Goal: Task Accomplishment & Management: Manage account settings

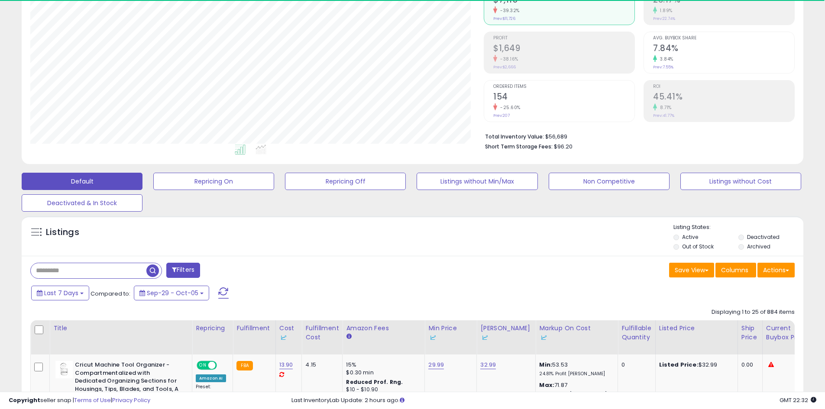
scroll to position [346, 0]
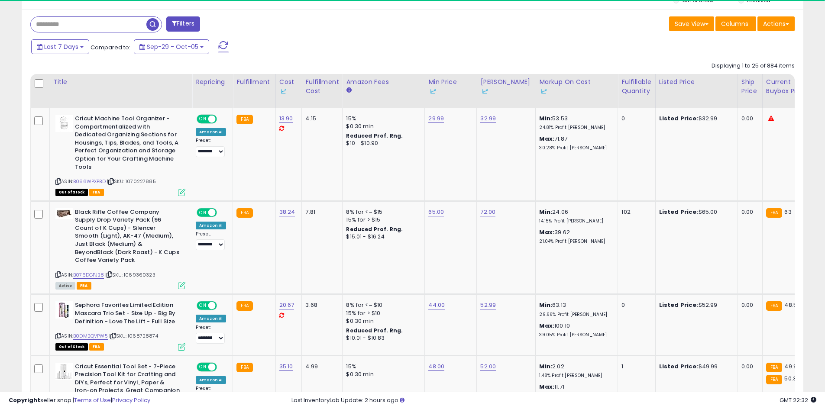
click at [626, 86] on div "Fulfillable Quantity" at bounding box center [636, 86] width 30 height 18
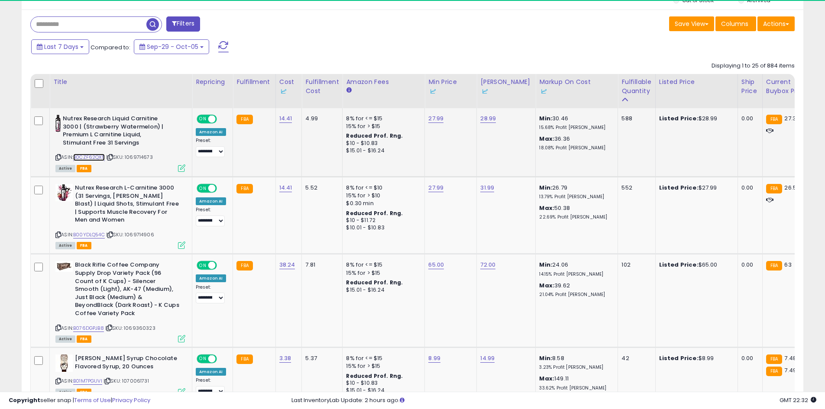
click at [95, 155] on link "B0CZF62QX5" at bounding box center [89, 157] width 32 height 7
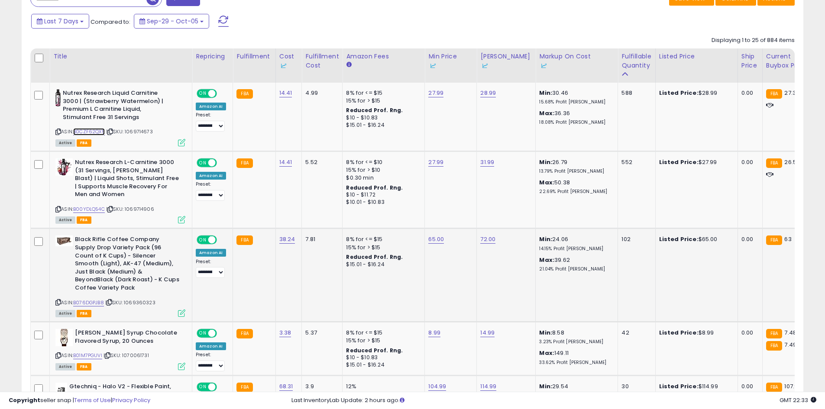
scroll to position [433, 0]
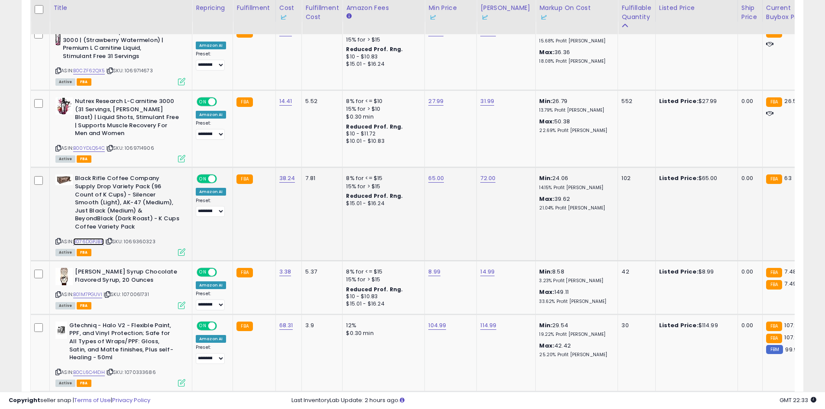
click at [97, 241] on link "B076DGPJB8" at bounding box center [88, 241] width 31 height 7
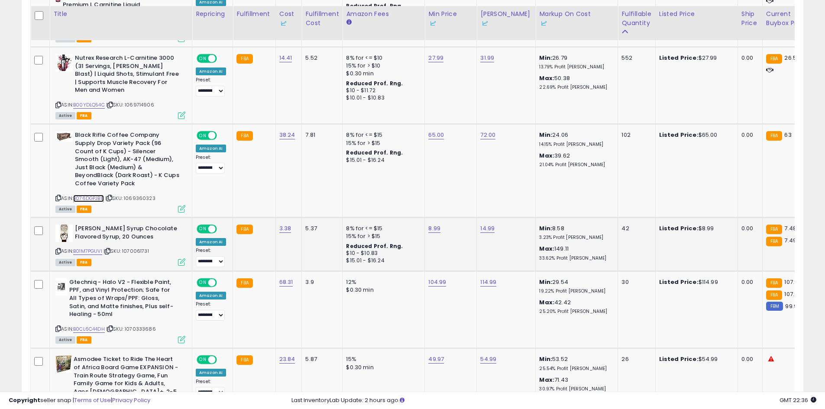
scroll to position [563, 0]
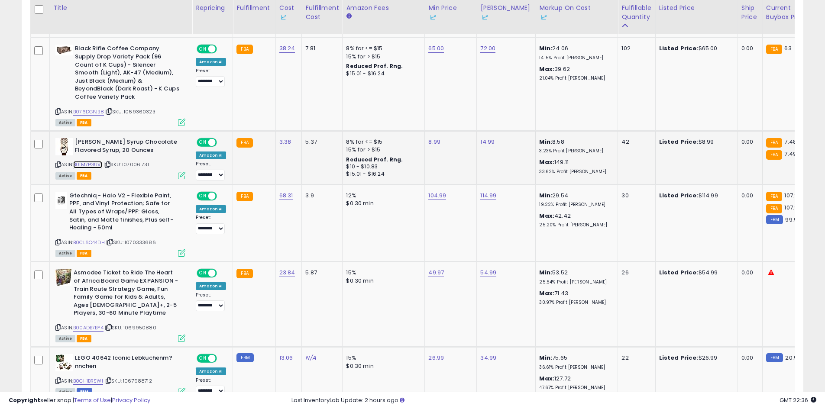
click at [97, 164] on link "B01M7PGUVI" at bounding box center [87, 164] width 29 height 7
click at [432, 140] on link "8.99" at bounding box center [434, 142] width 12 height 9
type input "***"
click button "submit" at bounding box center [455, 111] width 15 height 13
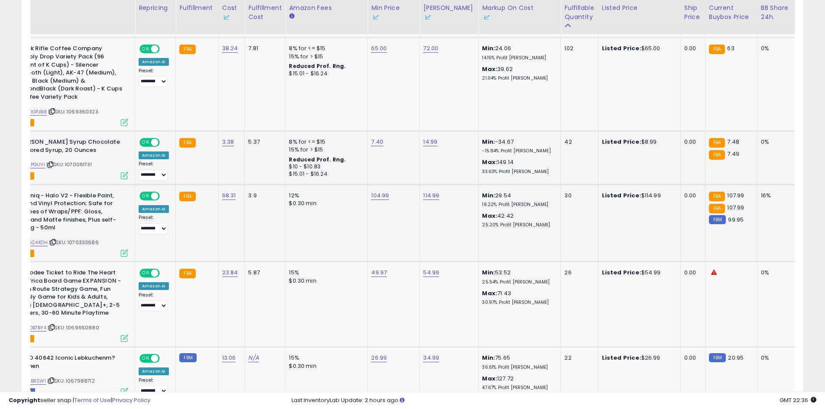
drag, startPoint x: 489, startPoint y: 213, endPoint x: 534, endPoint y: 214, distance: 45.0
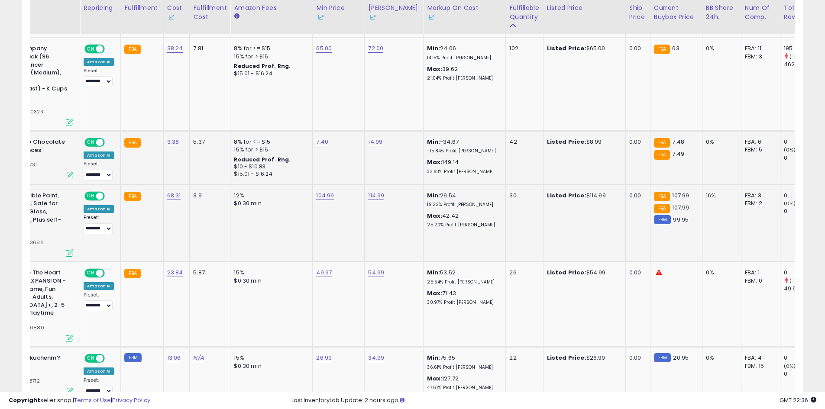
scroll to position [0, 0]
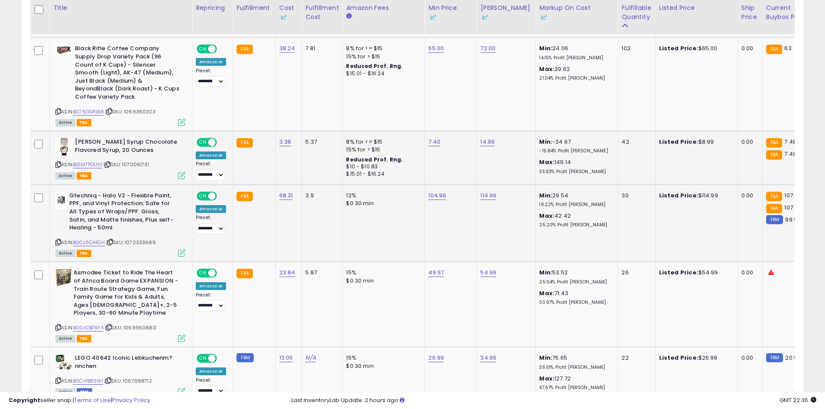
drag, startPoint x: 560, startPoint y: 216, endPoint x: 486, endPoint y: 218, distance: 74.9
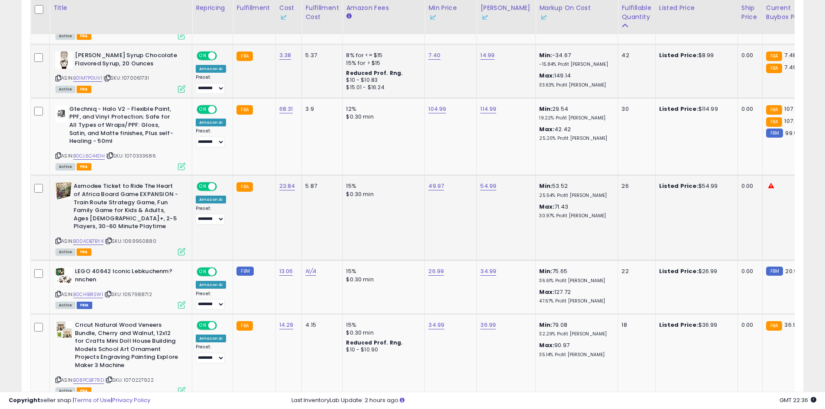
scroll to position [0, 33]
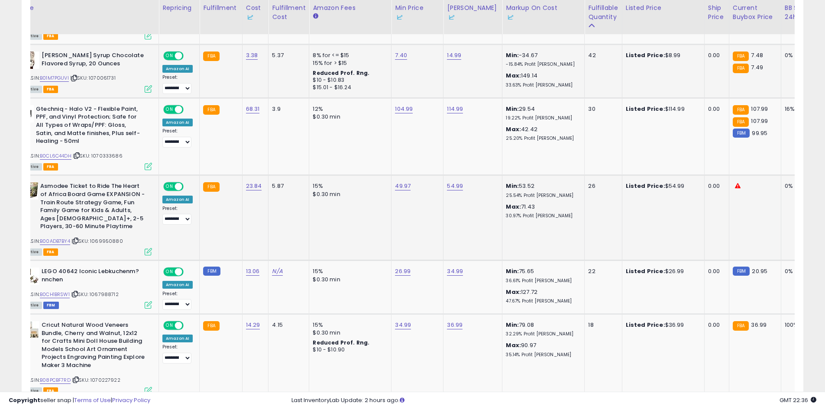
drag, startPoint x: 461, startPoint y: 212, endPoint x: 503, endPoint y: 213, distance: 42.0
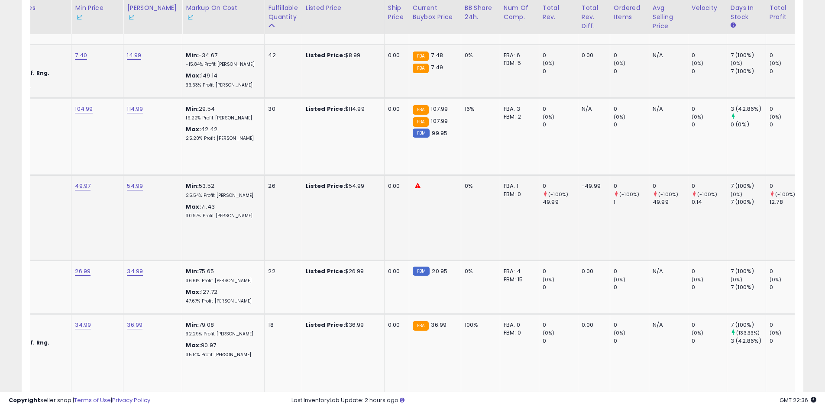
scroll to position [0, 0]
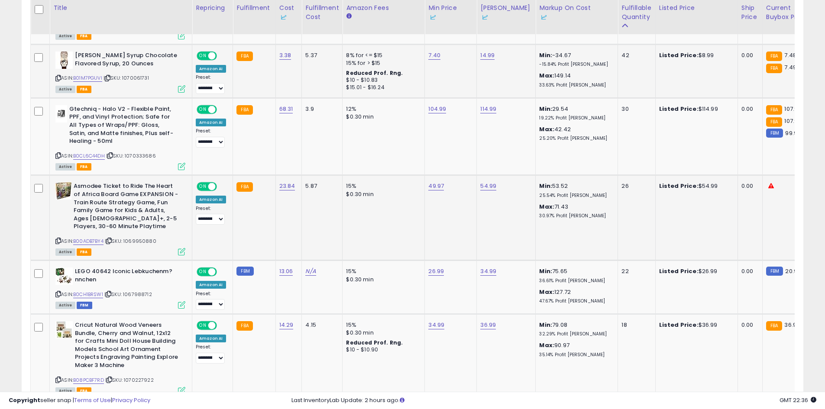
drag, startPoint x: 372, startPoint y: 221, endPoint x: 236, endPoint y: 225, distance: 136.4
click at [92, 240] on link "B00ADB7BY4" at bounding box center [88, 241] width 30 height 7
click at [58, 239] on icon at bounding box center [58, 240] width 6 height 5
click at [489, 184] on link "54.99" at bounding box center [488, 186] width 16 height 9
type input "*****"
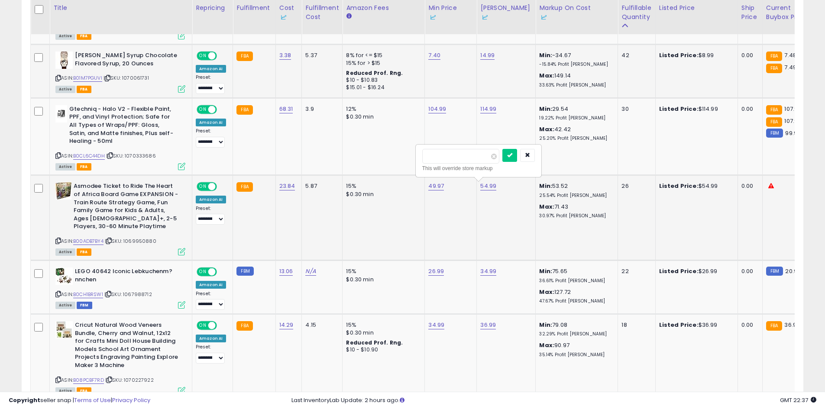
click button "submit" at bounding box center [509, 155] width 15 height 13
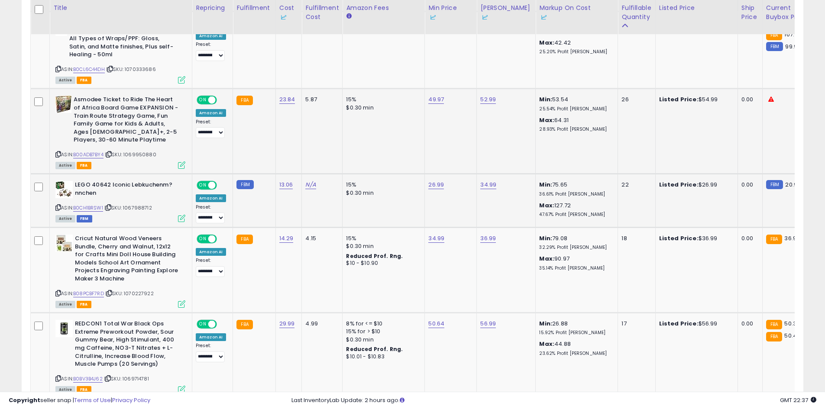
scroll to position [0, 134]
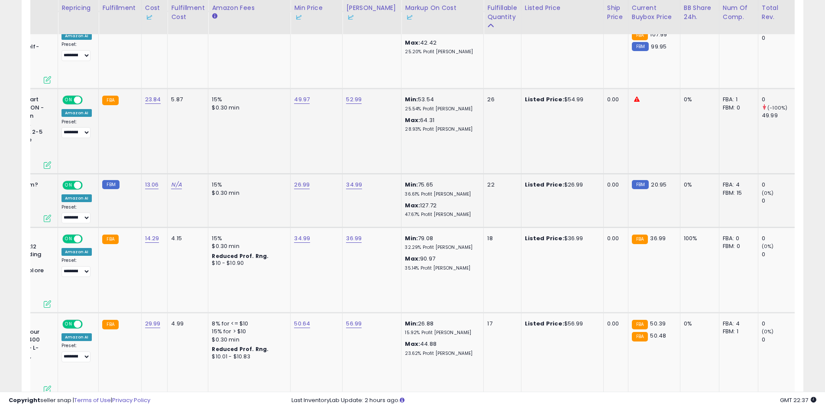
drag, startPoint x: 437, startPoint y: 199, endPoint x: 500, endPoint y: 205, distance: 63.4
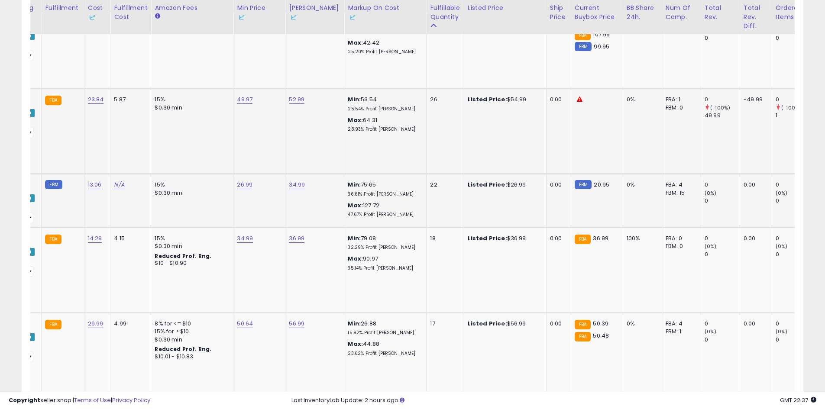
scroll to position [0, 0]
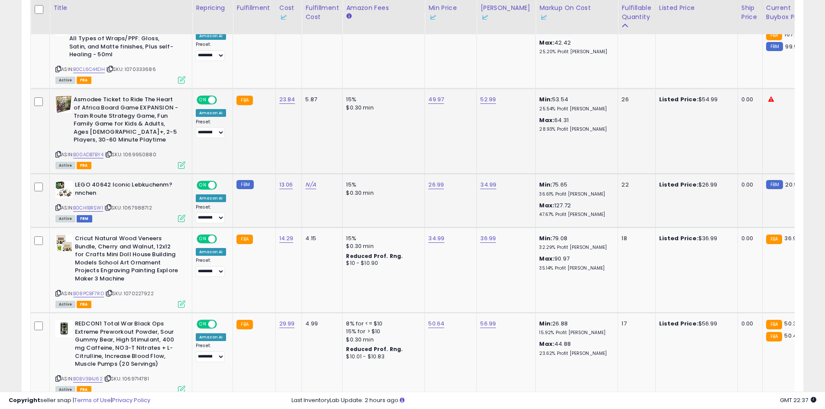
drag, startPoint x: 503, startPoint y: 204, endPoint x: 258, endPoint y: 206, distance: 245.0
click at [103, 207] on link "B0CH1BRSW1" at bounding box center [88, 207] width 30 height 7
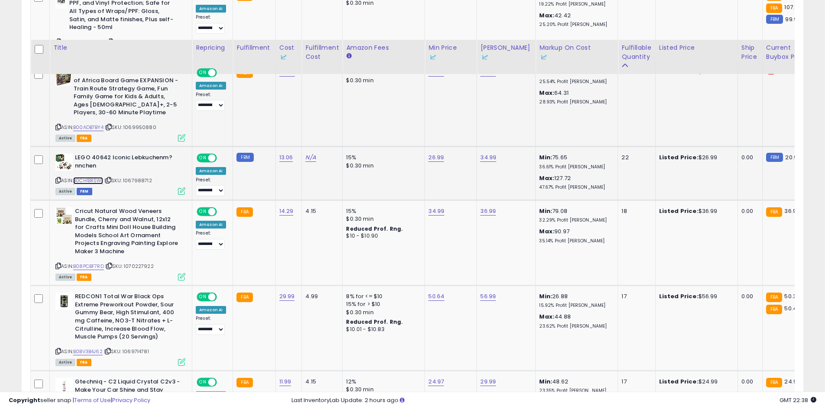
scroll to position [866, 0]
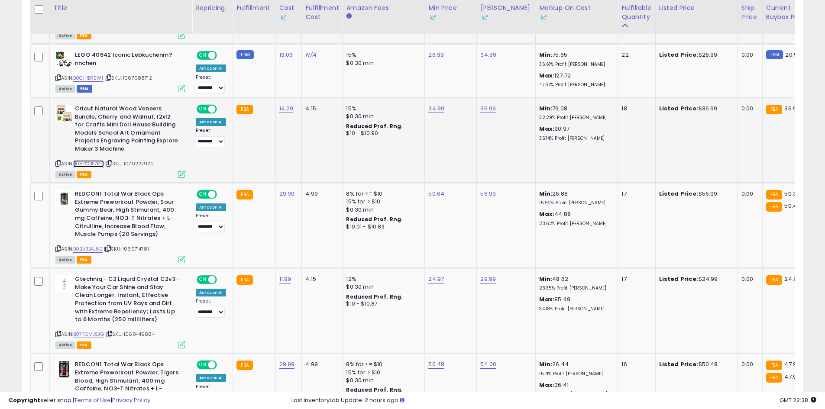
click at [98, 164] on link "B08PCBF7RD" at bounding box center [88, 163] width 31 height 7
click at [435, 107] on link "34.99" at bounding box center [436, 108] width 16 height 9
type input "*****"
click button "submit" at bounding box center [457, 77] width 15 height 13
click at [483, 106] on link "36.99" at bounding box center [488, 108] width 16 height 9
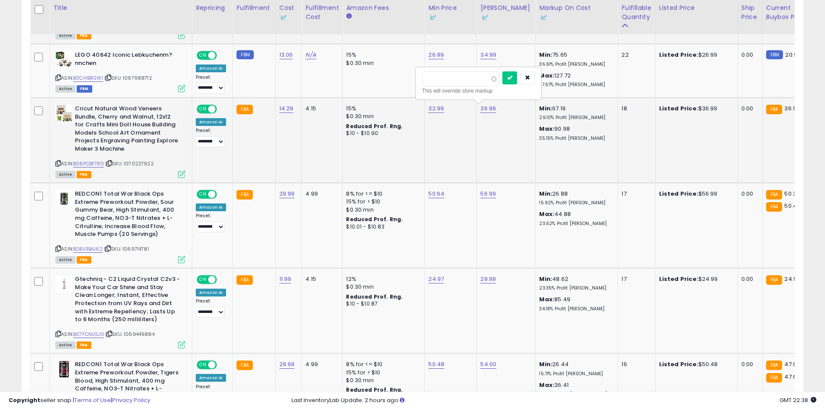
type input "*****"
click button "submit" at bounding box center [509, 77] width 15 height 13
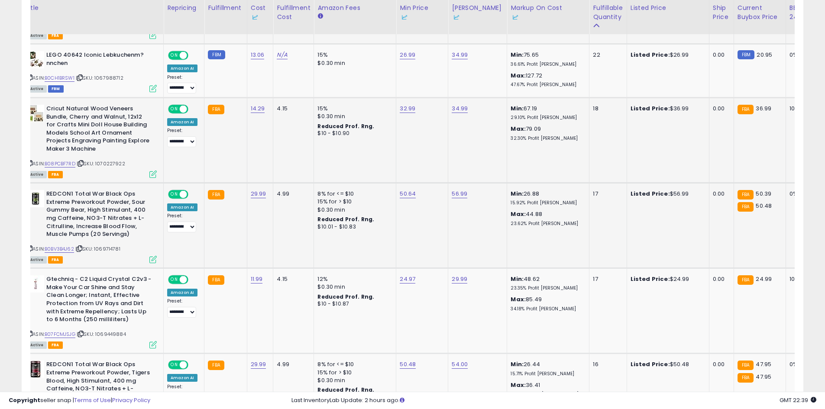
scroll to position [0, 172]
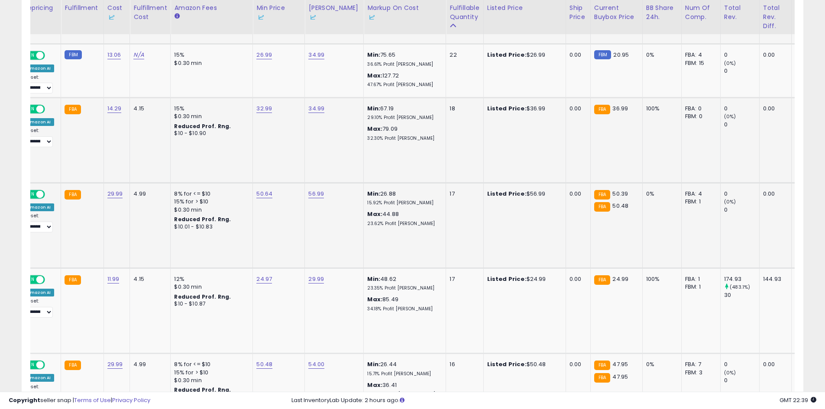
drag, startPoint x: 436, startPoint y: 249, endPoint x: 512, endPoint y: 249, distance: 76.2
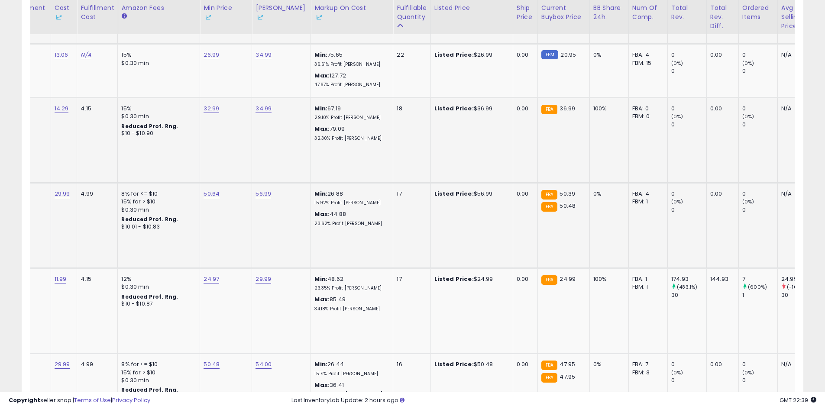
scroll to position [0, 0]
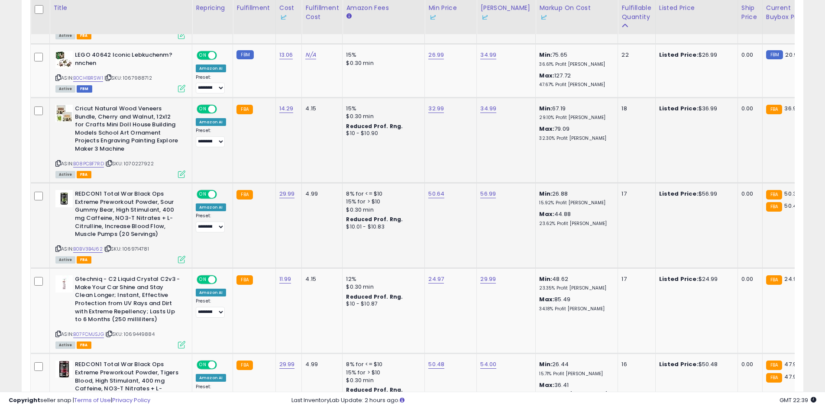
drag, startPoint x: 512, startPoint y: 249, endPoint x: 233, endPoint y: 253, distance: 278.3
click at [89, 248] on link "B0BV3B4J62" at bounding box center [87, 248] width 29 height 7
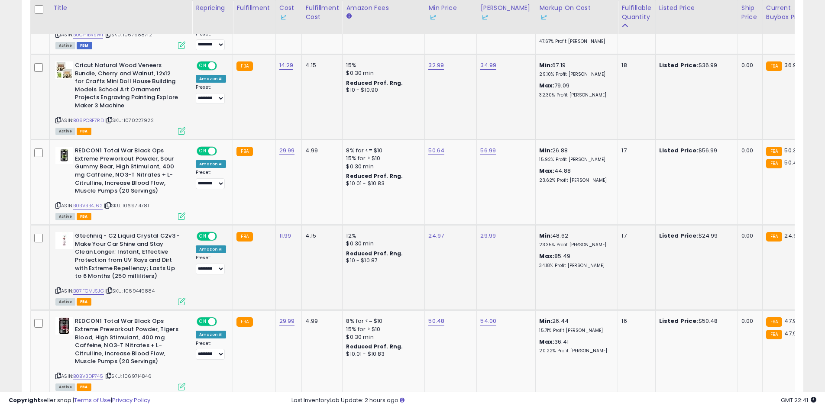
scroll to position [0, 35]
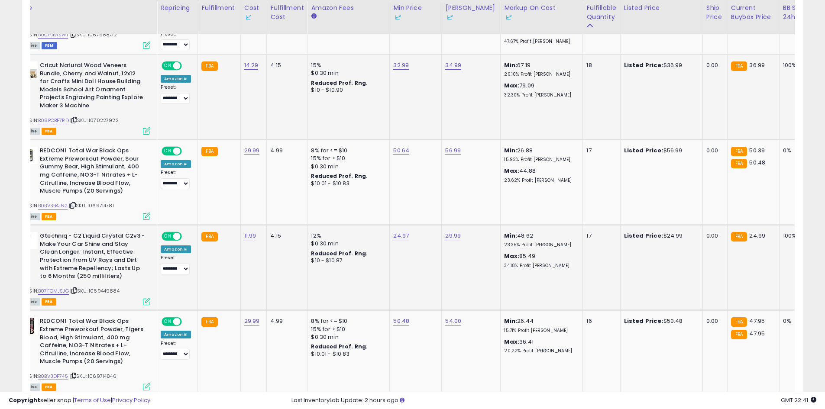
drag, startPoint x: 516, startPoint y: 255, endPoint x: 579, endPoint y: 258, distance: 62.9
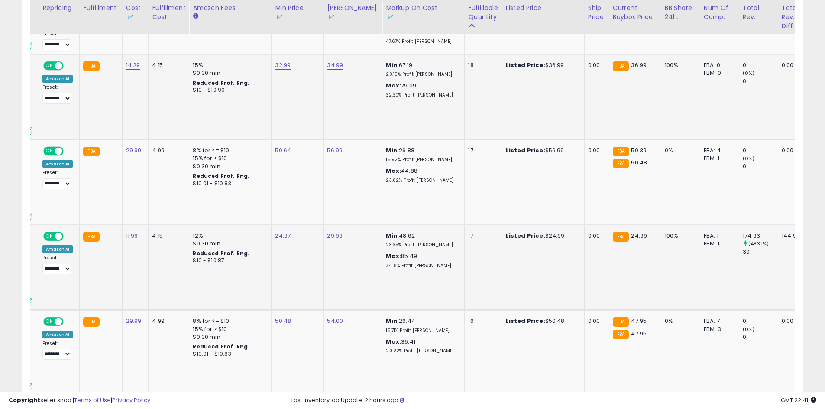
drag, startPoint x: 587, startPoint y: 258, endPoint x: 425, endPoint y: 258, distance: 162.3
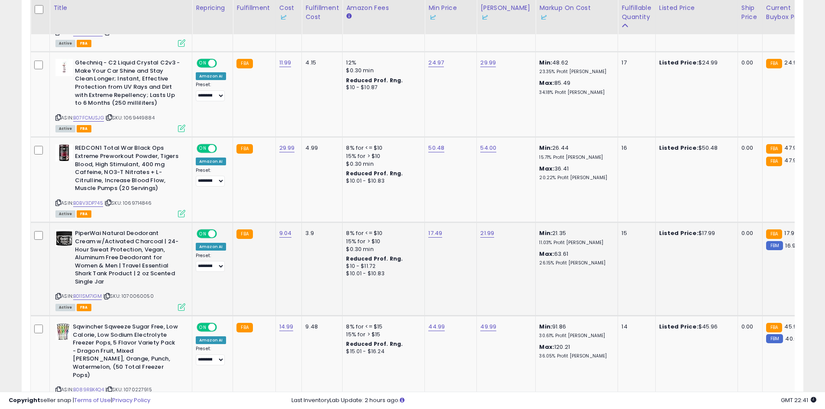
scroll to position [0, 20]
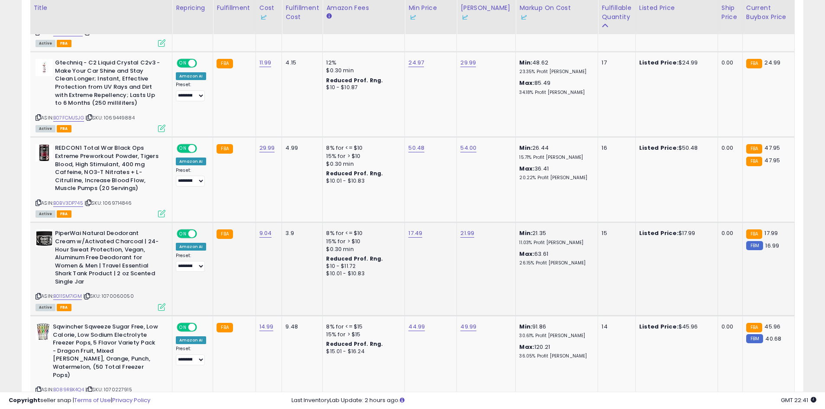
drag, startPoint x: 361, startPoint y: 230, endPoint x: 438, endPoint y: 229, distance: 77.5
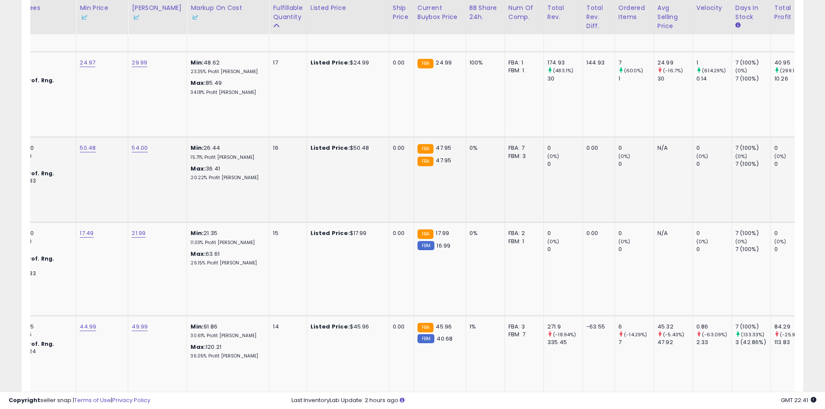
scroll to position [0, 135]
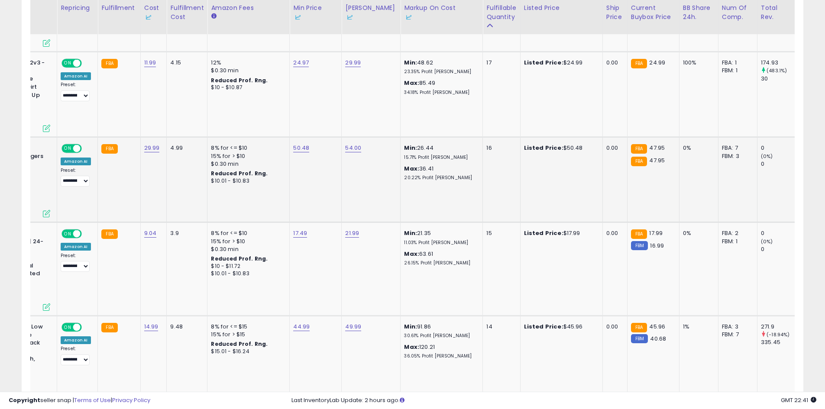
drag, startPoint x: 434, startPoint y: 218, endPoint x: 240, endPoint y: 218, distance: 194.3
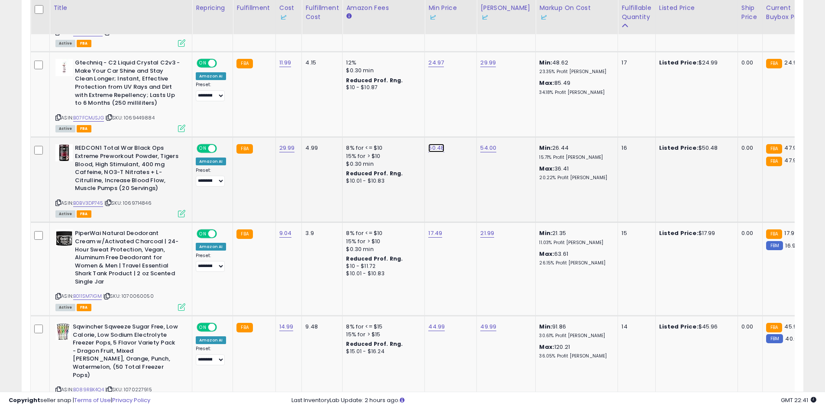
click at [433, 147] on link "50.48" at bounding box center [436, 148] width 16 height 9
drag, startPoint x: 365, startPoint y: 122, endPoint x: 359, endPoint y: 127, distance: 7.7
click at [338, 124] on tbody "**********" at bounding box center [697, 309] width 1332 height 1874
click at [453, 180] on td "50.48 ***** This will override store markup" at bounding box center [451, 179] width 52 height 85
drag, startPoint x: 421, startPoint y: 117, endPoint x: 353, endPoint y: 120, distance: 68.0
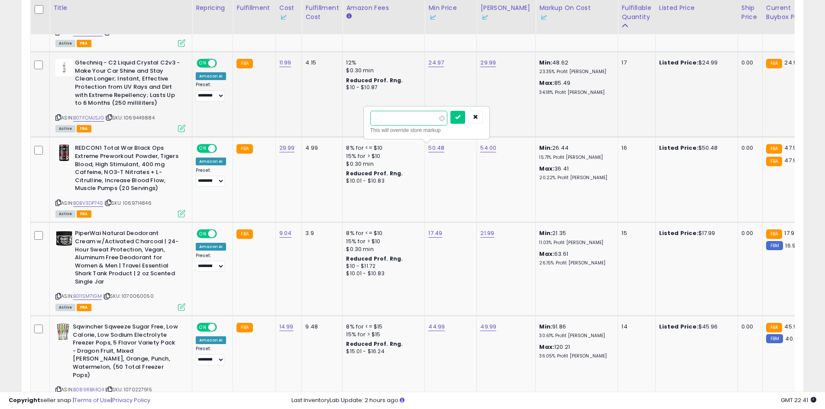
click at [356, 120] on tbody "**********" at bounding box center [697, 309] width 1332 height 1874
type input "*****"
click button "submit" at bounding box center [457, 117] width 15 height 13
click at [481, 148] on link "54.00" at bounding box center [488, 148] width 16 height 9
drag, startPoint x: 443, startPoint y: 121, endPoint x: 399, endPoint y: 122, distance: 43.7
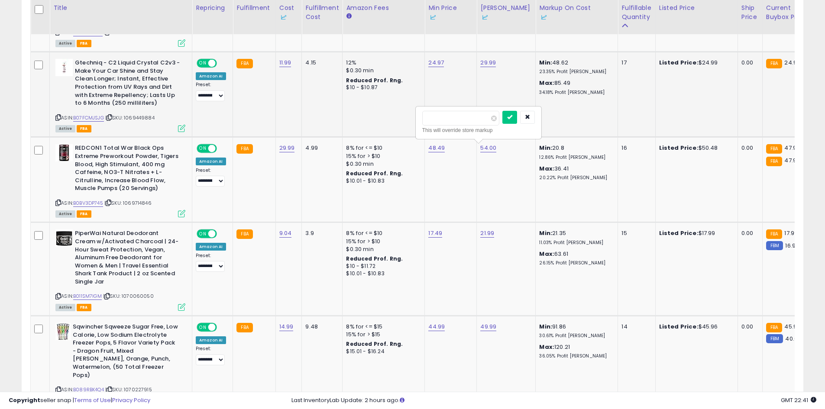
click at [404, 121] on tbody "**********" at bounding box center [697, 309] width 1332 height 1874
type input "**"
click button "submit" at bounding box center [509, 117] width 15 height 13
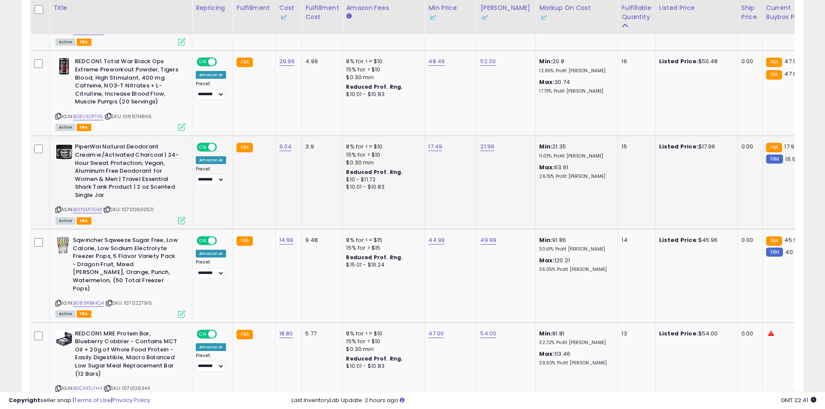
scroll to position [0, 51]
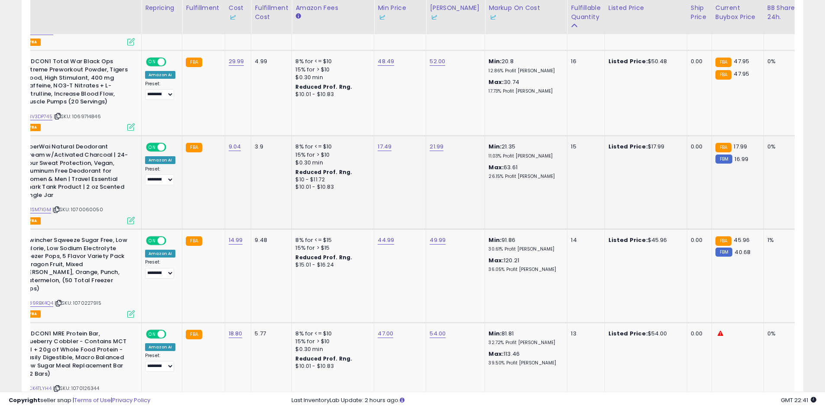
drag, startPoint x: 463, startPoint y: 190, endPoint x: 561, endPoint y: 193, distance: 97.9
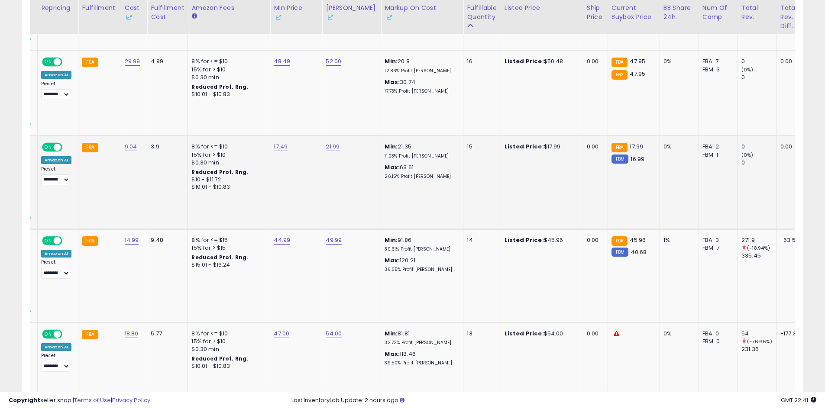
scroll to position [0, 23]
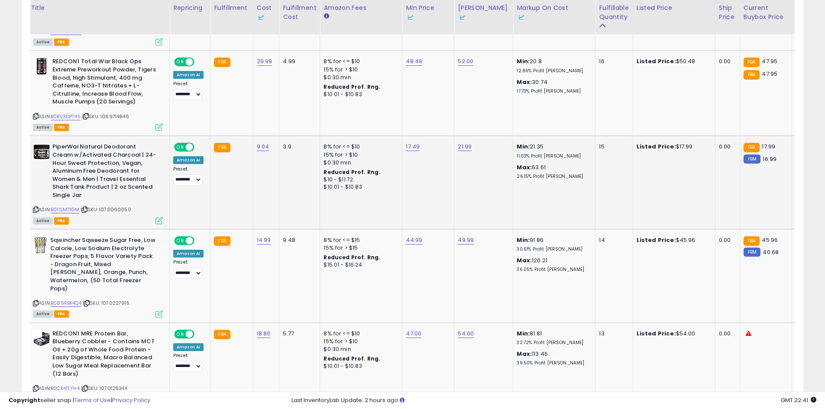
drag, startPoint x: 578, startPoint y: 191, endPoint x: 446, endPoint y: 191, distance: 131.6
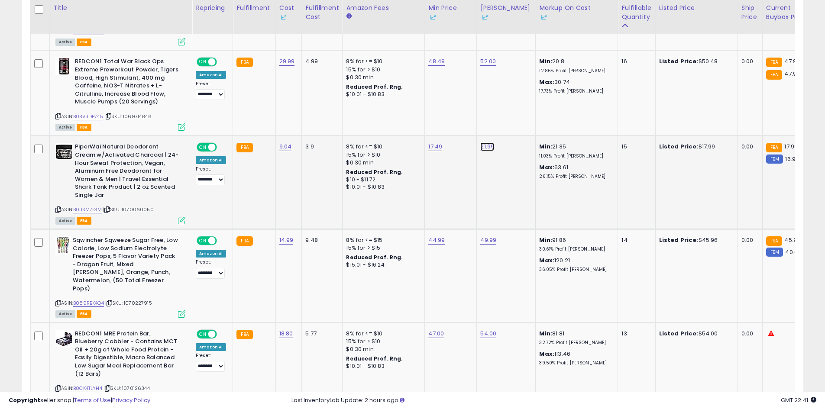
click at [487, 147] on link "21.99" at bounding box center [487, 146] width 14 height 9
drag, startPoint x: 406, startPoint y: 123, endPoint x: 396, endPoint y: 124, distance: 9.1
click at [397, 123] on tbody "**********" at bounding box center [697, 223] width 1332 height 1874
type input "*****"
click button "submit" at bounding box center [508, 116] width 15 height 13
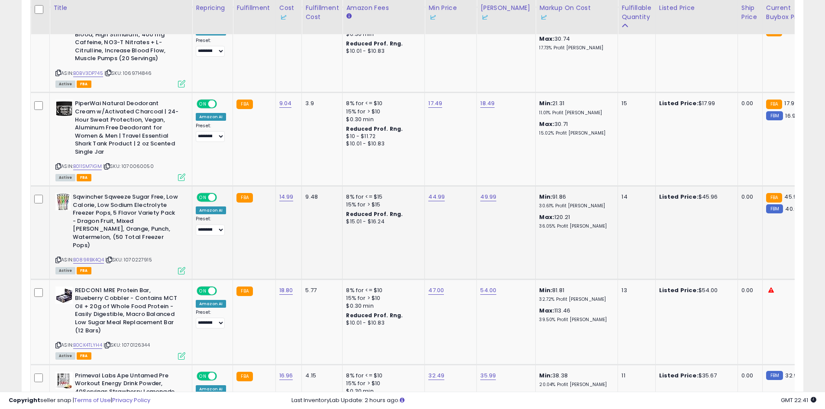
scroll to position [0, 52]
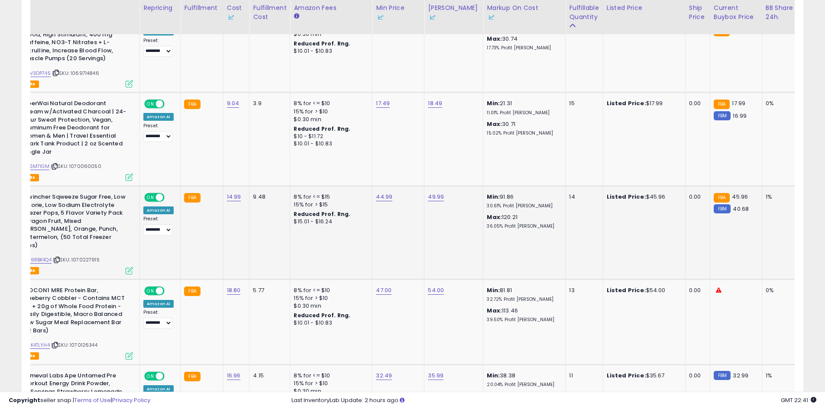
drag, startPoint x: 560, startPoint y: 249, endPoint x: 573, endPoint y: 250, distance: 12.6
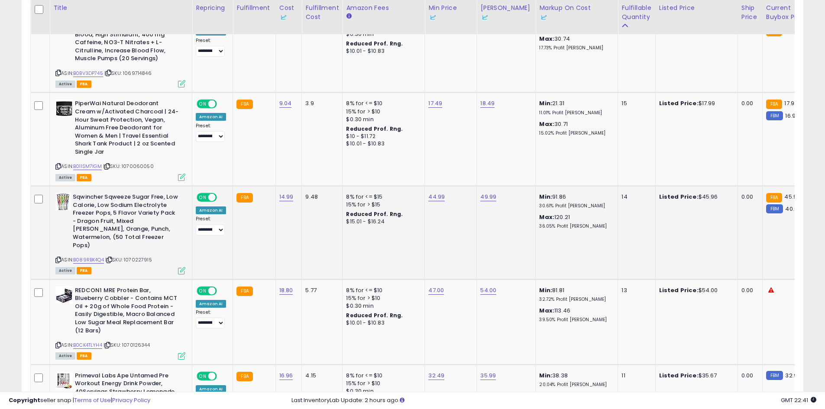
drag, startPoint x: 596, startPoint y: 251, endPoint x: 424, endPoint y: 245, distance: 172.4
click at [80, 256] on link "B089RBK4Q4" at bounding box center [88, 259] width 31 height 7
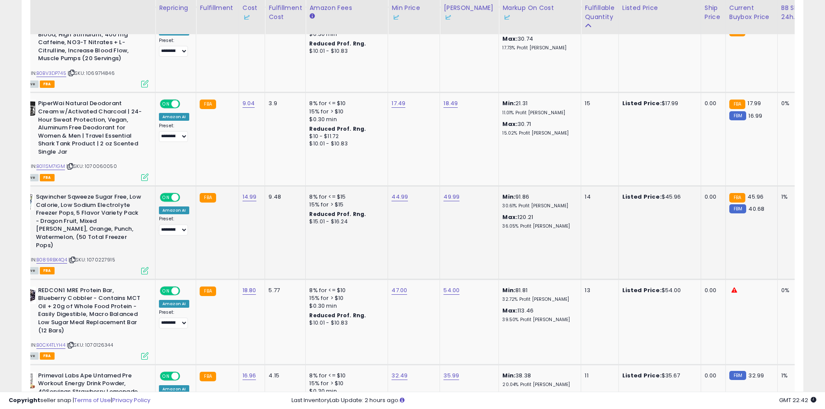
drag, startPoint x: 470, startPoint y: 213, endPoint x: 503, endPoint y: 214, distance: 33.4
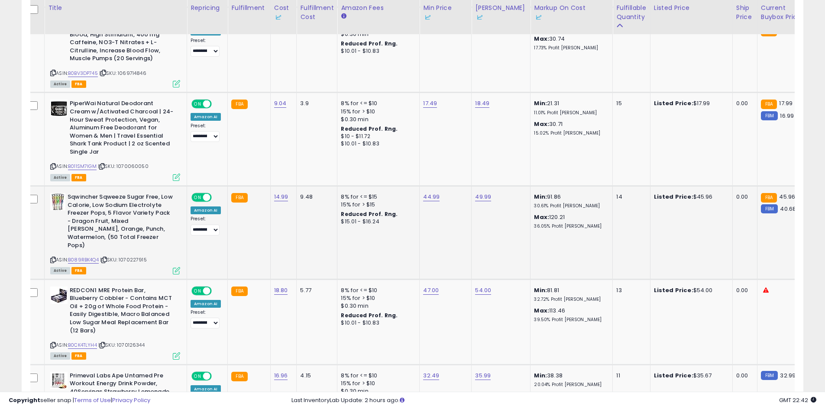
drag, startPoint x: 503, startPoint y: 214, endPoint x: 417, endPoint y: 215, distance: 86.1
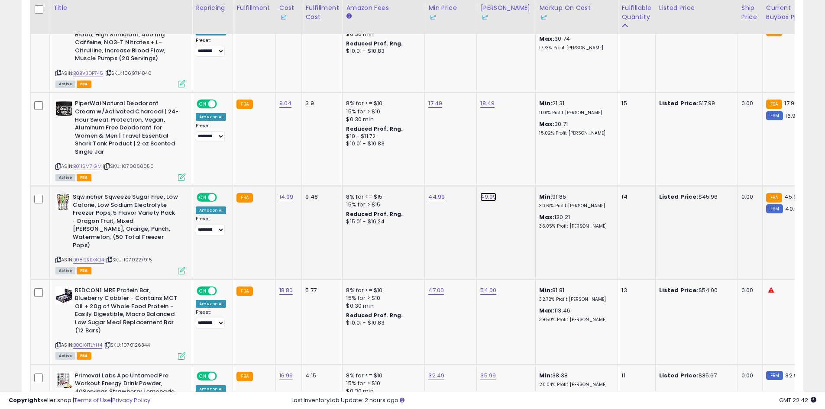
click at [484, 193] on link "49.99" at bounding box center [488, 197] width 16 height 9
click at [401, 154] on tbody "**********" at bounding box center [697, 180] width 1332 height 1874
type input "*****"
click button "submit" at bounding box center [509, 157] width 15 height 13
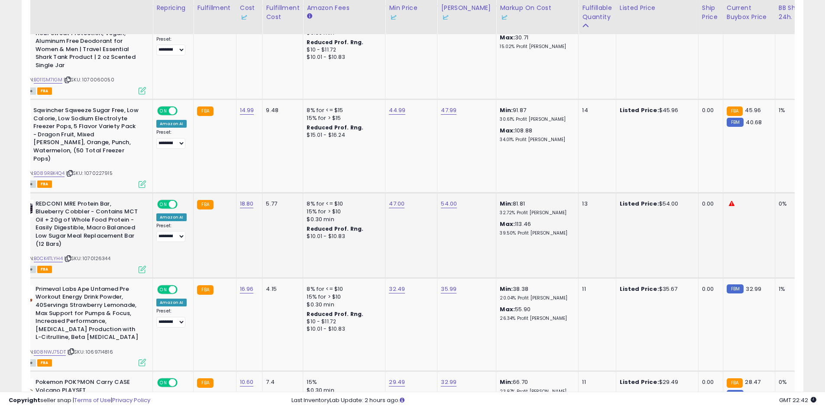
drag, startPoint x: 342, startPoint y: 236, endPoint x: 383, endPoint y: 238, distance: 41.6
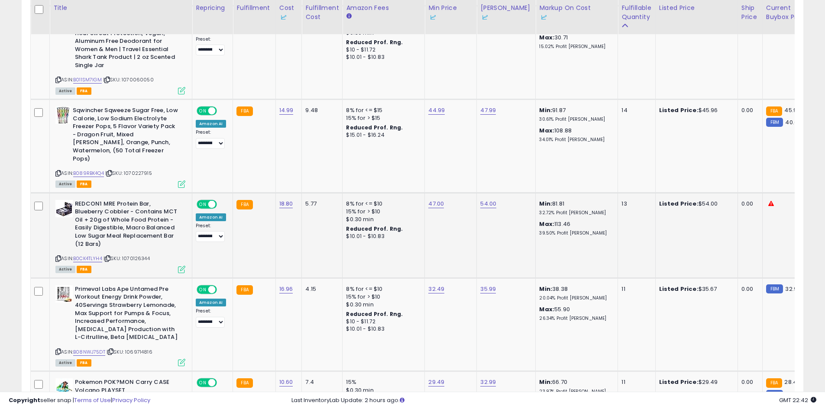
drag, startPoint x: 451, startPoint y: 242, endPoint x: 288, endPoint y: 245, distance: 162.8
click at [92, 255] on link "B0CK4TLYH4" at bounding box center [87, 258] width 29 height 7
click at [490, 200] on link "54.00" at bounding box center [488, 204] width 16 height 9
drag, startPoint x: 458, startPoint y: 157, endPoint x: 392, endPoint y: 150, distance: 66.6
click at [413, 155] on tbody "**********" at bounding box center [697, 93] width 1332 height 1874
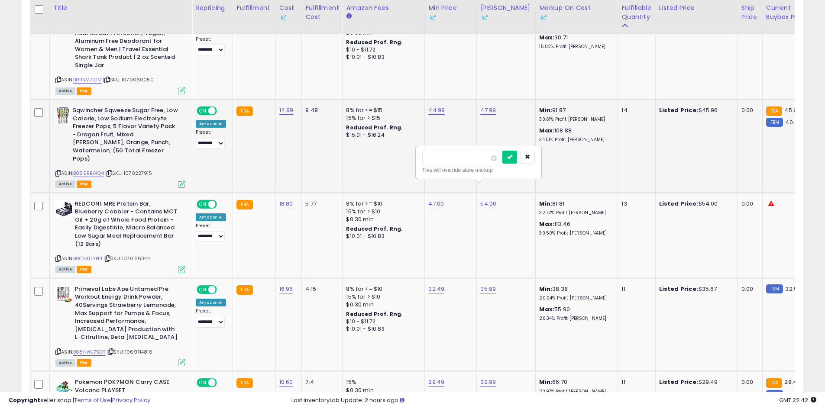
type input "**"
click button "submit" at bounding box center [509, 157] width 15 height 13
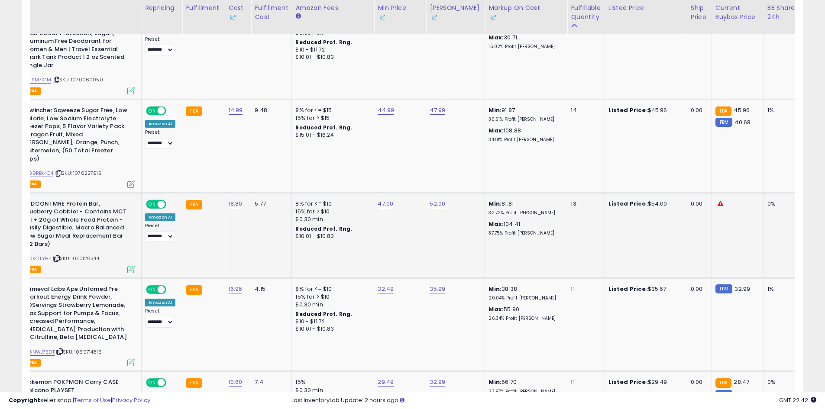
drag, startPoint x: 383, startPoint y: 199, endPoint x: 455, endPoint y: 205, distance: 72.6
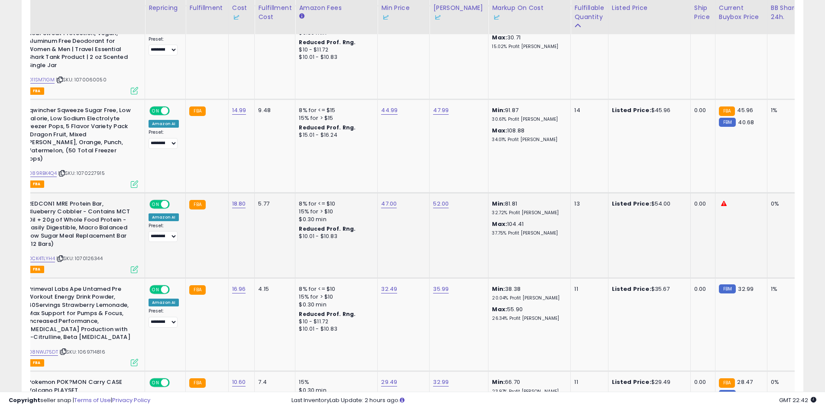
drag, startPoint x: 442, startPoint y: 209, endPoint x: 324, endPoint y: 210, distance: 118.2
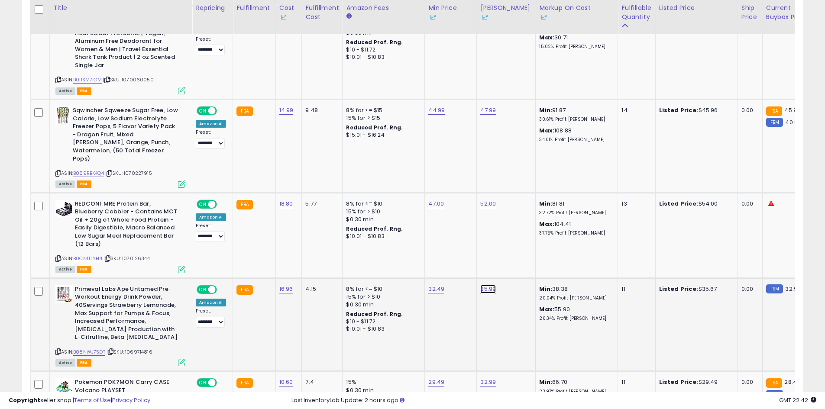
click at [484, 285] on link "35.99" at bounding box center [488, 289] width 16 height 9
drag, startPoint x: 454, startPoint y: 238, endPoint x: 385, endPoint y: 240, distance: 69.7
click at [392, 241] on tbody "**********" at bounding box center [697, 93] width 1332 height 1874
type input "*****"
click button "submit" at bounding box center [509, 242] width 15 height 13
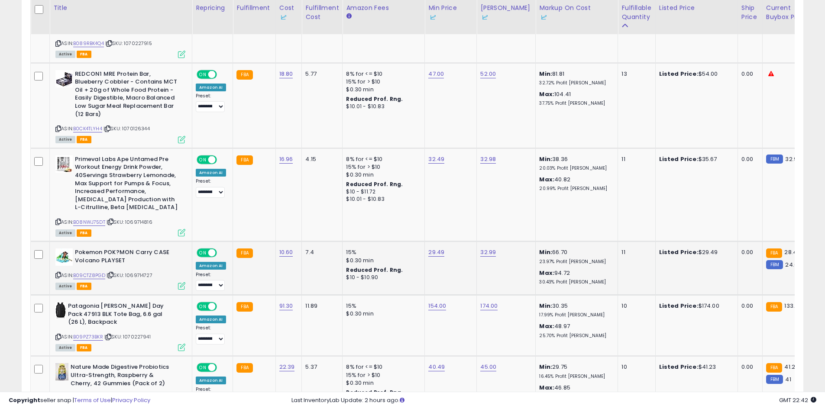
scroll to position [0, 33]
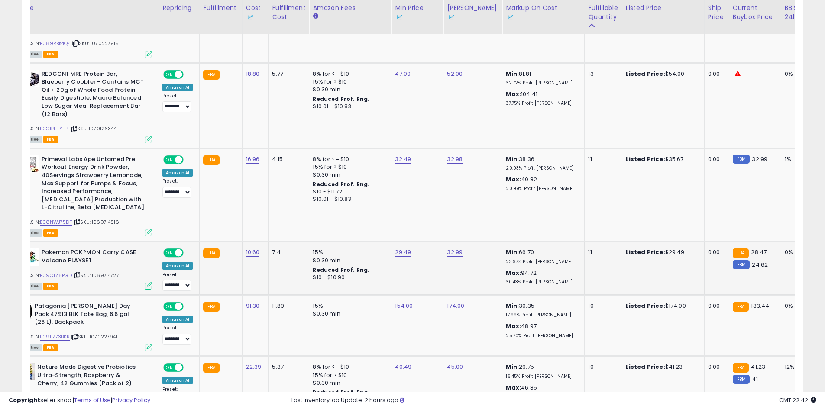
drag, startPoint x: 485, startPoint y: 267, endPoint x: 539, endPoint y: 265, distance: 53.7
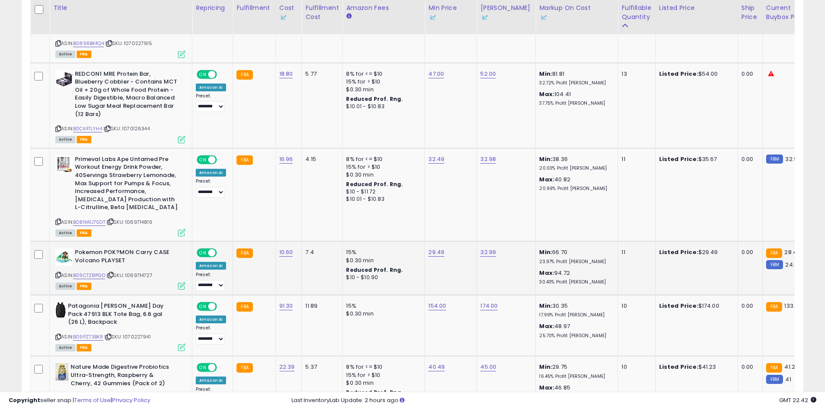
drag, startPoint x: 477, startPoint y: 262, endPoint x: 286, endPoint y: 268, distance: 191.0
click at [99, 272] on link "B09CTZ8PGD" at bounding box center [89, 275] width 32 height 7
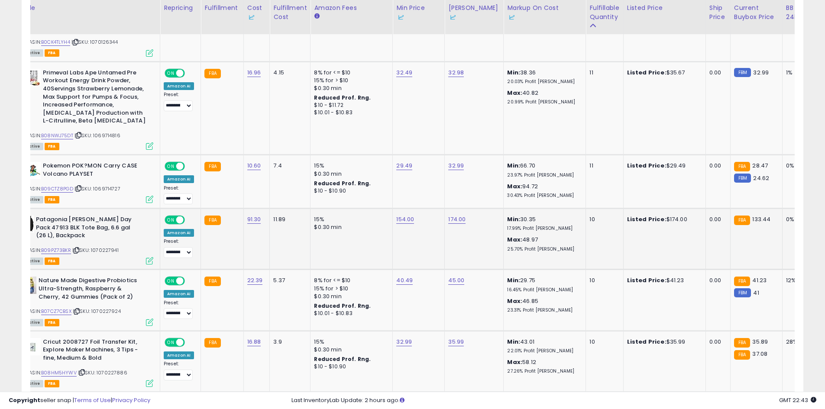
scroll to position [0, 130]
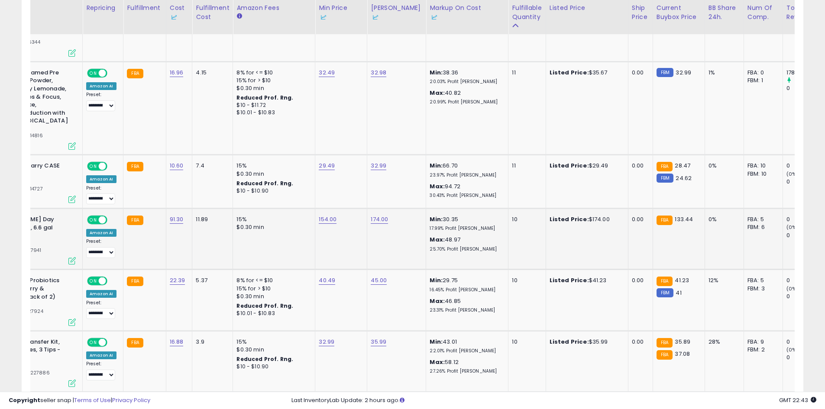
drag, startPoint x: 483, startPoint y: 221, endPoint x: 515, endPoint y: 221, distance: 32.0
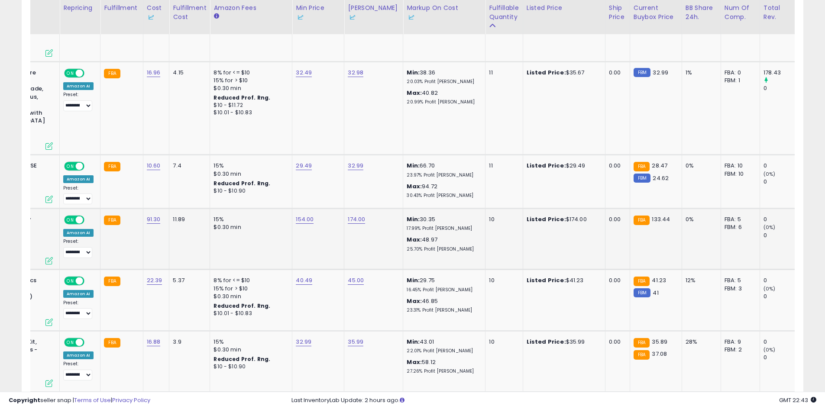
scroll to position [0, 0]
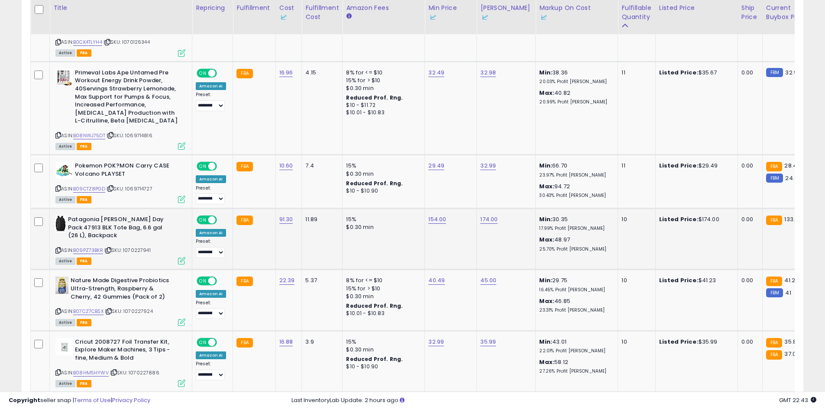
drag, startPoint x: 608, startPoint y: 225, endPoint x: 229, endPoint y: 235, distance: 378.8
click at [93, 230] on div "ASIN: B09PZ73BKR | SKU: 1070227941 Active FBA" at bounding box center [120, 240] width 130 height 48
click at [94, 247] on link "B09PZ73BKR" at bounding box center [88, 250] width 30 height 7
click at [430, 215] on link "154.00" at bounding box center [437, 219] width 18 height 9
drag, startPoint x: 415, startPoint y: 174, endPoint x: 358, endPoint y: 174, distance: 56.7
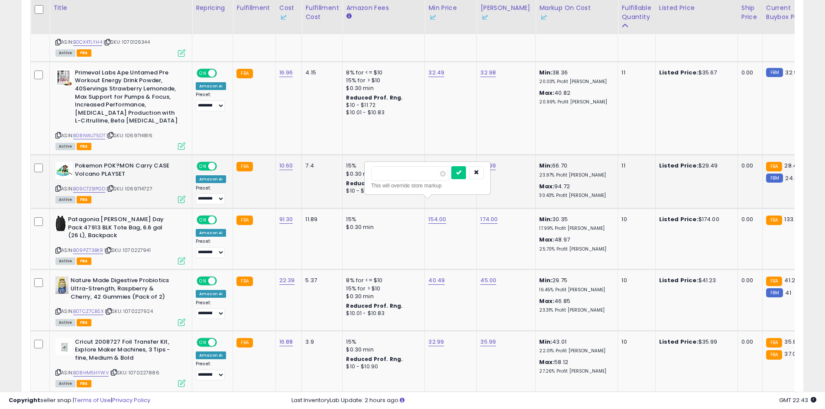
type input "***"
click button "submit" at bounding box center [458, 172] width 15 height 13
click at [490, 215] on link "174.00" at bounding box center [488, 219] width 17 height 9
drag, startPoint x: 444, startPoint y: 180, endPoint x: 451, endPoint y: 181, distance: 7.8
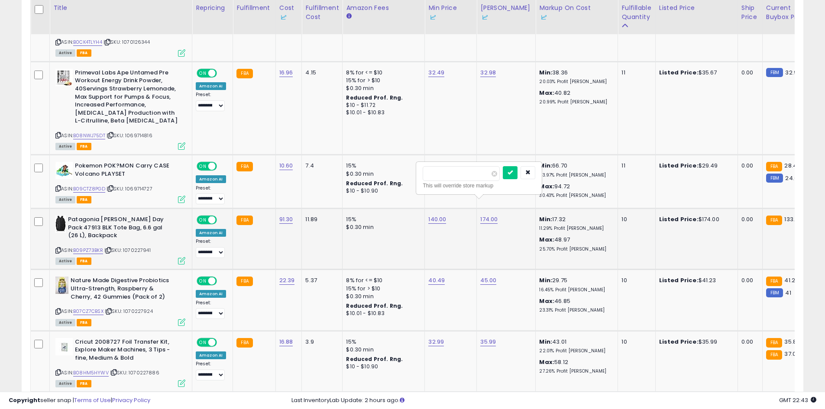
click at [448, 181] on div "******" at bounding box center [478, 173] width 113 height 15
click at [481, 178] on input "******" at bounding box center [460, 173] width 77 height 15
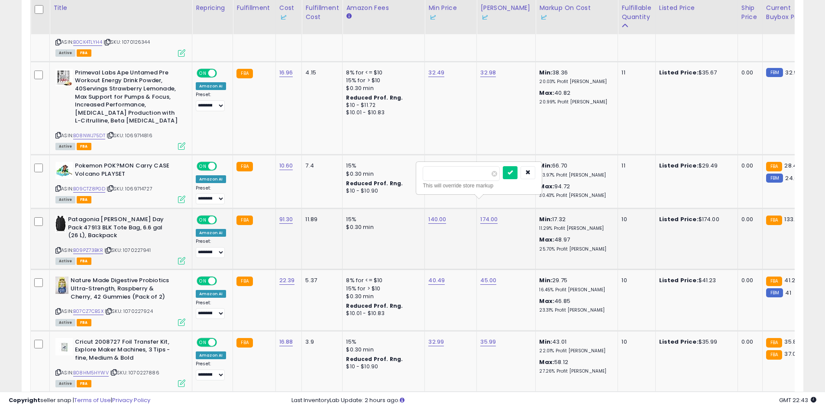
type input "***"
click button "submit" at bounding box center [509, 172] width 15 height 13
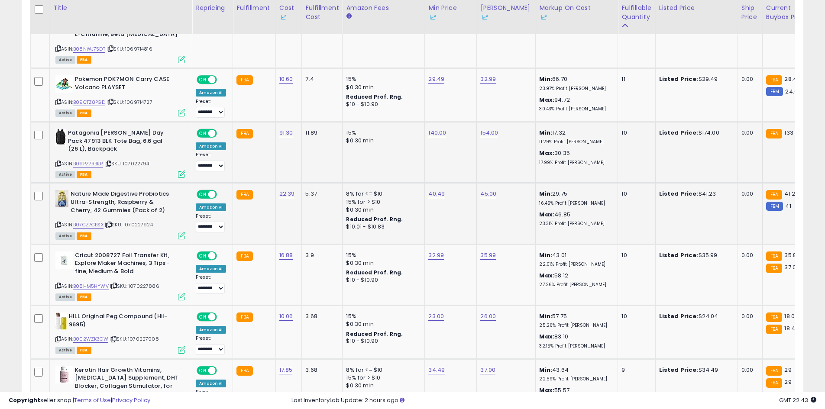
scroll to position [0, 36]
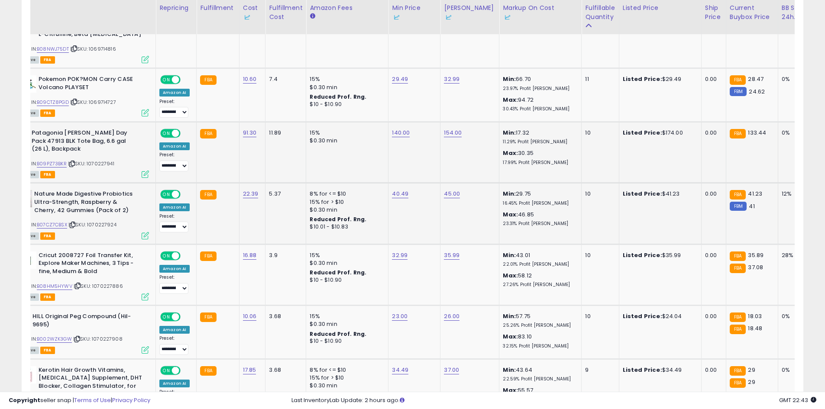
drag, startPoint x: 411, startPoint y: 218, endPoint x: 464, endPoint y: 217, distance: 53.2
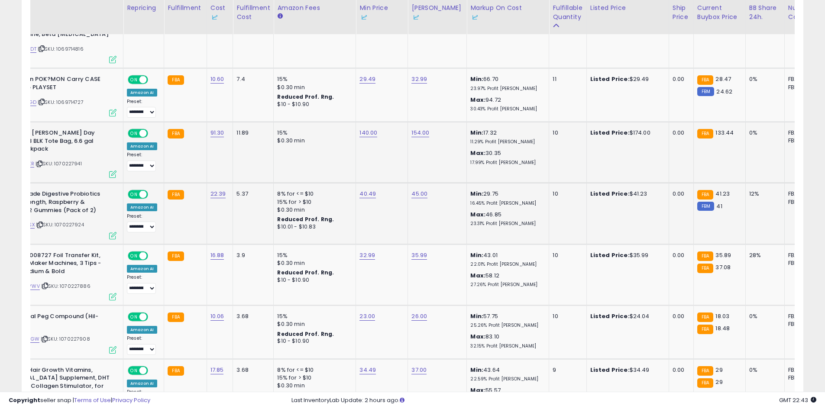
drag, startPoint x: 579, startPoint y: 213, endPoint x: 588, endPoint y: 213, distance: 9.1
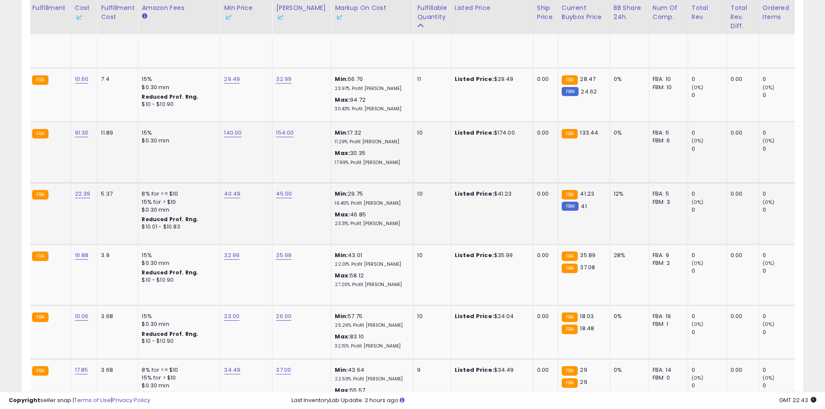
scroll to position [0, 0]
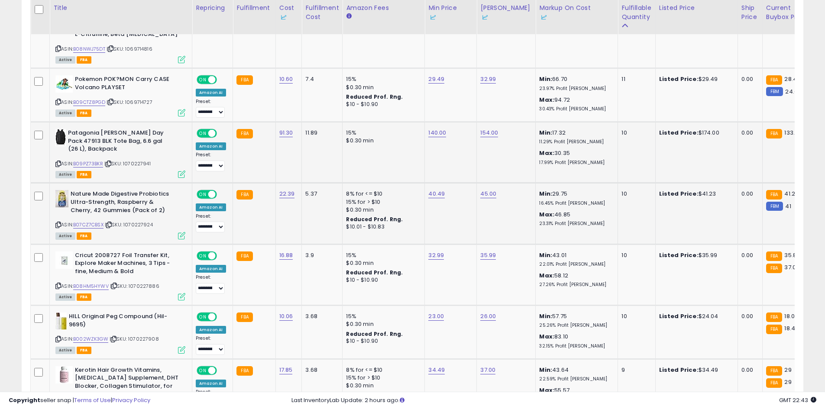
drag, startPoint x: 584, startPoint y: 213, endPoint x: 397, endPoint y: 214, distance: 187.4
click at [93, 221] on link "B07CZ7CBSX" at bounding box center [88, 224] width 30 height 7
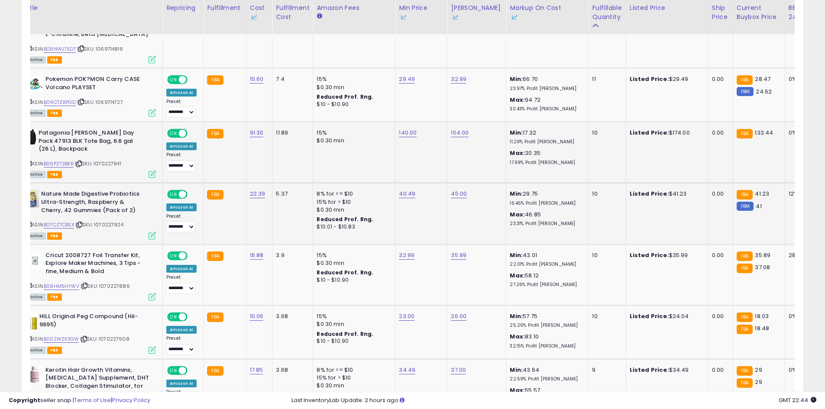
drag, startPoint x: 467, startPoint y: 205, endPoint x: 525, endPoint y: 215, distance: 58.9
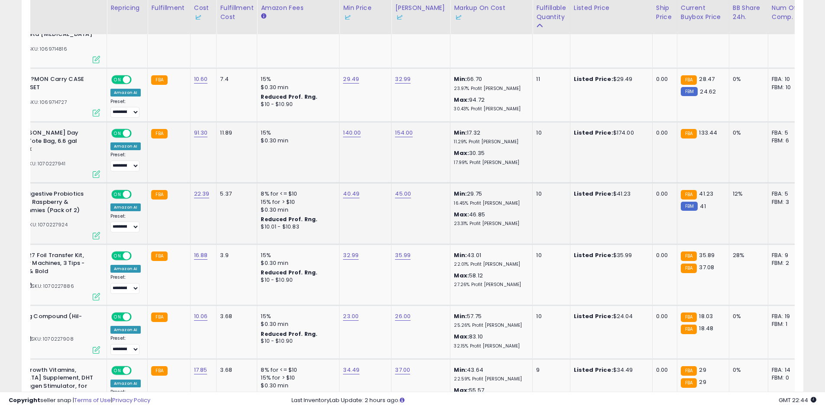
scroll to position [0, 85]
click at [399, 190] on link "45.00" at bounding box center [403, 194] width 16 height 9
drag, startPoint x: 367, startPoint y: 152, endPoint x: 325, endPoint y: 147, distance: 42.7
type input "*****"
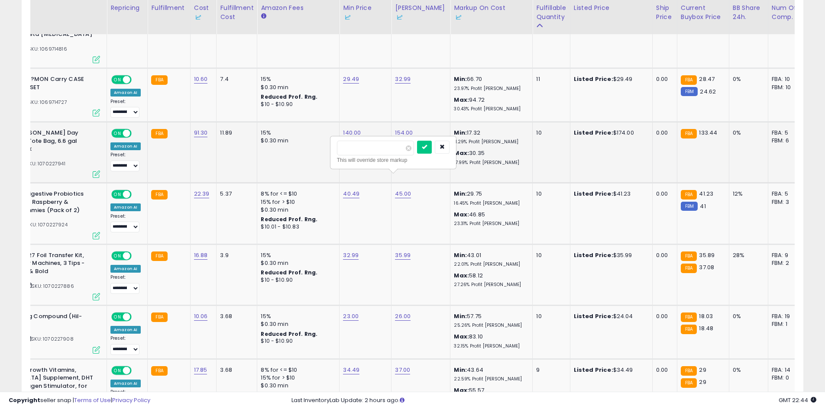
click button "submit" at bounding box center [424, 147] width 15 height 13
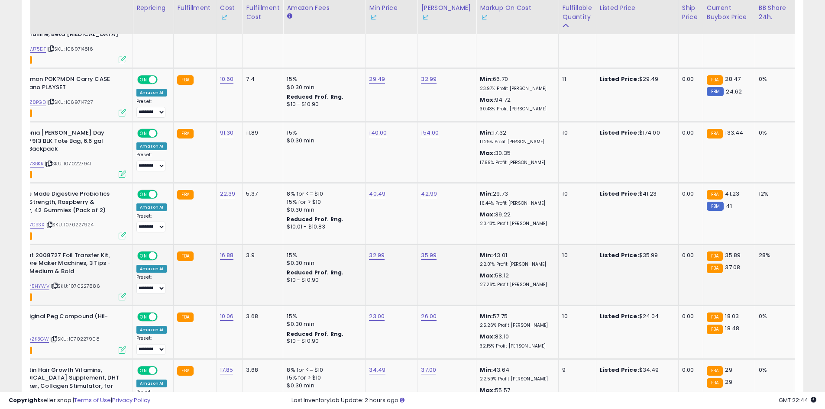
scroll to position [0, 0]
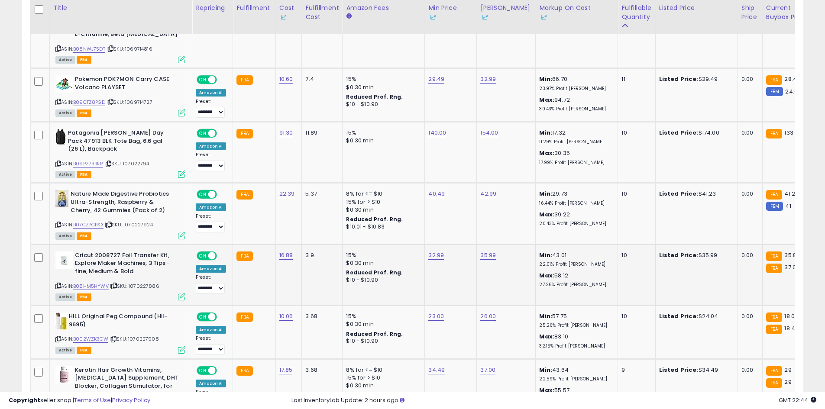
drag, startPoint x: 496, startPoint y: 242, endPoint x: 383, endPoint y: 245, distance: 113.9
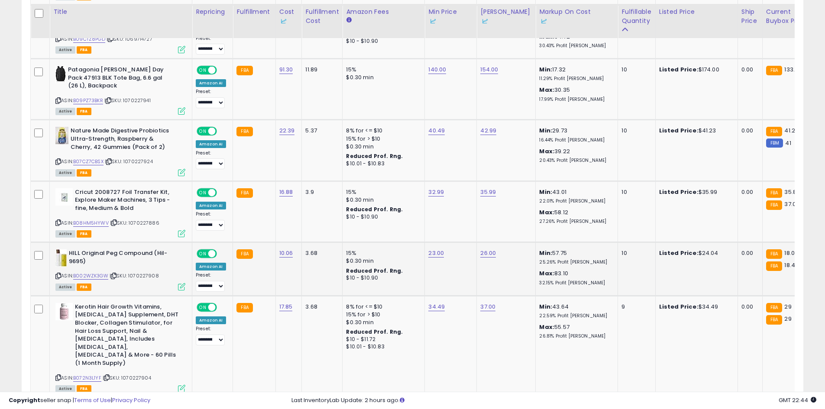
scroll to position [0, 17]
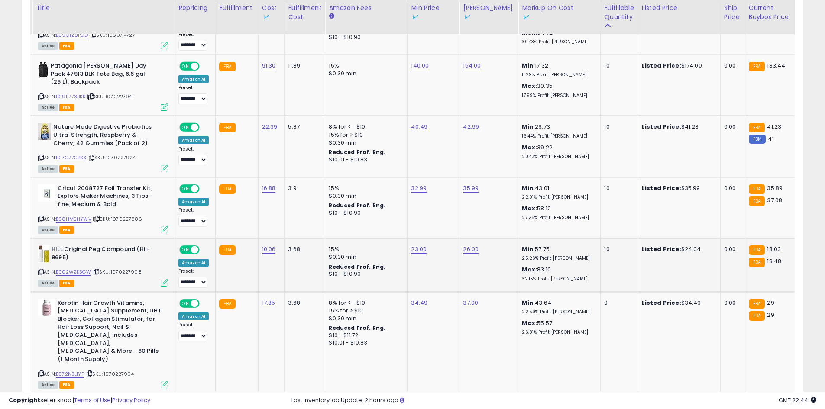
drag, startPoint x: 348, startPoint y: 227, endPoint x: 391, endPoint y: 229, distance: 43.7
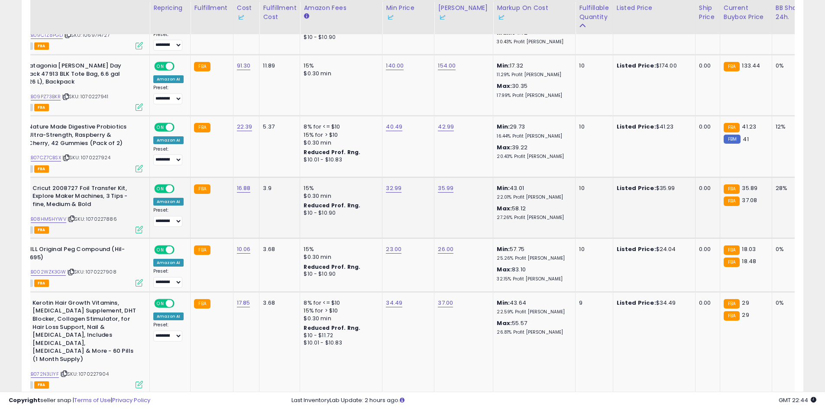
scroll to position [0, 80]
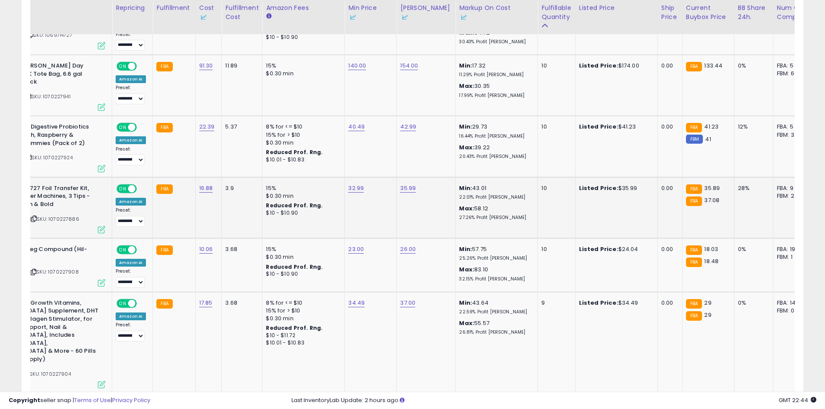
drag, startPoint x: 503, startPoint y: 208, endPoint x: 552, endPoint y: 208, distance: 48.9
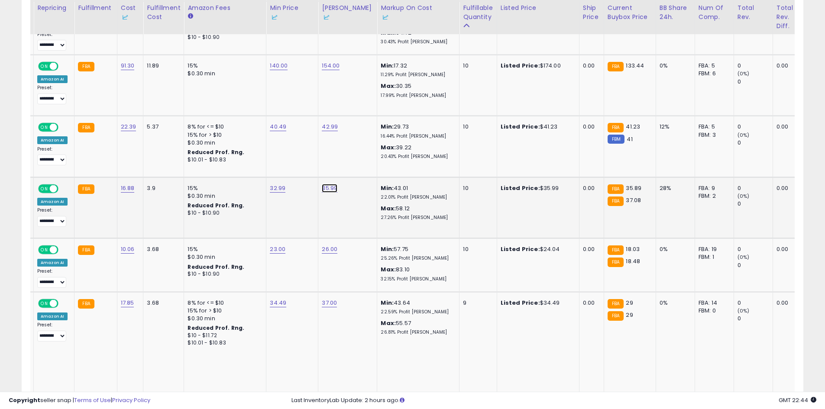
click at [325, 184] on link "35.99" at bounding box center [330, 188] width 16 height 9
drag, startPoint x: 323, startPoint y: 145, endPoint x: 233, endPoint y: 140, distance: 90.2
click at [344, 135] on button "submit" at bounding box center [351, 141] width 15 height 13
type input "*****"
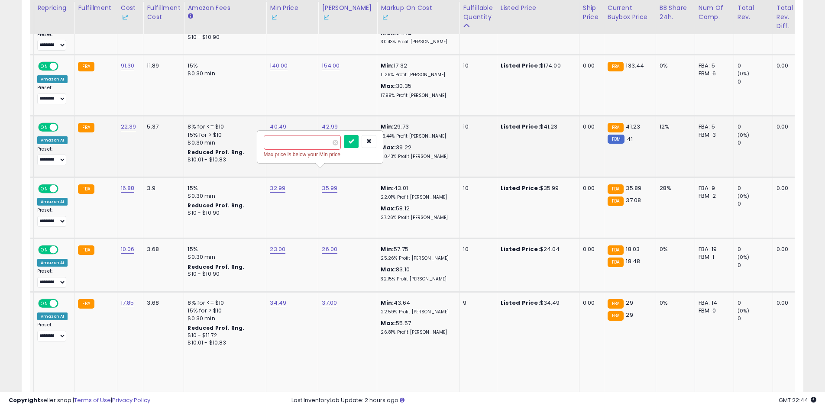
click button "submit" at bounding box center [351, 141] width 15 height 13
click at [273, 184] on link "32.99" at bounding box center [278, 188] width 16 height 9
drag, startPoint x: 251, startPoint y: 139, endPoint x: 218, endPoint y: 139, distance: 33.3
click at [224, 139] on input "*****" at bounding box center [249, 142] width 77 height 15
type input "*****"
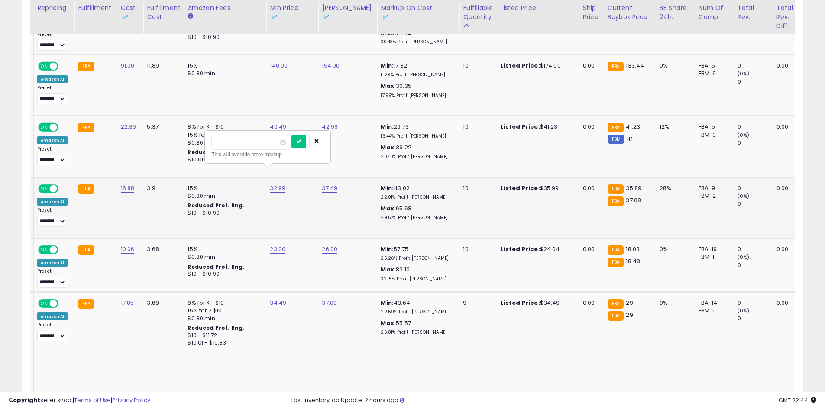
click button "submit" at bounding box center [298, 141] width 15 height 13
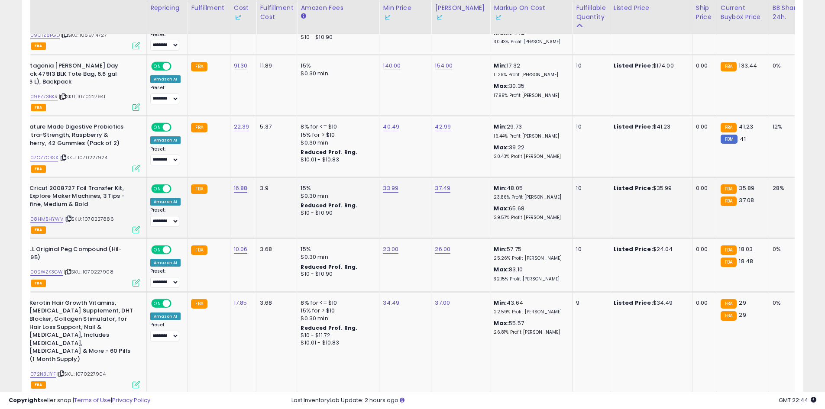
drag, startPoint x: 299, startPoint y: 212, endPoint x: 103, endPoint y: 209, distance: 195.6
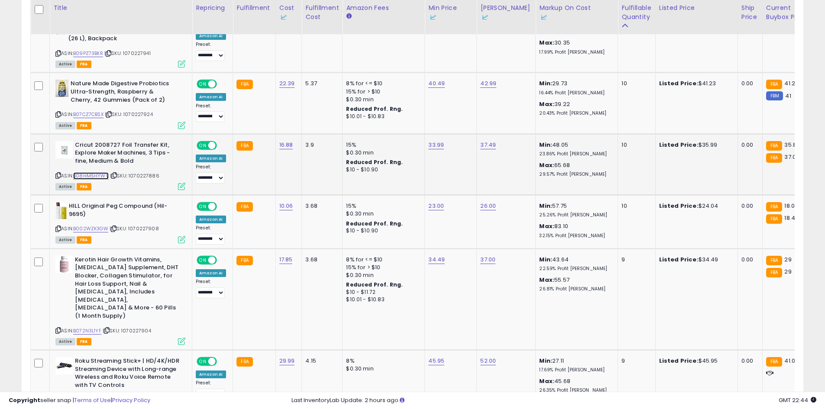
click at [88, 172] on link "B08HM5HYWV" at bounding box center [90, 175] width 35 height 7
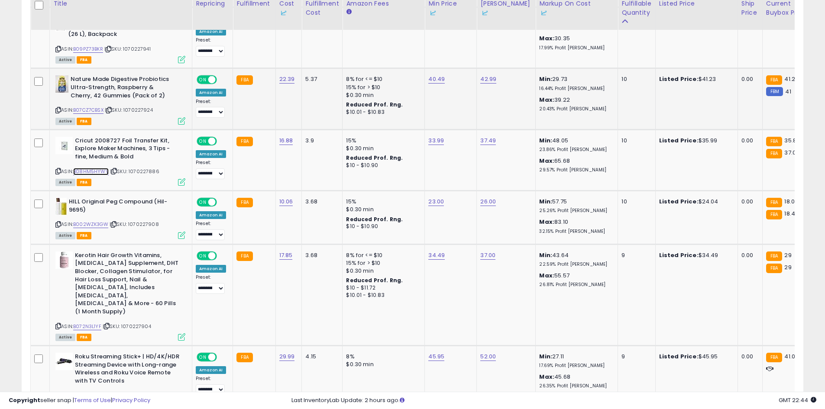
scroll to position [1712, 0]
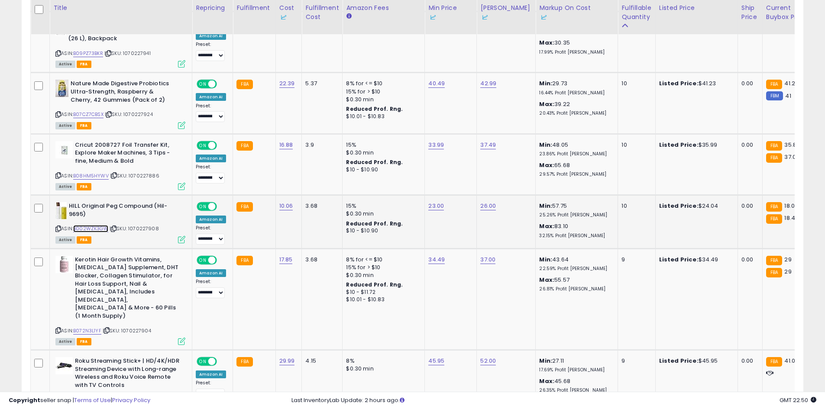
click at [102, 225] on link "B002WZK3GW" at bounding box center [90, 228] width 35 height 7
click at [430, 202] on link "23.00" at bounding box center [436, 206] width 16 height 9
type input "**"
click button "submit" at bounding box center [457, 159] width 15 height 13
click at [496, 202] on div "26.00" at bounding box center [504, 206] width 48 height 8
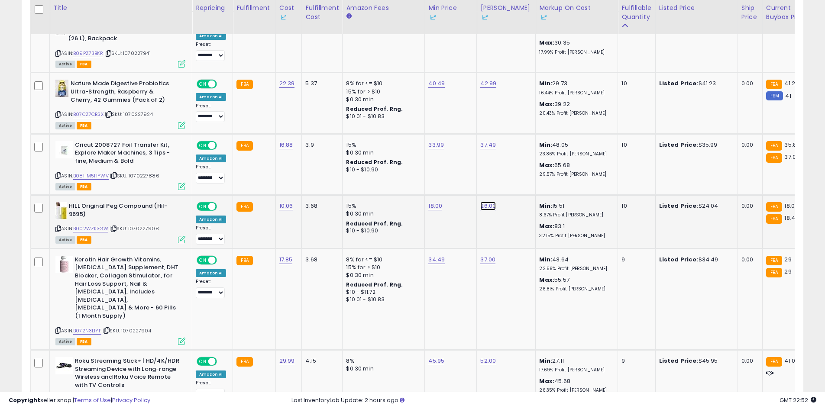
click at [483, 202] on link "26.00" at bounding box center [488, 206] width 16 height 9
type input "**"
click button "submit" at bounding box center [509, 159] width 15 height 13
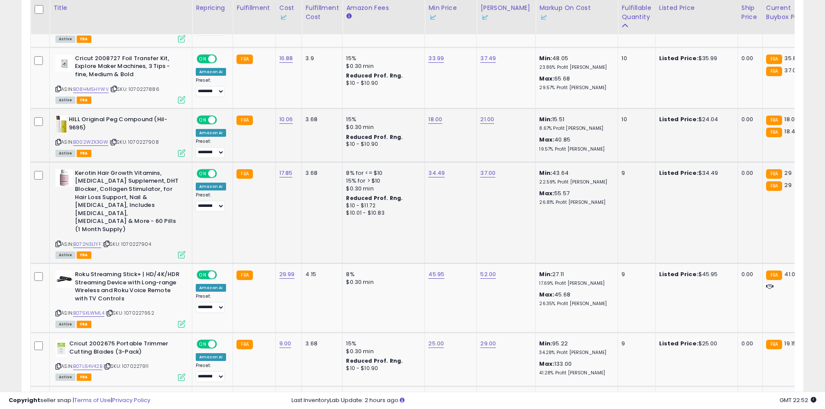
scroll to position [0, 68]
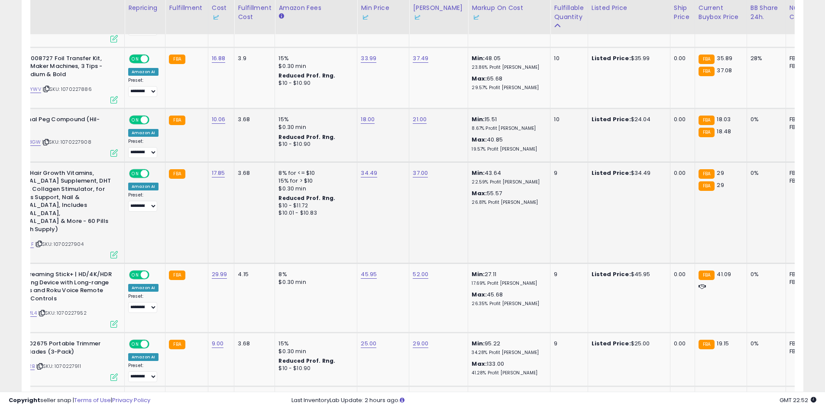
drag, startPoint x: 464, startPoint y: 197, endPoint x: 514, endPoint y: 195, distance: 50.2
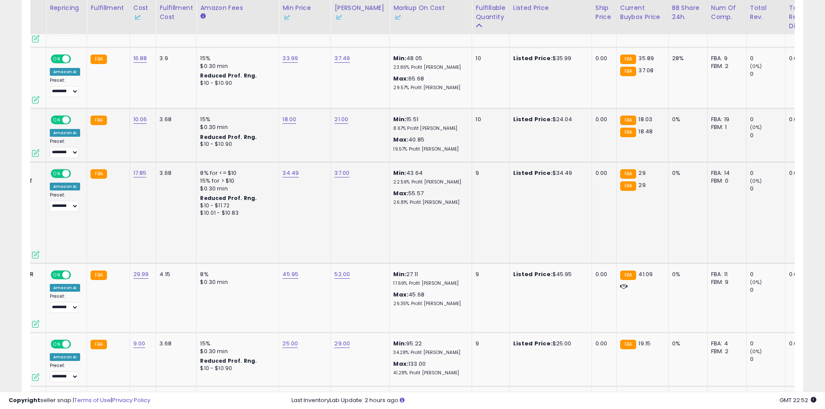
scroll to position [0, 0]
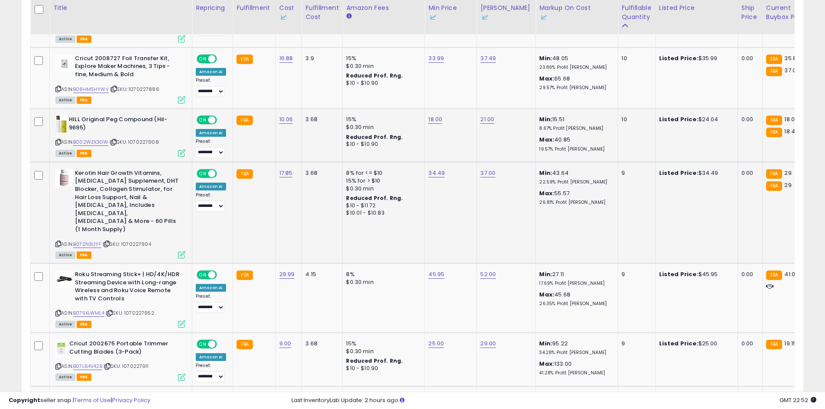
drag, startPoint x: 425, startPoint y: 194, endPoint x: 222, endPoint y: 203, distance: 202.3
click at [95, 241] on link "B072N3L1YF" at bounding box center [87, 244] width 28 height 7
click at [430, 169] on link "34.49" at bounding box center [436, 173] width 16 height 9
type input "*****"
click button "submit" at bounding box center [457, 126] width 15 height 13
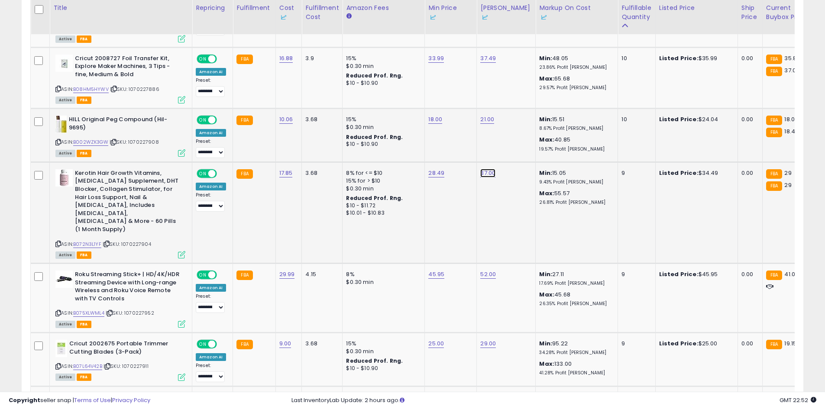
click at [488, 169] on link "37.00" at bounding box center [487, 173] width 15 height 9
type input "**"
click button "submit" at bounding box center [509, 126] width 15 height 13
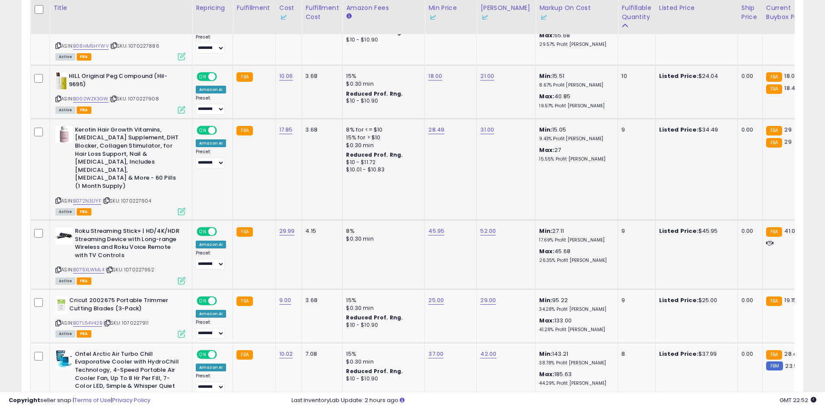
scroll to position [0, 1]
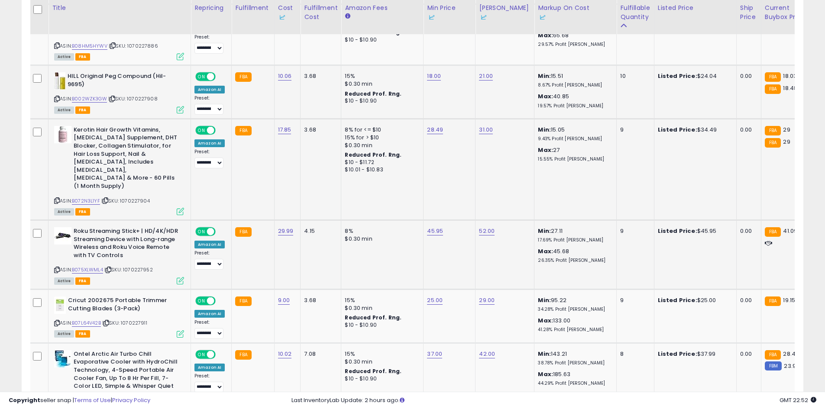
drag, startPoint x: 507, startPoint y: 236, endPoint x: 573, endPoint y: 236, distance: 65.8
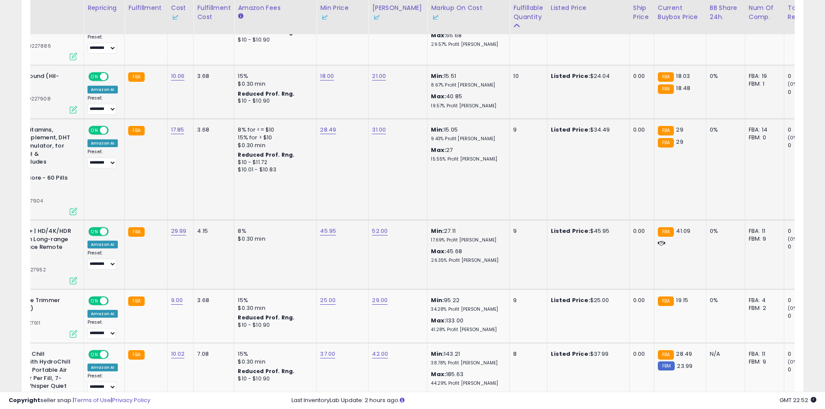
scroll to position [0, 0]
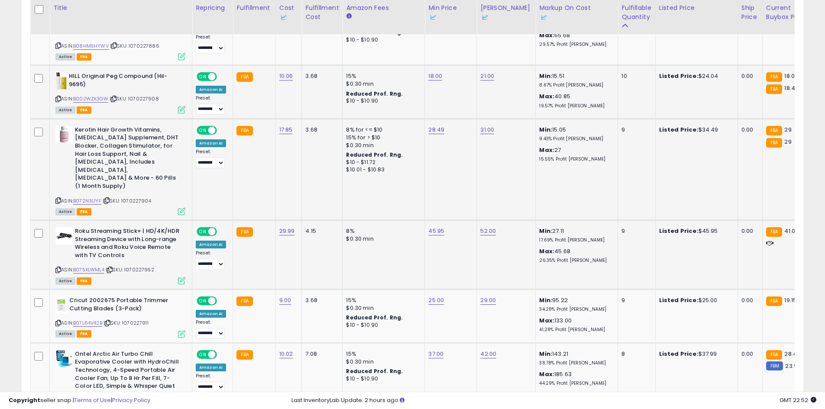
drag, startPoint x: 577, startPoint y: 236, endPoint x: 416, endPoint y: 238, distance: 161.0
click at [94, 242] on div "ASIN: B075XLWML4 | SKU: 1070227952 Active FBA" at bounding box center [120, 255] width 130 height 56
click at [97, 266] on link "B075XLWML4" at bounding box center [88, 269] width 31 height 7
click at [436, 227] on link "45.95" at bounding box center [436, 231] width 16 height 9
type input "**"
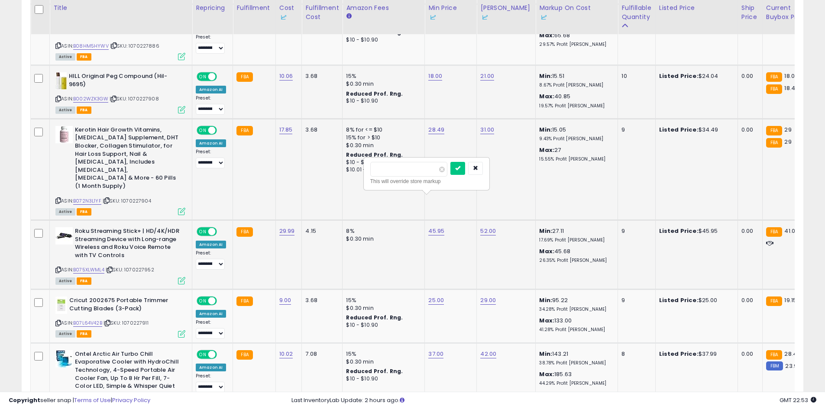
click button "submit" at bounding box center [457, 168] width 15 height 13
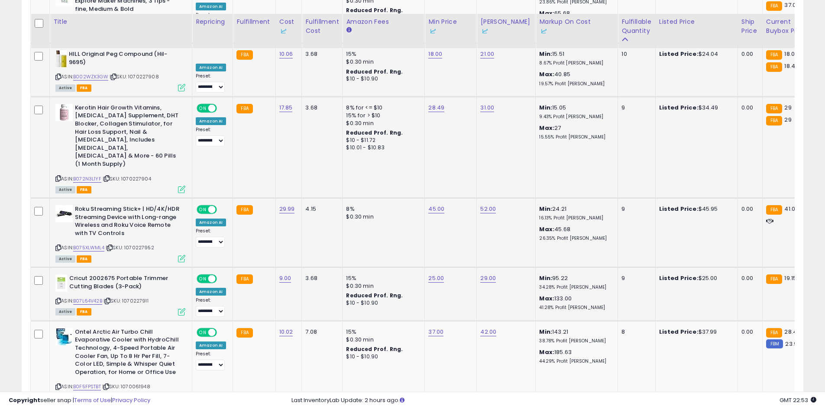
scroll to position [1885, 0]
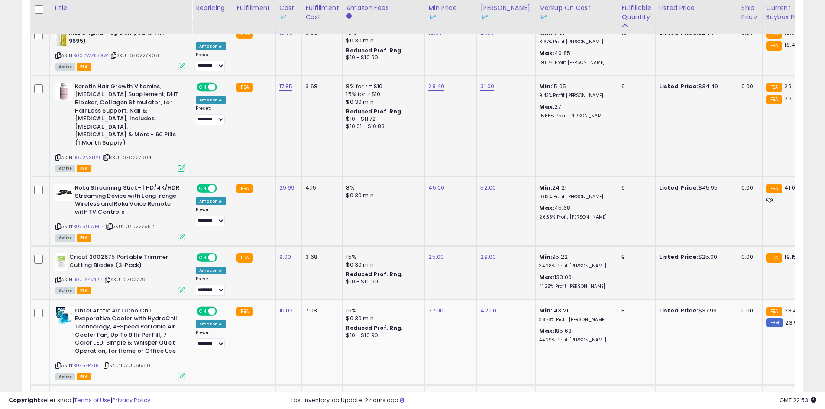
drag, startPoint x: 479, startPoint y: 235, endPoint x: 493, endPoint y: 235, distance: 14.3
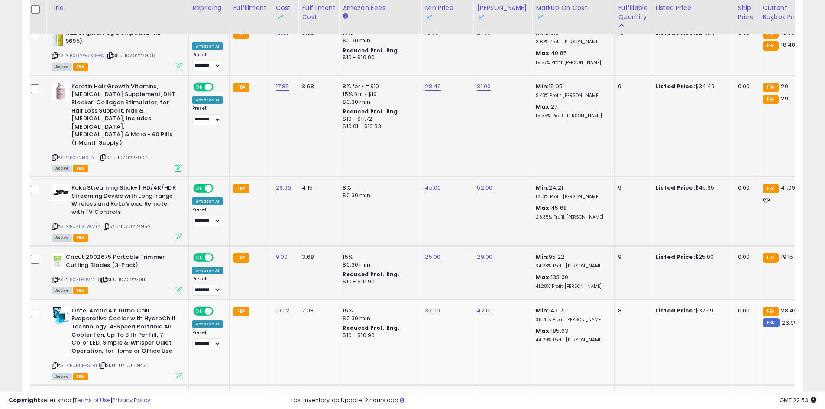
drag, startPoint x: 493, startPoint y: 235, endPoint x: 584, endPoint y: 235, distance: 91.3
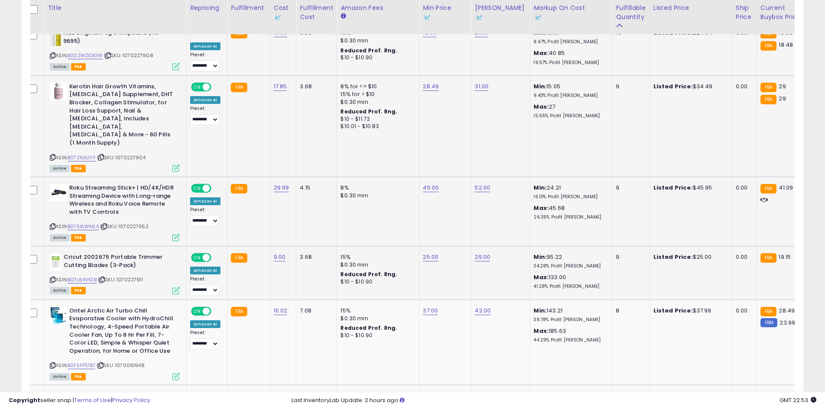
scroll to position [0, 19]
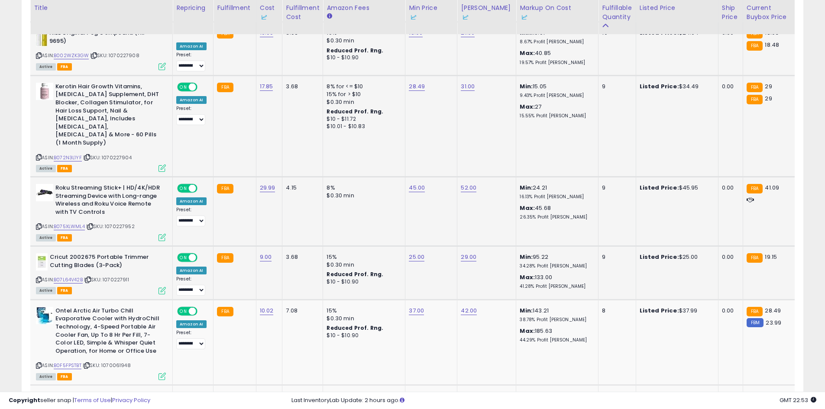
drag, startPoint x: 592, startPoint y: 237, endPoint x: 637, endPoint y: 238, distance: 45.0
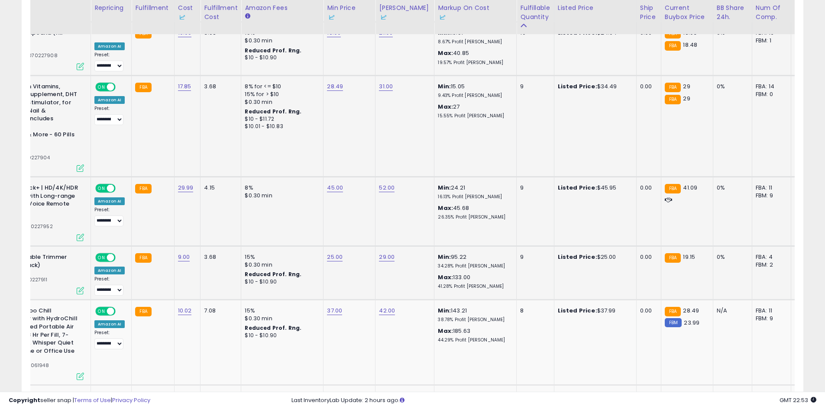
scroll to position [0, 0]
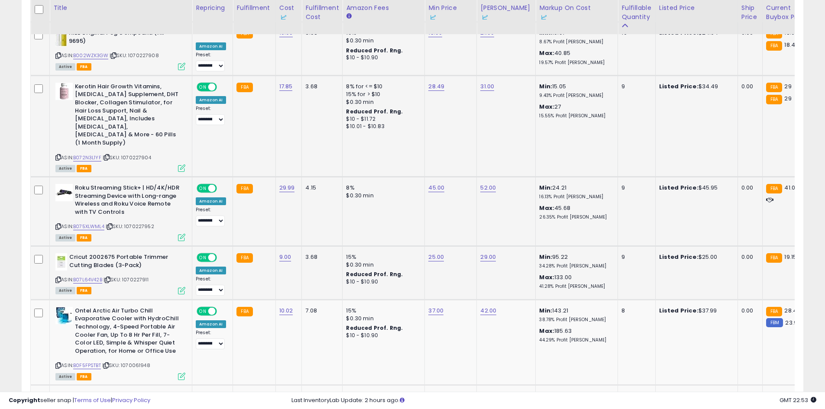
drag, startPoint x: 644, startPoint y: 236, endPoint x: 183, endPoint y: 244, distance: 461.9
click at [103, 253] on div "ASIN: B07L64V42B | SKU: 1070227911 Active FBA" at bounding box center [120, 273] width 130 height 40
click at [96, 276] on link "B07L64V42B" at bounding box center [87, 279] width 29 height 7
click at [428, 253] on link "25.00" at bounding box center [436, 257] width 16 height 9
type input "*****"
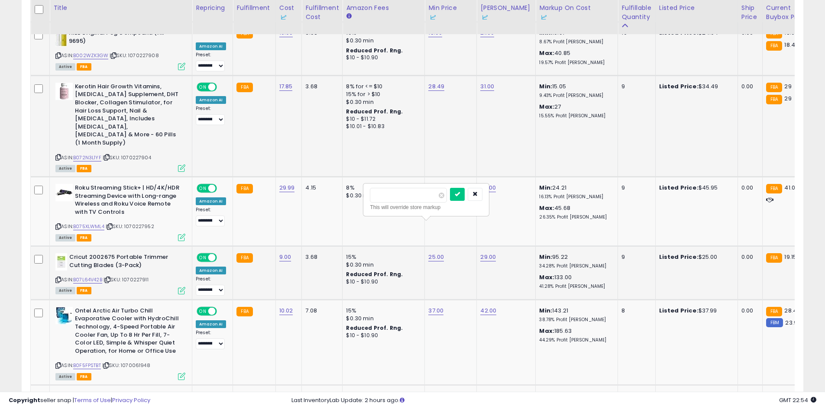
click button "submit" at bounding box center [457, 194] width 15 height 13
click at [490, 253] on link "29.00" at bounding box center [488, 257] width 16 height 9
type input "*"
click button "submit" at bounding box center [509, 194] width 15 height 13
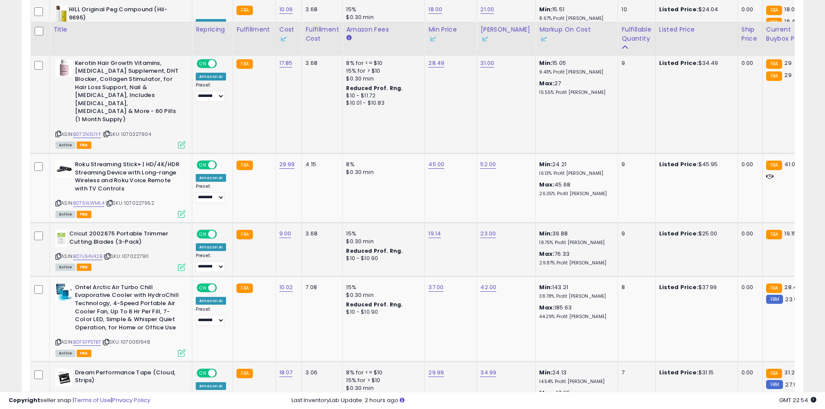
scroll to position [1970, 0]
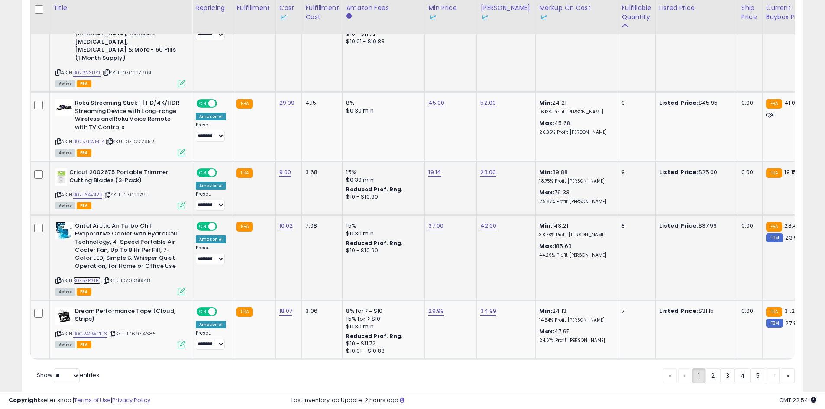
click at [97, 277] on link "B0F5FPSTBT" at bounding box center [87, 280] width 28 height 7
click at [435, 222] on link "37.00" at bounding box center [435, 226] width 15 height 9
type input "**"
click button "submit" at bounding box center [457, 162] width 15 height 13
click at [490, 222] on link "42.00" at bounding box center [488, 226] width 16 height 9
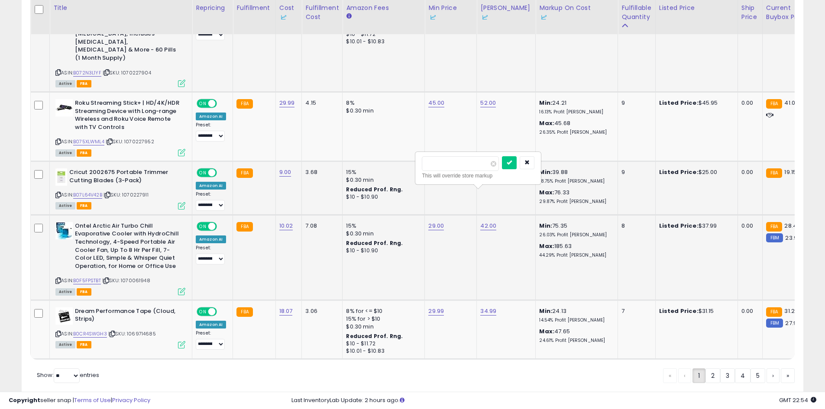
type input "**"
click button "submit" at bounding box center [509, 162] width 15 height 13
click at [97, 330] on link "B0CR4SWGH3" at bounding box center [90, 333] width 34 height 7
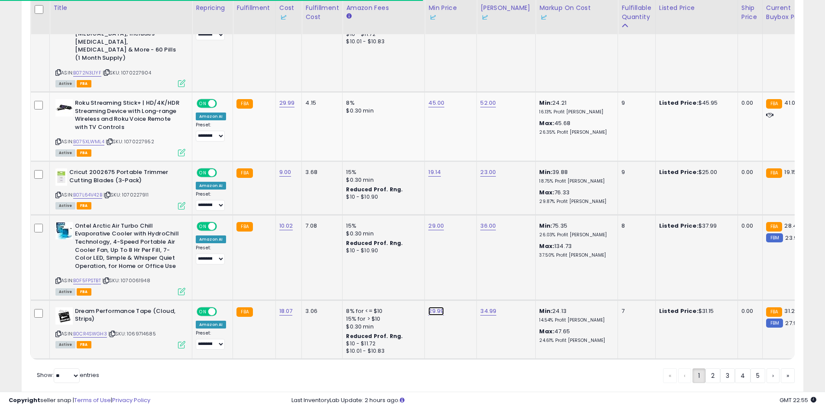
click at [436, 307] on link "29.99" at bounding box center [436, 311] width 16 height 9
type input "*****"
click button "submit" at bounding box center [457, 248] width 15 height 13
click at [491, 307] on link "34.99" at bounding box center [488, 311] width 16 height 9
click at [502, 242] on button "submit" at bounding box center [509, 248] width 15 height 13
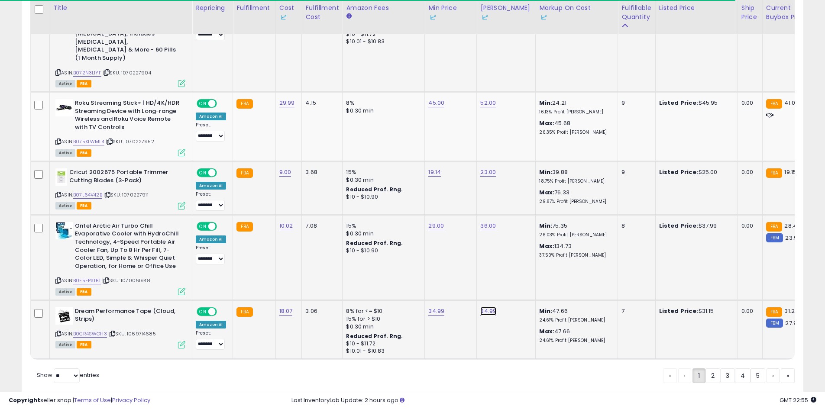
click at [486, 307] on link "34.99" at bounding box center [488, 311] width 16 height 9
type input "**"
click button "submit" at bounding box center [509, 248] width 15 height 13
click at [712, 368] on link "2" at bounding box center [712, 375] width 15 height 15
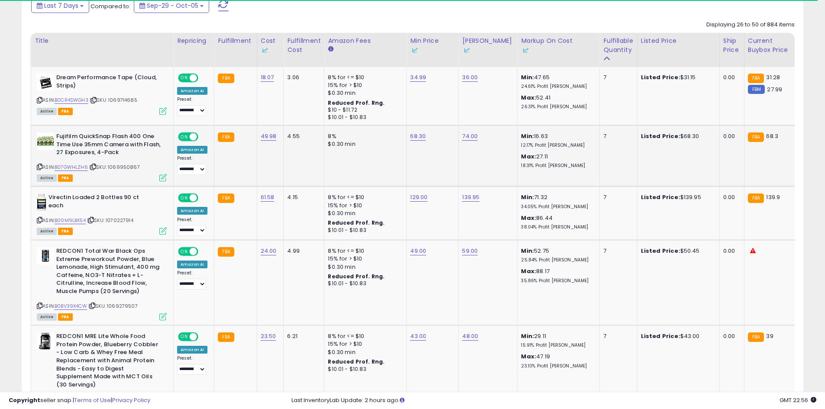
scroll to position [0, 54]
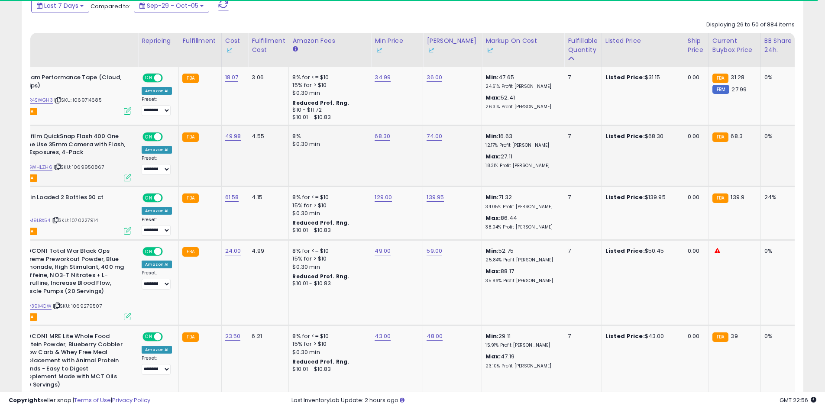
drag, startPoint x: 499, startPoint y: 182, endPoint x: 534, endPoint y: 183, distance: 35.1
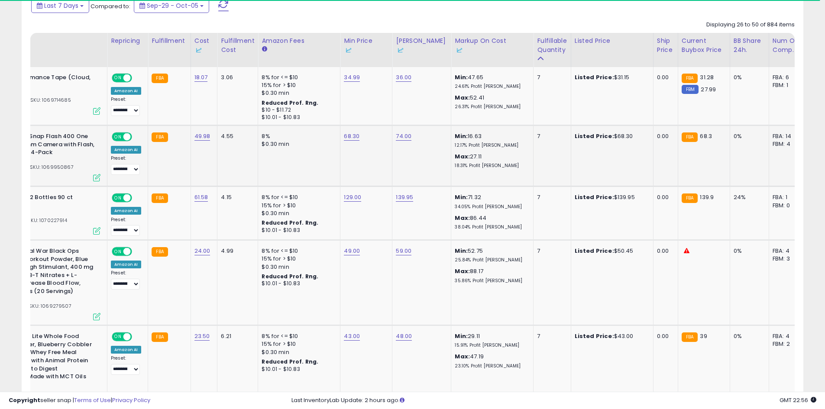
scroll to position [0, 115]
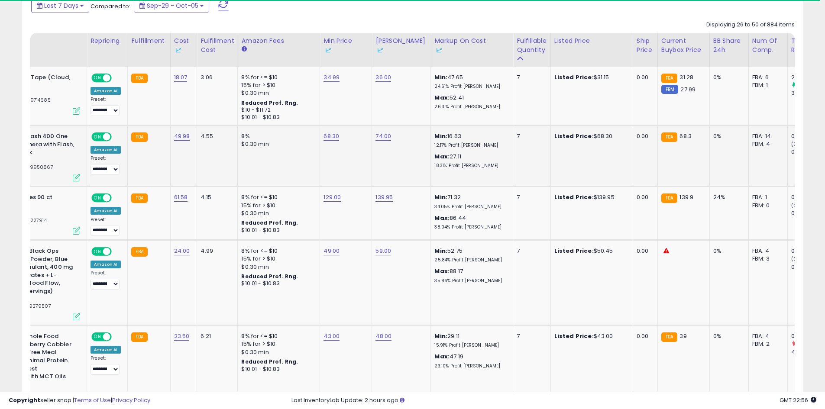
drag, startPoint x: 542, startPoint y: 180, endPoint x: 581, endPoint y: 179, distance: 38.5
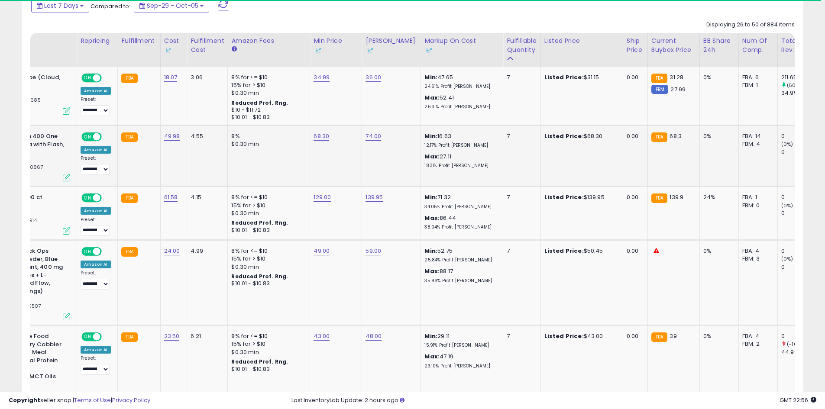
scroll to position [0, 0]
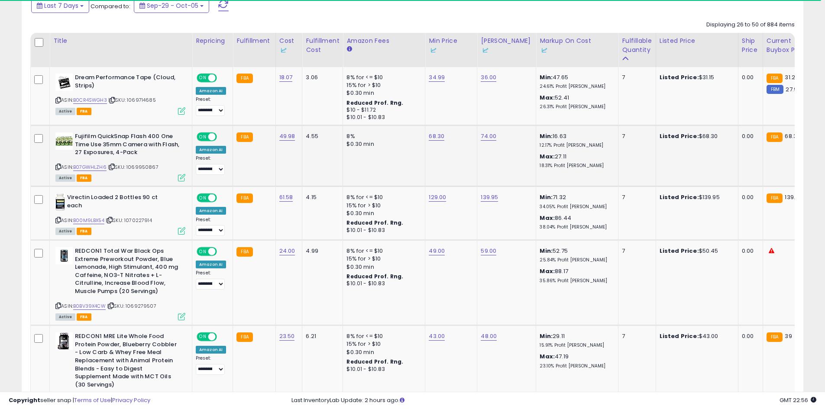
drag, startPoint x: 581, startPoint y: 179, endPoint x: 277, endPoint y: 180, distance: 303.4
click at [100, 170] on link "B07GWHLZH6" at bounding box center [89, 167] width 33 height 7
click at [435, 132] on link "68.30" at bounding box center [436, 136] width 16 height 9
type input "*****"
click button "submit" at bounding box center [457, 105] width 15 height 13
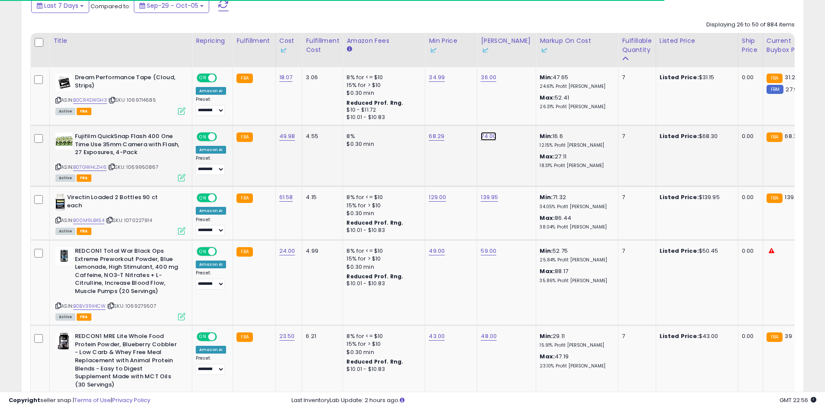
click at [488, 137] on link "74.00" at bounding box center [488, 136] width 16 height 9
type input "*****"
click button "submit" at bounding box center [509, 105] width 15 height 13
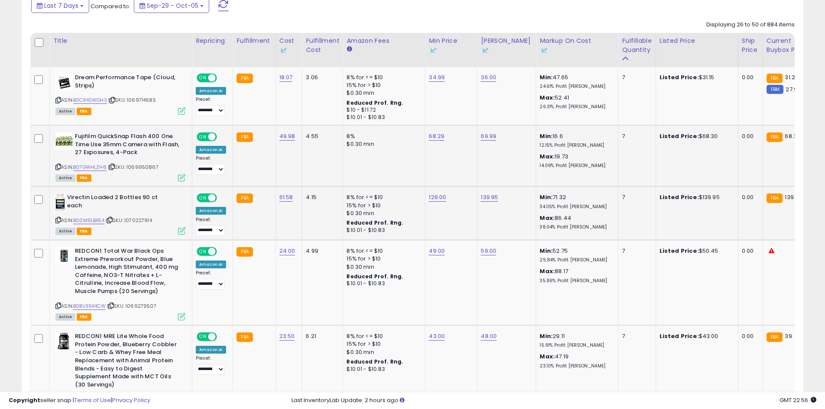
scroll to position [0, 16]
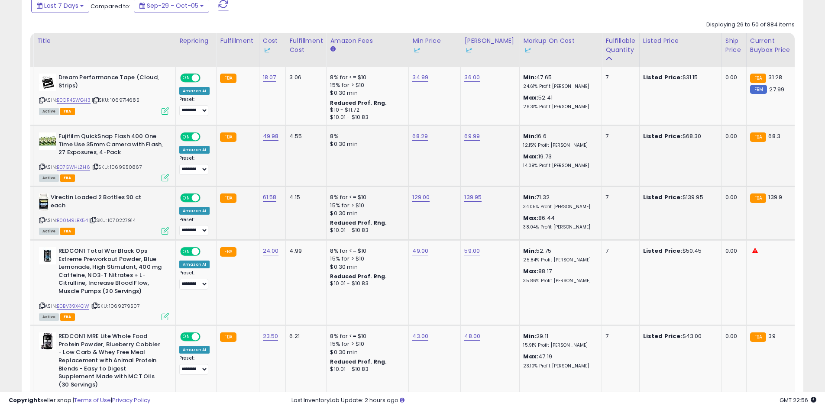
drag, startPoint x: 434, startPoint y: 225, endPoint x: 515, endPoint y: 229, distance: 80.6
click at [63, 217] on link "B00M9LBX54" at bounding box center [72, 220] width 31 height 7
click at [469, 200] on link "139.95" at bounding box center [472, 197] width 17 height 9
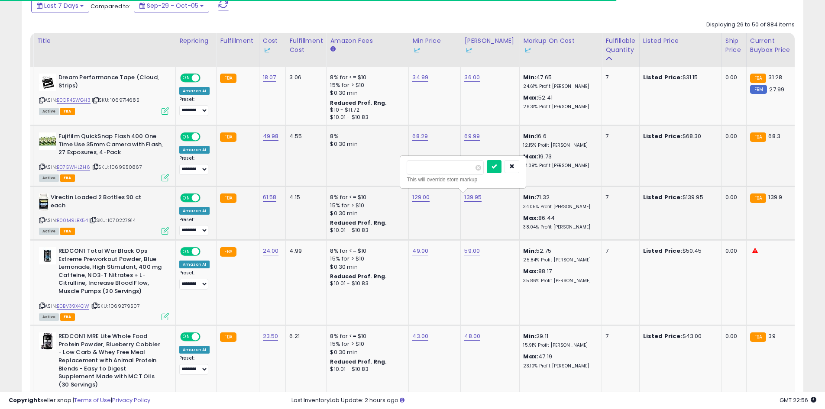
type input "***"
click button "submit" at bounding box center [493, 166] width 15 height 13
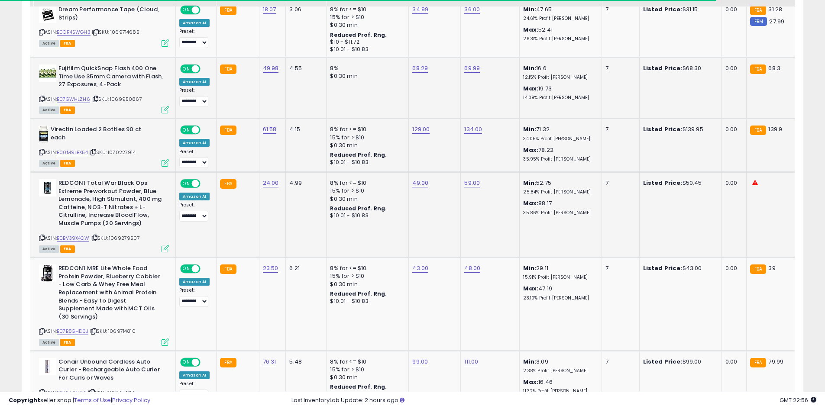
scroll to position [474, 0]
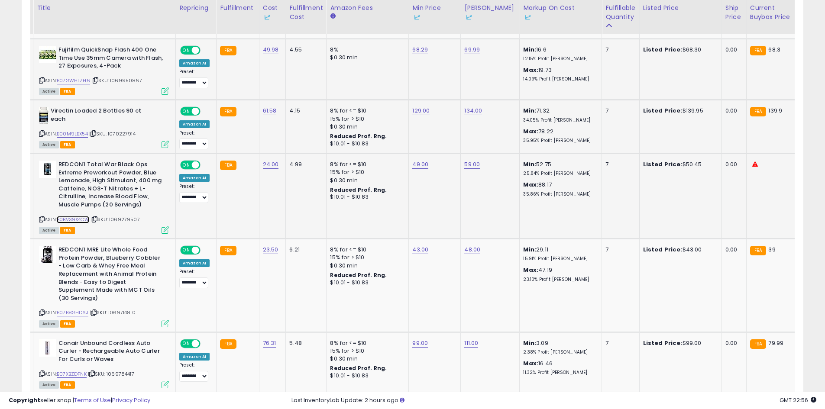
click at [84, 217] on link "B0BV39X4CW" at bounding box center [73, 219] width 32 height 7
click at [417, 164] on link "49.00" at bounding box center [420, 164] width 16 height 9
drag, startPoint x: 371, startPoint y: 137, endPoint x: 363, endPoint y: 137, distance: 7.8
click at [364, 137] on input "*****" at bounding box center [392, 134] width 77 height 15
type input "*"
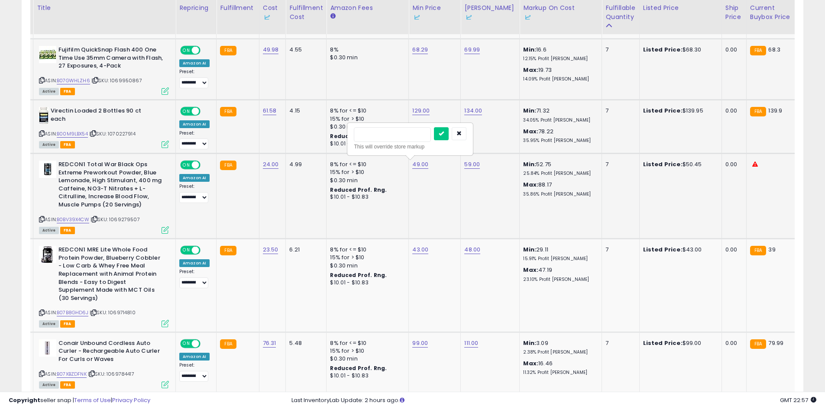
type input "**"
click button "submit" at bounding box center [441, 133] width 15 height 13
click at [71, 309] on link "B07B8GHD6J" at bounding box center [73, 312] width 32 height 7
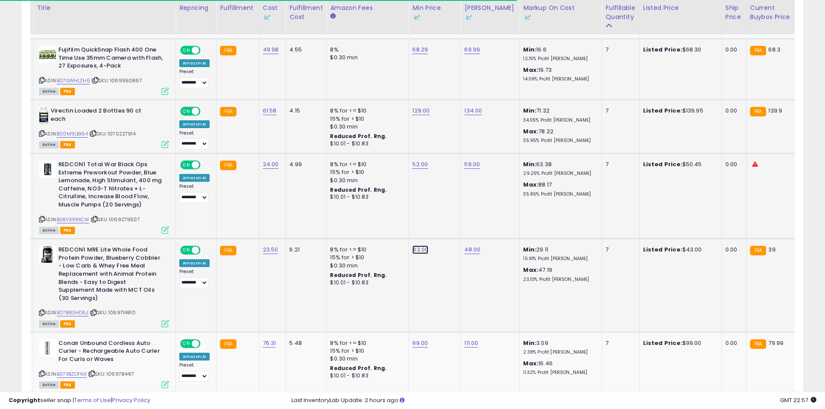
click at [414, 249] on link "43.00" at bounding box center [420, 249] width 16 height 9
type input "**"
click button "submit" at bounding box center [441, 219] width 15 height 13
drag, startPoint x: 477, startPoint y: 257, endPoint x: 470, endPoint y: 252, distance: 8.2
click at [475, 257] on td "48.00" at bounding box center [490, 285] width 59 height 93
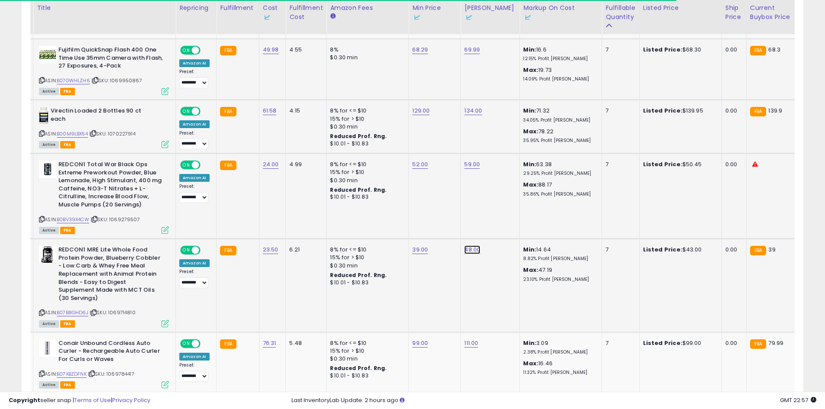
click at [470, 252] on link "48.00" at bounding box center [472, 249] width 16 height 9
type input "**"
click button "submit" at bounding box center [493, 219] width 15 height 13
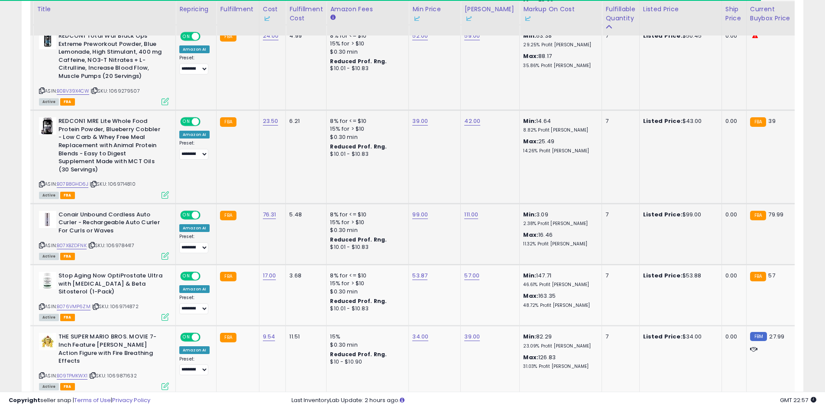
scroll to position [604, 0]
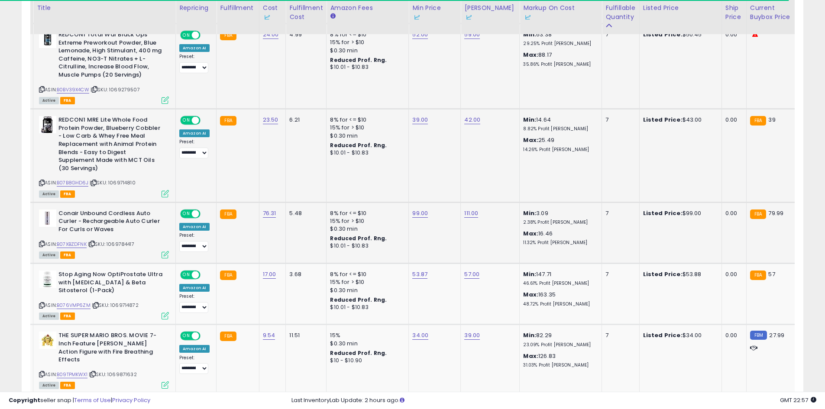
click at [87, 238] on div "ASIN: B07XBZDFNK | SKU: 1069784417 Active FBA" at bounding box center [104, 233] width 130 height 48
click at [87, 231] on div "ASIN: B07XBZDFNK | SKU: 1069784417 Active FBA" at bounding box center [104, 233] width 130 height 48
click at [87, 241] on link "B07XBZDFNK" at bounding box center [72, 244] width 30 height 7
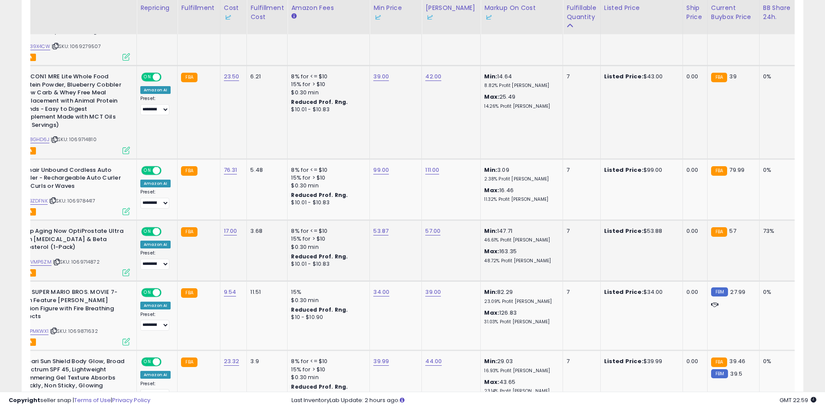
scroll to position [0, 148]
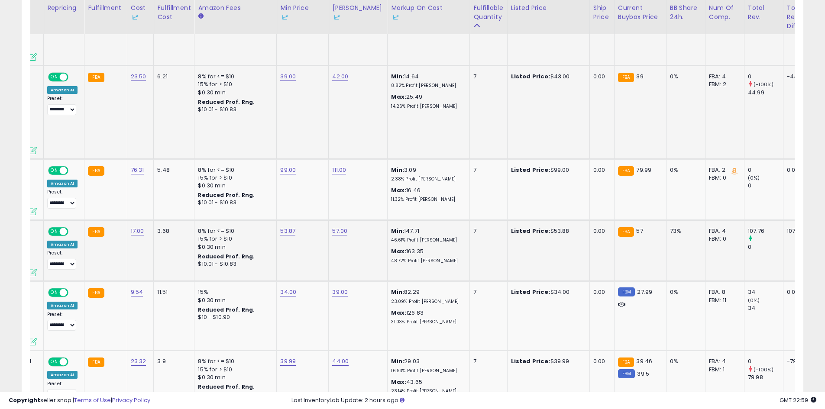
drag, startPoint x: 469, startPoint y: 254, endPoint x: 594, endPoint y: 254, distance: 125.1
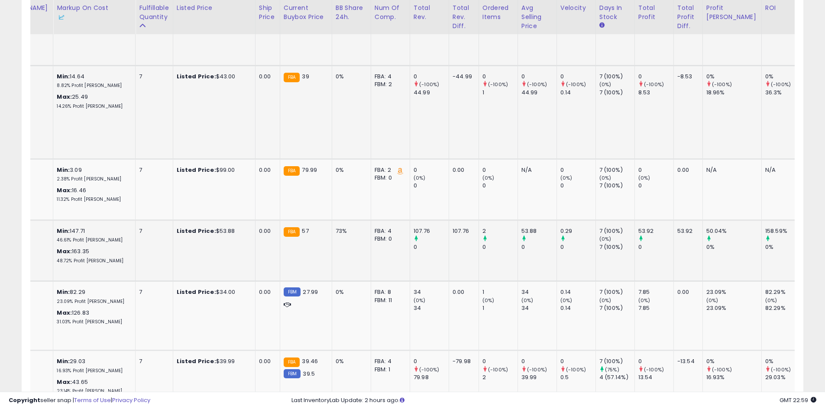
scroll to position [0, 395]
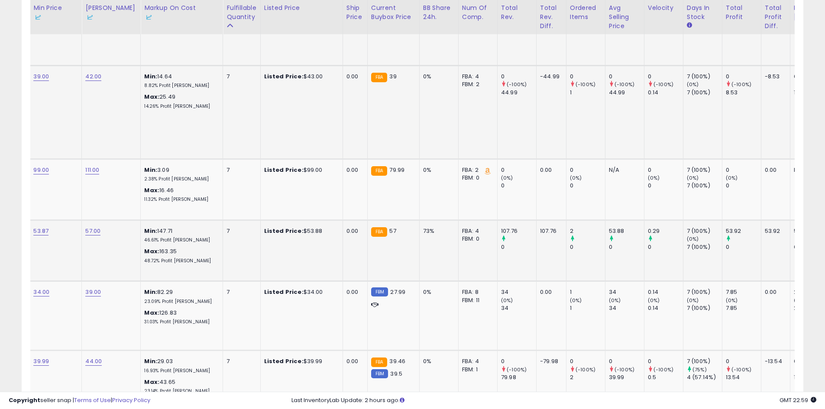
drag, startPoint x: 587, startPoint y: 253, endPoint x: 534, endPoint y: 257, distance: 53.4
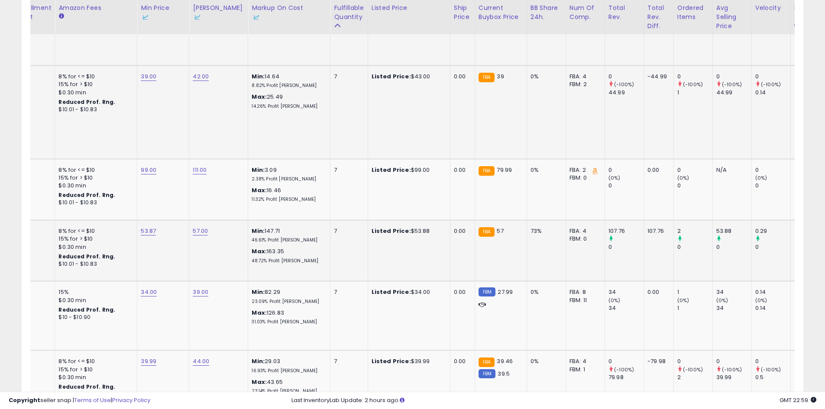
scroll to position [0, 0]
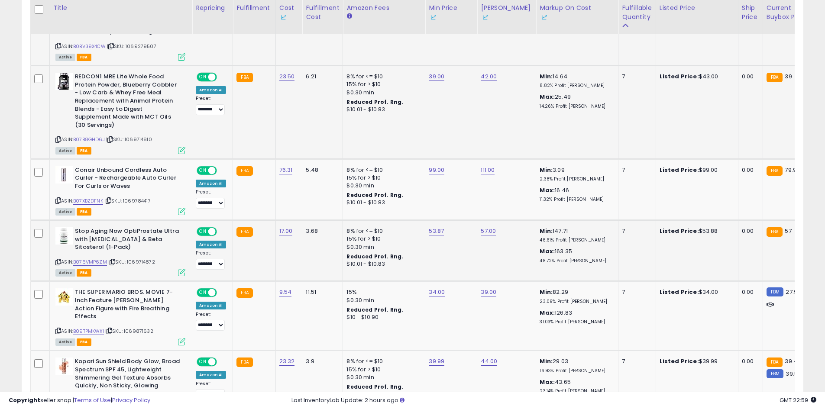
drag, startPoint x: 534, startPoint y: 256, endPoint x: 315, endPoint y: 263, distance: 219.1
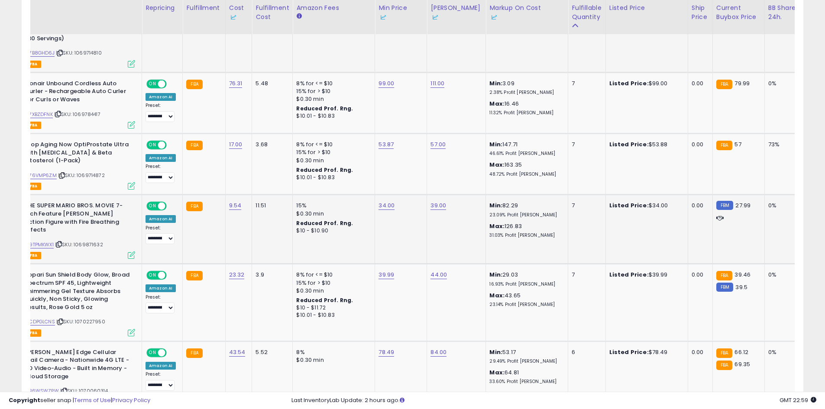
scroll to position [0, 102]
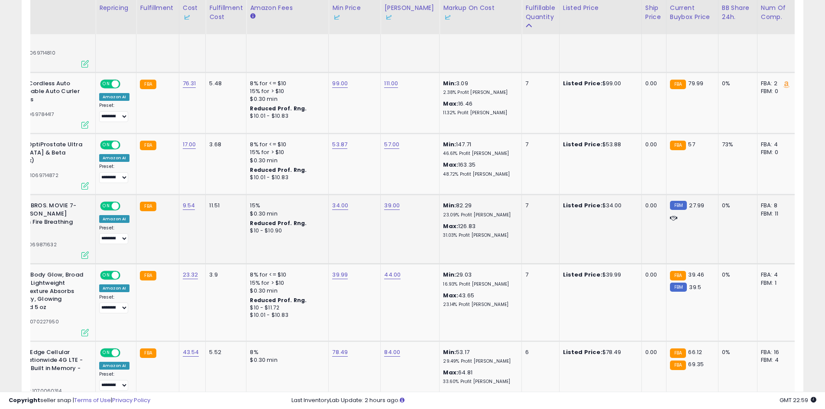
drag, startPoint x: 517, startPoint y: 235, endPoint x: 554, endPoint y: 237, distance: 36.4
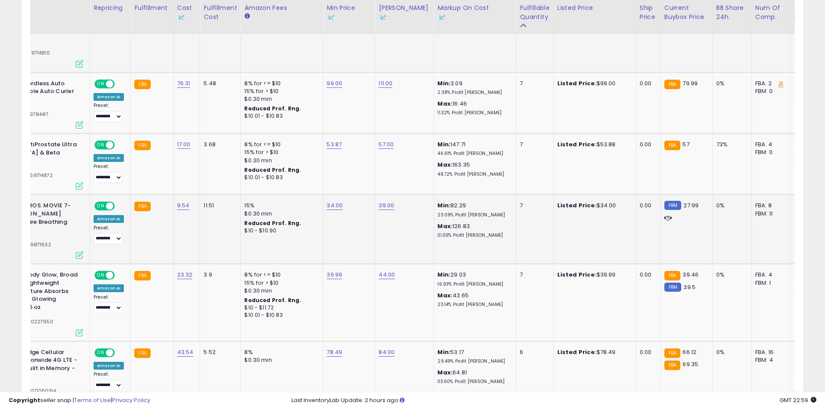
drag, startPoint x: 545, startPoint y: 238, endPoint x: 419, endPoint y: 240, distance: 126.4
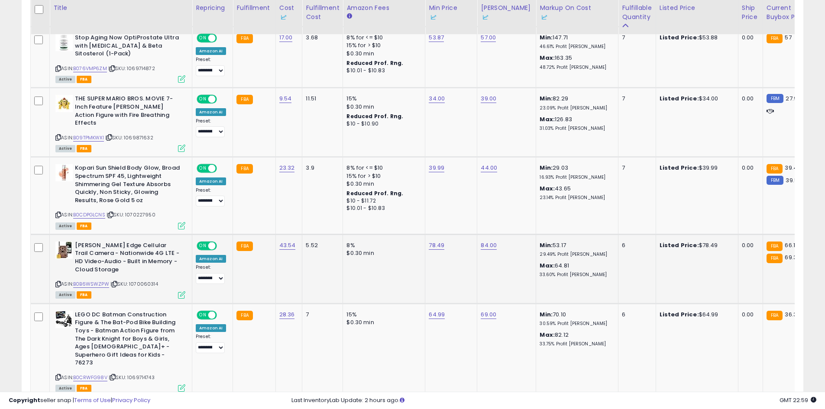
scroll to position [863, 0]
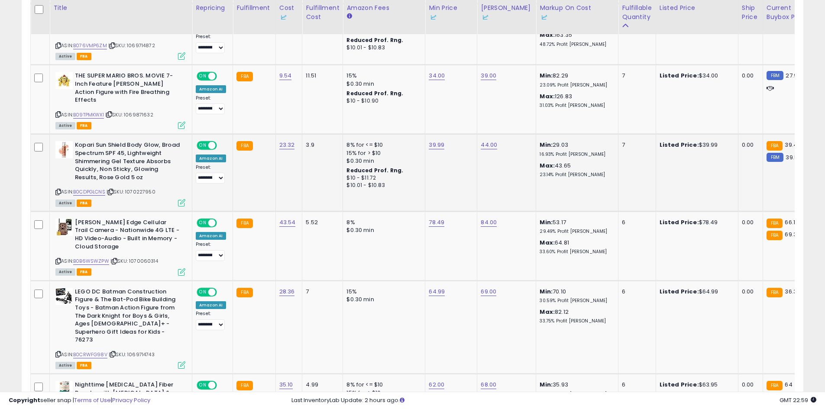
drag, startPoint x: 440, startPoint y: 176, endPoint x: 544, endPoint y: 174, distance: 104.3
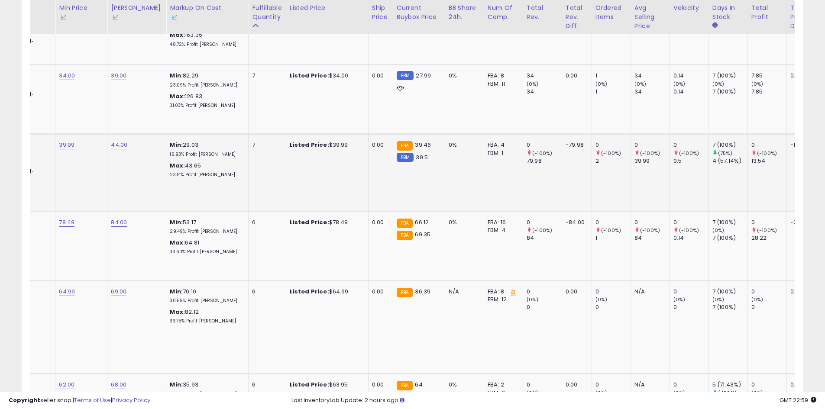
scroll to position [0, 0]
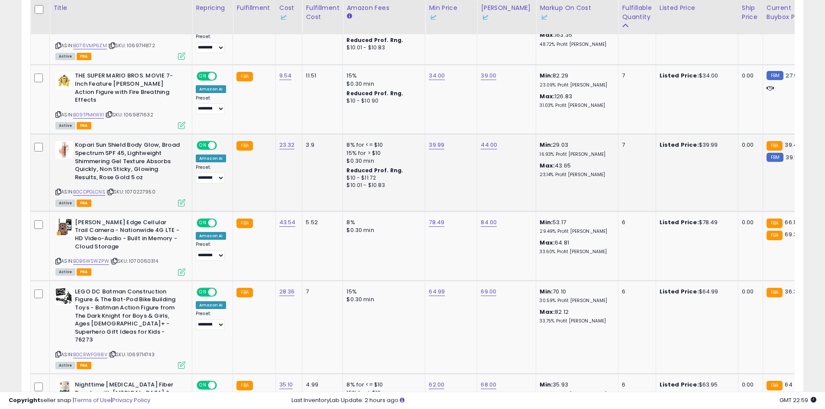
drag, startPoint x: 544, startPoint y: 174, endPoint x: 314, endPoint y: 187, distance: 230.1
click at [90, 188] on link "B0CDPGLCNS" at bounding box center [89, 191] width 32 height 7
click at [483, 141] on link "44.00" at bounding box center [488, 145] width 16 height 9
type input "**"
click button "submit" at bounding box center [509, 98] width 15 height 13
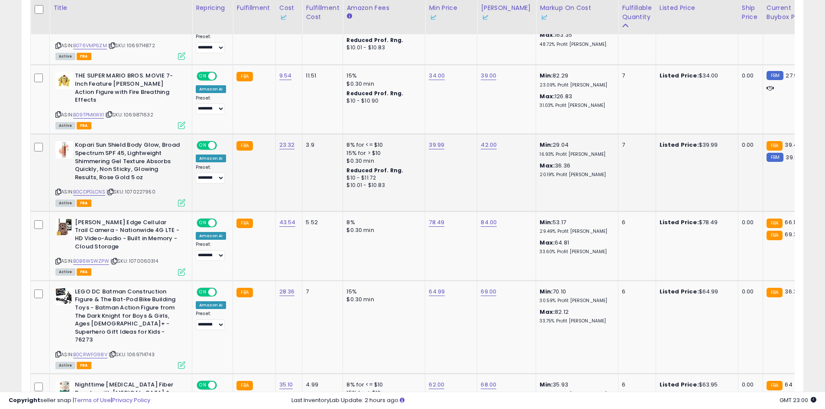
click at [447, 135] on td "39.99" at bounding box center [451, 172] width 52 height 77
click at [428, 141] on link "39.99" at bounding box center [436, 145] width 16 height 9
type input "*****"
click button "submit" at bounding box center [457, 98] width 15 height 13
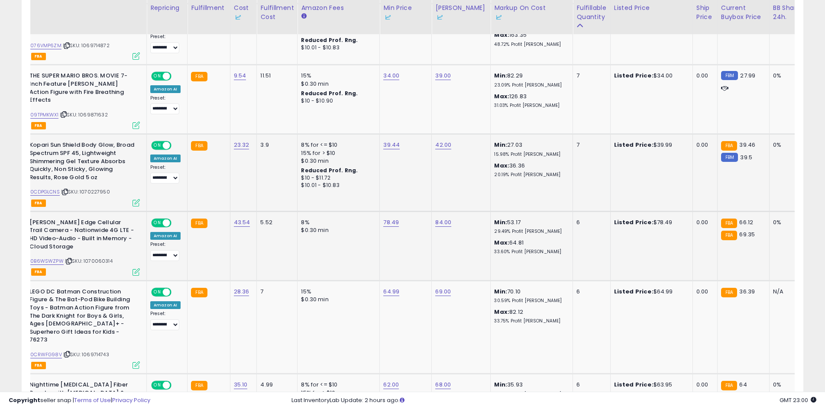
scroll to position [0, 162]
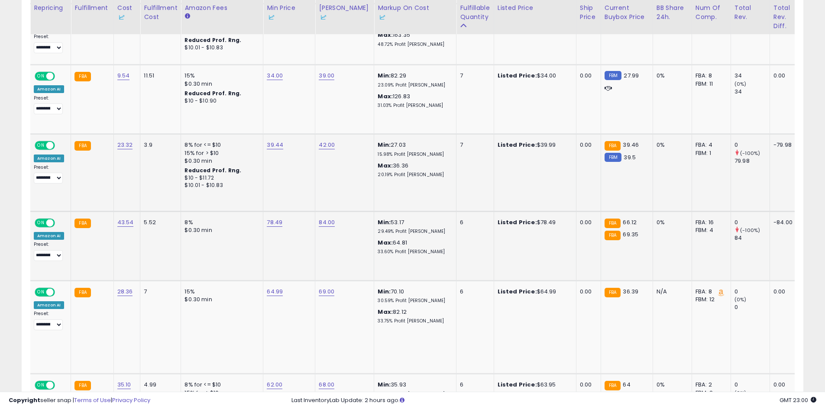
drag, startPoint x: 451, startPoint y: 248, endPoint x: 510, endPoint y: 246, distance: 59.3
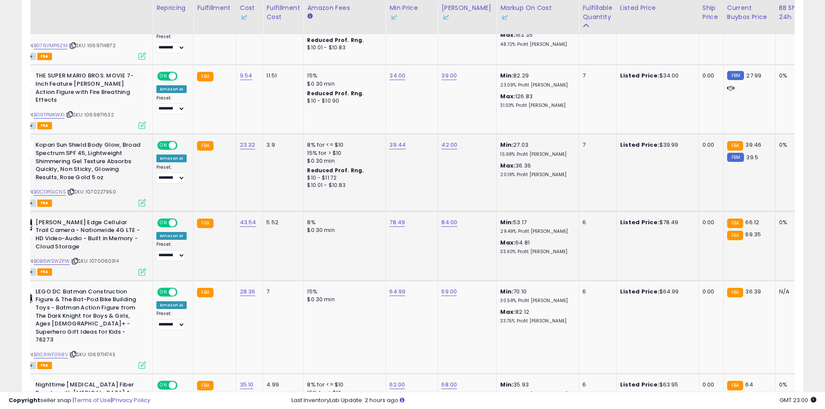
drag, startPoint x: 520, startPoint y: 243, endPoint x: 263, endPoint y: 259, distance: 257.6
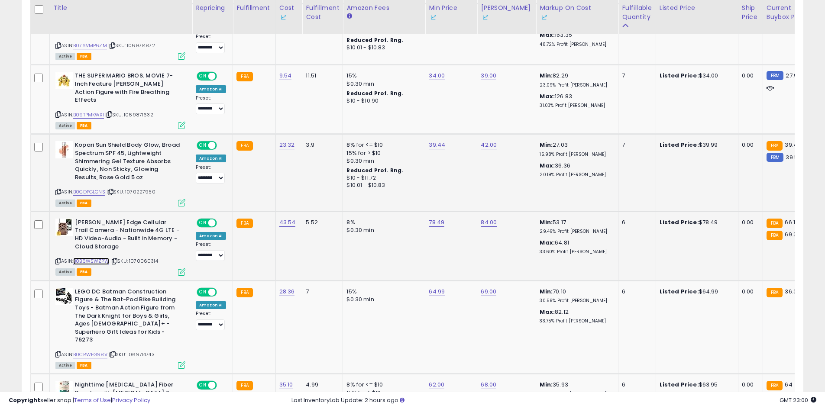
click at [102, 258] on link "B0B6WSWZPW" at bounding box center [91, 261] width 36 height 7
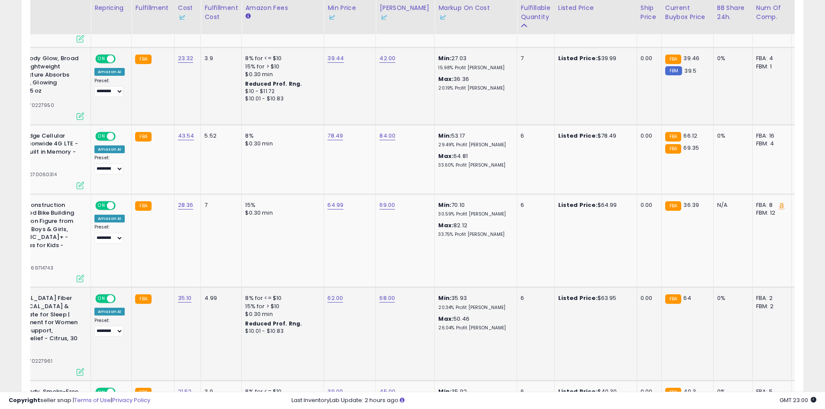
scroll to position [0, 306]
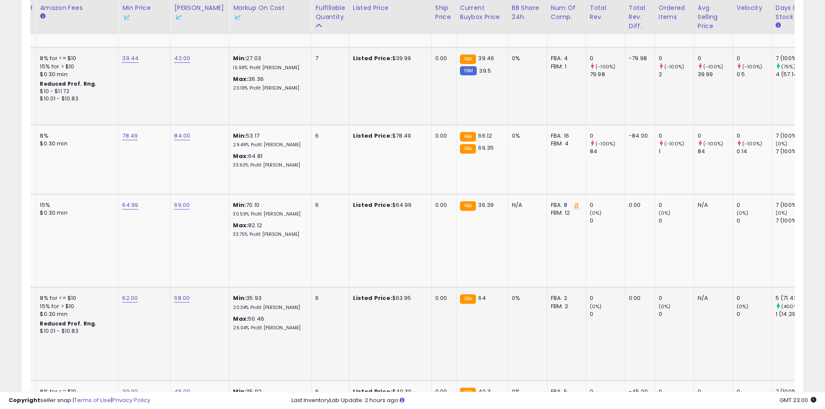
drag, startPoint x: 316, startPoint y: 261, endPoint x: 372, endPoint y: 263, distance: 56.7
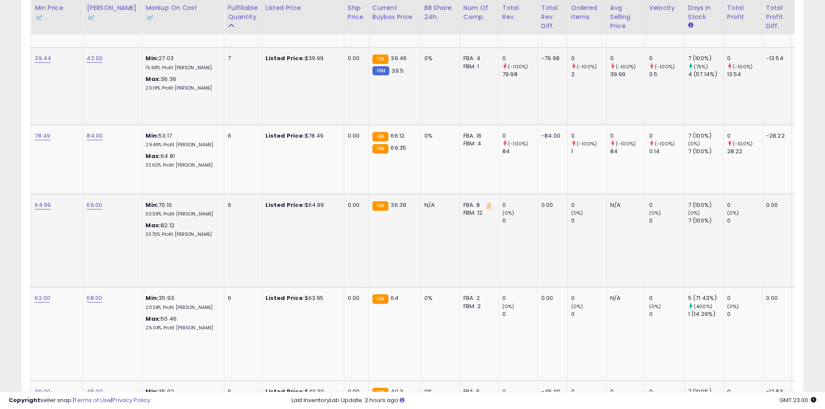
scroll to position [0, 383]
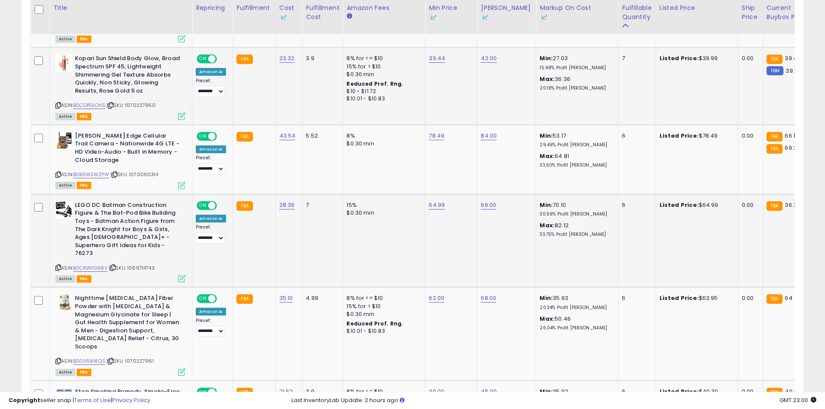
drag, startPoint x: 374, startPoint y: 261, endPoint x: 210, endPoint y: 258, distance: 164.5
click at [102, 231] on b "LEGO DC Batman Construction Figure & The Bat-Pod Bike Building Toys - Batman Ac…" at bounding box center [127, 230] width 105 height 58
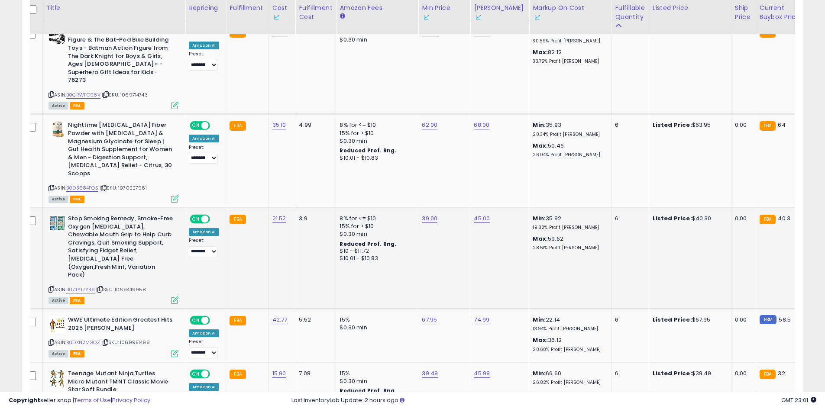
scroll to position [0, 115]
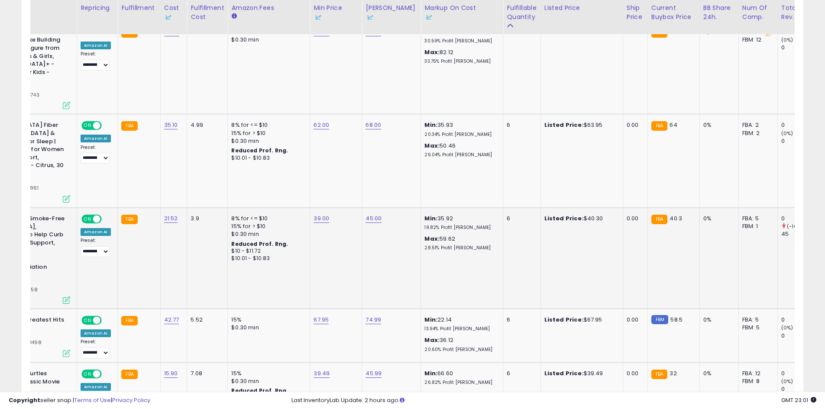
drag, startPoint x: 471, startPoint y: 182, endPoint x: 534, endPoint y: 180, distance: 62.8
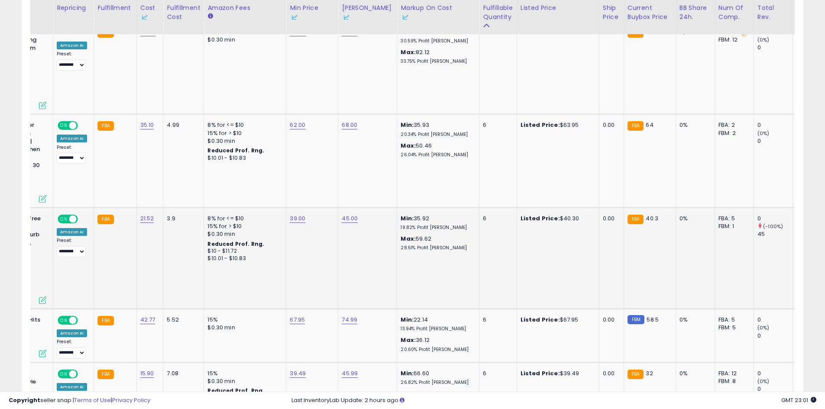
scroll to position [0, 0]
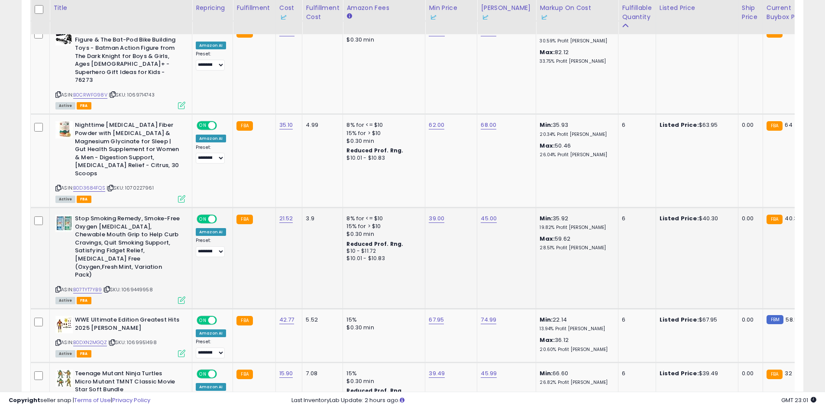
drag, startPoint x: 520, startPoint y: 181, endPoint x: 351, endPoint y: 190, distance: 169.1
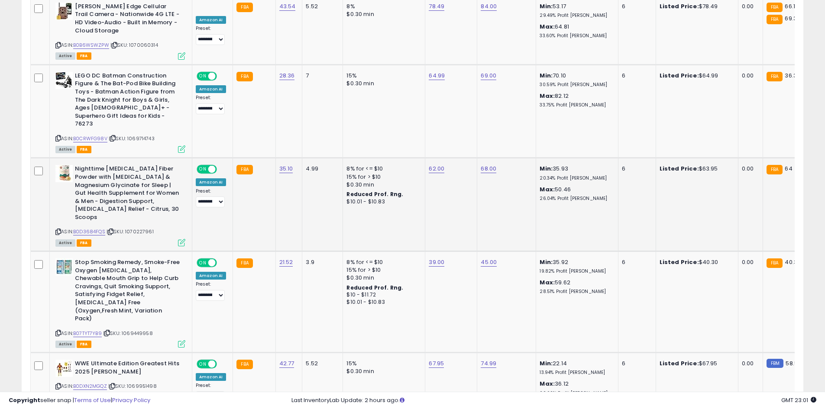
scroll to position [1037, 0]
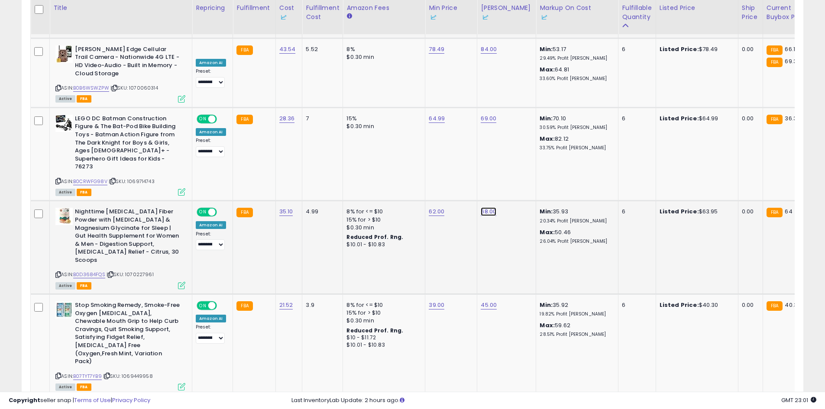
click at [489, 207] on link "68.00" at bounding box center [488, 211] width 16 height 9
type input "**"
click button "submit" at bounding box center [509, 157] width 15 height 13
click at [91, 271] on link "B0D3684FQS" at bounding box center [89, 274] width 32 height 7
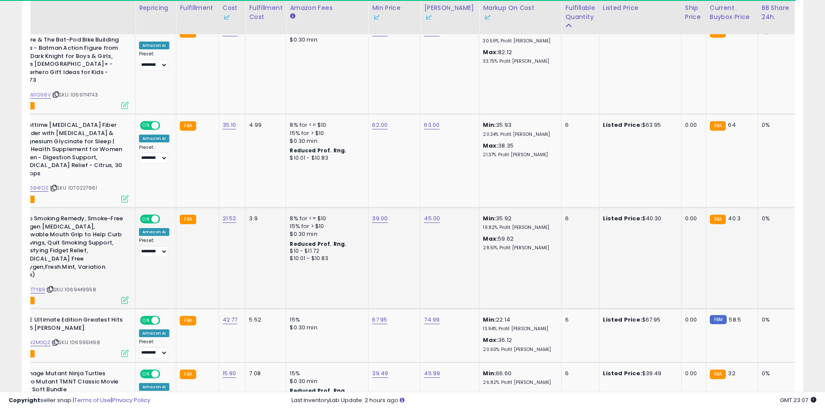
scroll to position [0, 287]
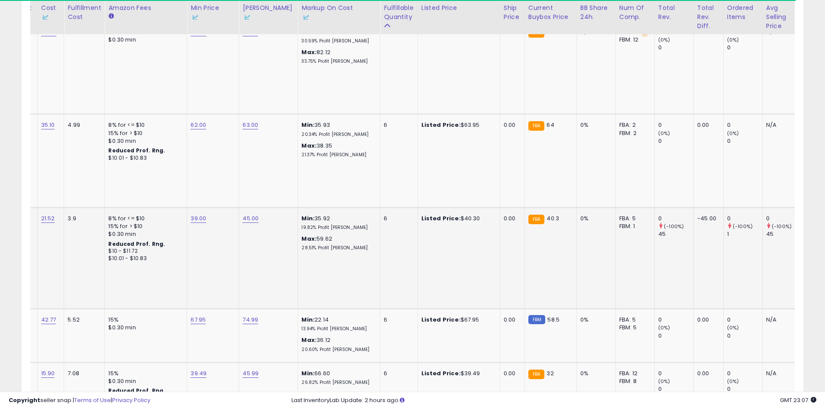
drag, startPoint x: 499, startPoint y: 226, endPoint x: 575, endPoint y: 231, distance: 75.9
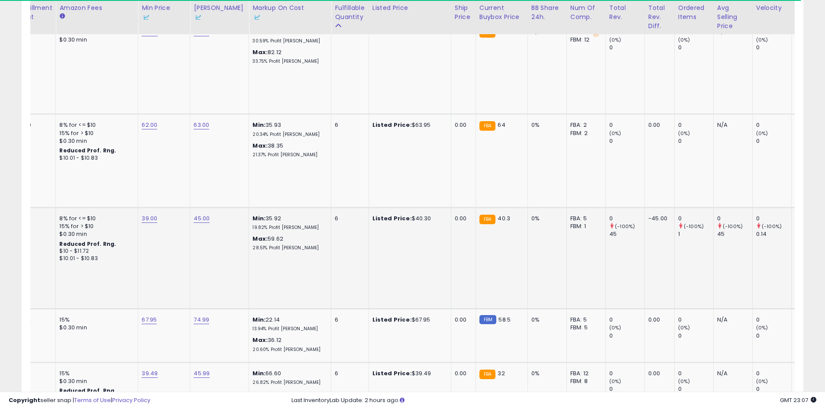
scroll to position [0, 0]
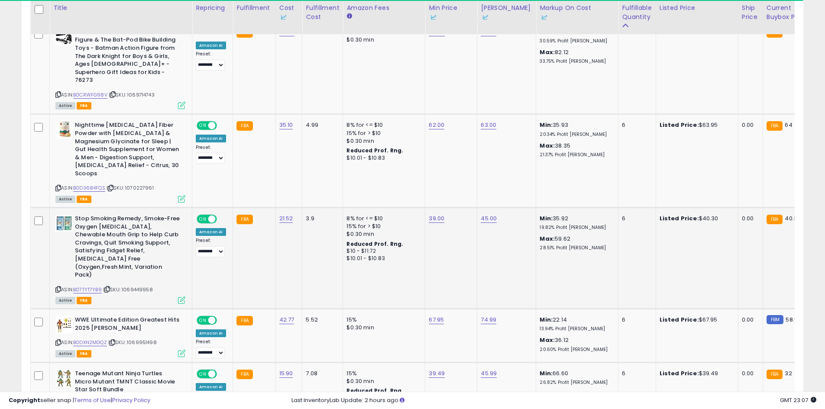
drag, startPoint x: 574, startPoint y: 231, endPoint x: 401, endPoint y: 224, distance: 173.7
click at [484, 214] on link "45.00" at bounding box center [488, 218] width 16 height 9
drag, startPoint x: 460, startPoint y: 153, endPoint x: 393, endPoint y: 155, distance: 67.6
click at [416, 154] on div "***** This will override store markup" at bounding box center [478, 161] width 126 height 33
type input "**"
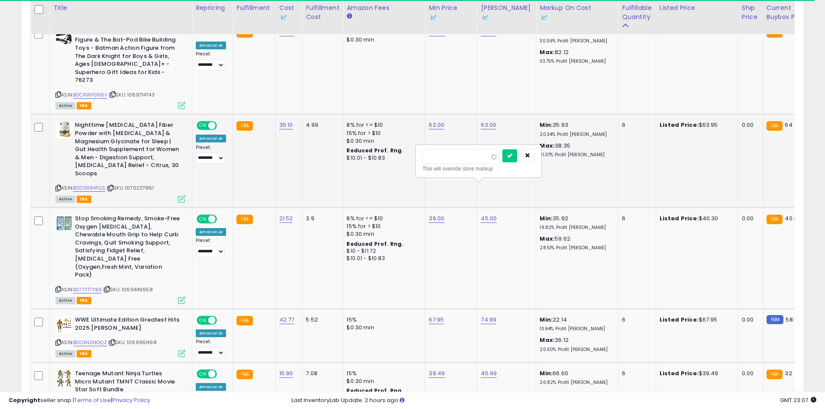
click button "submit" at bounding box center [509, 155] width 15 height 13
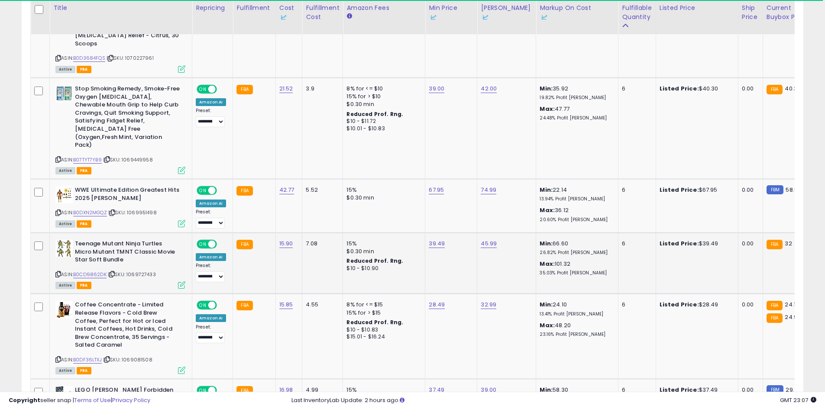
scroll to position [0, 189]
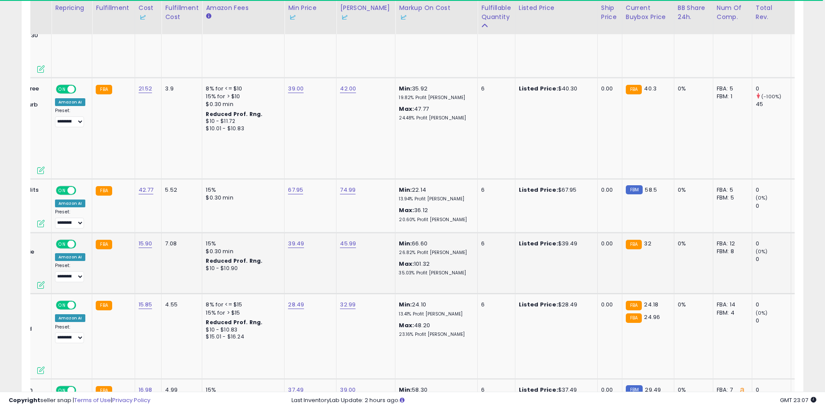
drag, startPoint x: 440, startPoint y: 245, endPoint x: 515, endPoint y: 241, distance: 75.0
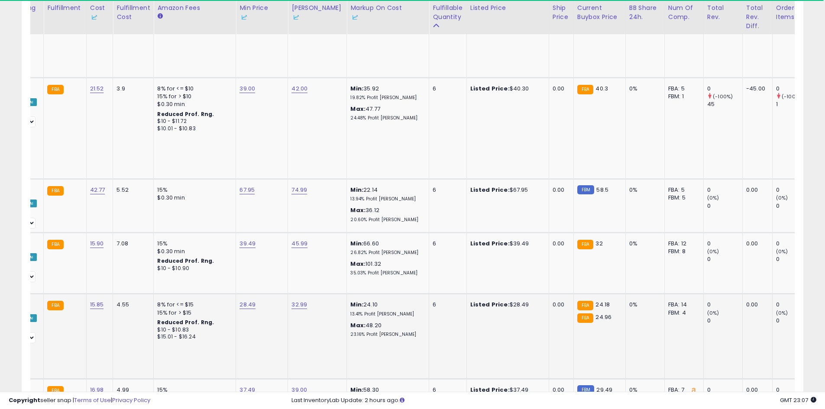
scroll to position [0, 95]
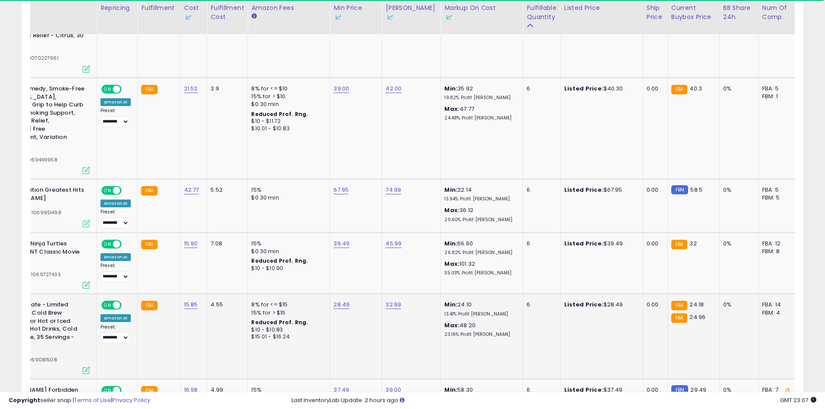
drag, startPoint x: 506, startPoint y: 242, endPoint x: 312, endPoint y: 253, distance: 193.8
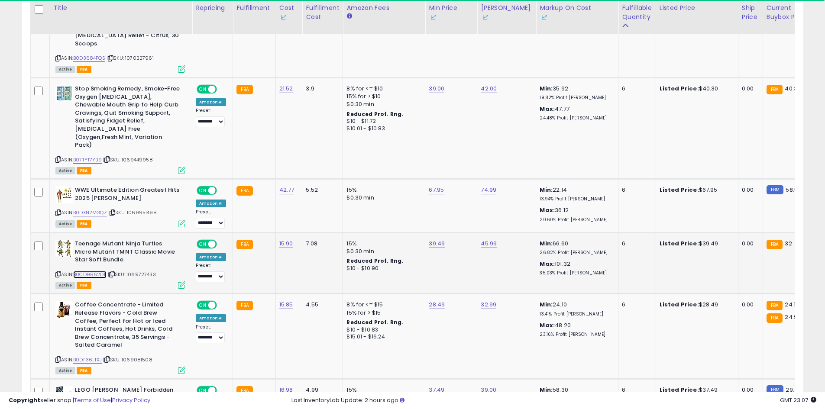
click at [97, 271] on link "B0CD9862DK" at bounding box center [89, 274] width 33 height 7
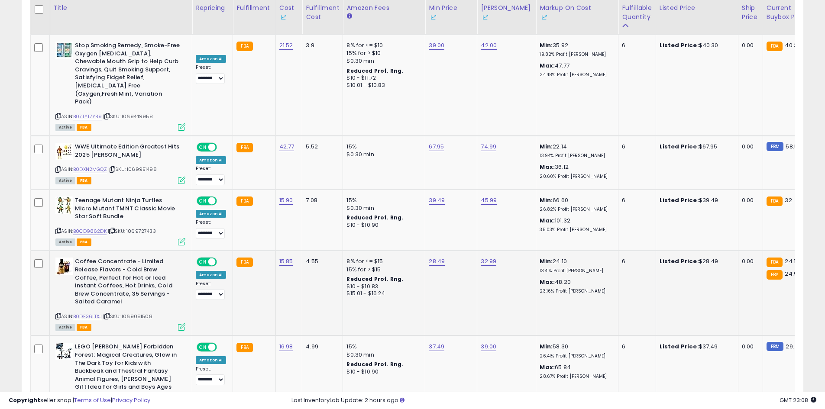
scroll to position [0, 117]
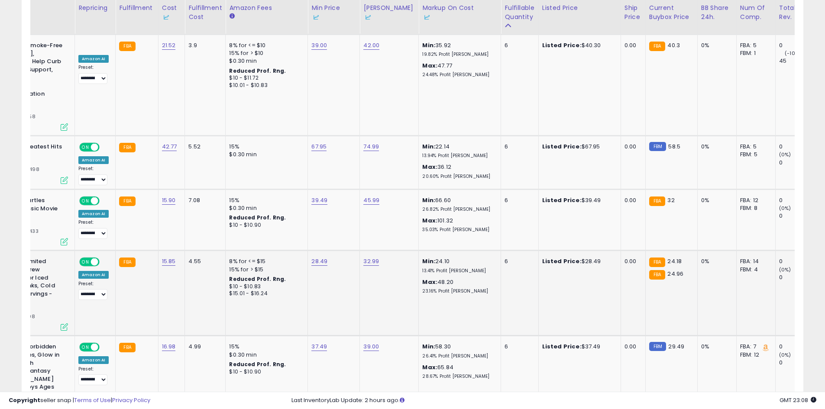
drag, startPoint x: 451, startPoint y: 245, endPoint x: 509, endPoint y: 243, distance: 58.5
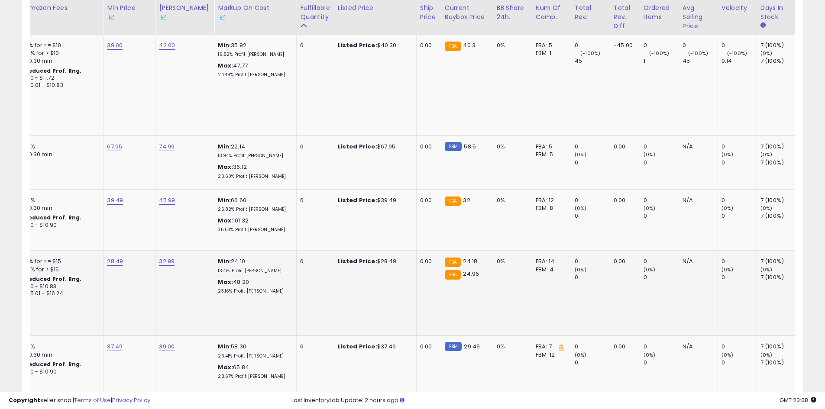
scroll to position [0, 45]
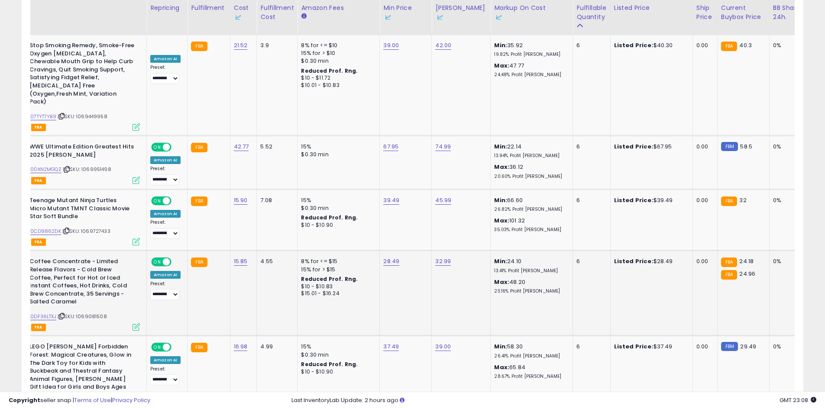
drag, startPoint x: 454, startPoint y: 243, endPoint x: 185, endPoint y: 242, distance: 269.2
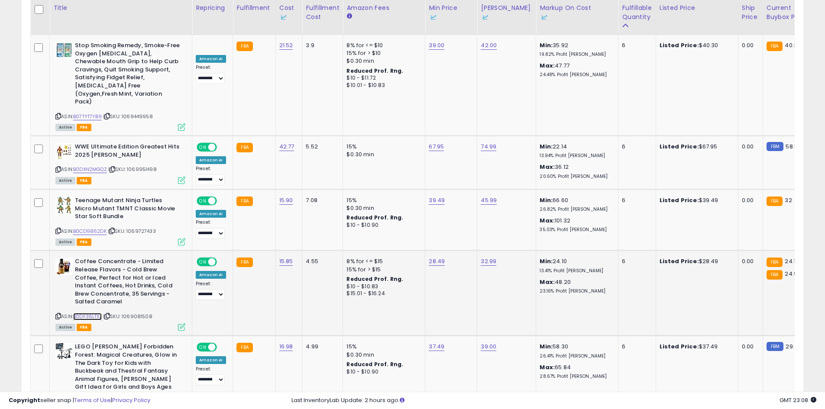
click at [94, 313] on link "B0DF36LTXJ" at bounding box center [87, 316] width 29 height 7
click at [435, 257] on link "28.49" at bounding box center [436, 261] width 16 height 9
type input "*****"
click button "submit" at bounding box center [457, 182] width 15 height 13
click at [483, 257] on link "32.99" at bounding box center [488, 261] width 16 height 9
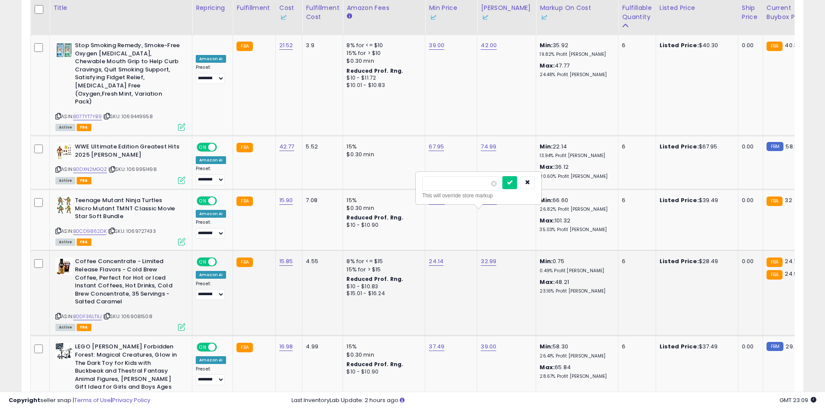
type input "*****"
click button "submit" at bounding box center [509, 182] width 15 height 13
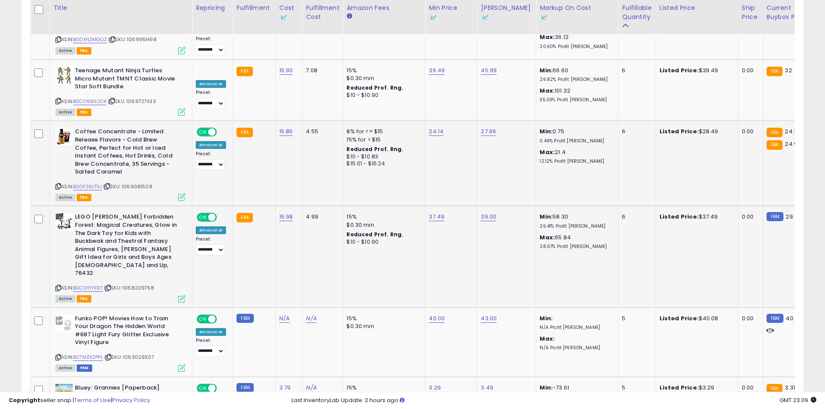
scroll to position [0, 174]
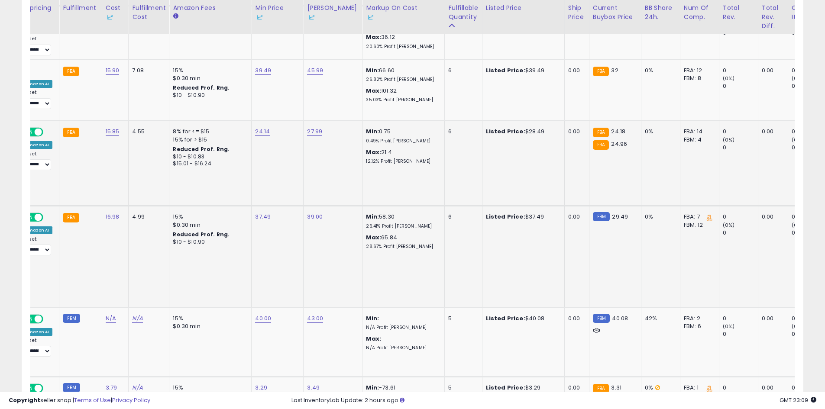
drag, startPoint x: 415, startPoint y: 211, endPoint x: 493, endPoint y: 212, distance: 78.3
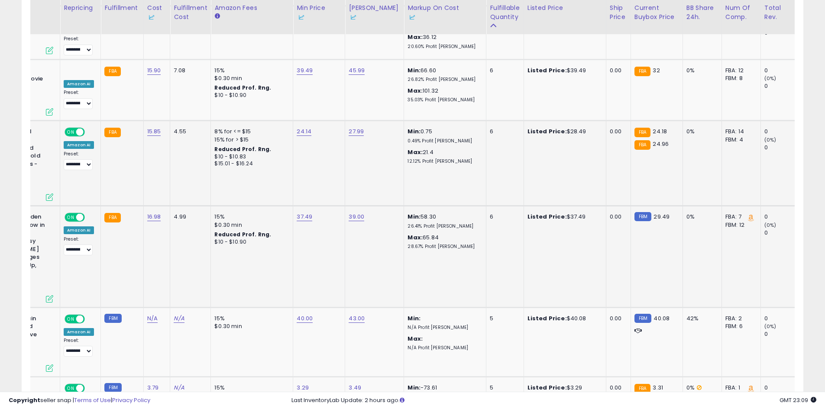
scroll to position [0, 0]
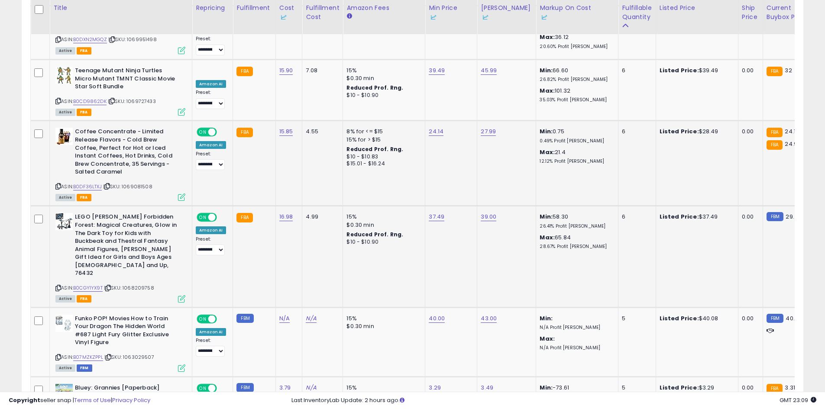
drag, startPoint x: 493, startPoint y: 212, endPoint x: 341, endPoint y: 217, distance: 151.6
click at [93, 238] on div "ASIN: B0CGY1YX9T | SKU: 1068209758 Active FBA" at bounding box center [120, 257] width 130 height 88
click at [97, 284] on link "B0CGY1YX9T" at bounding box center [87, 287] width 29 height 7
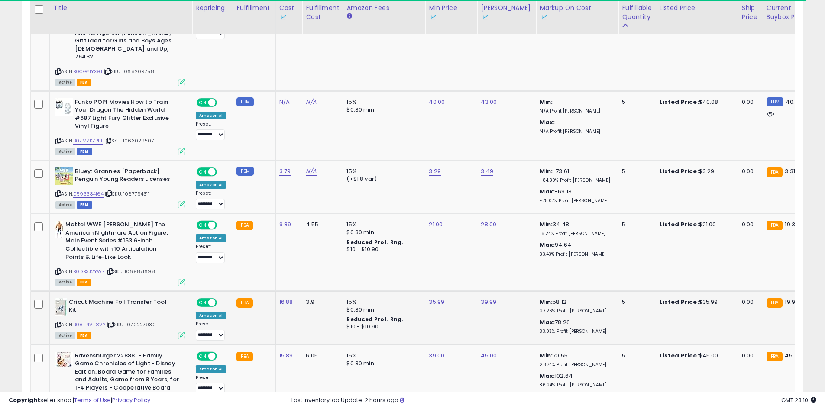
scroll to position [0, 23]
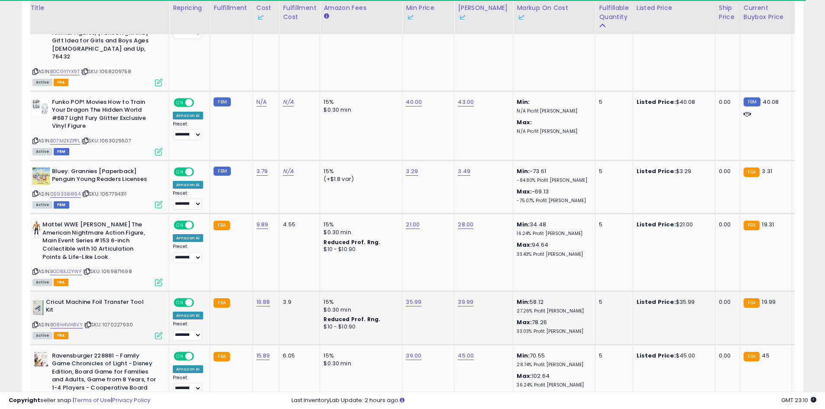
drag, startPoint x: 432, startPoint y: 266, endPoint x: 466, endPoint y: 267, distance: 33.8
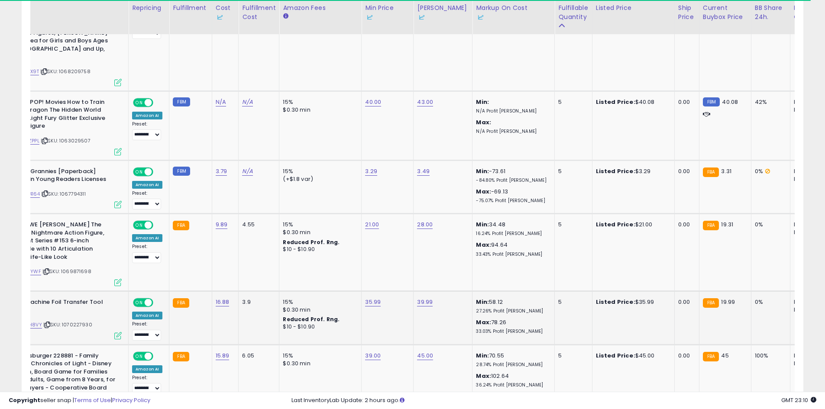
scroll to position [0, 0]
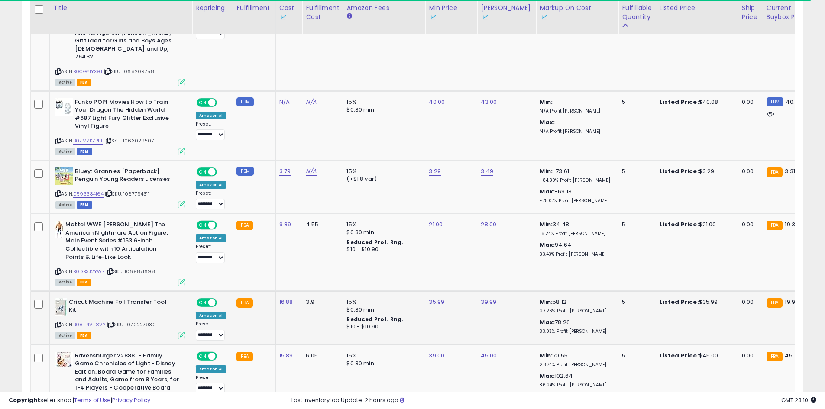
drag, startPoint x: 473, startPoint y: 267, endPoint x: 283, endPoint y: 276, distance: 191.1
click at [93, 321] on link "B08H4VH8VY" at bounding box center [89, 324] width 32 height 7
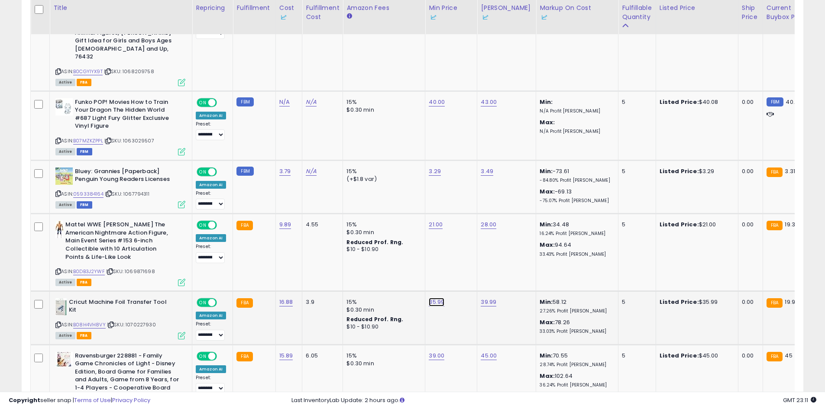
click at [431, 298] on link "35.99" at bounding box center [436, 302] width 16 height 9
drag, startPoint x: 408, startPoint y: 214, endPoint x: 348, endPoint y: 215, distance: 60.2
click at [369, 216] on div "***** This will override store markup" at bounding box center [426, 221] width 125 height 32
type input "**"
click button "submit" at bounding box center [457, 215] width 15 height 13
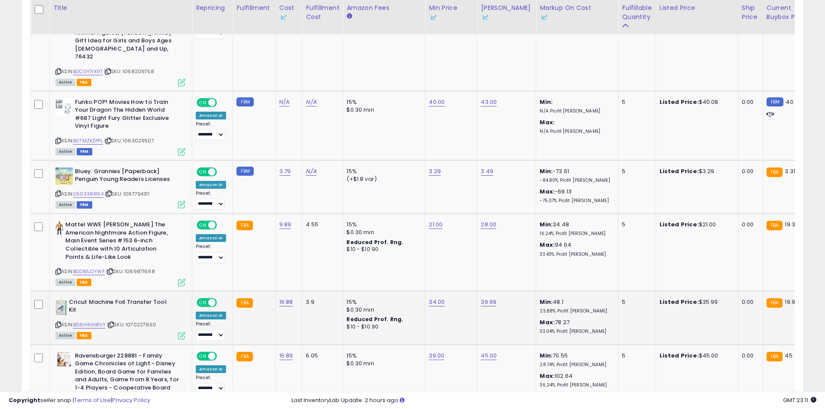
click at [483, 291] on td "39.99" at bounding box center [506, 318] width 59 height 54
click at [483, 298] on link "39.99" at bounding box center [488, 302] width 16 height 9
drag, startPoint x: 457, startPoint y: 216, endPoint x: 392, endPoint y: 211, distance: 65.1
type input "*****"
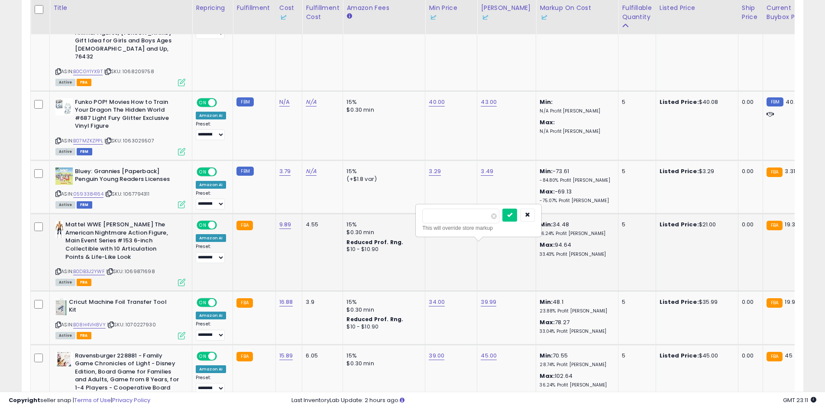
click button "submit" at bounding box center [509, 215] width 15 height 13
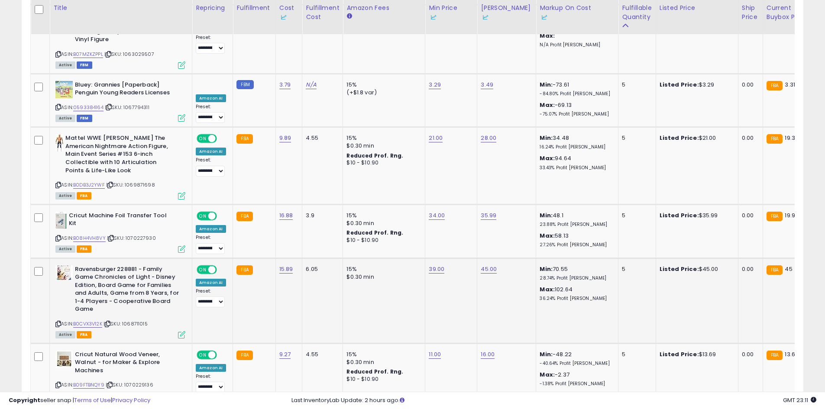
scroll to position [0, 142]
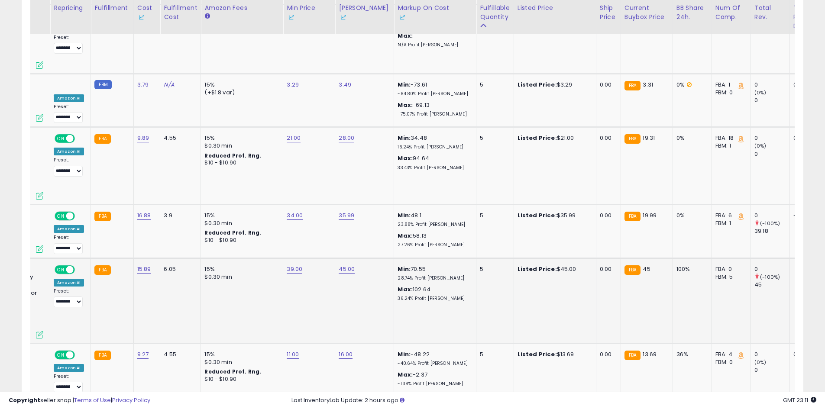
drag, startPoint x: 420, startPoint y: 251, endPoint x: 489, endPoint y: 251, distance: 68.4
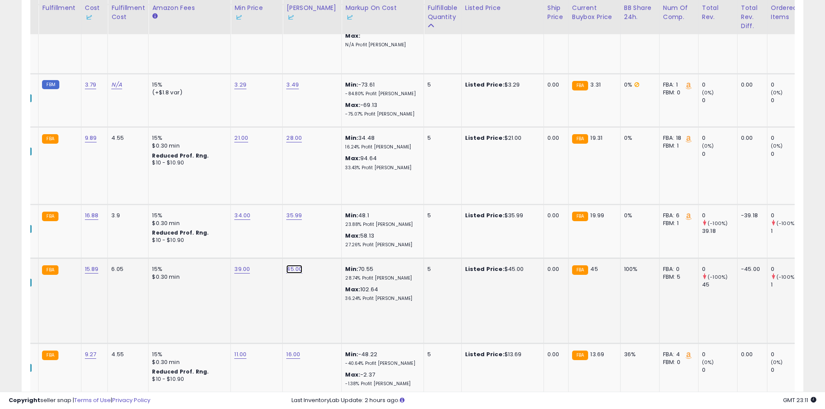
click at [296, 265] on link "45.00" at bounding box center [294, 269] width 16 height 9
type input "**"
click button "submit" at bounding box center [315, 181] width 15 height 13
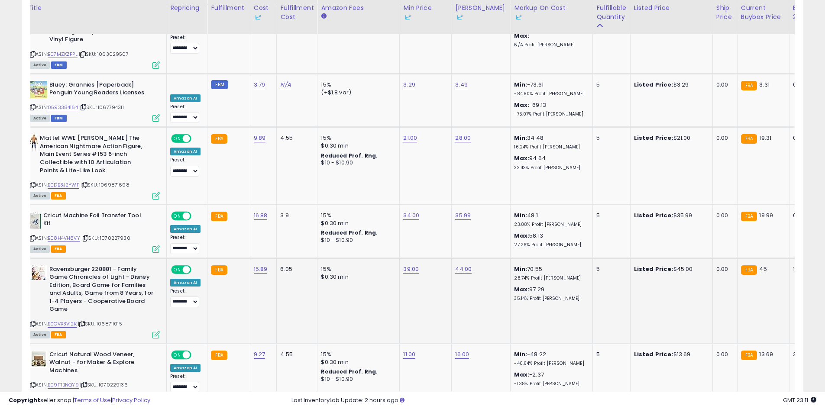
drag, startPoint x: 353, startPoint y: 242, endPoint x: 180, endPoint y: 245, distance: 172.3
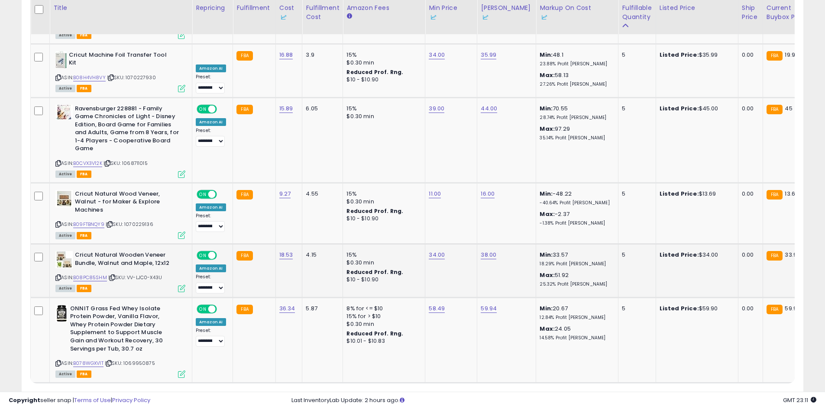
scroll to position [0, 30]
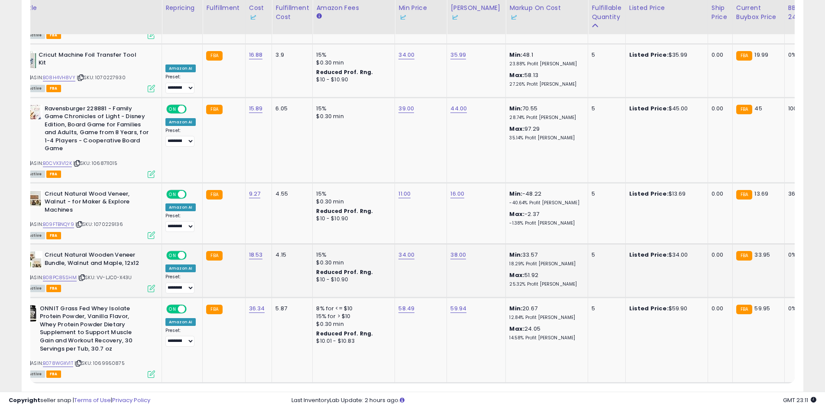
drag, startPoint x: 578, startPoint y: 212, endPoint x: 625, endPoint y: 213, distance: 46.8
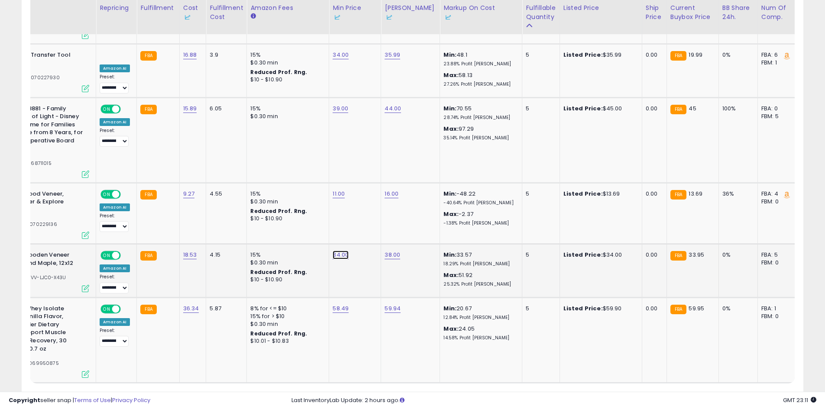
click at [335, 251] on link "34.00" at bounding box center [340, 255] width 16 height 9
drag, startPoint x: 325, startPoint y: 167, endPoint x: 268, endPoint y: 170, distance: 56.8
click at [269, 170] on div "***** This will override store markup" at bounding box center [330, 174] width 125 height 32
type input "**"
click button "submit" at bounding box center [361, 167] width 15 height 13
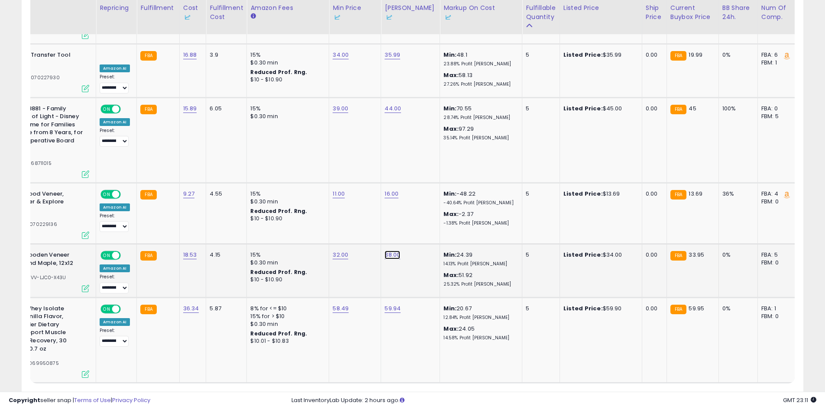
click at [390, 251] on link "38.00" at bounding box center [392, 255] width 16 height 9
drag, startPoint x: 355, startPoint y: 168, endPoint x: 279, endPoint y: 164, distance: 76.3
type input "*****"
click button "submit" at bounding box center [413, 167] width 15 height 13
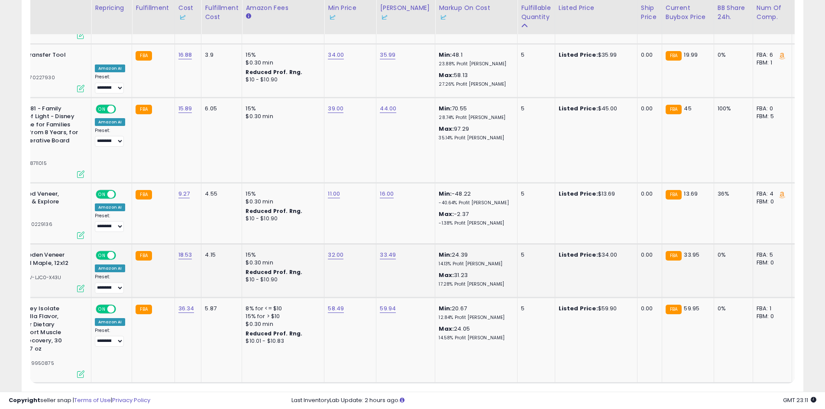
scroll to position [0, 0]
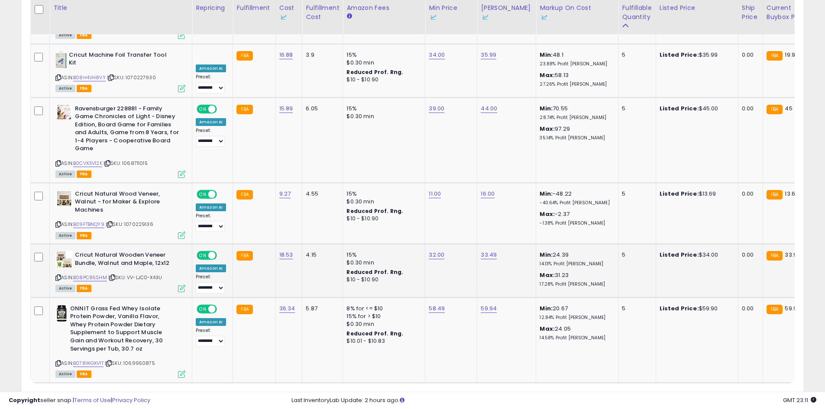
drag, startPoint x: 290, startPoint y: 194, endPoint x: 143, endPoint y: 195, distance: 146.7
click at [488, 304] on link "59.94" at bounding box center [488, 308] width 16 height 9
drag, startPoint x: 462, startPoint y: 221, endPoint x: 341, endPoint y: 212, distance: 121.1
type input "*****"
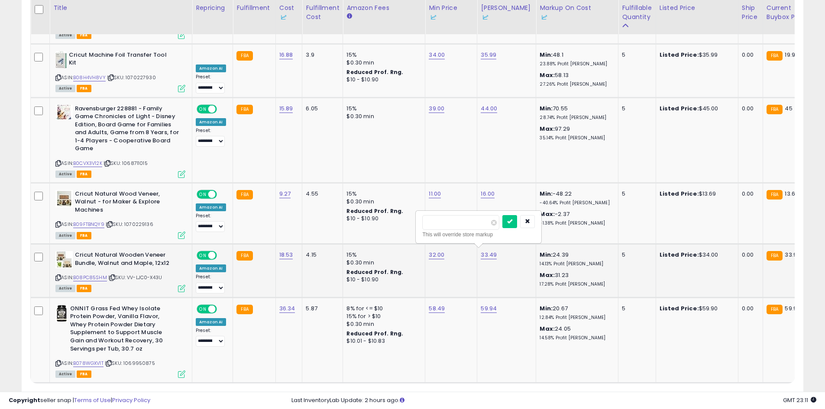
click button "submit" at bounding box center [509, 221] width 15 height 13
click at [435, 304] on link "58.49" at bounding box center [436, 308] width 16 height 9
drag, startPoint x: 428, startPoint y: 219, endPoint x: 321, endPoint y: 213, distance: 108.0
type input "**"
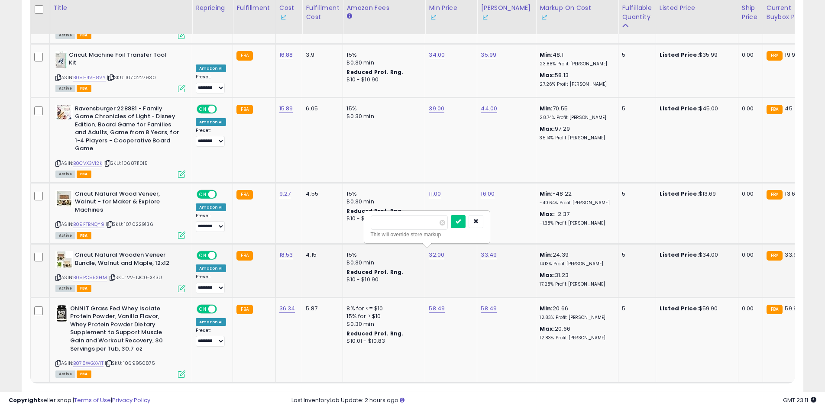
click button "submit" at bounding box center [458, 221] width 15 height 13
click at [722, 392] on link "3" at bounding box center [727, 399] width 15 height 15
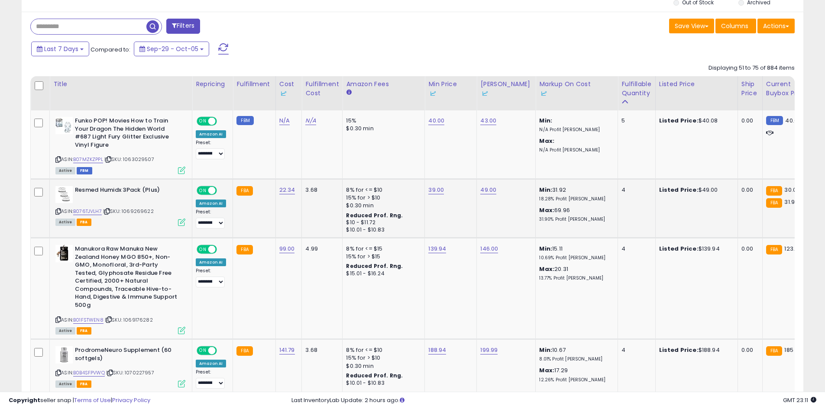
scroll to position [0, 58]
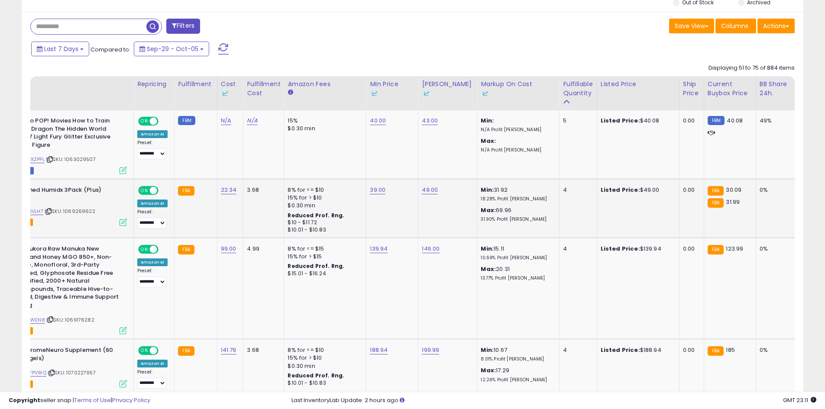
drag, startPoint x: 444, startPoint y: 196, endPoint x: 508, endPoint y: 200, distance: 63.7
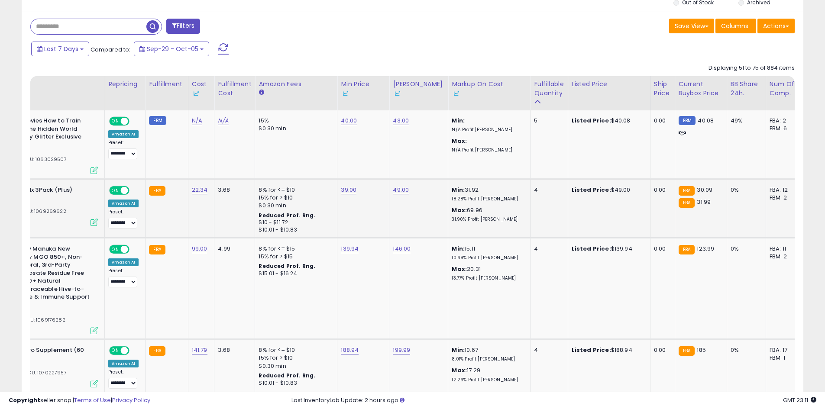
scroll to position [0, 0]
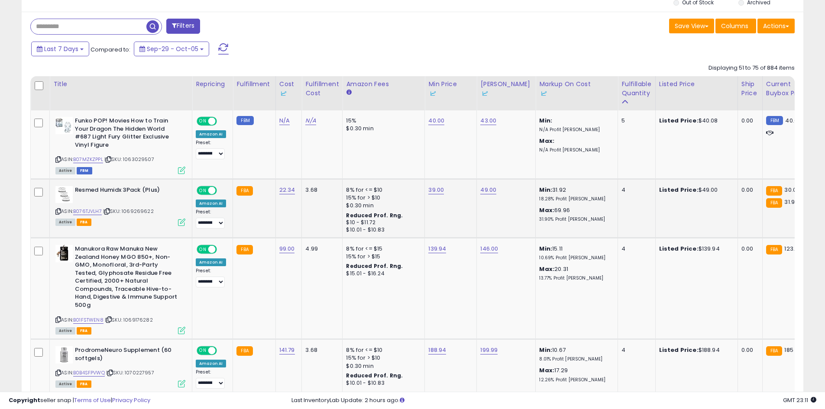
drag, startPoint x: 409, startPoint y: 205, endPoint x: 222, endPoint y: 204, distance: 187.0
click at [97, 213] on link "B076TJVLH7" at bounding box center [87, 211] width 29 height 7
click at [435, 180] on td "39.00" at bounding box center [451, 208] width 52 height 59
click at [435, 193] on link "39.00" at bounding box center [436, 190] width 16 height 9
type input "**"
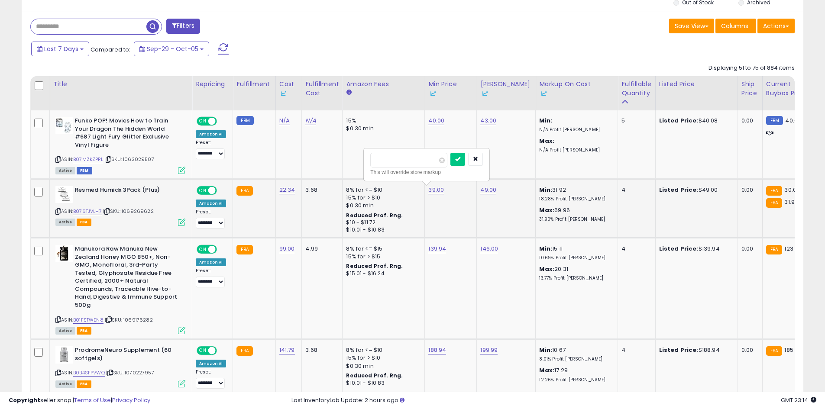
click button "submit" at bounding box center [457, 159] width 15 height 13
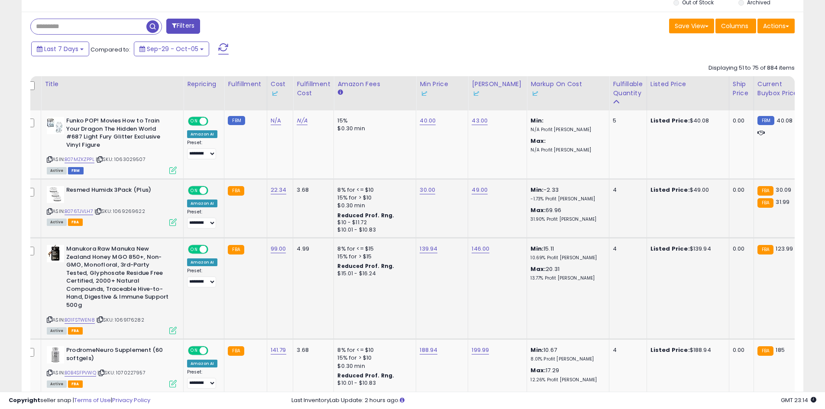
drag, startPoint x: 460, startPoint y: 274, endPoint x: 528, endPoint y: 277, distance: 68.5
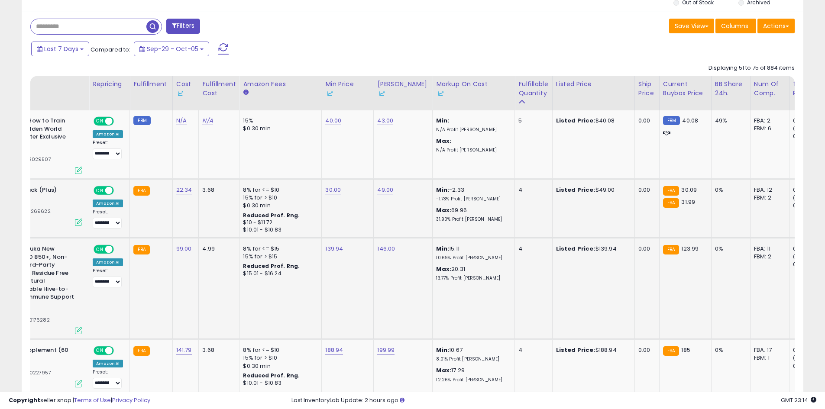
scroll to position [0, 0]
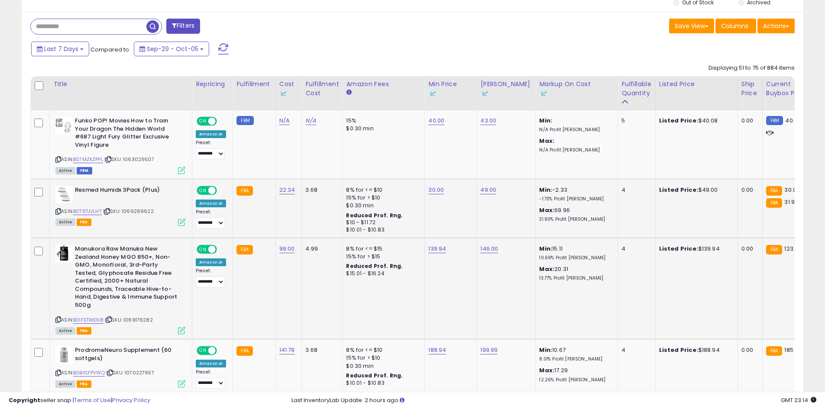
drag, startPoint x: 509, startPoint y: 278, endPoint x: 187, endPoint y: 291, distance: 322.7
drag, startPoint x: 187, startPoint y: 291, endPoint x: 159, endPoint y: 295, distance: 28.4
drag, startPoint x: 159, startPoint y: 295, endPoint x: 87, endPoint y: 305, distance: 72.1
click at [86, 305] on div "ASIN: B01FSTWEN8 | SKU: 1069176282 Active FBA" at bounding box center [120, 289] width 130 height 88
click at [94, 316] on link "B01FSTWEN8" at bounding box center [88, 319] width 30 height 7
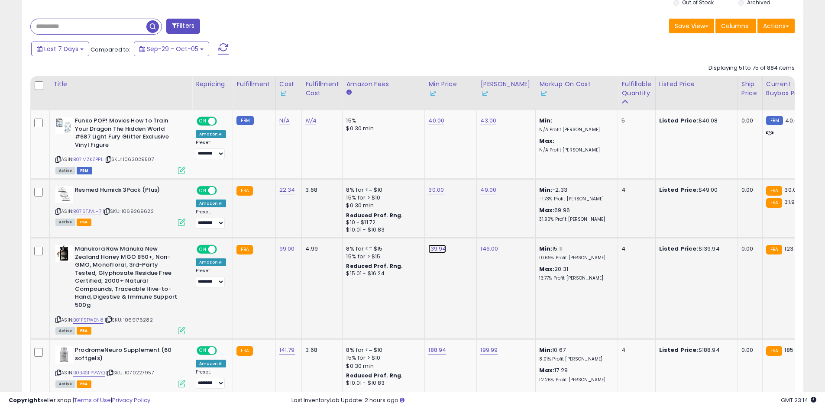
click at [439, 249] on link "139.94" at bounding box center [437, 249] width 18 height 9
type input "******"
click button "submit" at bounding box center [458, 218] width 15 height 13
click at [495, 252] on div "146.00" at bounding box center [504, 249] width 48 height 8
click at [491, 251] on link "146.00" at bounding box center [489, 249] width 18 height 9
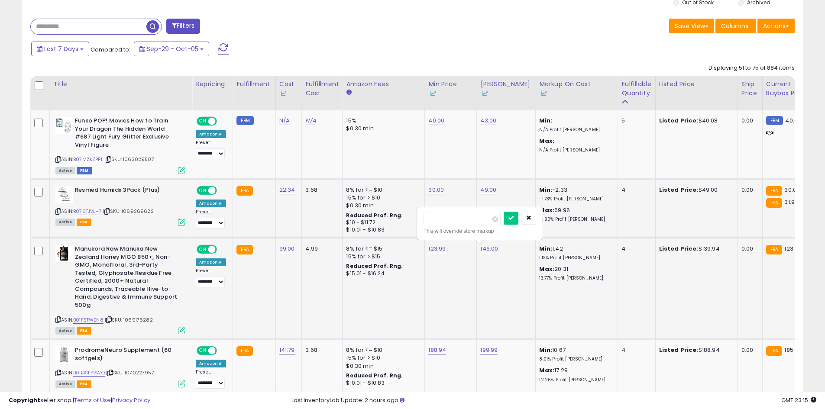
type input "***"
click button "submit" at bounding box center [510, 218] width 15 height 13
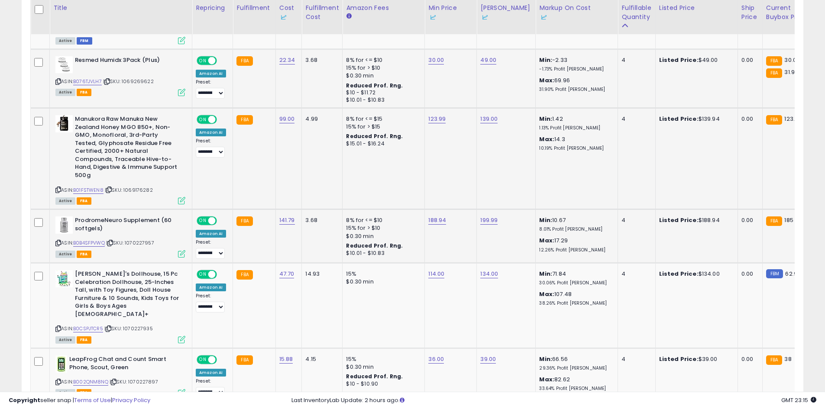
scroll to position [0, 31]
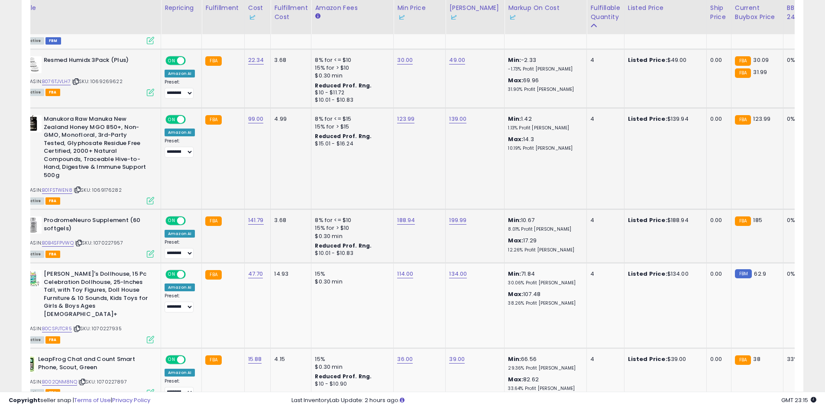
drag, startPoint x: 486, startPoint y: 238, endPoint x: 567, endPoint y: 236, distance: 81.0
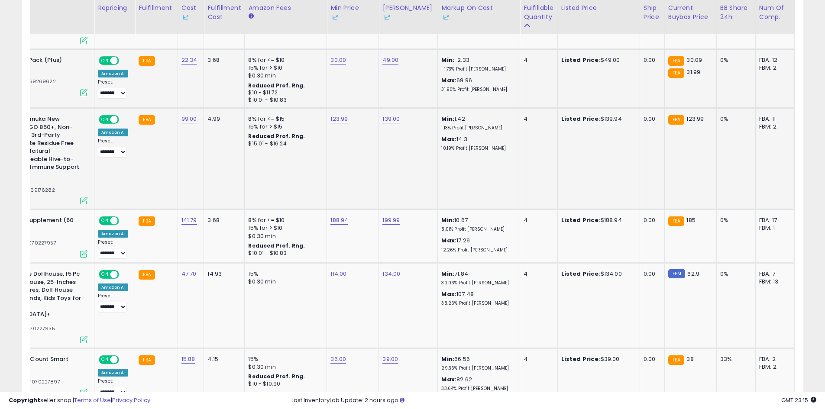
drag, startPoint x: 91, startPoint y: 240, endPoint x: 29, endPoint y: 245, distance: 62.1
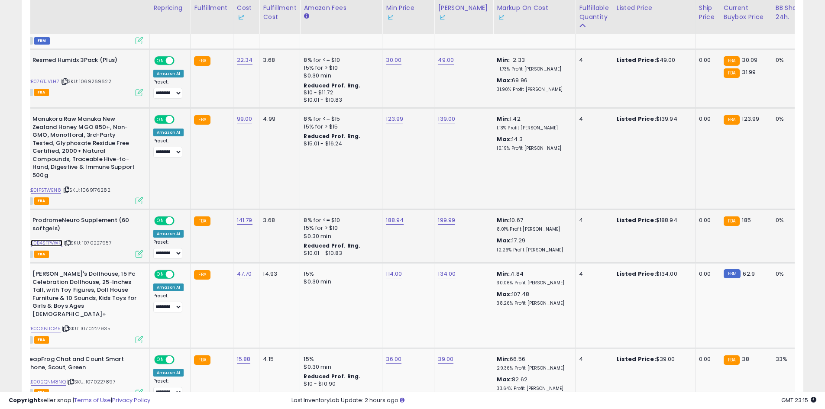
click at [52, 239] on link "B0B4SFPVWQ" at bounding box center [47, 242] width 32 height 7
click at [393, 216] on link "188.94" at bounding box center [395, 220] width 18 height 9
type input "***"
click button "submit" at bounding box center [416, 181] width 15 height 13
click at [442, 216] on link "199.99" at bounding box center [446, 220] width 17 height 9
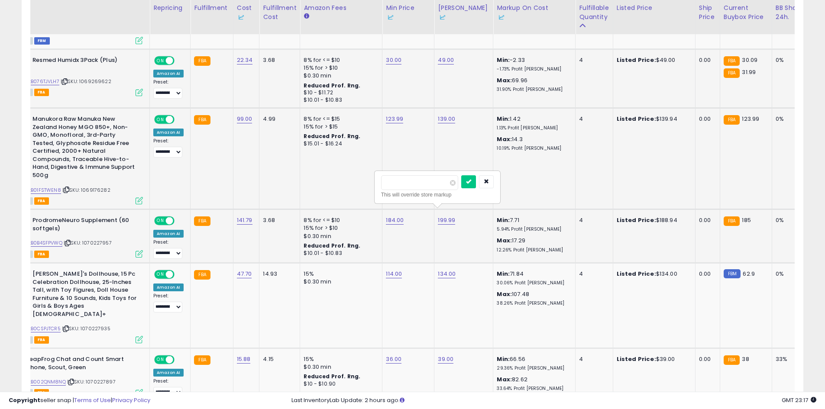
type input "***"
click button "submit" at bounding box center [468, 181] width 15 height 13
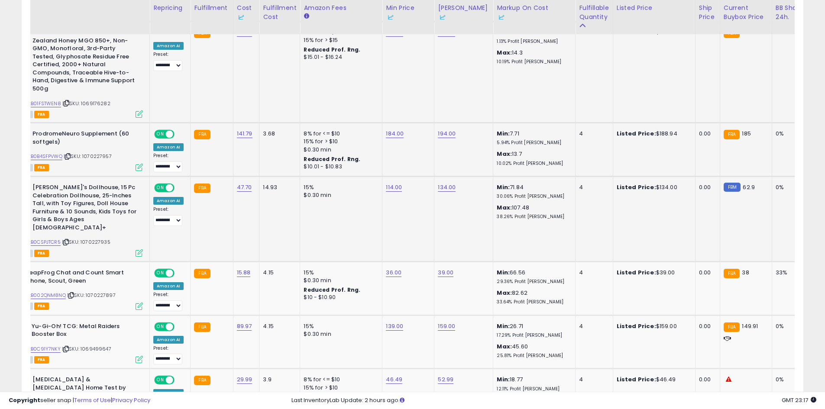
scroll to position [0, 0]
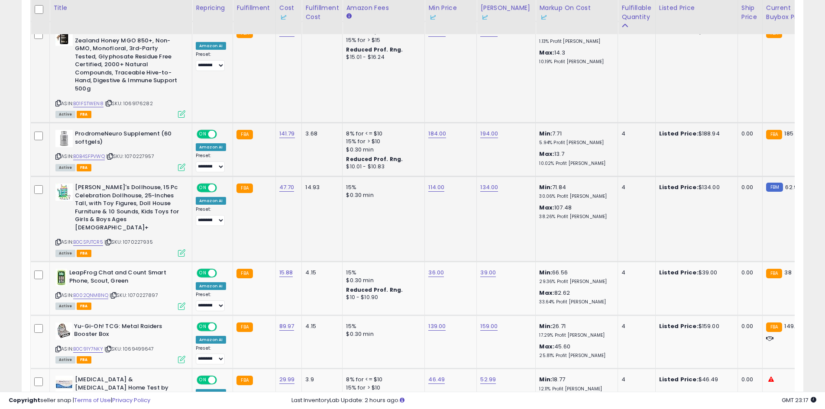
drag, startPoint x: 425, startPoint y: 232, endPoint x: 332, endPoint y: 232, distance: 92.6
drag, startPoint x: 405, startPoint y: 224, endPoint x: 273, endPoint y: 222, distance: 132.0
click at [93, 222] on div "ASIN: B0CSPJTCR5 | SKU: 1070227935 Active FBA" at bounding box center [120, 220] width 130 height 72
click at [96, 238] on link "B0CSPJTCR5" at bounding box center [88, 241] width 30 height 7
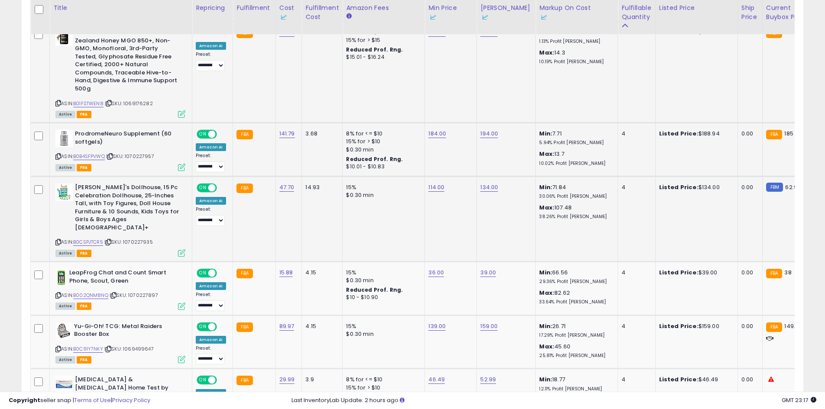
click at [334, 213] on td "14.93" at bounding box center [322, 218] width 41 height 85
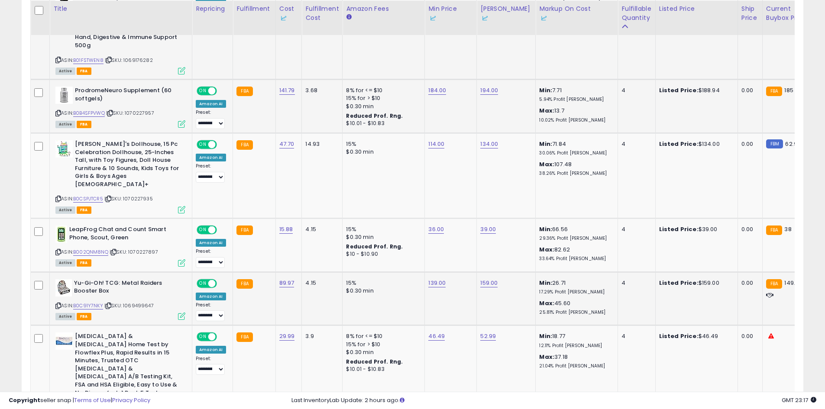
scroll to position [647, 0]
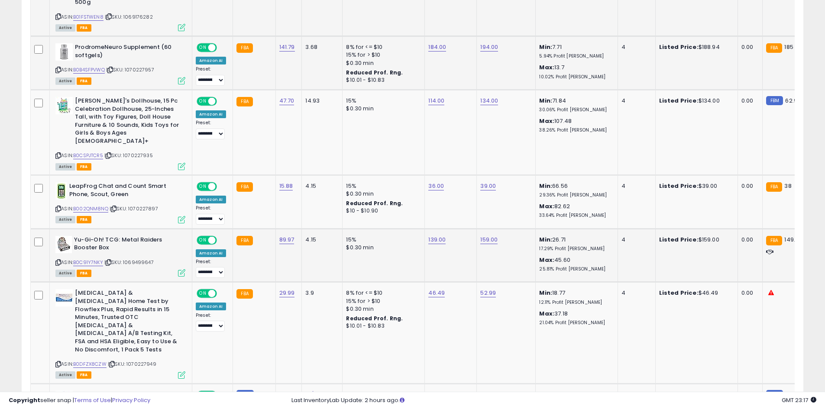
drag, startPoint x: 417, startPoint y: 215, endPoint x: 446, endPoint y: 215, distance: 29.4
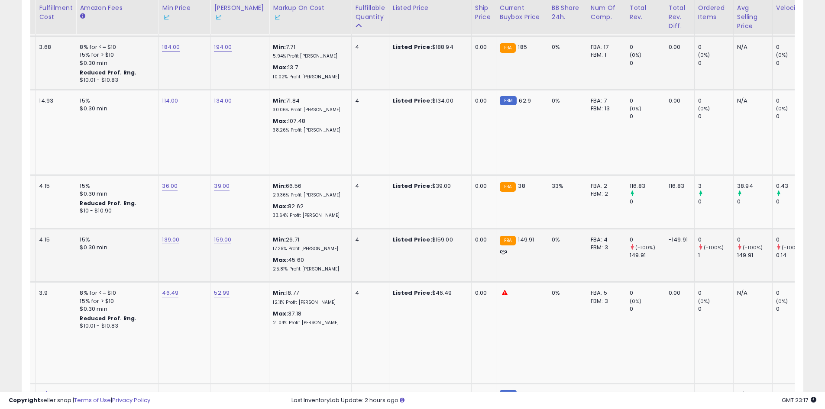
scroll to position [0, 0]
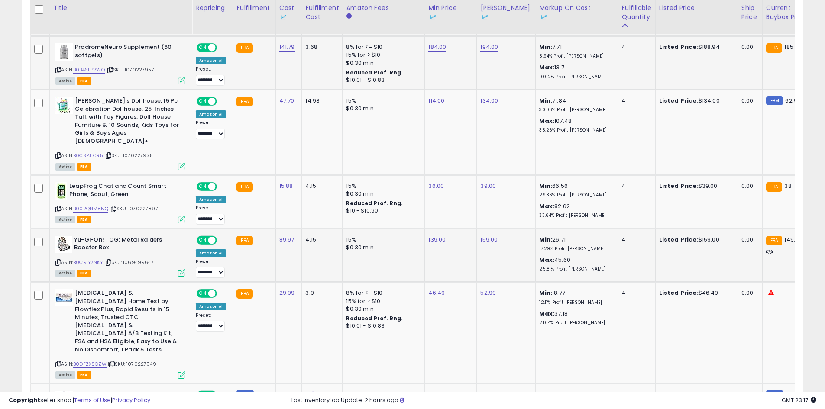
drag, startPoint x: 451, startPoint y: 214, endPoint x: 264, endPoint y: 222, distance: 187.2
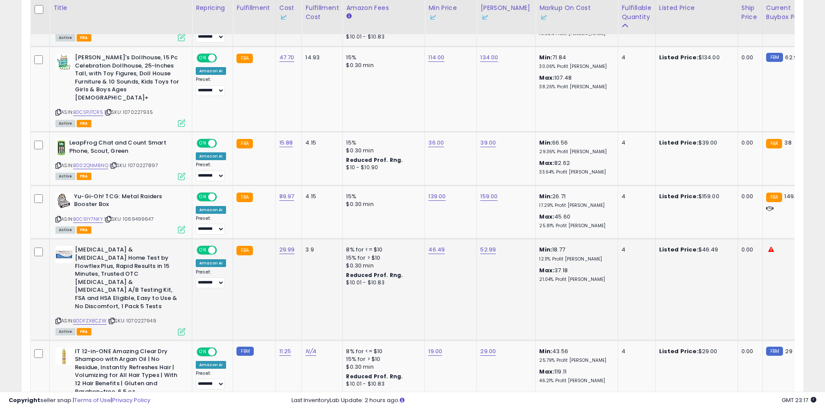
scroll to position [0, 47]
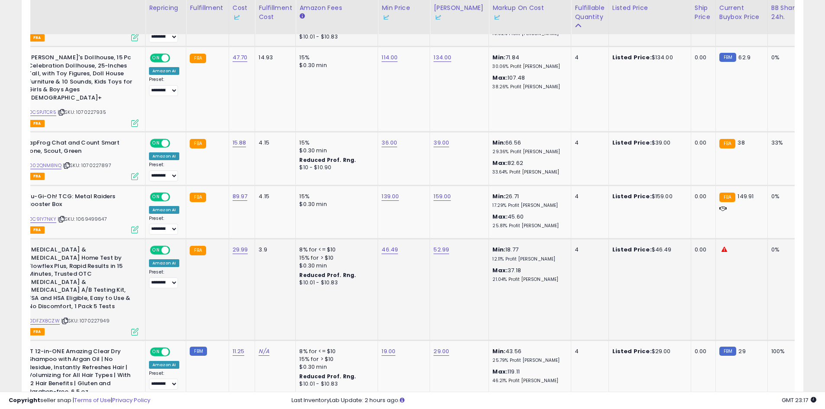
drag, startPoint x: 334, startPoint y: 223, endPoint x: 406, endPoint y: 223, distance: 71.8
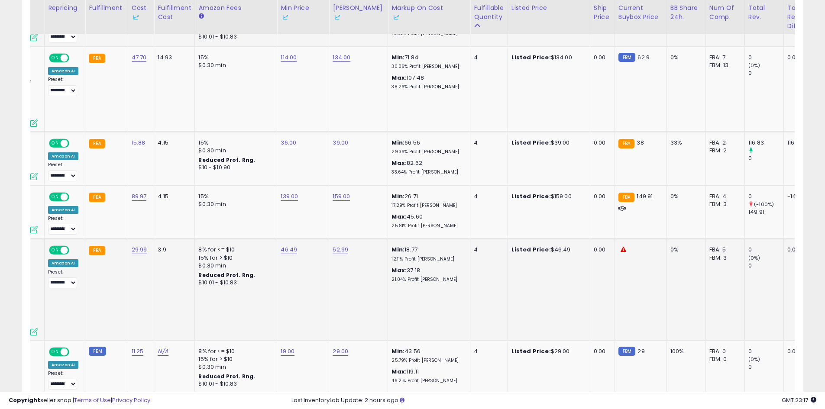
scroll to position [0, 0]
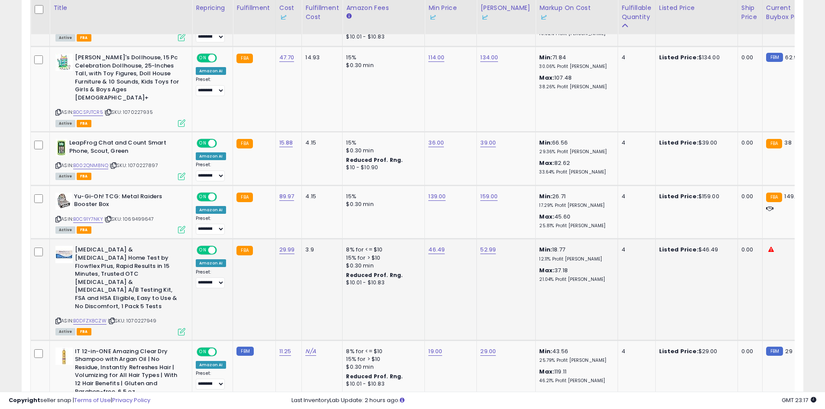
drag, startPoint x: 422, startPoint y: 223, endPoint x: 198, endPoint y: 225, distance: 223.8
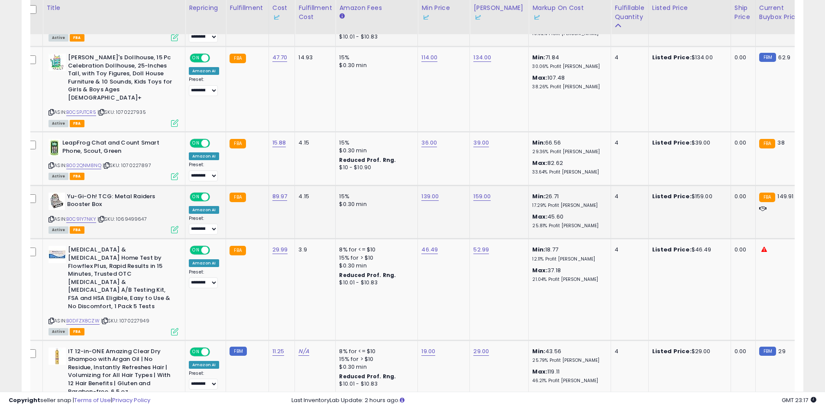
drag, startPoint x: 358, startPoint y: 216, endPoint x: 378, endPoint y: 217, distance: 20.4
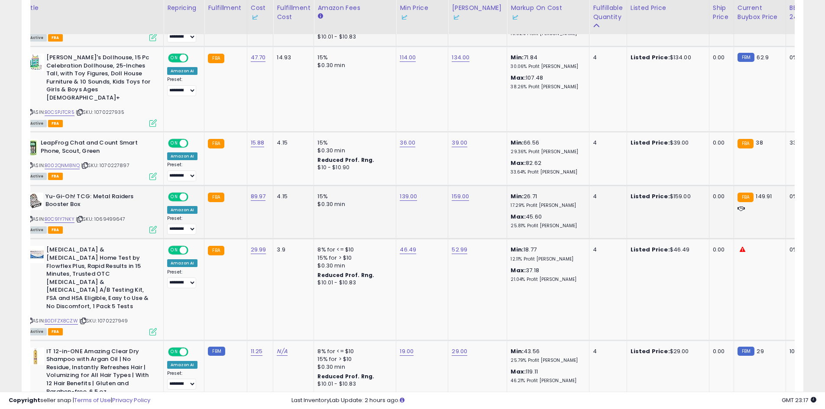
scroll to position [0, 43]
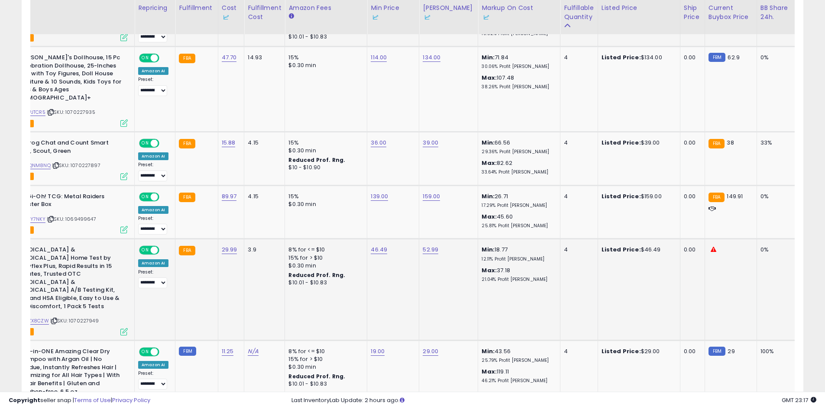
drag, startPoint x: 398, startPoint y: 217, endPoint x: 399, endPoint y: 223, distance: 6.1
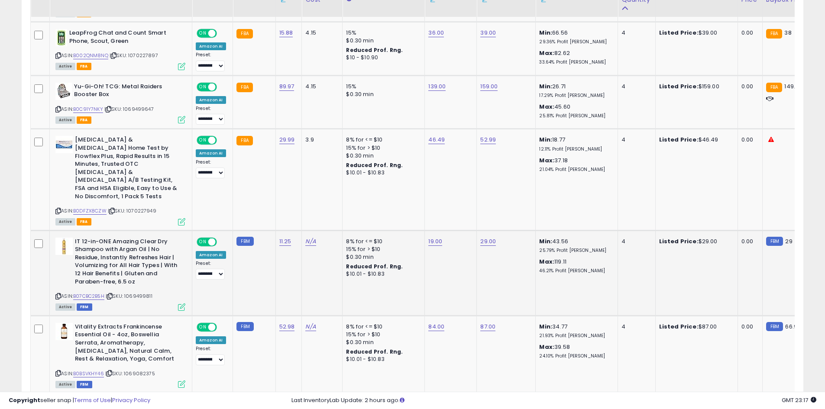
scroll to position [0, 0]
drag, startPoint x: 166, startPoint y: 202, endPoint x: 83, endPoint y: 201, distance: 82.7
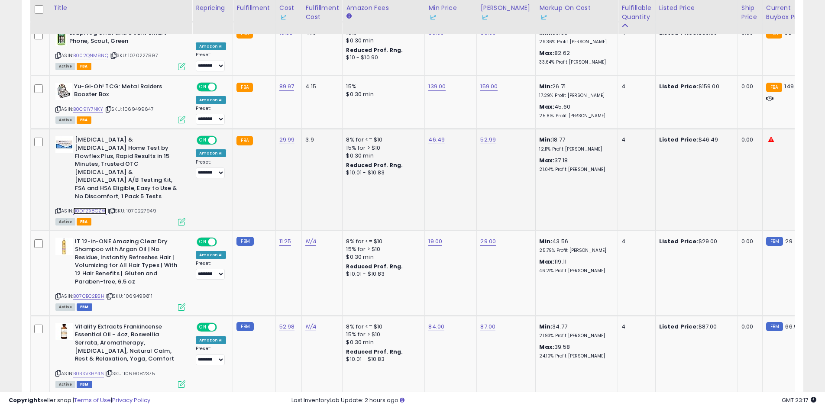
click at [95, 207] on link "B0DFZX8CZW" at bounding box center [89, 210] width 33 height 7
click at [431, 135] on link "46.49" at bounding box center [436, 139] width 16 height 9
type input "*****"
click button "submit" at bounding box center [457, 93] width 15 height 13
click at [495, 136] on div "52.99" at bounding box center [504, 140] width 48 height 8
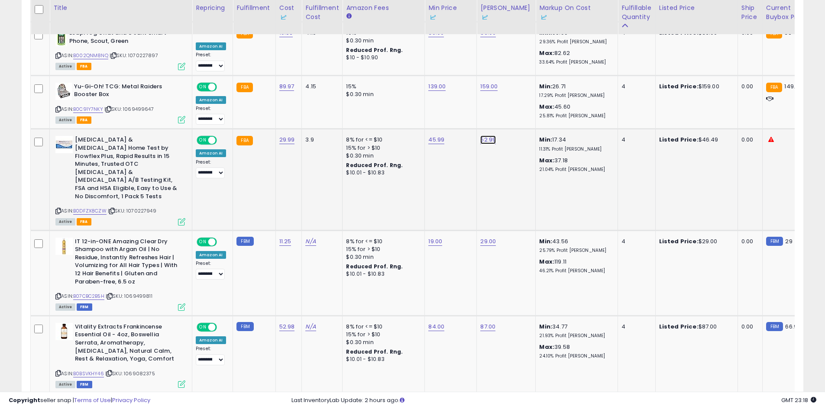
click at [486, 135] on link "52.99" at bounding box center [488, 139] width 16 height 9
type input "*****"
click button "submit" at bounding box center [509, 93] width 15 height 13
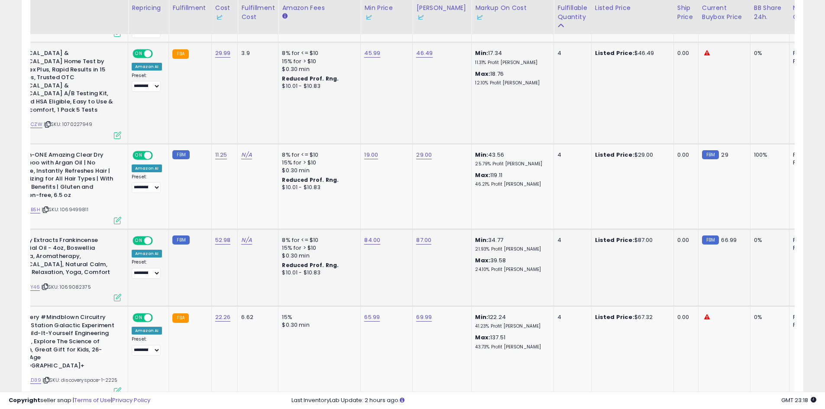
scroll to position [0, 64]
drag, startPoint x: 399, startPoint y: 251, endPoint x: 413, endPoint y: 251, distance: 14.7
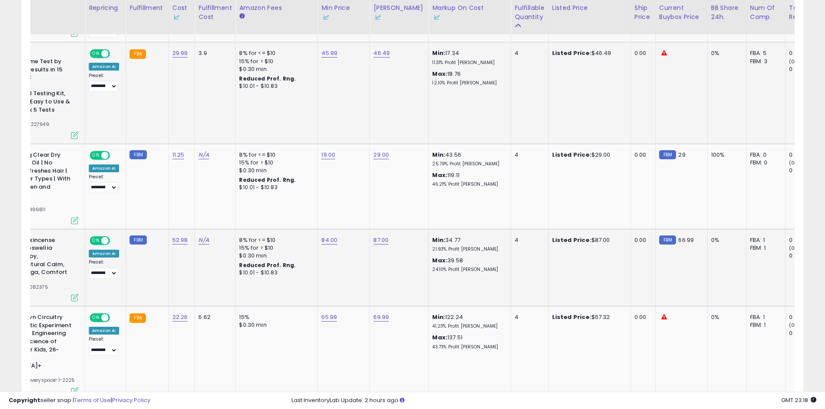
scroll to position [0, 0]
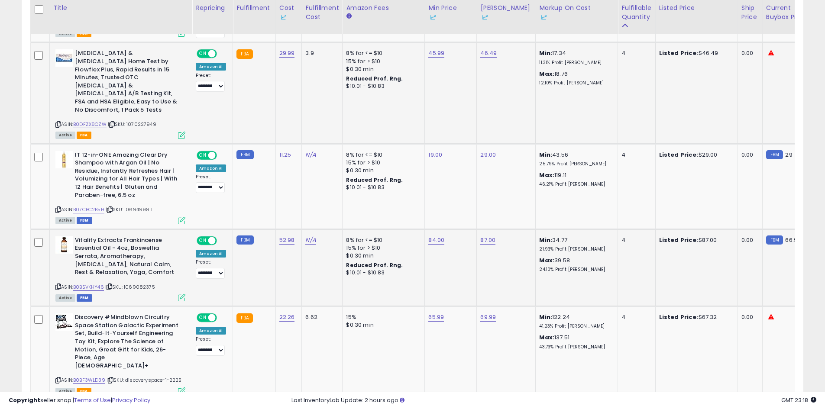
drag, startPoint x: 428, startPoint y: 251, endPoint x: 166, endPoint y: 256, distance: 262.3
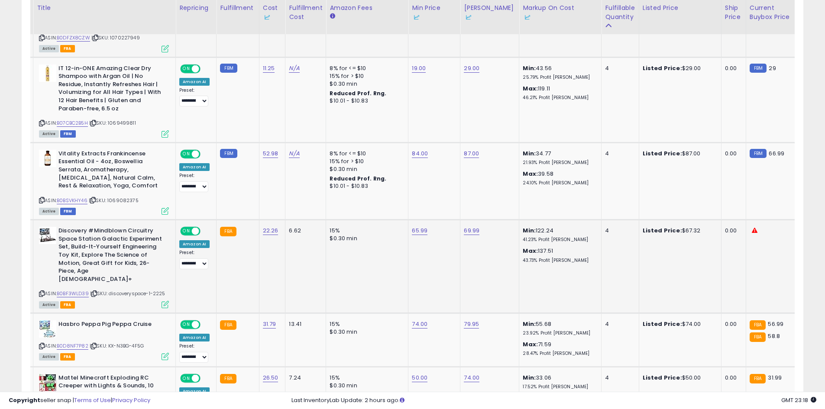
scroll to position [0, 77]
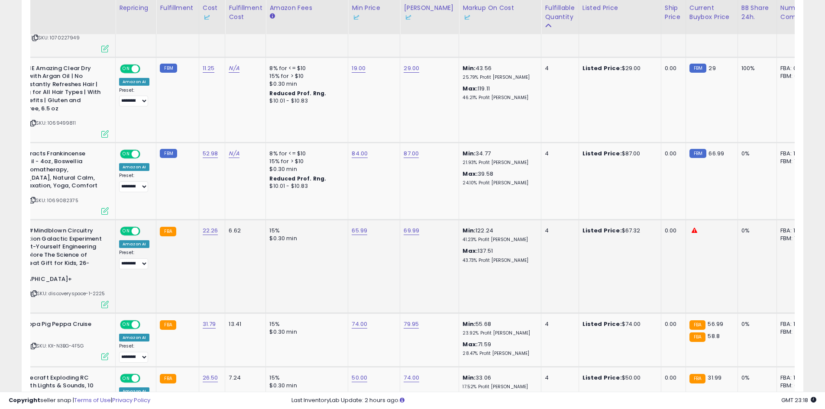
drag, startPoint x: 296, startPoint y: 250, endPoint x: 346, endPoint y: 251, distance: 50.2
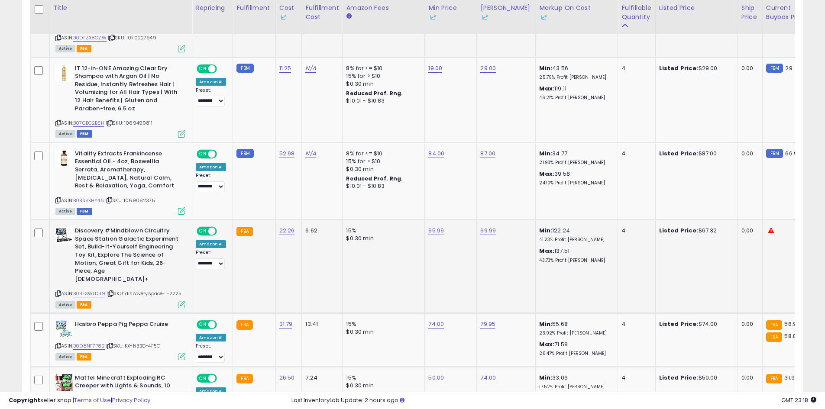
drag, startPoint x: 346, startPoint y: 251, endPoint x: 174, endPoint y: 261, distance: 172.5
click at [101, 290] on link "B0BF3WLD39" at bounding box center [89, 293] width 32 height 7
click at [440, 220] on td "65.99" at bounding box center [451, 266] width 52 height 93
click at [438, 226] on link "65.99" at bounding box center [436, 230] width 16 height 9
click at [480, 226] on link "69.99" at bounding box center [488, 230] width 16 height 9
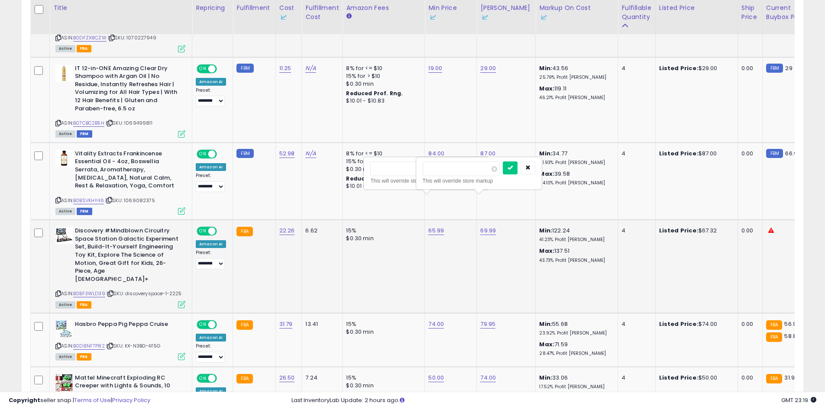
type input "**"
click at [425, 220] on td "65.99 ***** This will override store markup" at bounding box center [451, 266] width 52 height 93
click at [429, 226] on link "65.99" at bounding box center [436, 230] width 16 height 9
click at [432, 226] on link "65.99" at bounding box center [436, 230] width 16 height 9
click at [408, 175] on input "*****" at bounding box center [408, 168] width 77 height 15
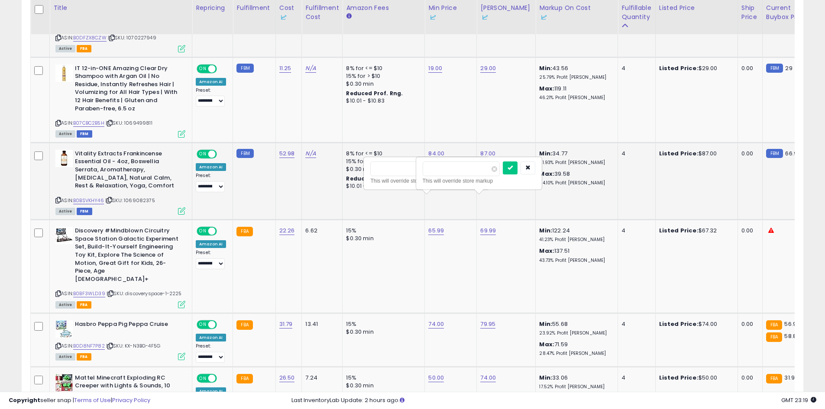
type input "*****"
click button "submit" at bounding box center [457, 167] width 15 height 13
click at [487, 226] on link "69.99" at bounding box center [488, 230] width 16 height 9
drag, startPoint x: 454, startPoint y: 167, endPoint x: 401, endPoint y: 167, distance: 52.8
click at [410, 169] on tbody "**********" at bounding box center [695, 364] width 1329 height 1767
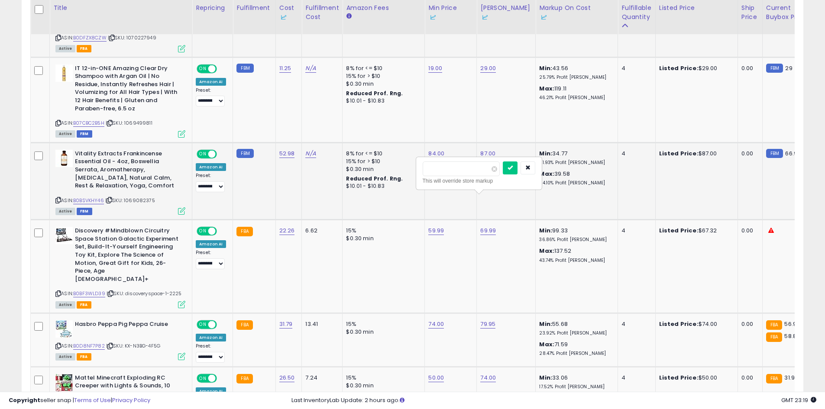
type input "****"
click button "submit" at bounding box center [509, 167] width 15 height 13
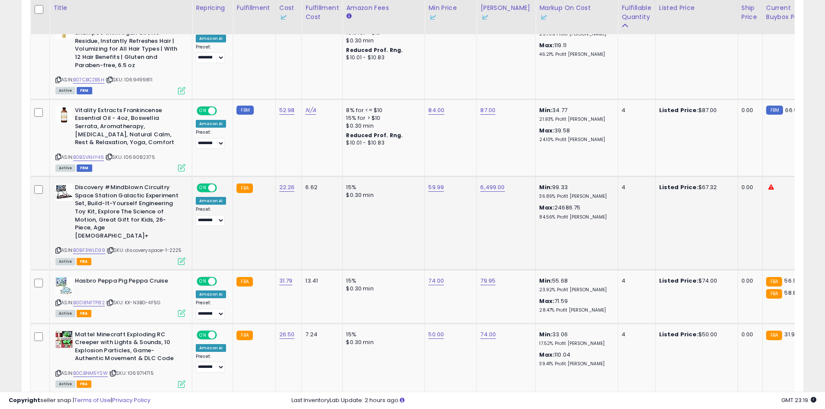
scroll to position [0, 80]
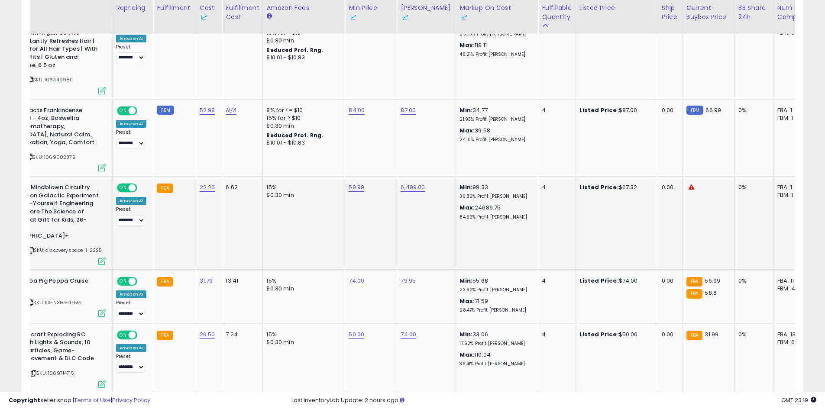
drag, startPoint x: 370, startPoint y: 216, endPoint x: 419, endPoint y: 220, distance: 48.6
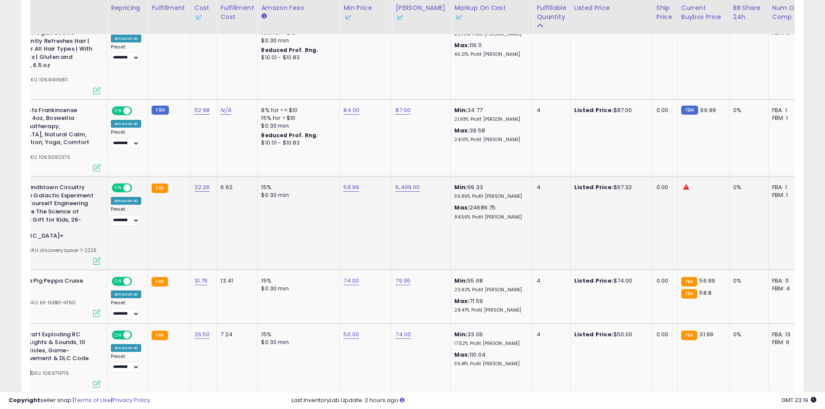
scroll to position [0, 49]
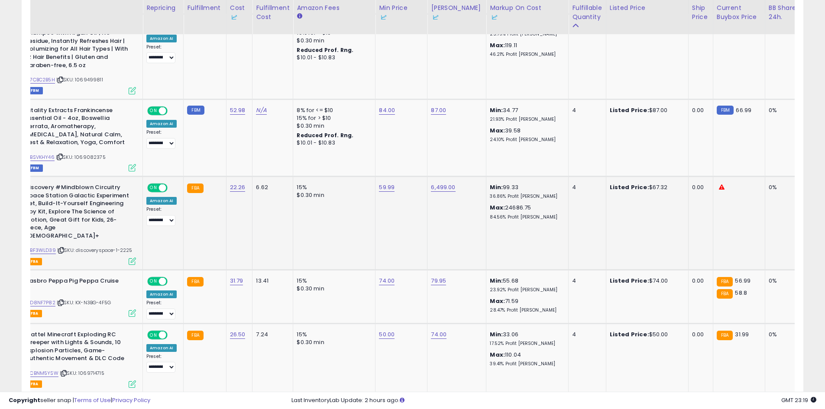
drag, startPoint x: 450, startPoint y: 219, endPoint x: 259, endPoint y: 231, distance: 191.3
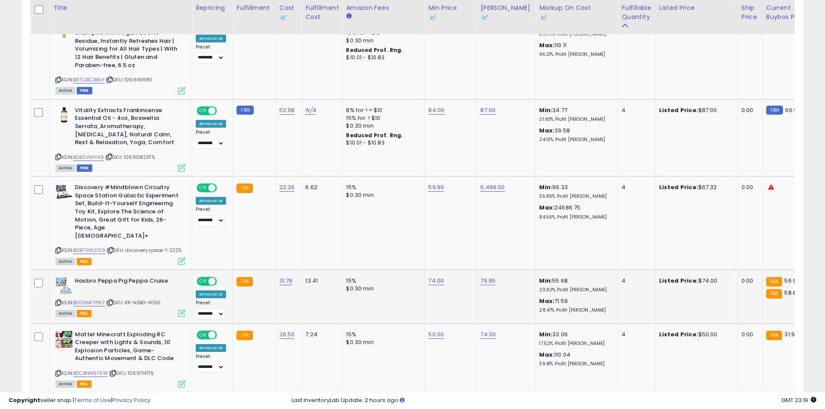
drag, startPoint x: 180, startPoint y: 248, endPoint x: 87, endPoint y: 249, distance: 93.1
click at [101, 299] on link "B0D8NF7P82" at bounding box center [89, 302] width 32 height 7
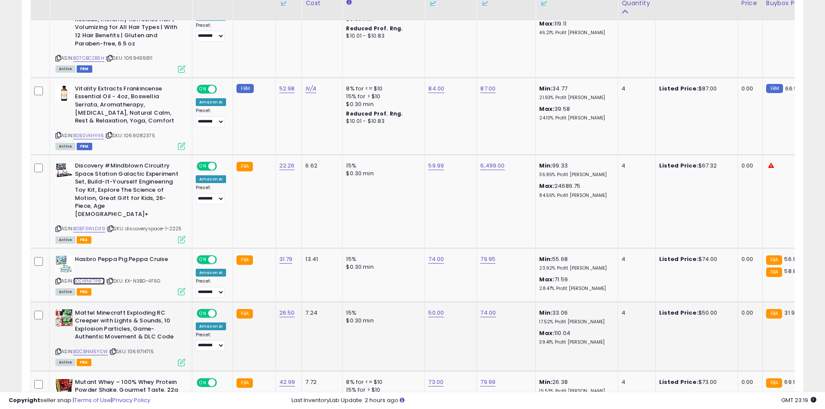
scroll to position [1060, 0]
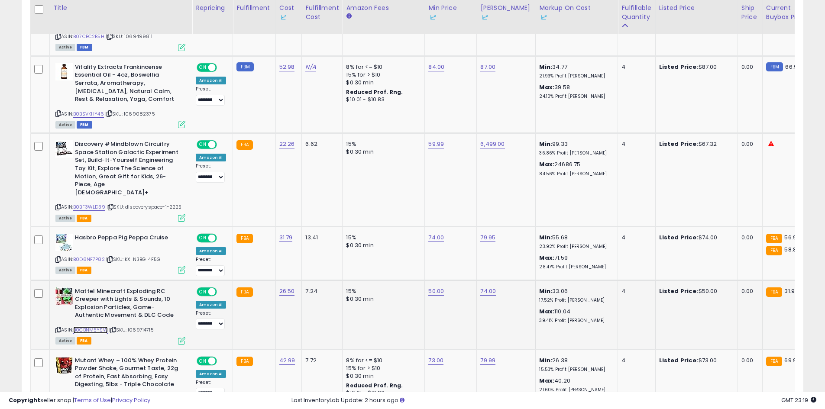
click at [89, 326] on link "B0CBNM5YSW" at bounding box center [90, 329] width 35 height 7
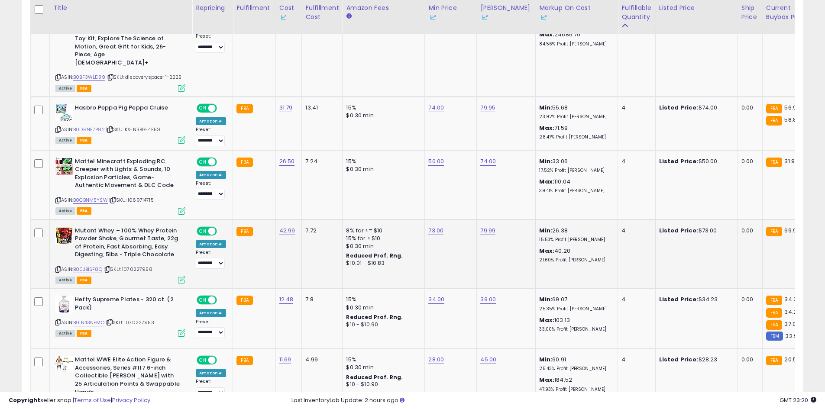
scroll to position [0, 185]
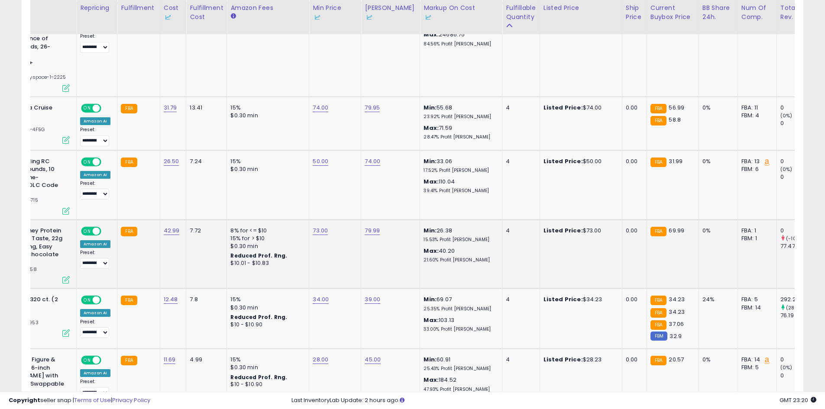
drag, startPoint x: 434, startPoint y: 243, endPoint x: 528, endPoint y: 243, distance: 94.4
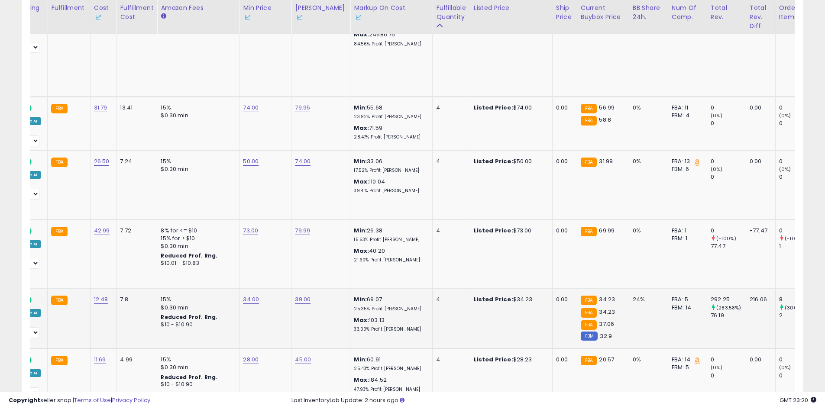
scroll to position [0, 139]
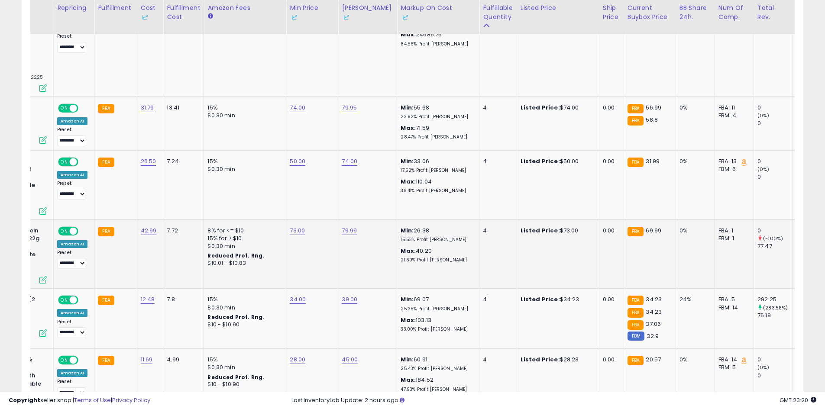
drag, startPoint x: 523, startPoint y: 244, endPoint x: 158, endPoint y: 237, distance: 365.4
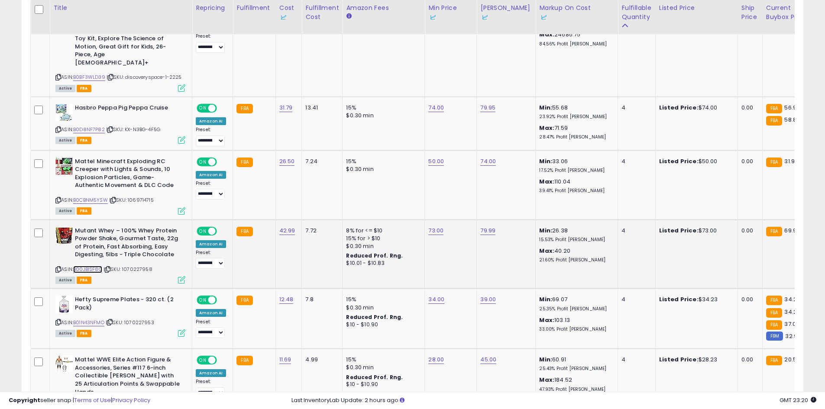
click at [97, 266] on link "B00JBISF8Q" at bounding box center [87, 269] width 29 height 7
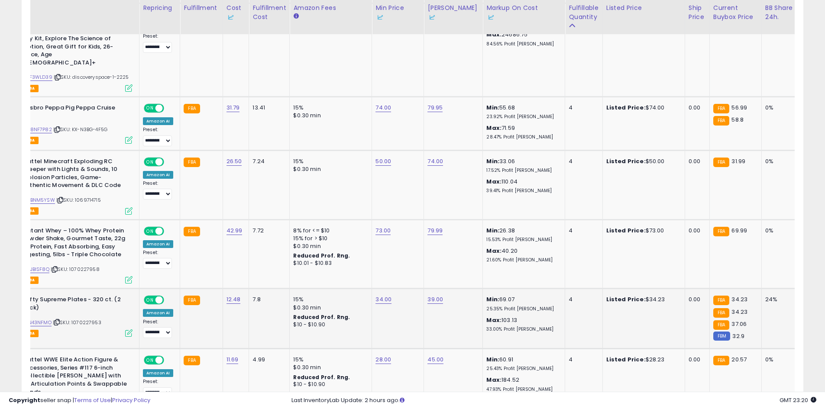
scroll to position [0, 373]
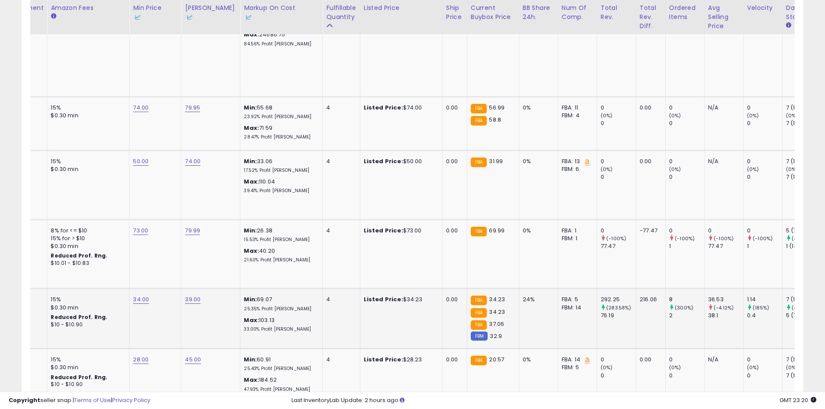
drag, startPoint x: 363, startPoint y: 294, endPoint x: 451, endPoint y: 296, distance: 87.9
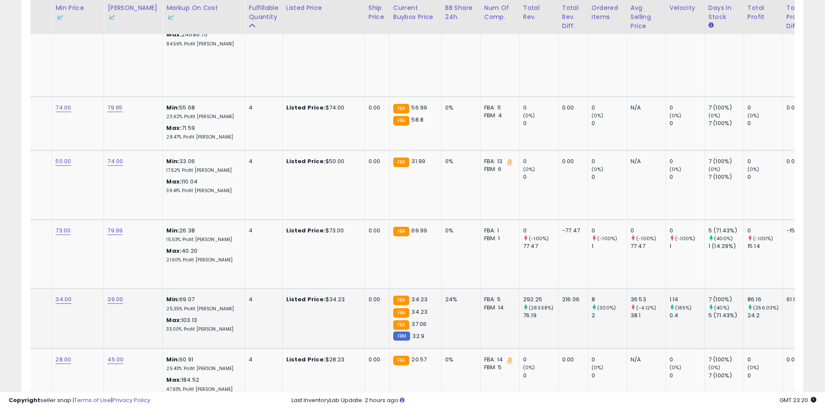
scroll to position [0, 0]
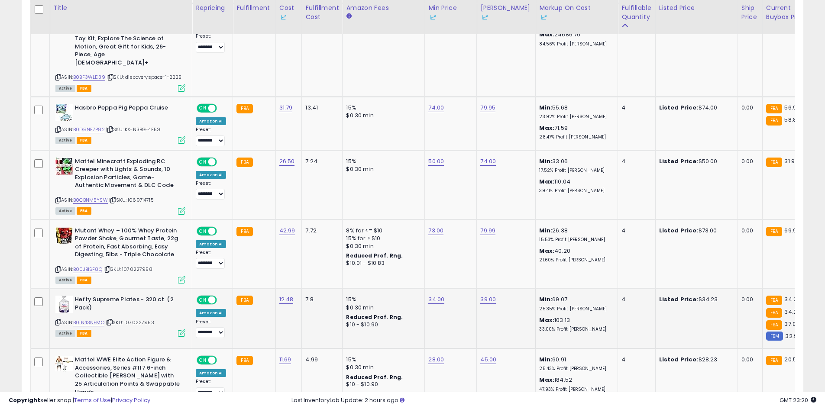
drag, startPoint x: 473, startPoint y: 295, endPoint x: 298, endPoint y: 287, distance: 175.9
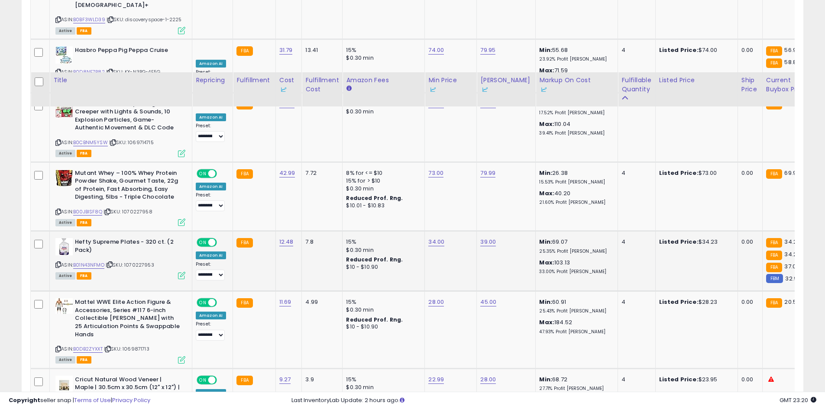
scroll to position [1320, 0]
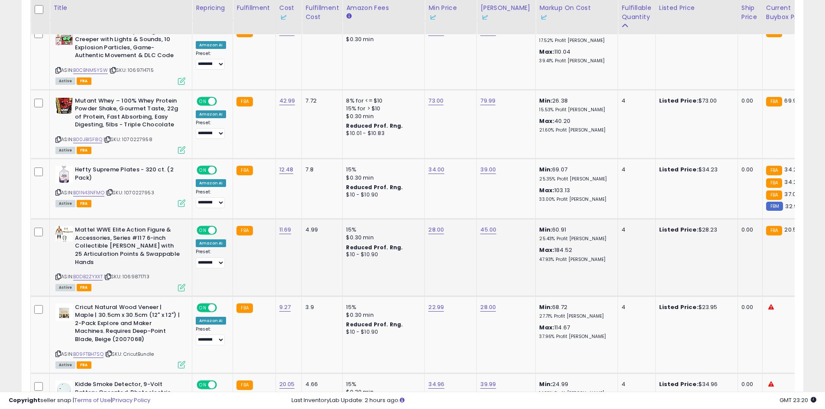
drag, startPoint x: 348, startPoint y: 258, endPoint x: 451, endPoint y: 253, distance: 103.1
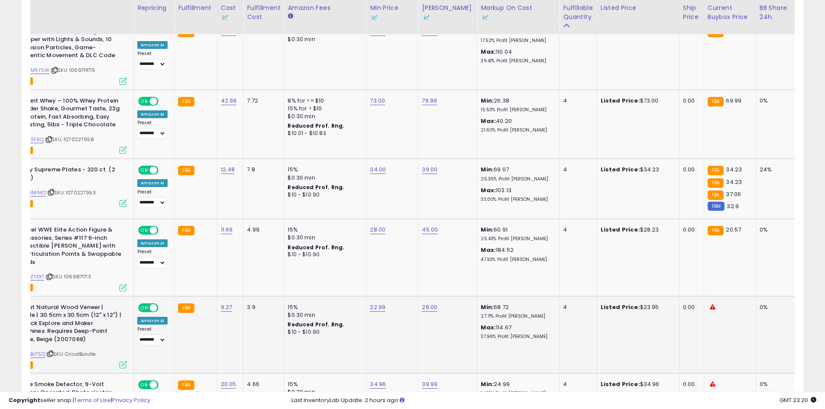
scroll to position [0, 0]
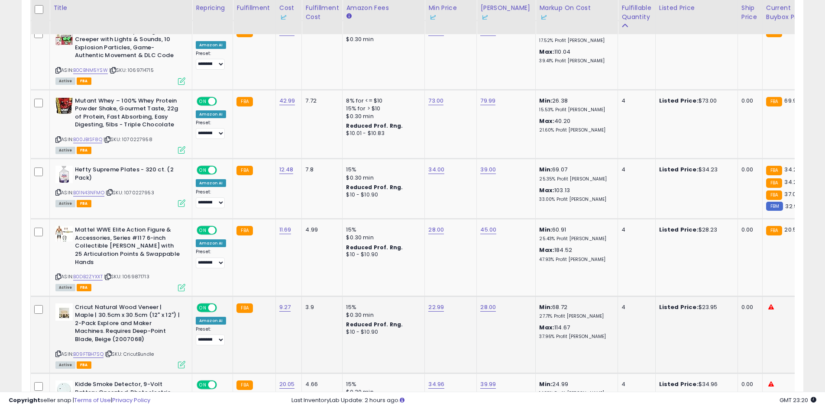
drag, startPoint x: 361, startPoint y: 260, endPoint x: 272, endPoint y: 260, distance: 89.6
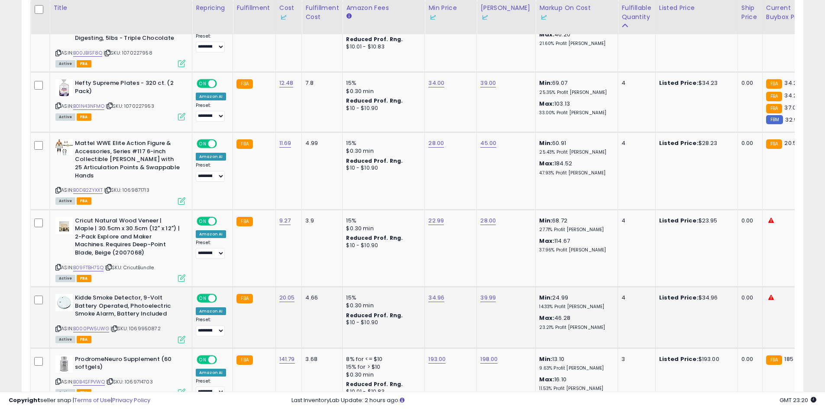
scroll to position [0, 87]
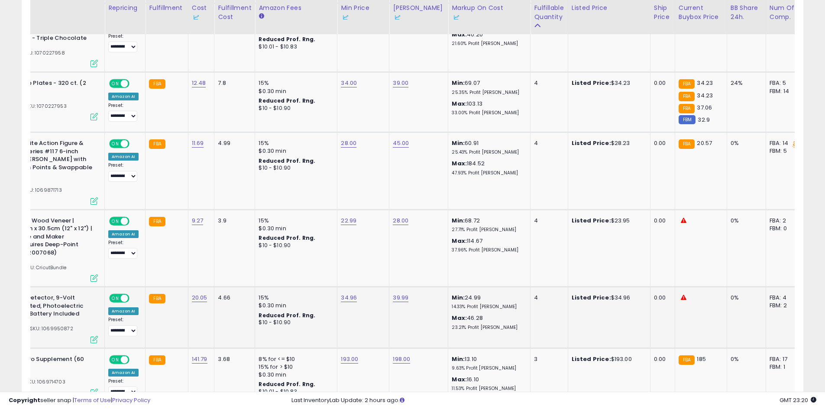
drag, startPoint x: 427, startPoint y: 273, endPoint x: 517, endPoint y: 275, distance: 90.1
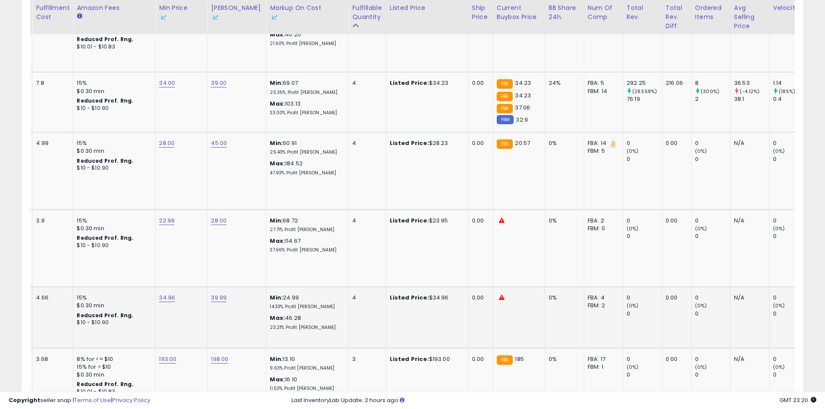
scroll to position [0, 0]
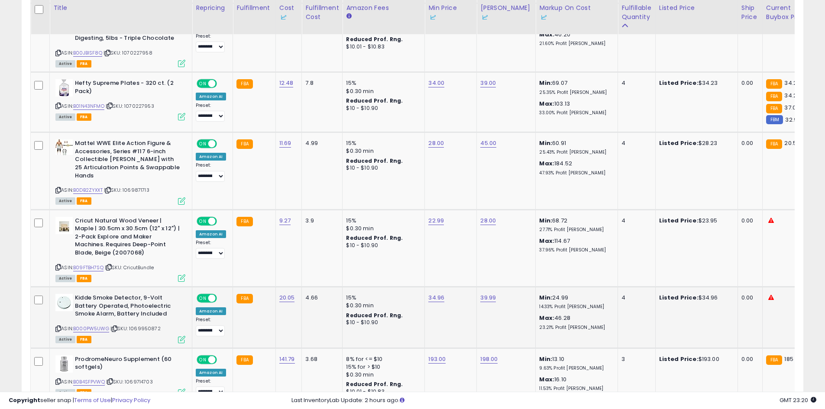
drag, startPoint x: 283, startPoint y: 284, endPoint x: 170, endPoint y: 283, distance: 113.4
click at [96, 232] on div "ASIN: B09FTBH7SQ | SKU: CricutBundle Active FBA" at bounding box center [120, 249] width 130 height 64
click at [470, 209] on td "22.99" at bounding box center [451, 247] width 52 height 77
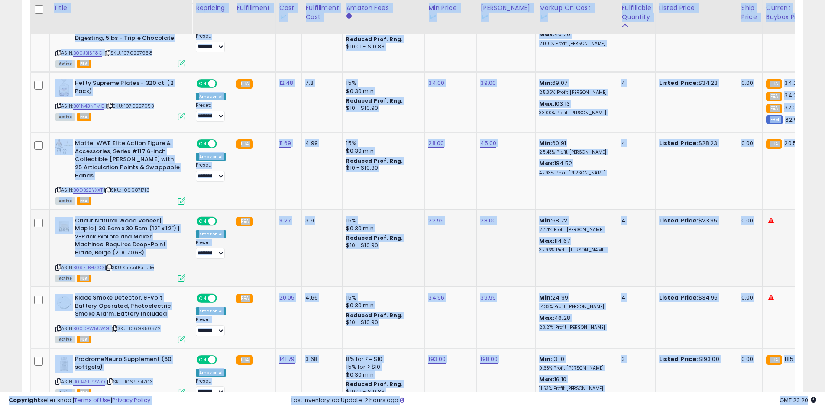
click at [519, 236] on td "28.00" at bounding box center [506, 247] width 59 height 77
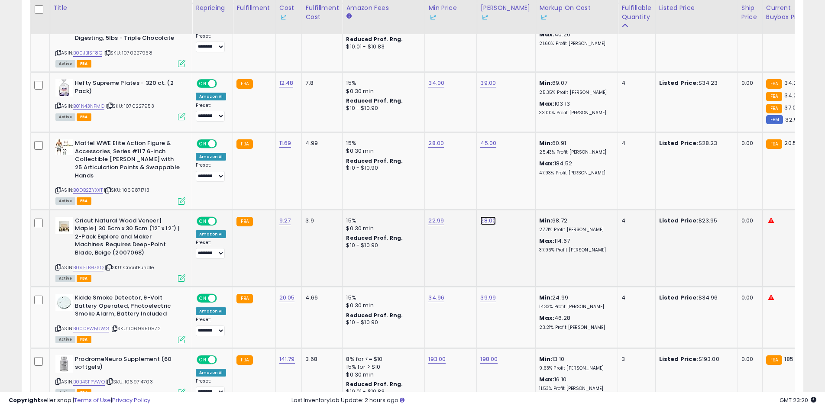
click at [481, 216] on link "28.00" at bounding box center [488, 220] width 16 height 9
type input "*****"
click button "submit" at bounding box center [509, 149] width 15 height 13
click at [89, 325] on link "B000PW5UWG" at bounding box center [91, 328] width 36 height 7
click at [434, 293] on link "34.96" at bounding box center [436, 297] width 16 height 9
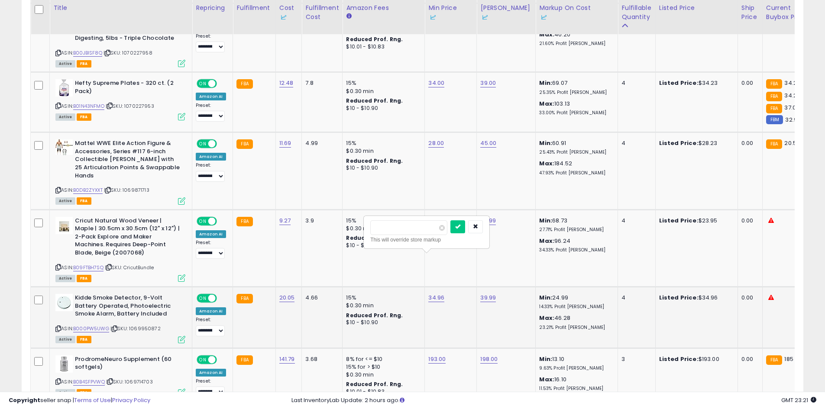
type input "*****"
click button "submit" at bounding box center [457, 226] width 15 height 13
click at [485, 293] on link "39.99" at bounding box center [488, 297] width 16 height 9
type input "*****"
click button "submit" at bounding box center [509, 226] width 15 height 13
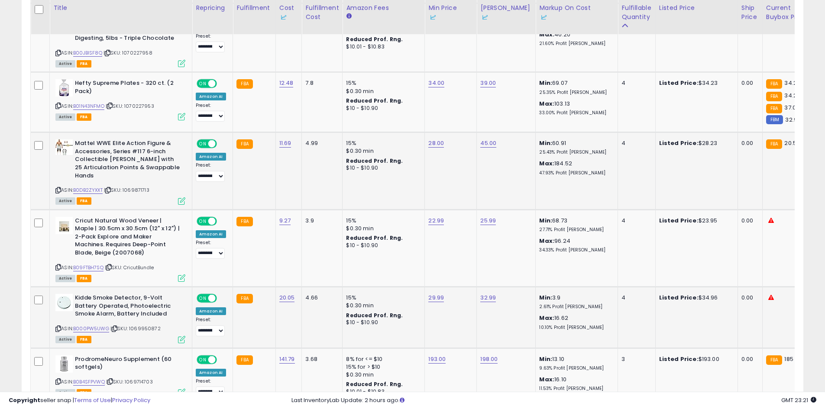
click at [96, 144] on div "ASIN: B0DB2ZYXXT | SKU: 1069871713 Active FBA" at bounding box center [120, 171] width 130 height 64
click at [95, 187] on link "B0DB2ZYXXT" at bounding box center [87, 190] width 29 height 7
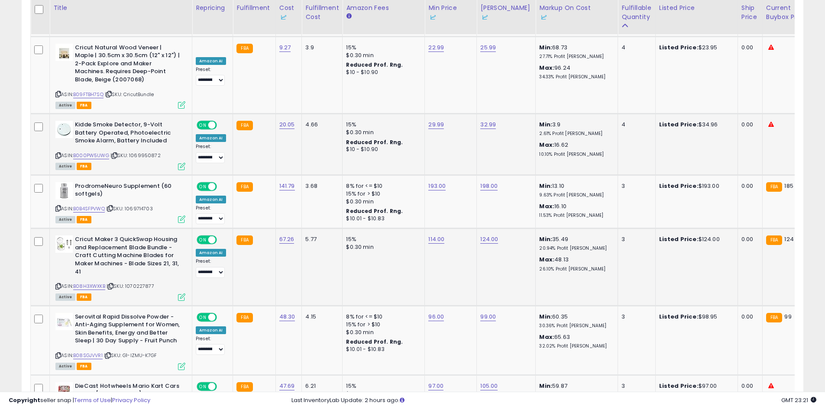
scroll to position [0, 27]
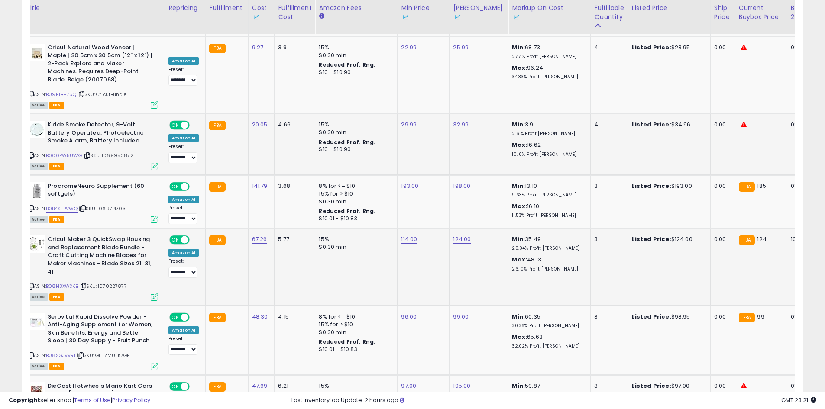
drag, startPoint x: 350, startPoint y: 244, endPoint x: 407, endPoint y: 246, distance: 57.2
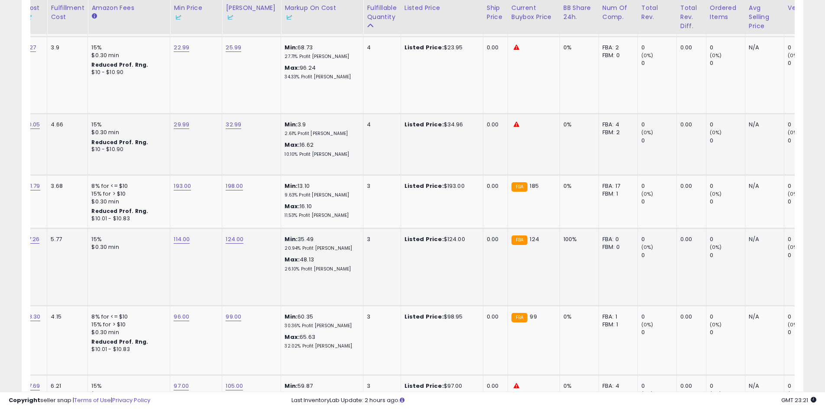
scroll to position [0, 188]
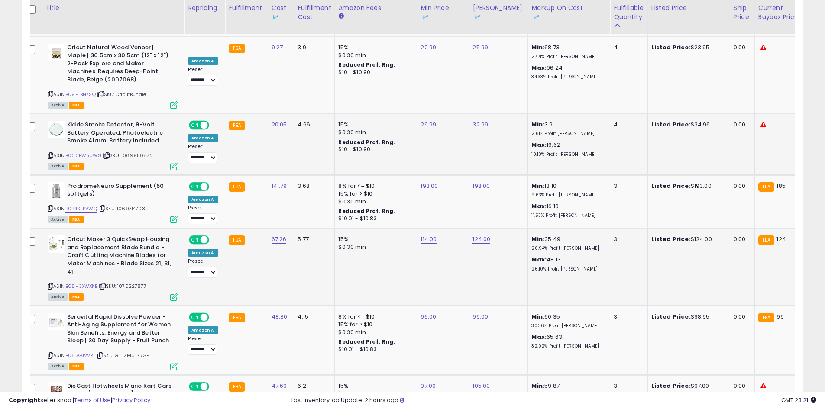
drag, startPoint x: 409, startPoint y: 246, endPoint x: 355, endPoint y: 246, distance: 54.5
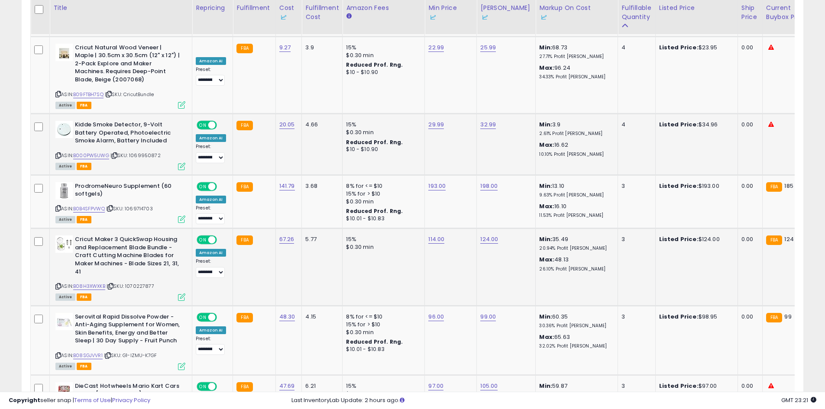
drag, startPoint x: 370, startPoint y: 245, endPoint x: 358, endPoint y: 245, distance: 11.7
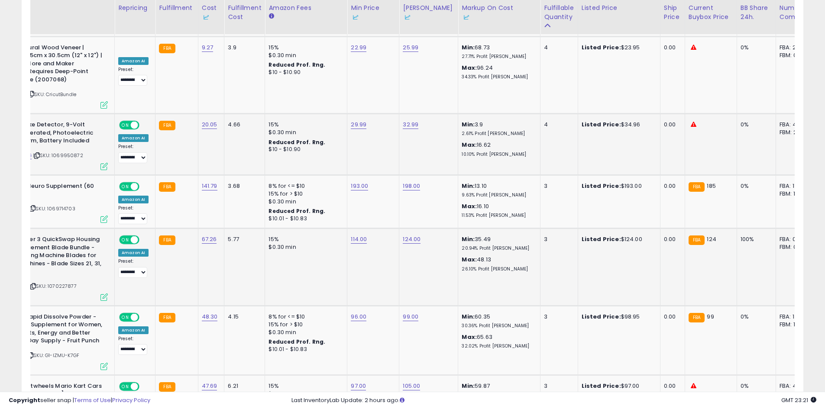
drag, startPoint x: 358, startPoint y: 245, endPoint x: 432, endPoint y: 251, distance: 73.4
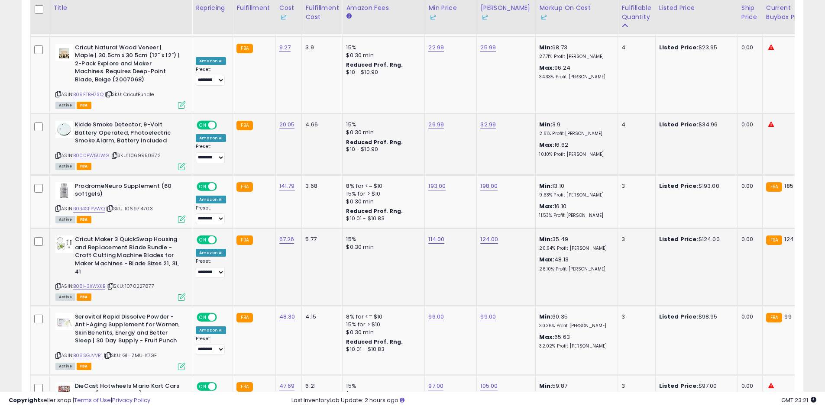
drag, startPoint x: 445, startPoint y: 251, endPoint x: 218, endPoint y: 244, distance: 227.3
click at [95, 283] on link "B08H3XWXKB" at bounding box center [89, 286] width 32 height 7
click at [486, 235] on link "124.00" at bounding box center [489, 239] width 18 height 9
type input "***"
click button "submit" at bounding box center [510, 168] width 15 height 13
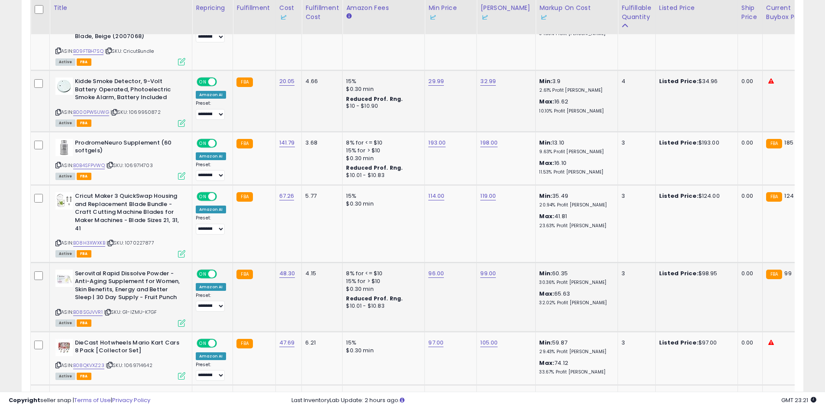
scroll to position [0, 53]
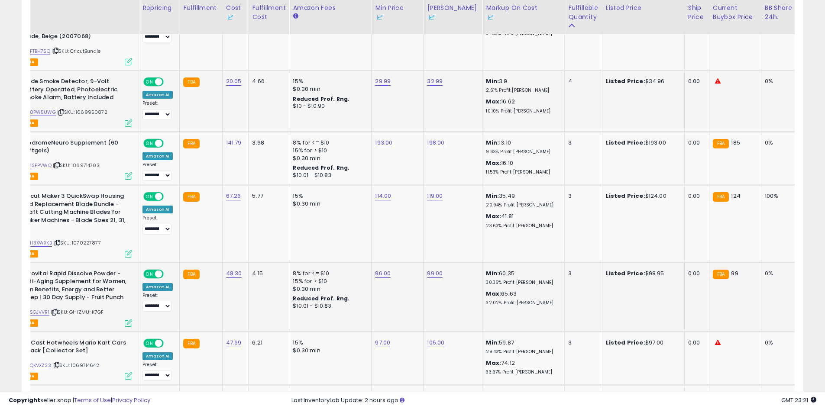
drag, startPoint x: 389, startPoint y: 274, endPoint x: 479, endPoint y: 271, distance: 89.6
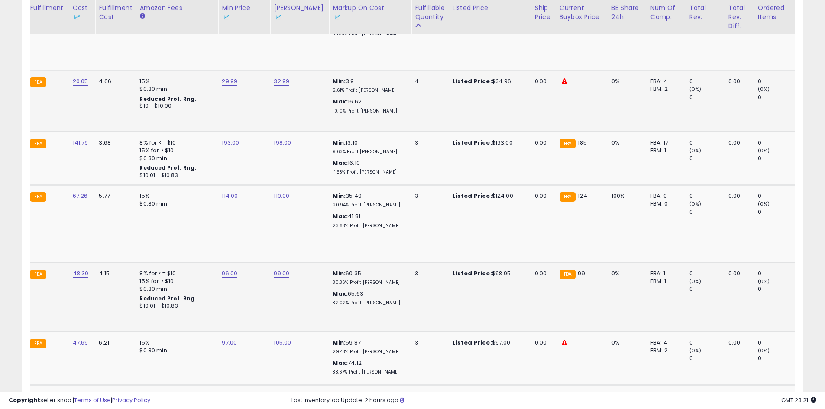
drag, startPoint x: 488, startPoint y: 271, endPoint x: 483, endPoint y: 271, distance: 4.8
drag, startPoint x: 483, startPoint y: 271, endPoint x: 203, endPoint y: 287, distance: 280.9
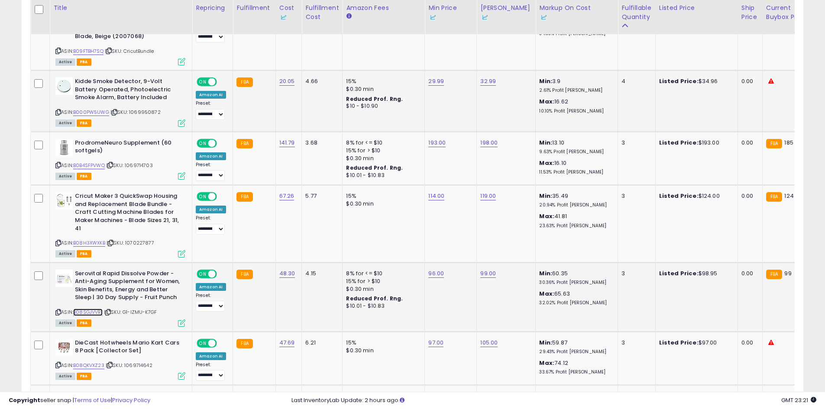
click at [93, 309] on link "B08SGJVVR1" at bounding box center [87, 312] width 29 height 7
click at [434, 269] on link "96.00" at bounding box center [436, 273] width 16 height 9
type input "**"
click button "submit" at bounding box center [457, 202] width 15 height 13
click at [486, 269] on link "99.00" at bounding box center [488, 273] width 16 height 9
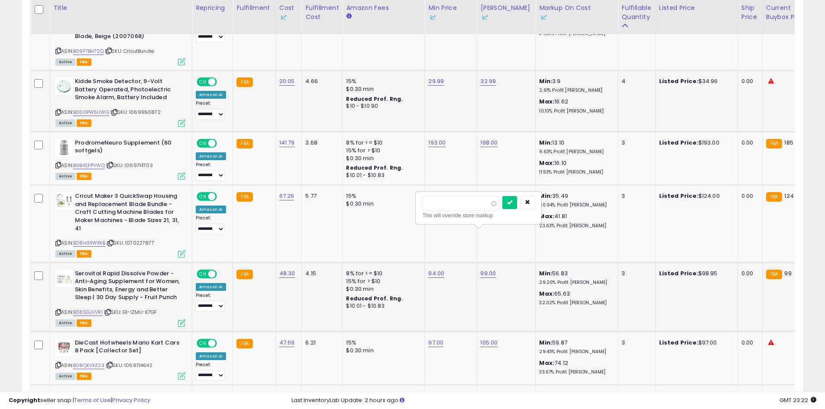
type input "**"
click button "submit" at bounding box center [509, 202] width 15 height 13
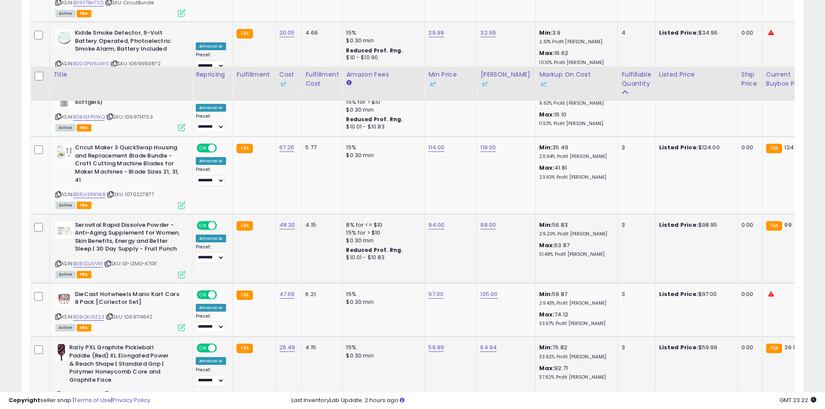
scroll to position [1752, 0]
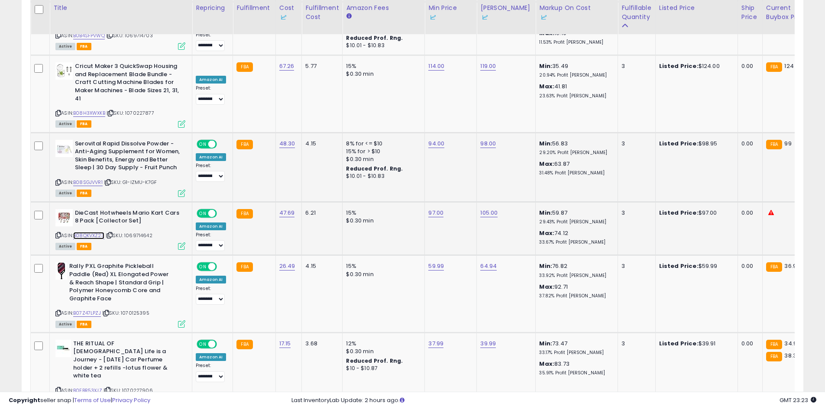
click at [97, 232] on link "B08QKVXZ23" at bounding box center [88, 235] width 31 height 7
click at [435, 202] on td "97.00" at bounding box center [451, 229] width 52 height 54
click at [438, 209] on link "97.00" at bounding box center [435, 213] width 15 height 9
type input "**"
click button "submit" at bounding box center [457, 141] width 15 height 13
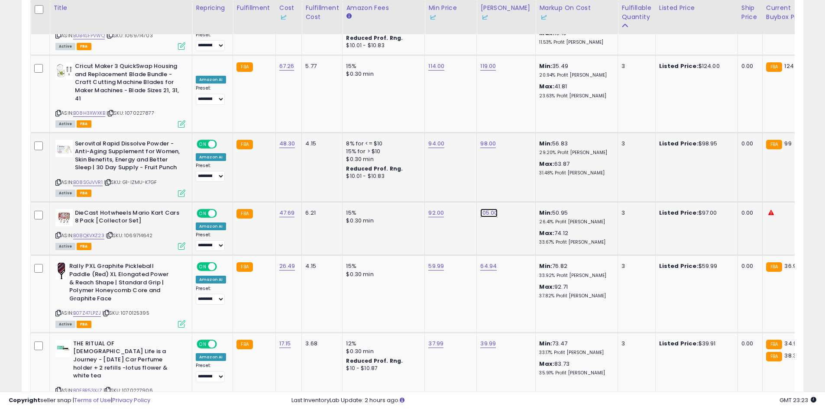
click at [481, 209] on link "105.00" at bounding box center [488, 213] width 17 height 9
type input "**"
click button "submit" at bounding box center [510, 141] width 15 height 13
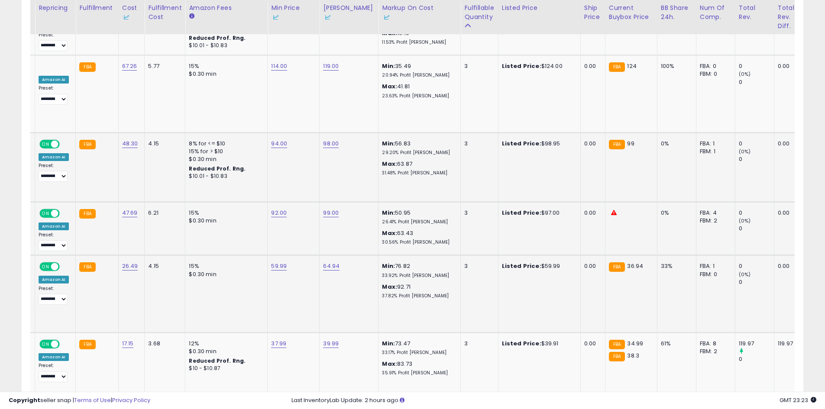
drag, startPoint x: 478, startPoint y: 251, endPoint x: 527, endPoint y: 250, distance: 48.9
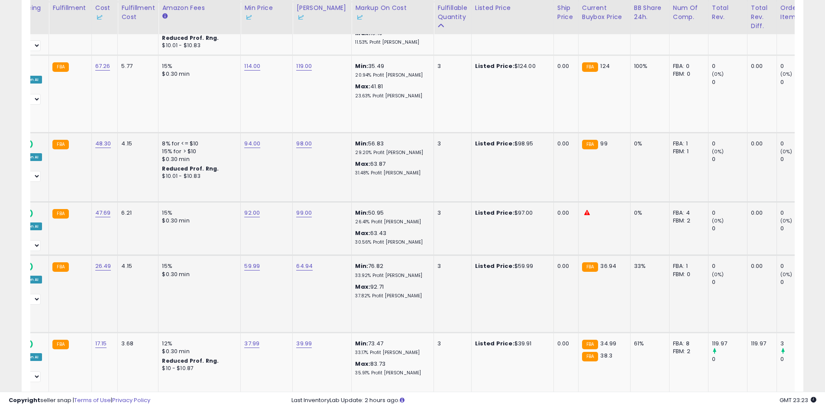
scroll to position [0, 0]
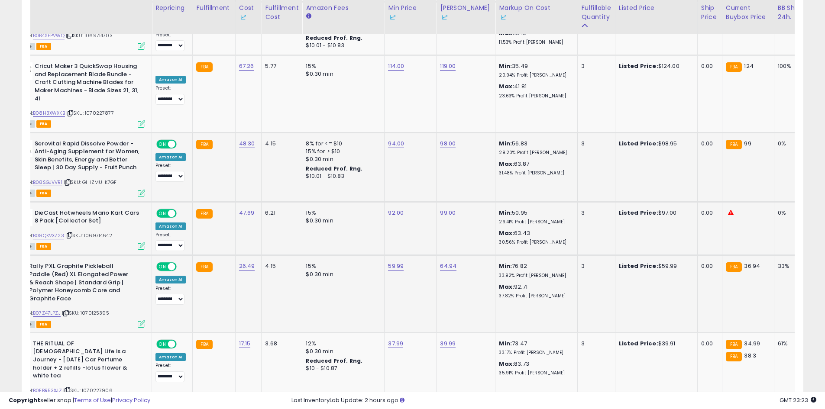
drag, startPoint x: 525, startPoint y: 257, endPoint x: 266, endPoint y: 280, distance: 260.3
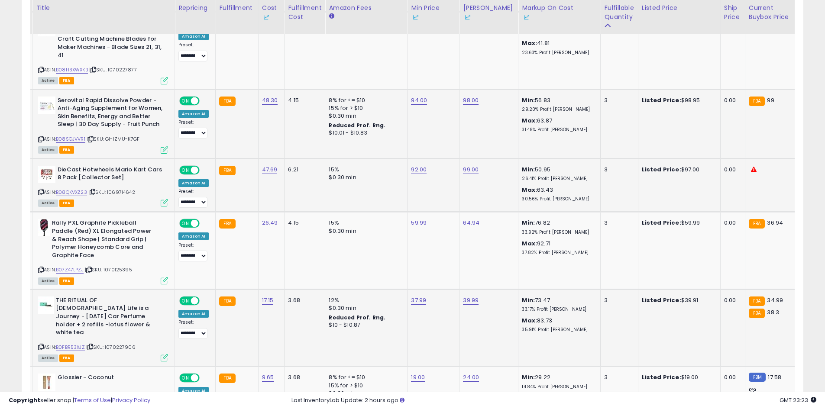
scroll to position [0, 90]
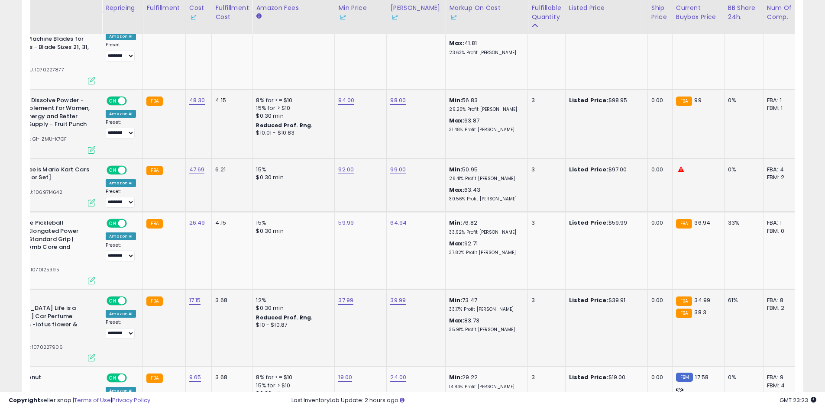
drag, startPoint x: 411, startPoint y: 287, endPoint x: 478, endPoint y: 289, distance: 67.1
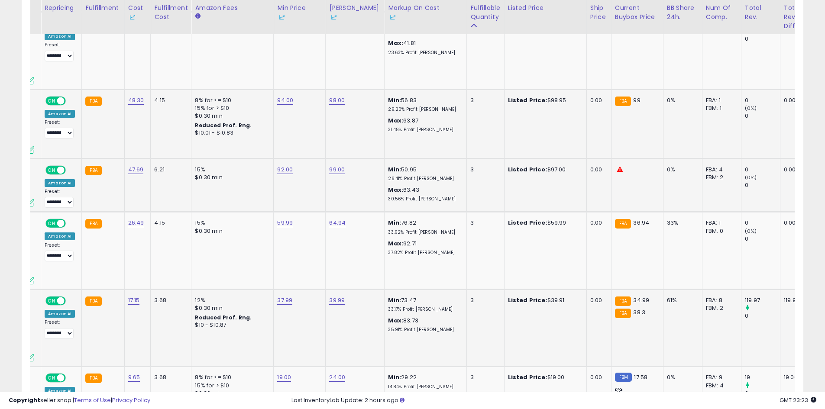
scroll to position [0, 0]
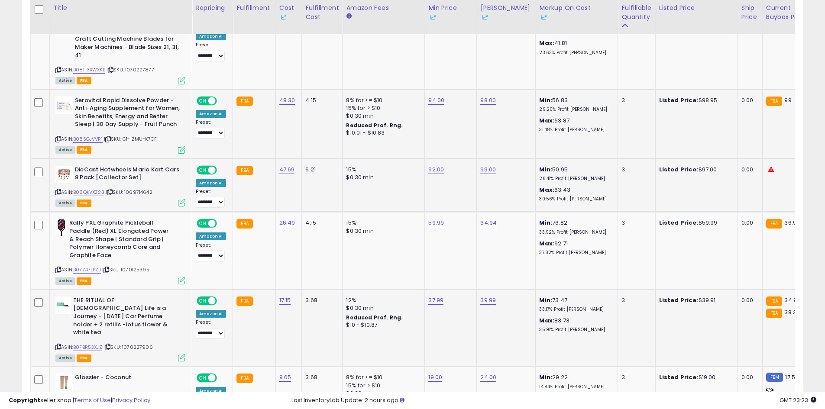
drag, startPoint x: 503, startPoint y: 293, endPoint x: 306, endPoint y: 304, distance: 197.3
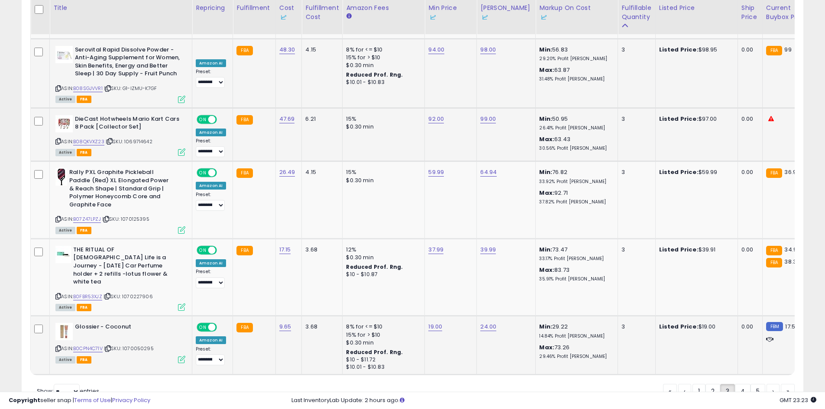
scroll to position [0, 535]
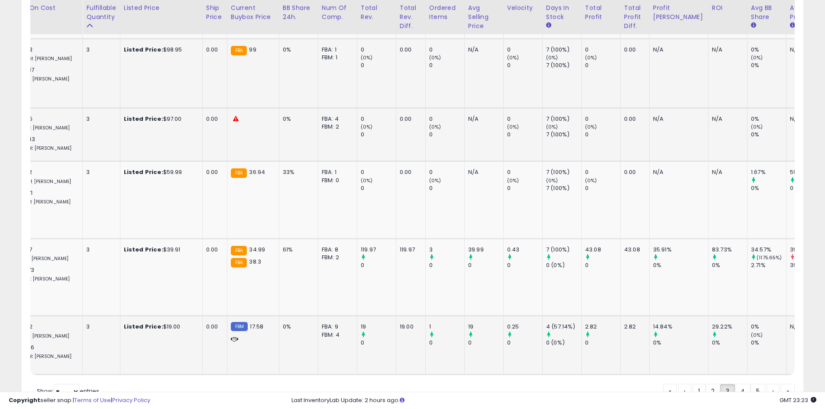
drag, startPoint x: 437, startPoint y: 315, endPoint x: 506, endPoint y: 315, distance: 68.8
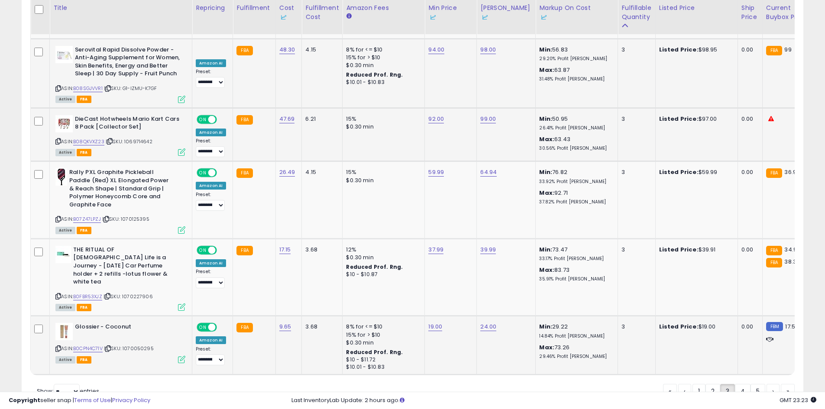
drag, startPoint x: 458, startPoint y: 319, endPoint x: 120, endPoint y: 312, distance: 338.1
click at [102, 345] on link "B0CPN4C71V" at bounding box center [87, 348] width 29 height 7
drag, startPoint x: 457, startPoint y: 247, endPoint x: 474, endPoint y: 247, distance: 17.3
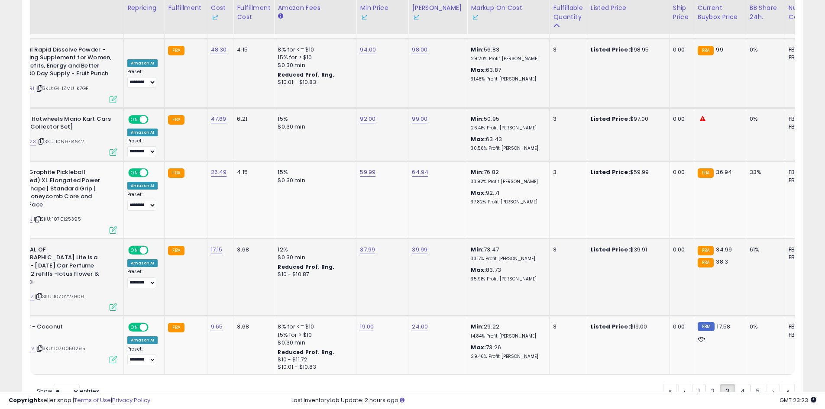
scroll to position [0, 66]
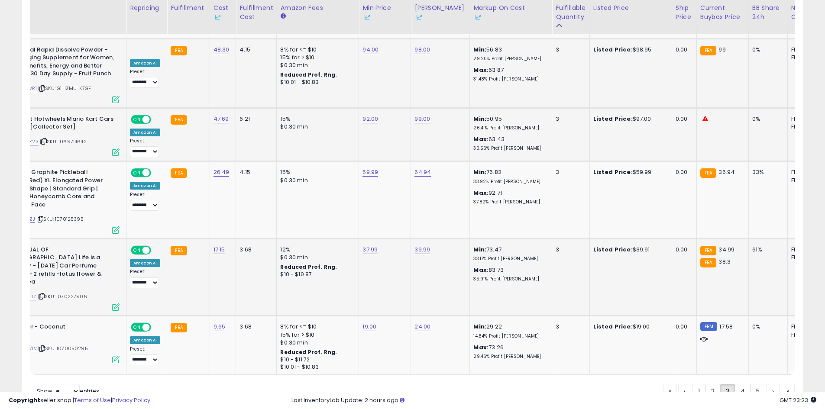
drag, startPoint x: 475, startPoint y: 247, endPoint x: 347, endPoint y: 250, distance: 127.7
drag, startPoint x: 339, startPoint y: 249, endPoint x: 351, endPoint y: 249, distance: 12.6
click at [340, 249] on td "12% $0.30 min Reduced Prof. Rng. $10 - $10.87" at bounding box center [318, 276] width 82 height 77
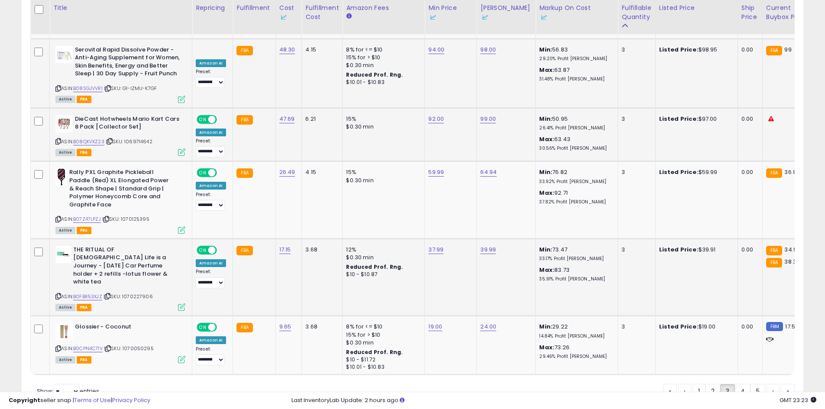
drag, startPoint x: 364, startPoint y: 249, endPoint x: 242, endPoint y: 257, distance: 122.3
click at [91, 293] on link "B0FBR53XJZ" at bounding box center [87, 296] width 29 height 7
click at [55, 294] on icon at bounding box center [58, 296] width 6 height 5
click at [432, 322] on link "19.00" at bounding box center [435, 326] width 14 height 9
drag, startPoint x: 432, startPoint y: 244, endPoint x: 364, endPoint y: 259, distance: 69.6
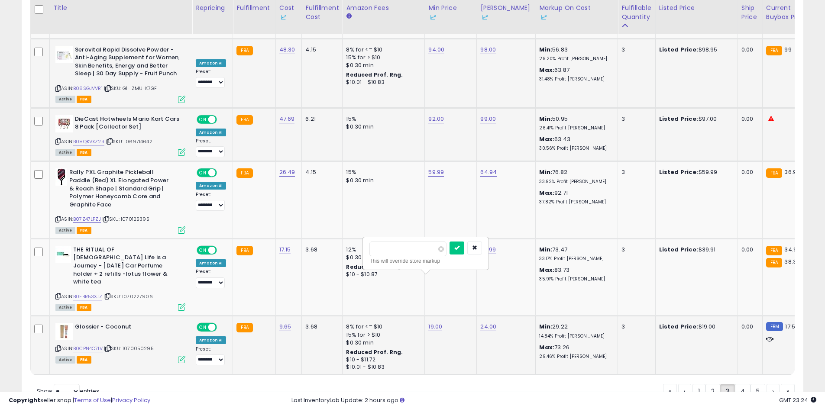
click at [364, 259] on div "***** This will override store markup" at bounding box center [425, 254] width 125 height 32
click at [410, 251] on input "*****" at bounding box center [407, 249] width 77 height 15
type input "**"
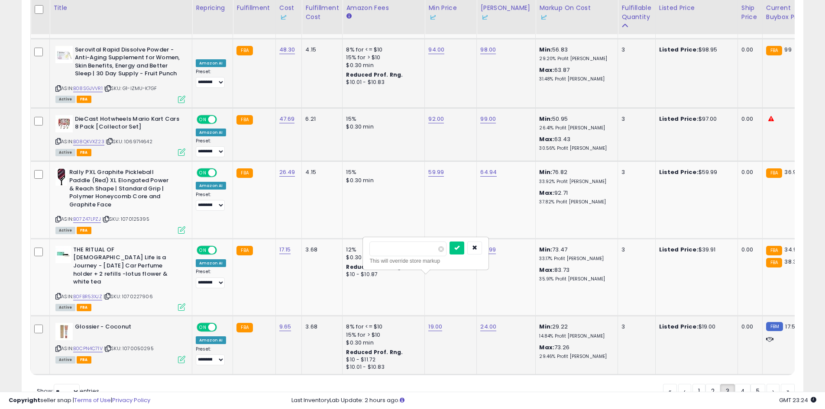
click button "submit" at bounding box center [456, 248] width 15 height 13
click at [491, 322] on link "24.00" at bounding box center [488, 326] width 16 height 9
click at [468, 250] on input "*****" at bounding box center [460, 249] width 77 height 15
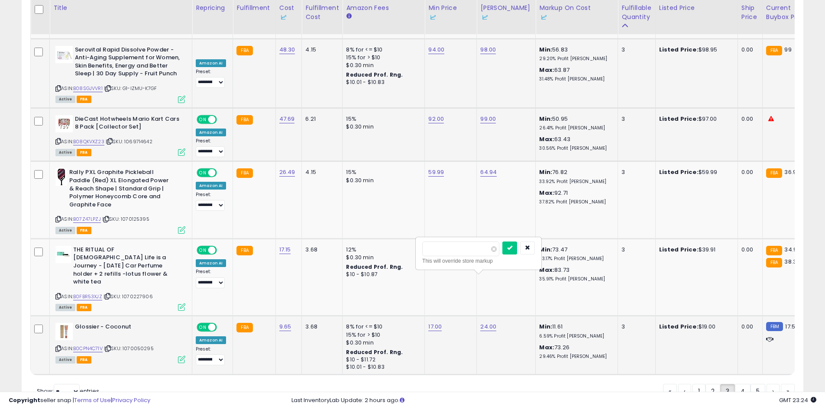
type input "**"
click button "submit" at bounding box center [509, 248] width 15 height 13
click at [740, 384] on link "4" at bounding box center [742, 391] width 16 height 15
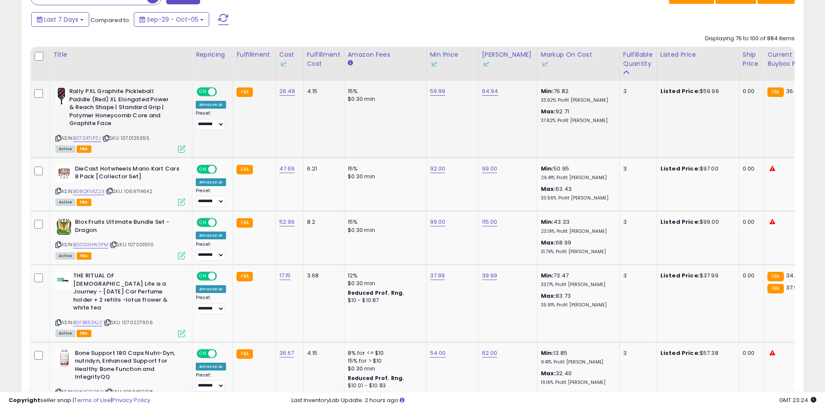
scroll to position [387, 0]
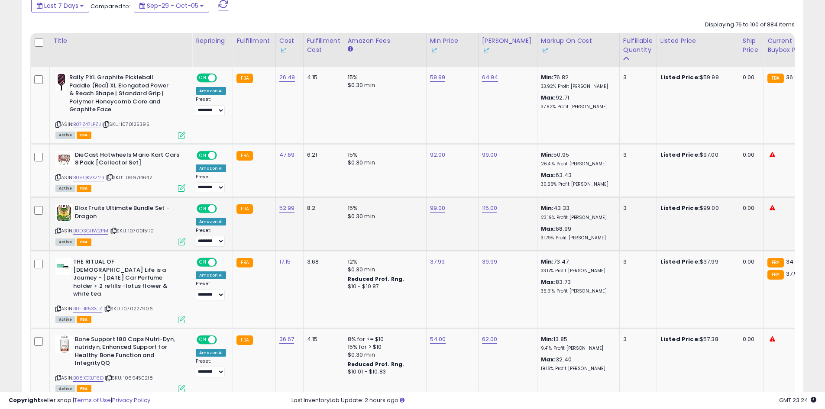
click at [101, 226] on div "ASIN: B0DSGHW2PM | SKU: 1070015110 Active FBA" at bounding box center [120, 224] width 130 height 40
click at [90, 229] on link "B0DSGHW2PM" at bounding box center [90, 230] width 35 height 7
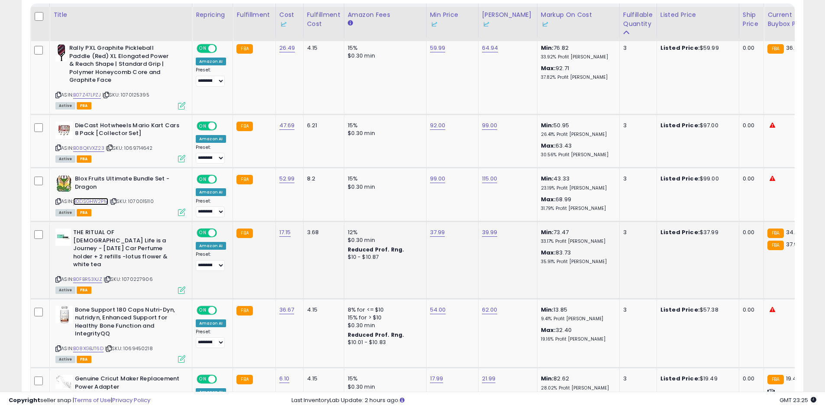
scroll to position [474, 0]
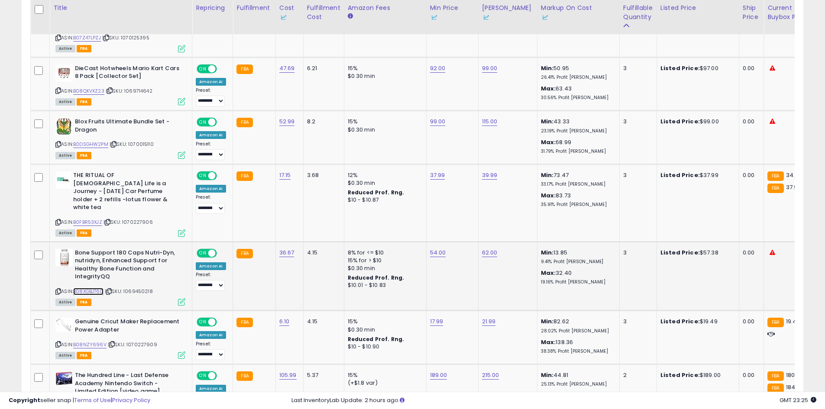
click at [92, 288] on link "B08XGBJT6D" at bounding box center [88, 291] width 30 height 7
click at [489, 248] on link "62.00" at bounding box center [490, 252] width 16 height 9
drag, startPoint x: 429, startPoint y: 214, endPoint x: 354, endPoint y: 210, distance: 75.4
click at [459, 213] on input "*****" at bounding box center [462, 214] width 77 height 15
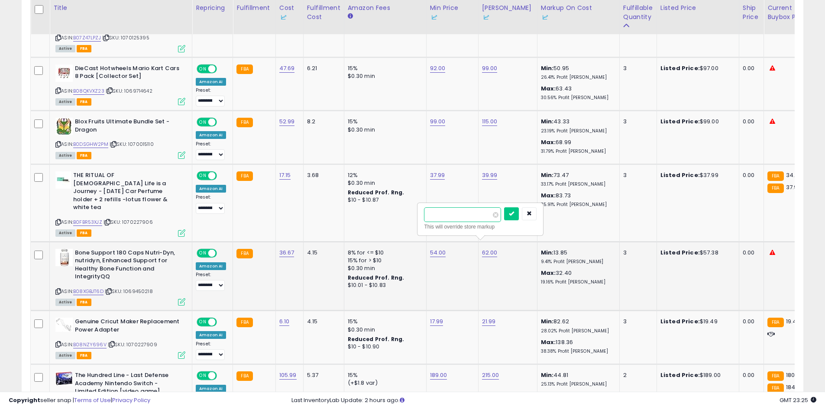
click at [459, 213] on input "*****" at bounding box center [462, 214] width 77 height 15
type input "*****"
click button "submit" at bounding box center [511, 213] width 15 height 13
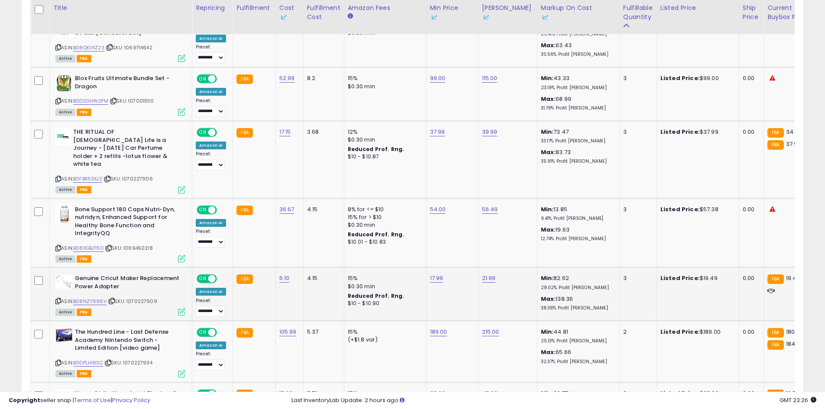
scroll to position [0, 31]
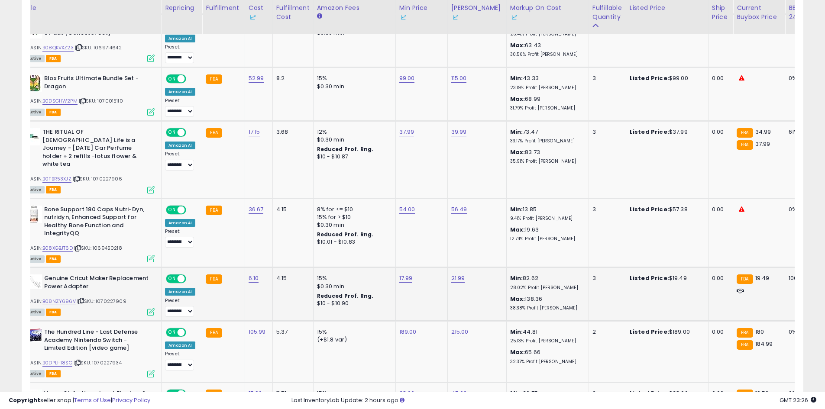
drag, startPoint x: 590, startPoint y: 267, endPoint x: 630, endPoint y: 267, distance: 39.8
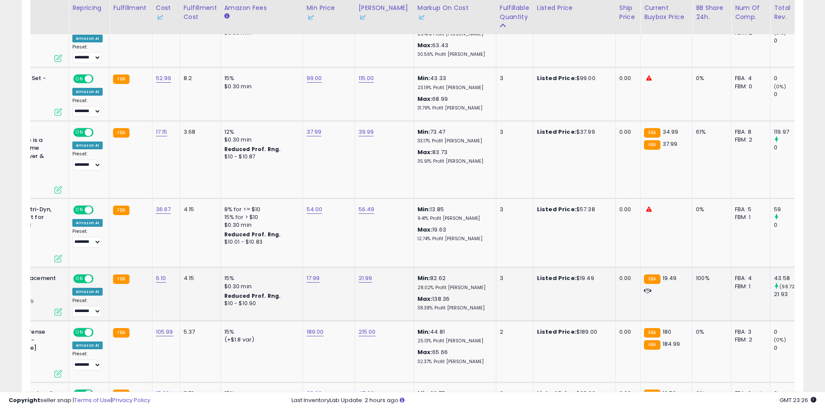
scroll to position [0, 0]
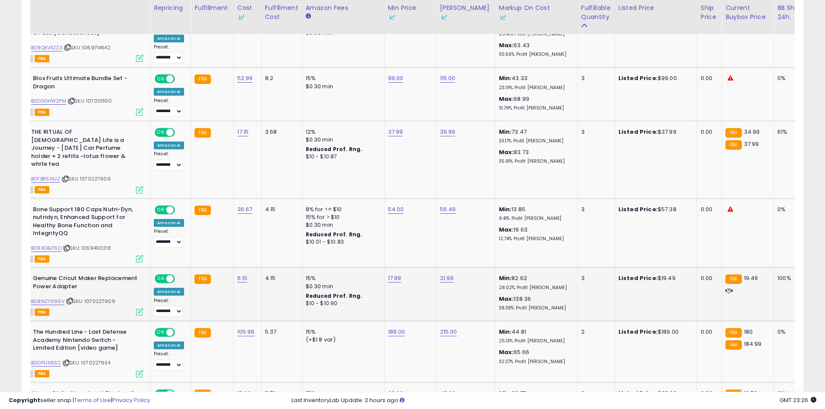
drag, startPoint x: 622, startPoint y: 269, endPoint x: 471, endPoint y: 272, distance: 150.7
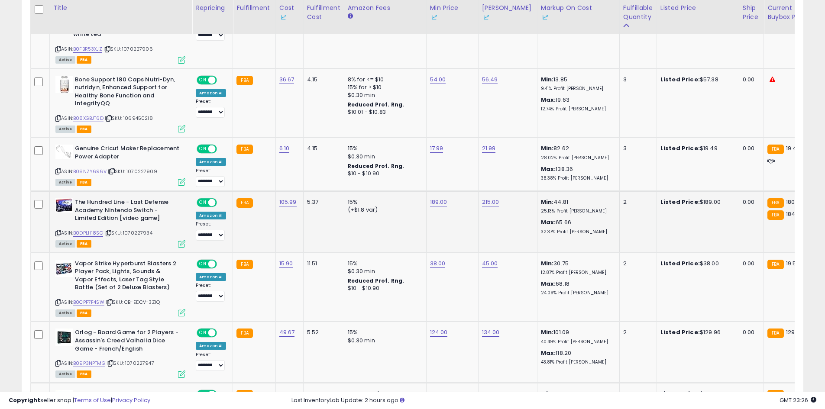
scroll to position [0, 76]
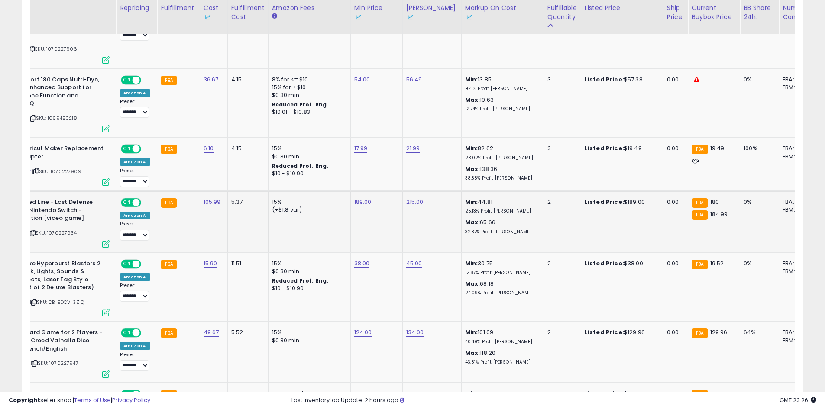
drag, startPoint x: 306, startPoint y: 204, endPoint x: 497, endPoint y: 203, distance: 191.3
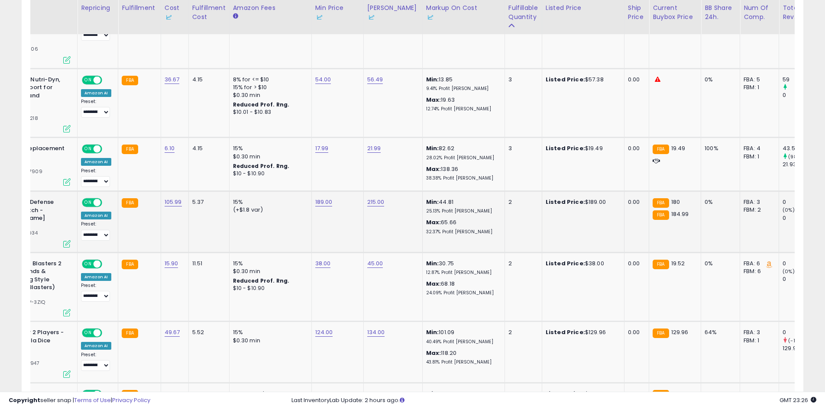
scroll to position [0, 0]
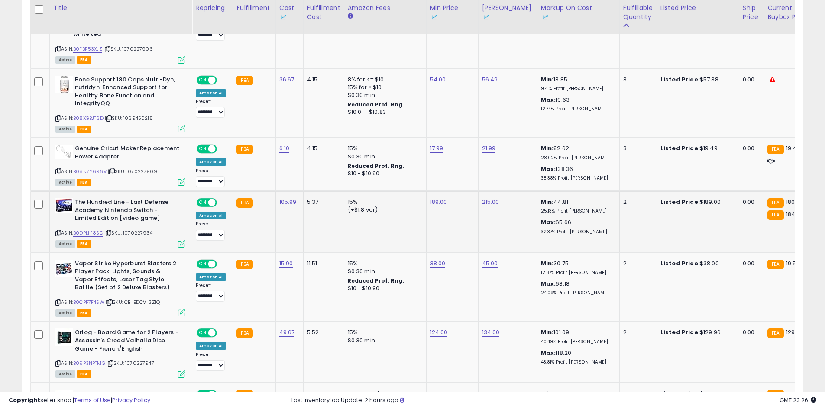
drag, startPoint x: 576, startPoint y: 216, endPoint x: 196, endPoint y: 215, distance: 379.6
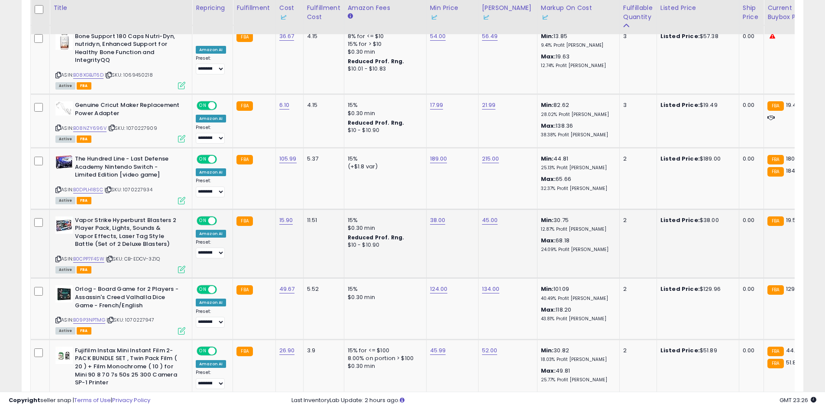
scroll to position [0, 66]
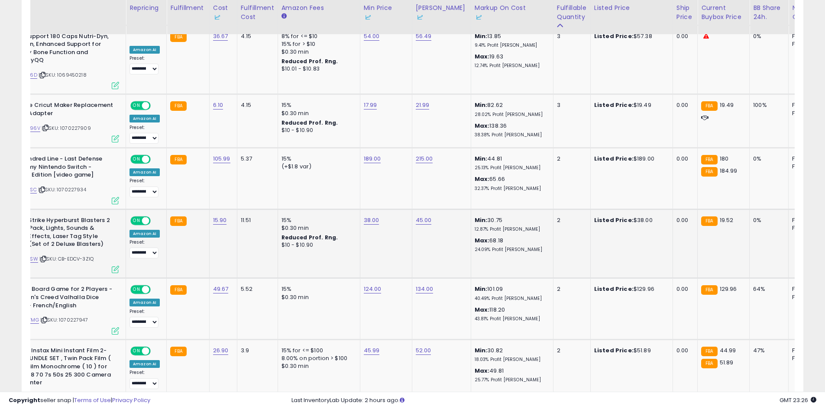
drag, startPoint x: 309, startPoint y: 231, endPoint x: 404, endPoint y: 231, distance: 94.4
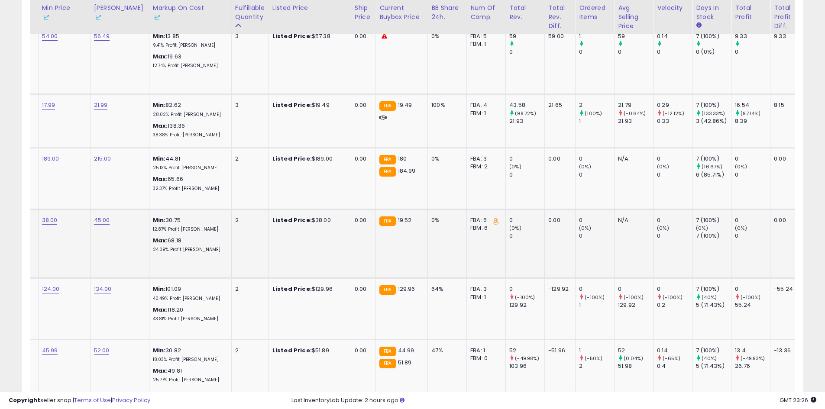
scroll to position [0, 0]
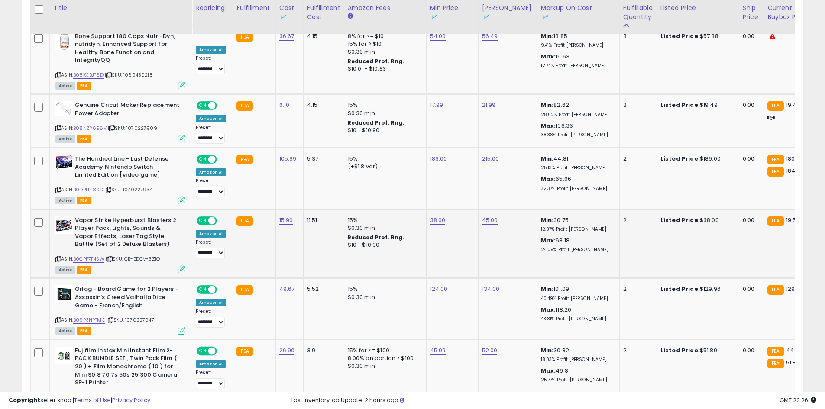
drag, startPoint x: 448, startPoint y: 237, endPoint x: 131, endPoint y: 246, distance: 317.8
click at [92, 255] on link "B0CPP7F4SW" at bounding box center [88, 258] width 31 height 7
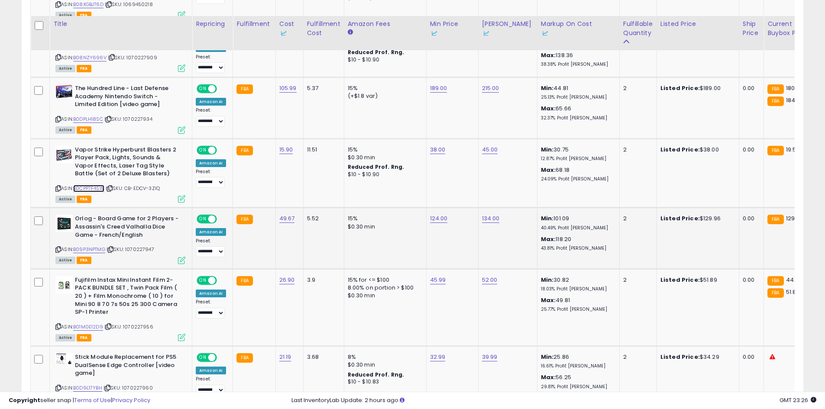
scroll to position [777, 0]
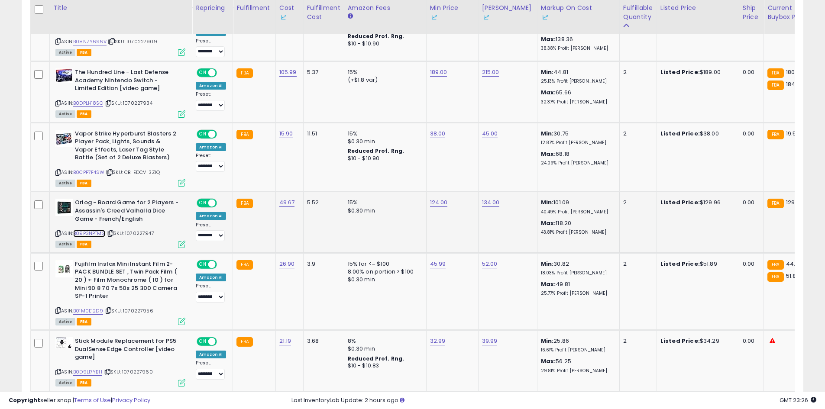
click at [94, 230] on link "B09P3NPTMG" at bounding box center [89, 233] width 32 height 7
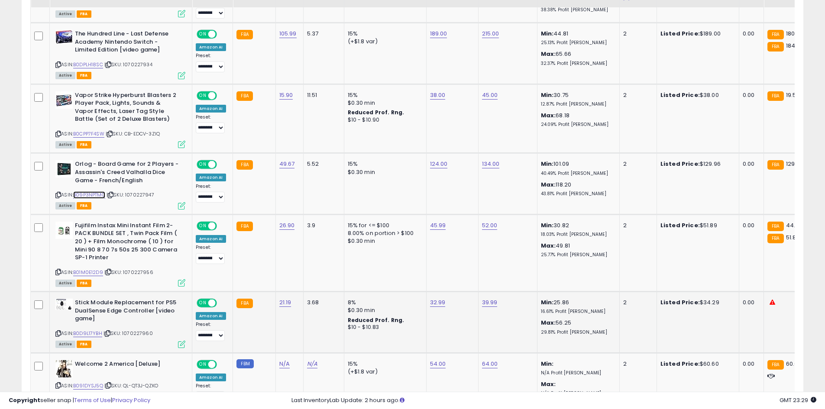
scroll to position [863, 0]
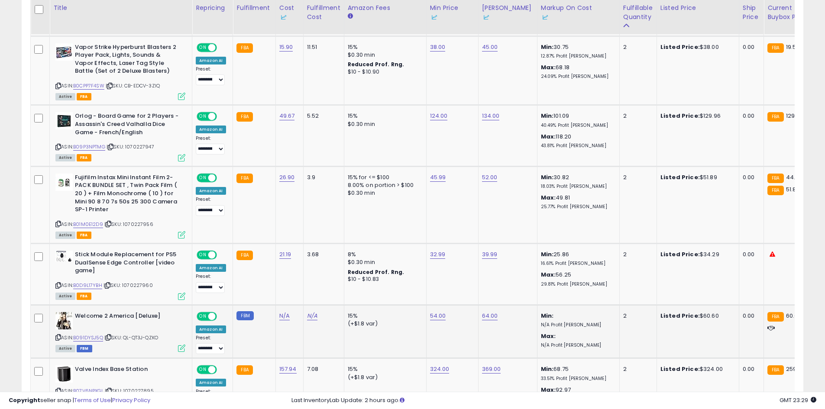
click at [554, 342] on p "N/A Profit [PERSON_NAME]" at bounding box center [577, 345] width 72 height 6
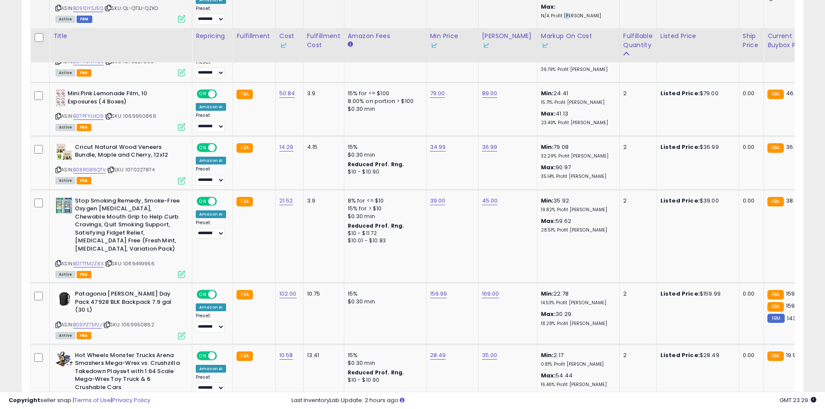
scroll to position [1221, 0]
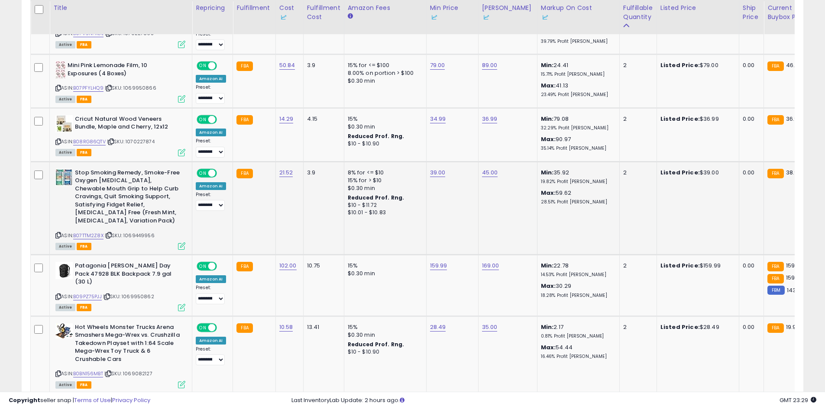
click at [420, 215] on td "8% for <= $10 15% for > $10 $0.30 min Reduced Prof. Rng. $10 - $11.72 $10.01 - …" at bounding box center [385, 207] width 82 height 93
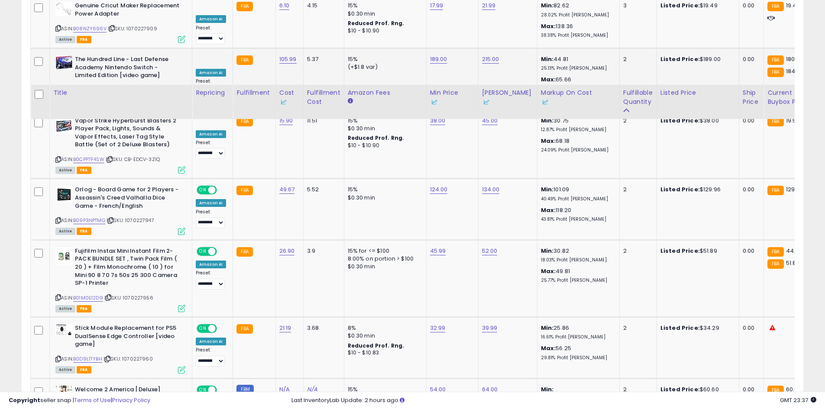
scroll to position [875, 0]
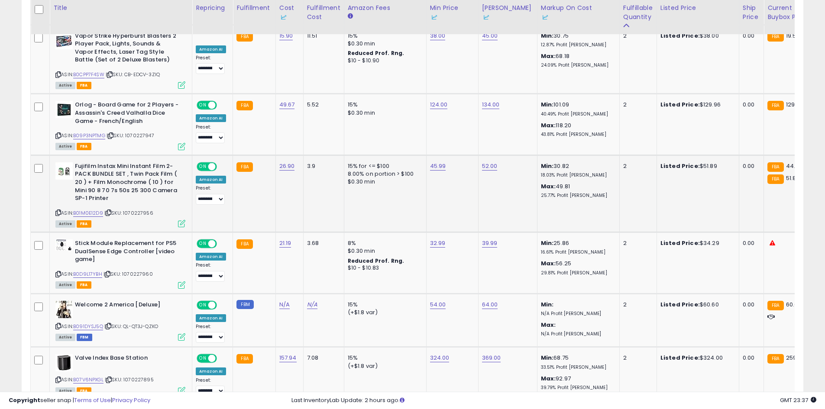
drag, startPoint x: 467, startPoint y: 187, endPoint x: 536, endPoint y: 191, distance: 68.5
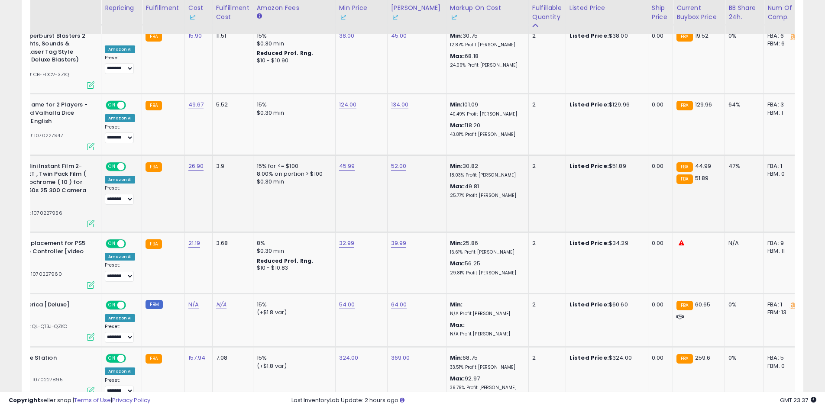
scroll to position [0, 0]
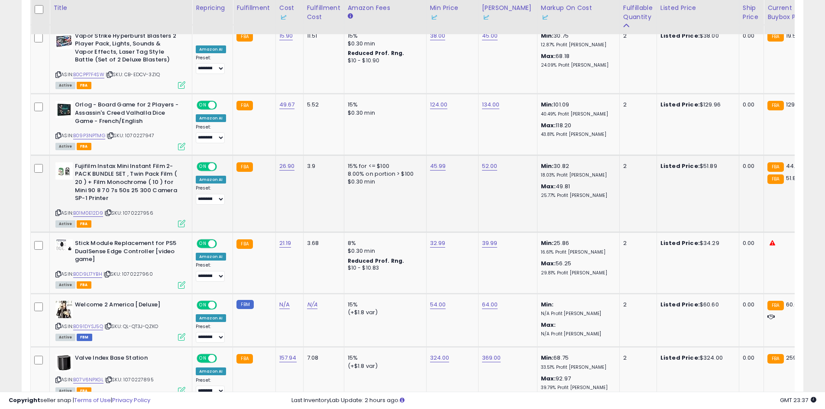
drag, startPoint x: 544, startPoint y: 192, endPoint x: 326, endPoint y: 214, distance: 219.2
click at [95, 201] on div "ASIN: B01M0E12D9 | SKU: 1070227956 Active FBA" at bounding box center [120, 194] width 130 height 64
click at [96, 201] on div "ASIN: B01M0E12D9 | SKU: 1070227956 Active FBA" at bounding box center [120, 194] width 130 height 64
click at [103, 200] on div "ASIN: B01M0E12D9 | SKU: 1070227956 Active FBA" at bounding box center [120, 194] width 130 height 64
click at [102, 202] on div "ASIN: B01M0E12D9 | SKU: 1070227956 Active FBA" at bounding box center [120, 194] width 130 height 64
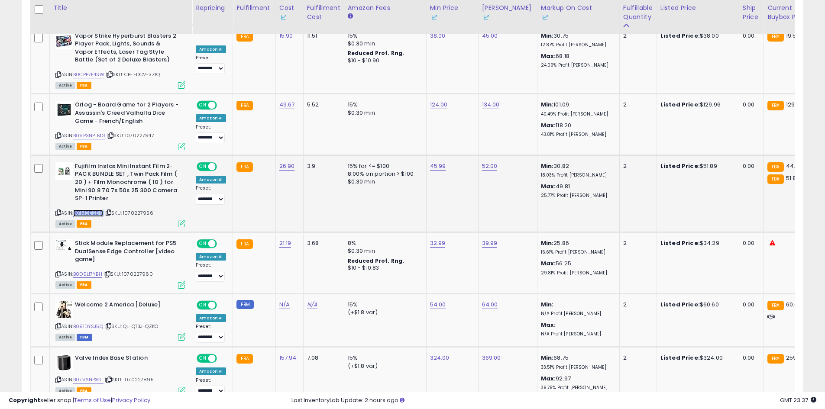
click at [100, 209] on link "B01M0E12D9" at bounding box center [88, 212] width 30 height 7
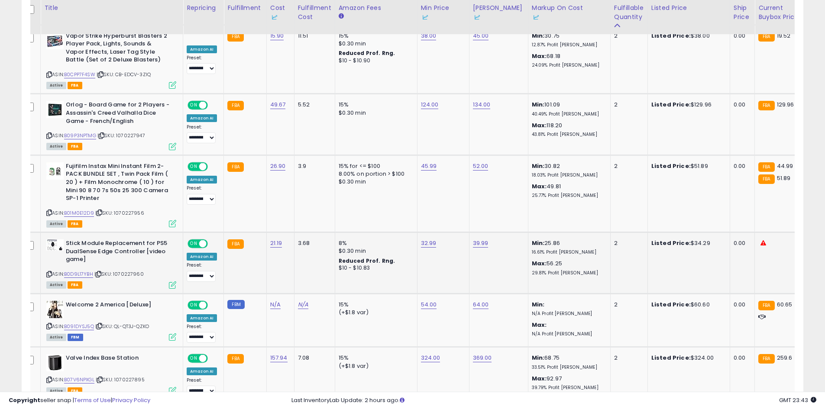
drag, startPoint x: 441, startPoint y: 232, endPoint x: 463, endPoint y: 232, distance: 22.1
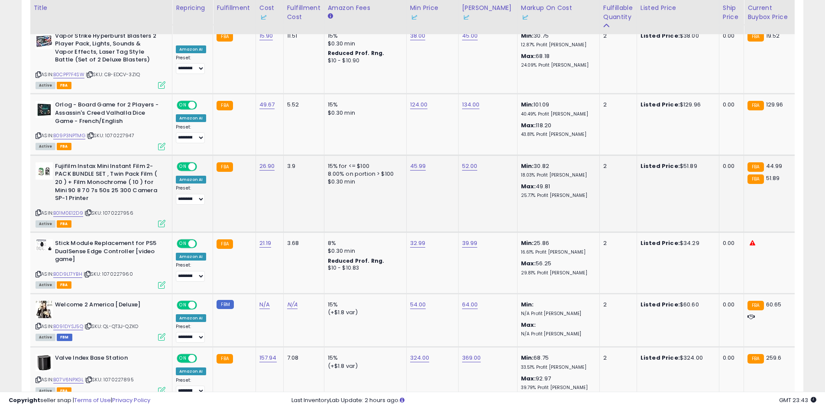
scroll to position [0, 11]
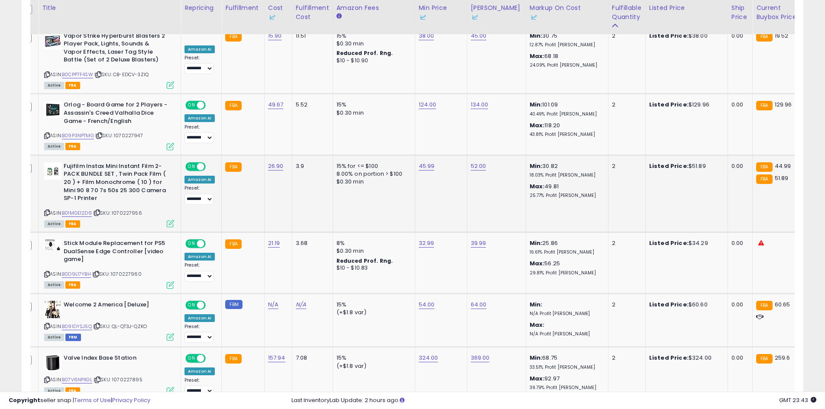
drag, startPoint x: 518, startPoint y: 211, endPoint x: 491, endPoint y: 212, distance: 27.3
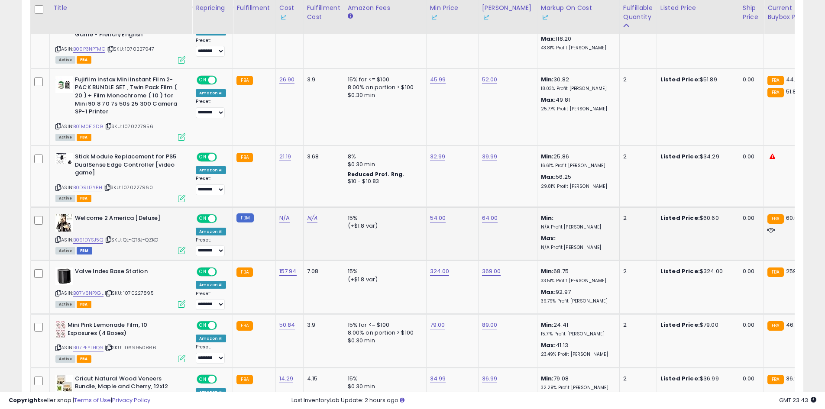
scroll to position [0, 218]
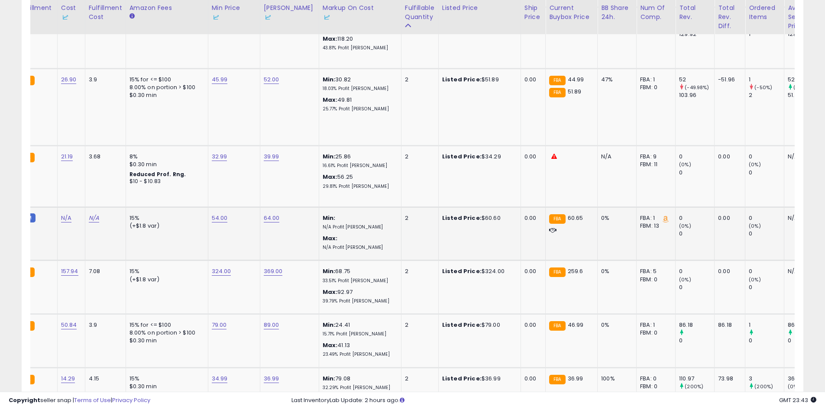
drag, startPoint x: 522, startPoint y: 206, endPoint x: 590, endPoint y: 200, distance: 68.3
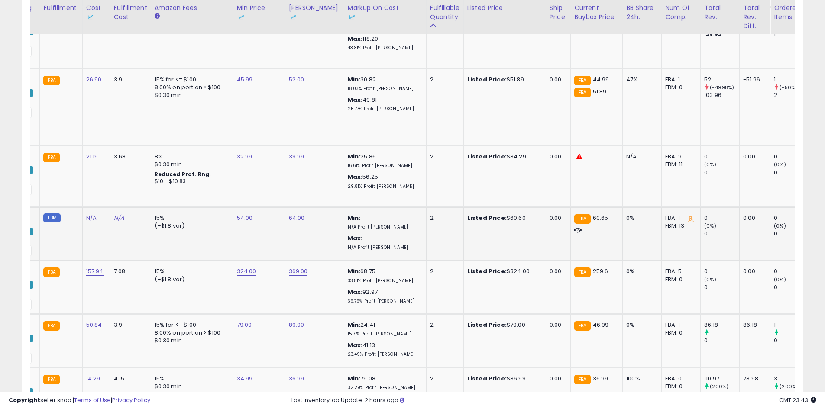
scroll to position [0, 0]
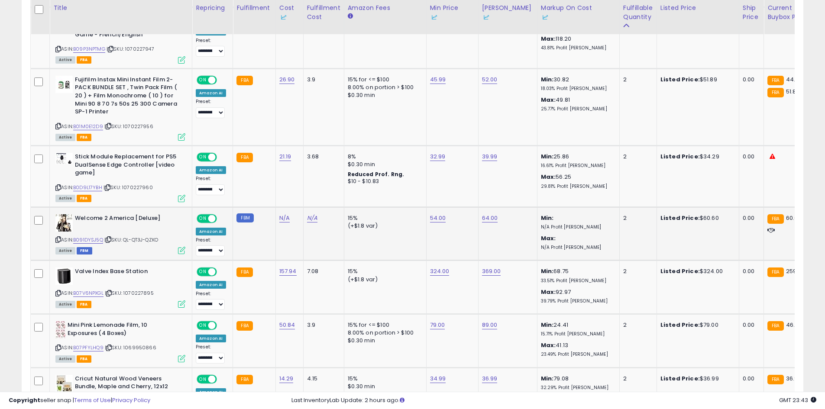
drag, startPoint x: 587, startPoint y: 195, endPoint x: 468, endPoint y: 211, distance: 120.5
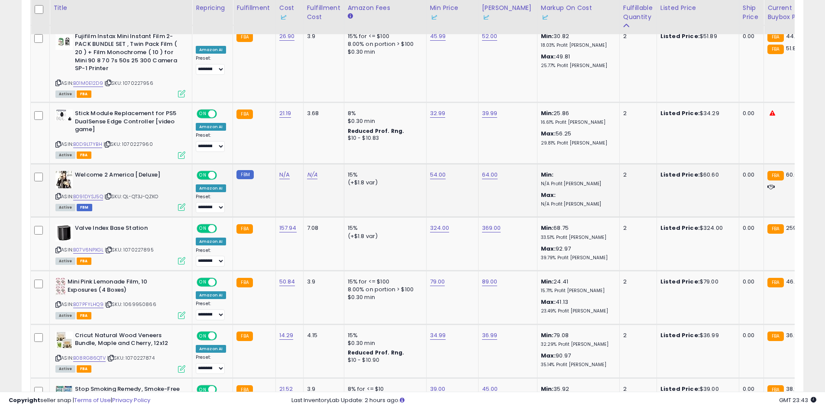
scroll to position [0, 47]
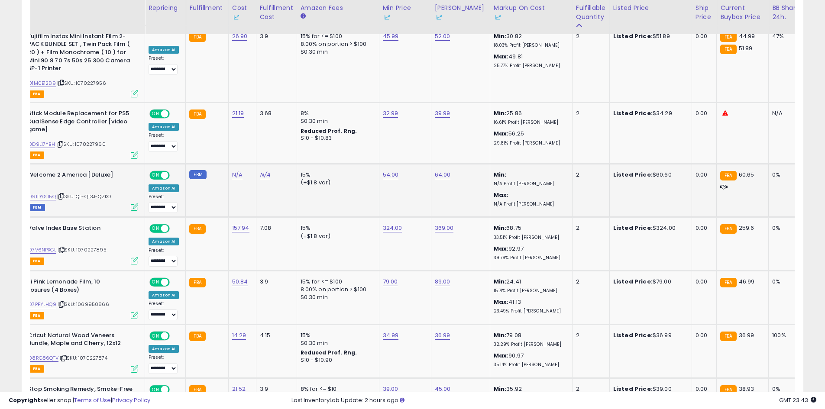
drag, startPoint x: 438, startPoint y: 187, endPoint x: 498, endPoint y: 183, distance: 59.5
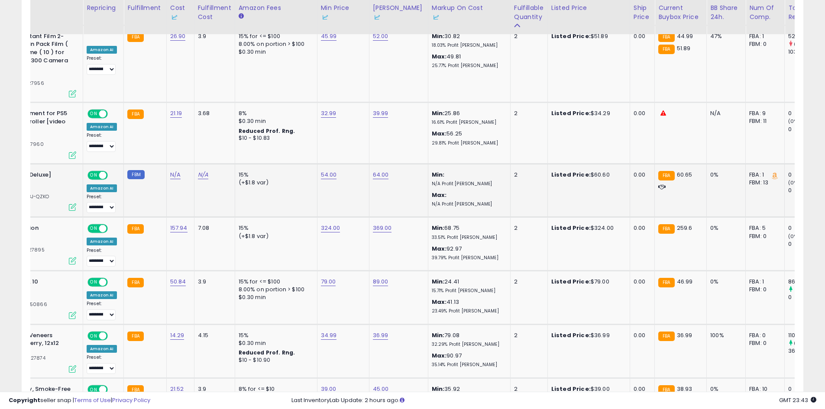
scroll to position [0, 58]
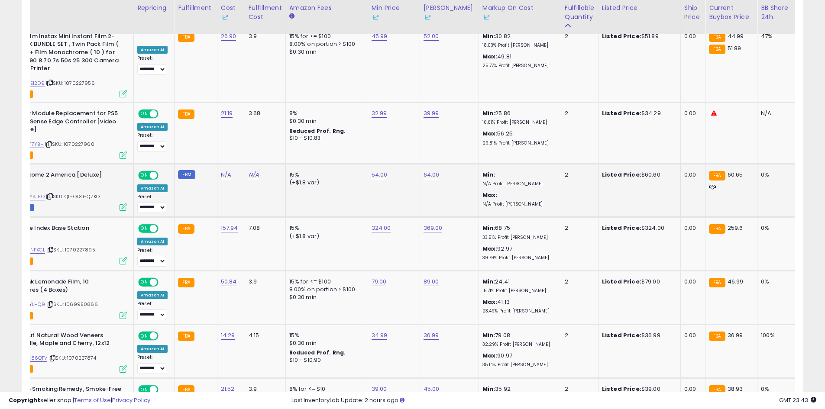
drag, startPoint x: 478, startPoint y: 188, endPoint x: 428, endPoint y: 190, distance: 49.8
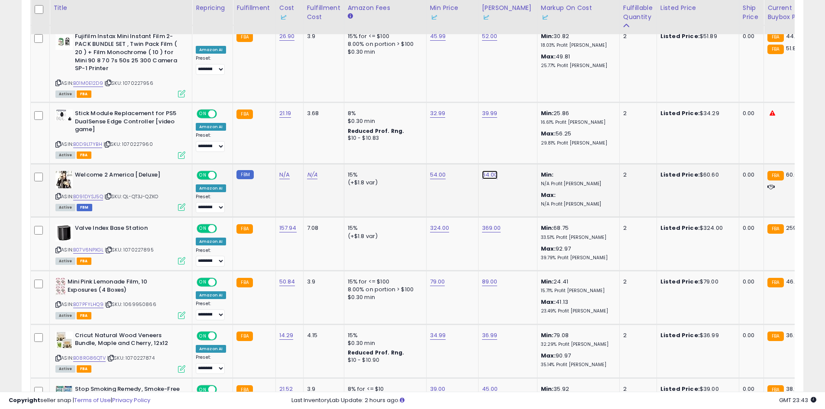
click at [490, 171] on link "64.00" at bounding box center [490, 175] width 16 height 9
drag, startPoint x: 446, startPoint y: 149, endPoint x: 363, endPoint y: 157, distance: 83.9
click at [372, 164] on tr "**********" at bounding box center [697, 191] width 1332 height 54
click at [452, 140] on input "*****" at bounding box center [462, 136] width 77 height 15
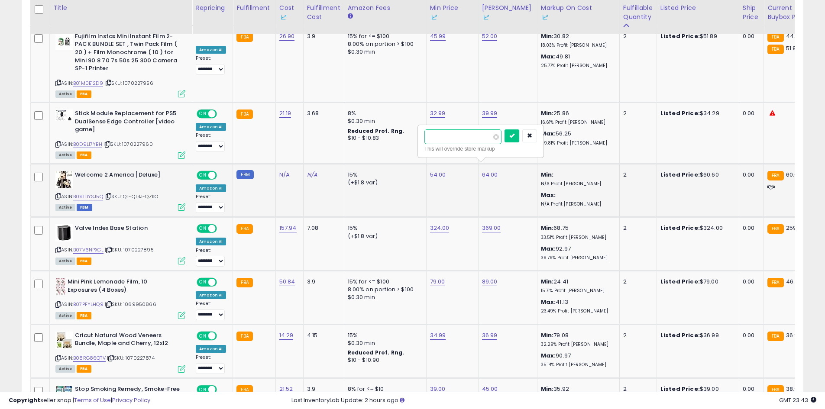
drag, startPoint x: 451, startPoint y: 140, endPoint x: 458, endPoint y: 141, distance: 7.0
click at [452, 140] on input "*****" at bounding box center [462, 136] width 77 height 15
type input "**"
click button "submit" at bounding box center [511, 135] width 15 height 13
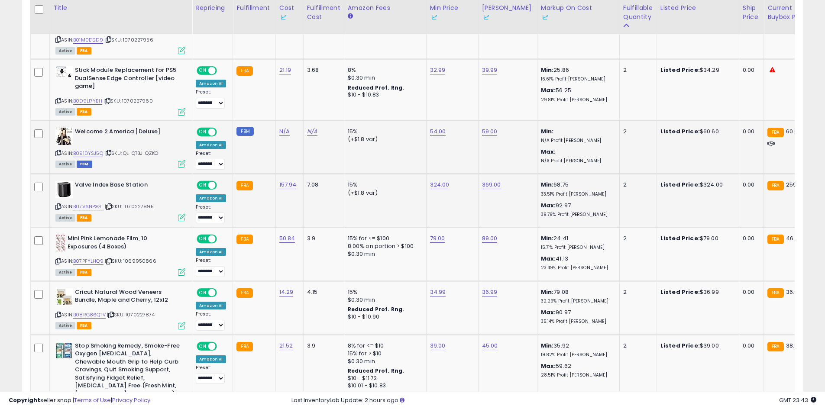
scroll to position [0, 63]
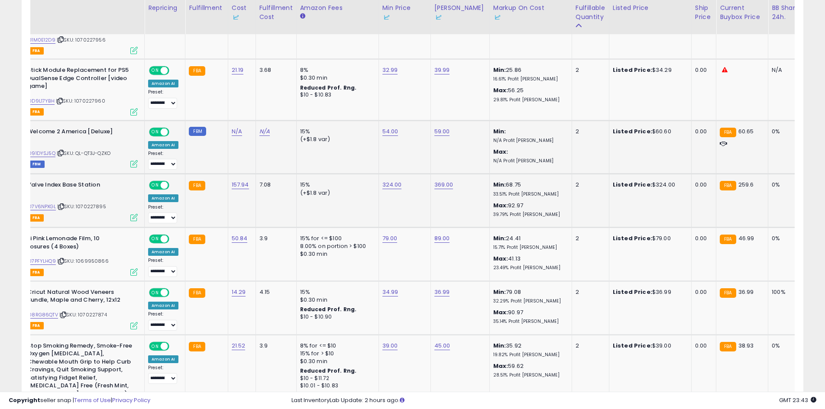
drag, startPoint x: 492, startPoint y: 211, endPoint x: 530, endPoint y: 209, distance: 38.2
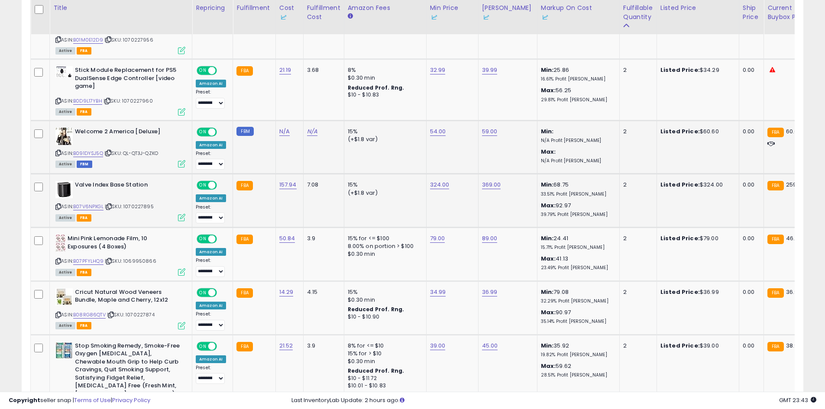
drag, startPoint x: 518, startPoint y: 209, endPoint x: 351, endPoint y: 217, distance: 167.3
click at [84, 203] on link "B07V6NPXGL" at bounding box center [88, 206] width 30 height 7
click at [430, 180] on link "324.00" at bounding box center [439, 184] width 19 height 9
drag, startPoint x: 416, startPoint y: 149, endPoint x: 338, endPoint y: 152, distance: 78.8
click at [347, 152] on tbody "**********" at bounding box center [697, 241] width 1332 height 1668
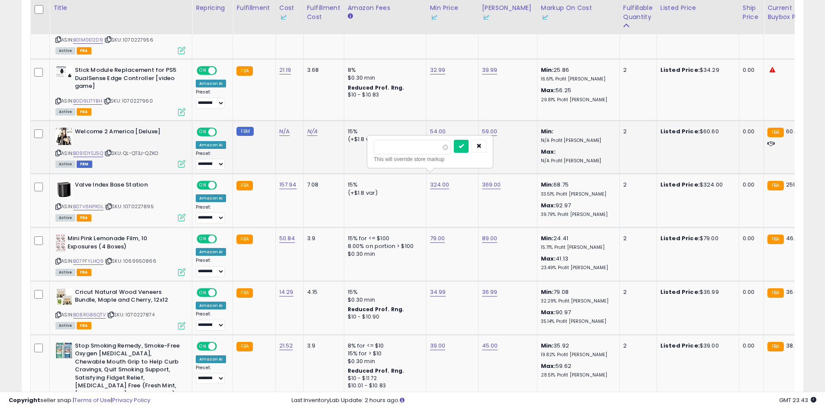
type input "***"
click button "submit" at bounding box center [461, 146] width 15 height 13
click at [94, 257] on div "ASIN: B07PFYLHQ9 | SKU: 1069950866 Active FBA" at bounding box center [120, 255] width 130 height 40
click at [94, 258] on link "B07PFYLHQ9" at bounding box center [88, 261] width 30 height 7
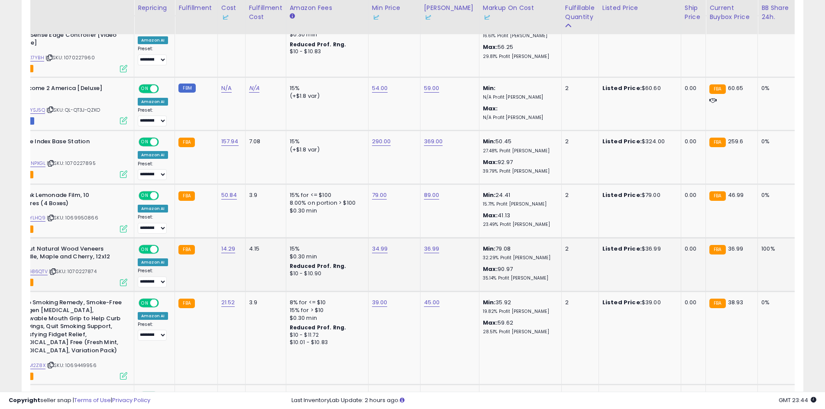
scroll to position [0, 58]
drag, startPoint x: 526, startPoint y: 242, endPoint x: 612, endPoint y: 248, distance: 86.8
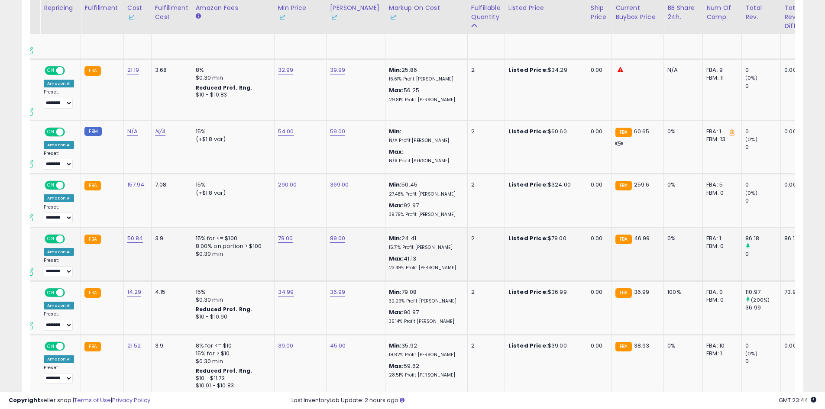
scroll to position [0, 0]
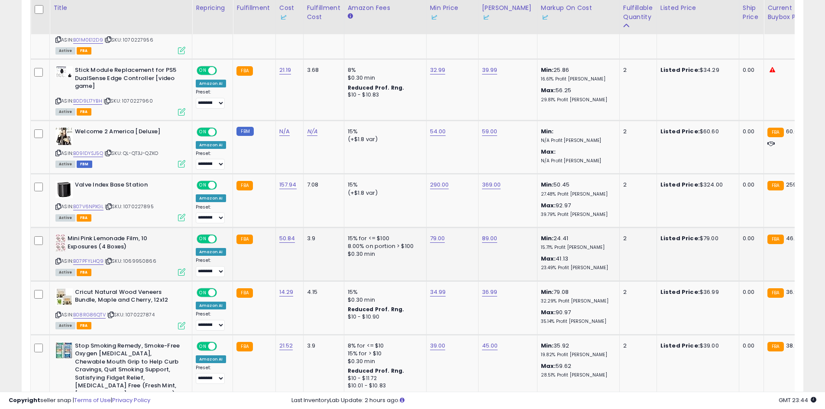
drag, startPoint x: 634, startPoint y: 250, endPoint x: 480, endPoint y: 264, distance: 153.9
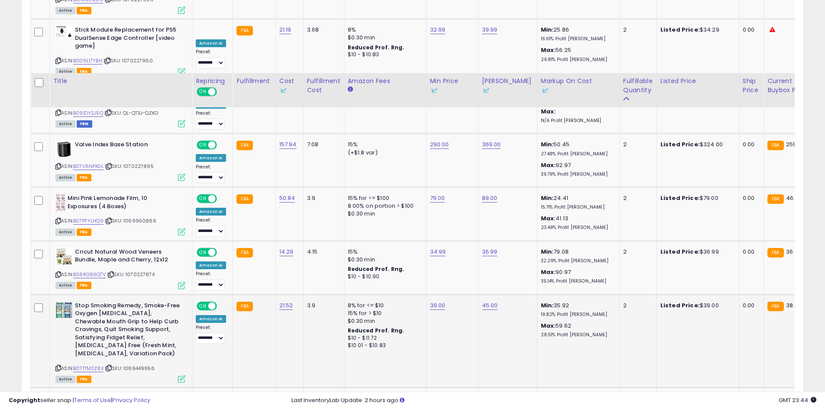
scroll to position [1178, 0]
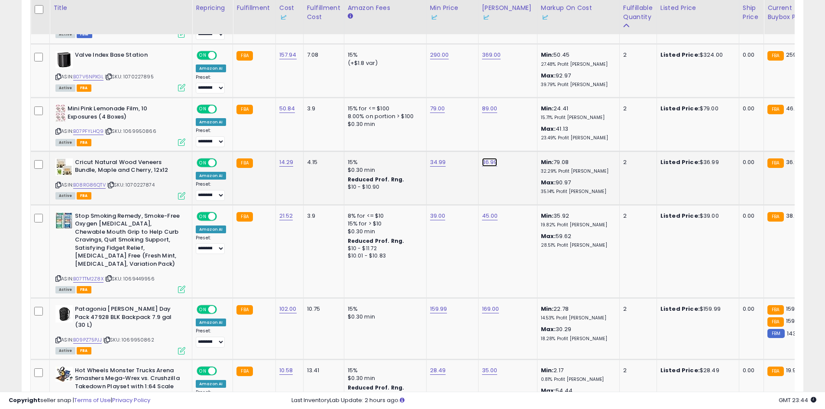
click at [486, 158] on link "36.99" at bounding box center [490, 162] width 16 height 9
drag, startPoint x: 470, startPoint y: 126, endPoint x: 385, endPoint y: 135, distance: 86.2
click at [405, 132] on tbody "**********" at bounding box center [697, 111] width 1332 height 1668
type input "*"
type input "*****"
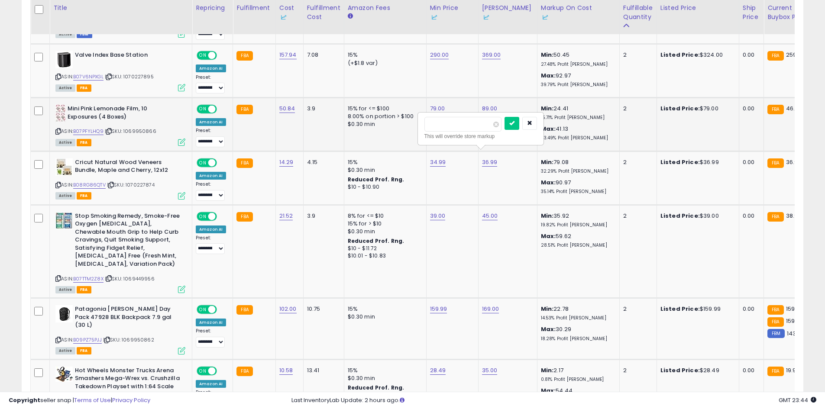
click button "submit" at bounding box center [511, 123] width 15 height 13
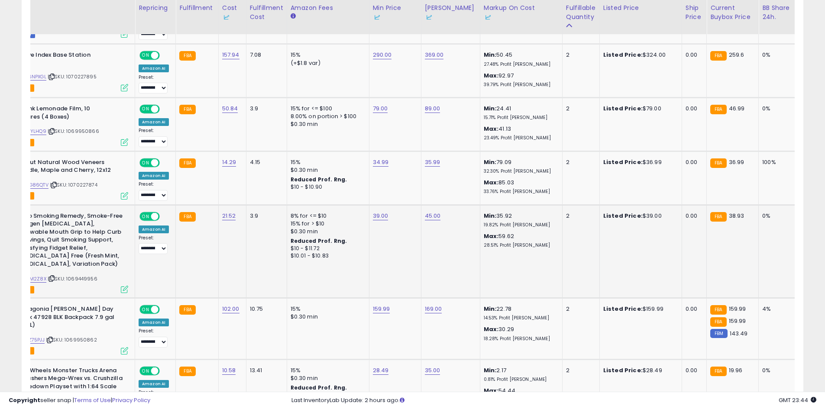
scroll to position [0, 229]
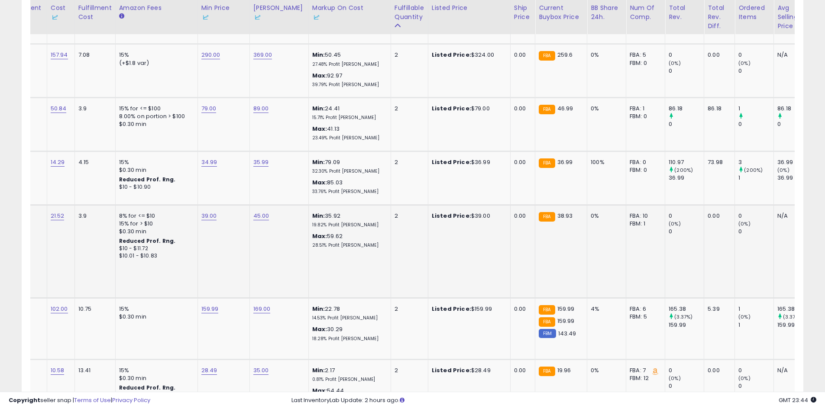
drag, startPoint x: 453, startPoint y: 254, endPoint x: 514, endPoint y: 252, distance: 60.6
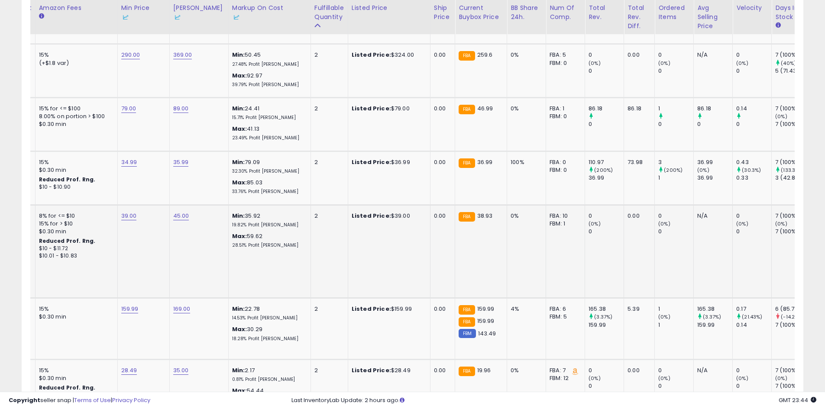
scroll to position [0, 182]
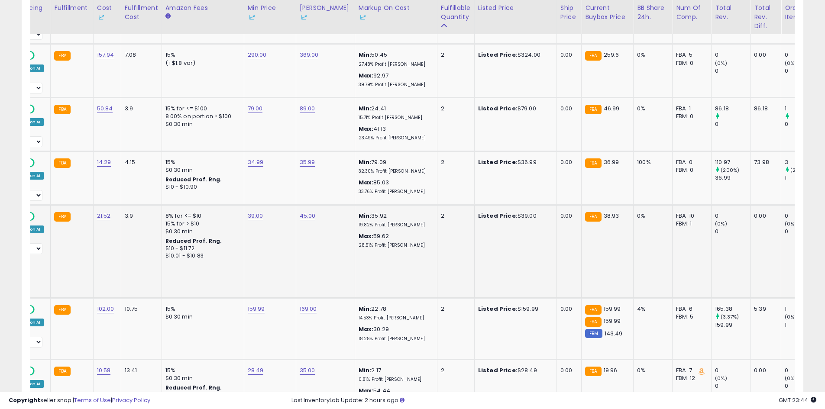
drag, startPoint x: 368, startPoint y: 252, endPoint x: 174, endPoint y: 259, distance: 194.4
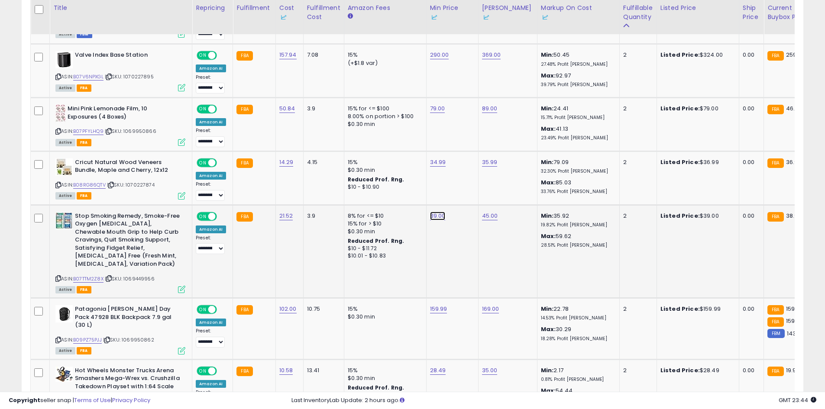
click at [436, 212] on link "39.00" at bounding box center [438, 216] width 16 height 9
drag, startPoint x: 406, startPoint y: 179, endPoint x: 286, endPoint y: 179, distance: 120.3
click at [296, 178] on tbody "**********" at bounding box center [697, 111] width 1332 height 1668
type input "**"
click button "submit" at bounding box center [459, 177] width 15 height 13
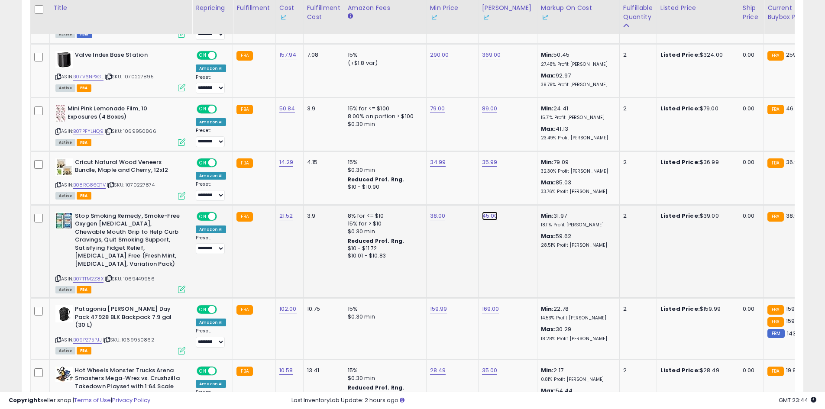
click at [486, 212] on link "45.00" at bounding box center [490, 216] width 16 height 9
drag, startPoint x: 449, startPoint y: 176, endPoint x: 440, endPoint y: 176, distance: 9.1
click at [441, 176] on input "*****" at bounding box center [462, 178] width 77 height 15
click at [449, 176] on input "*****" at bounding box center [462, 178] width 77 height 15
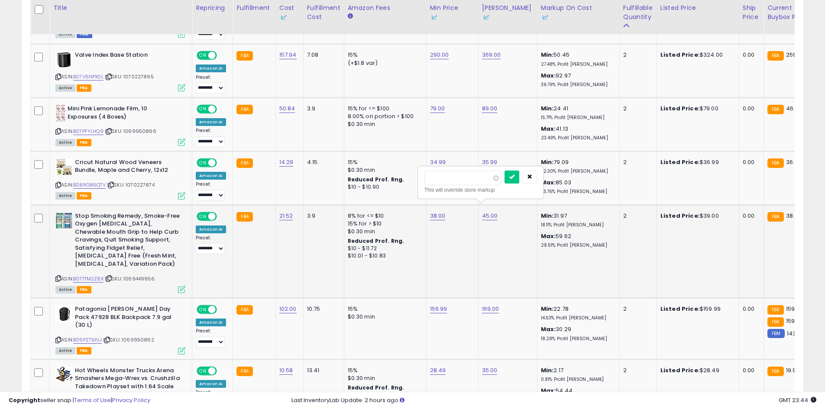
click at [449, 176] on input "*****" at bounding box center [462, 178] width 77 height 15
type input "**"
click button "submit" at bounding box center [511, 177] width 15 height 13
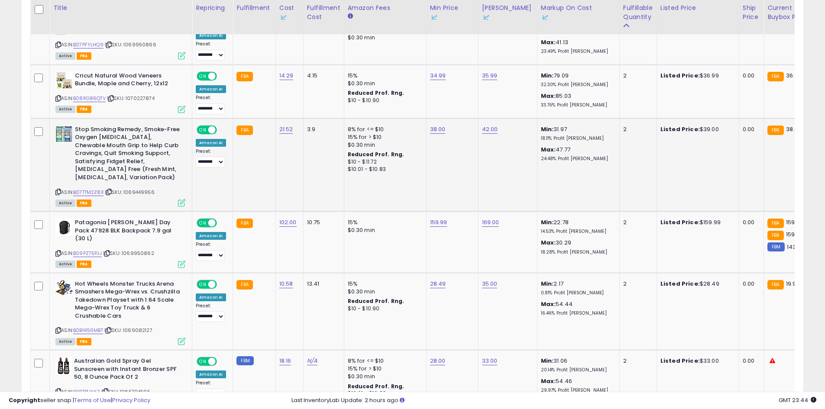
scroll to position [0, 327]
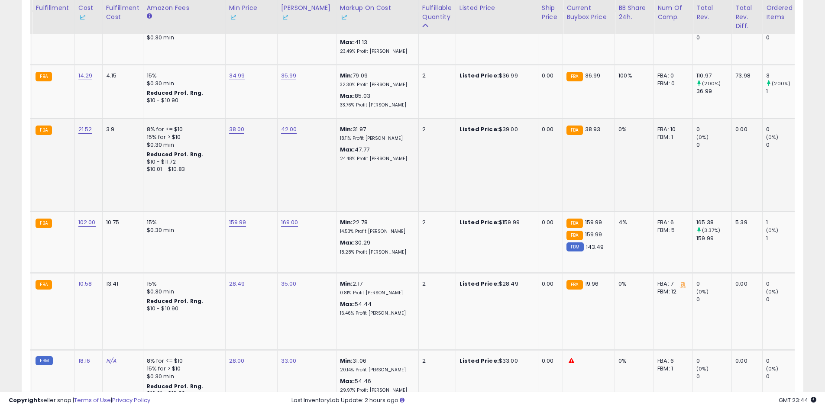
drag, startPoint x: 577, startPoint y: 178, endPoint x: 652, endPoint y: 175, distance: 75.0
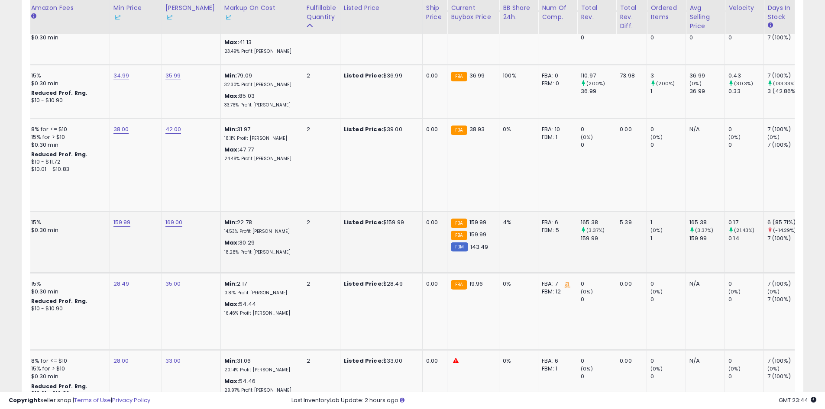
scroll to position [0, 0]
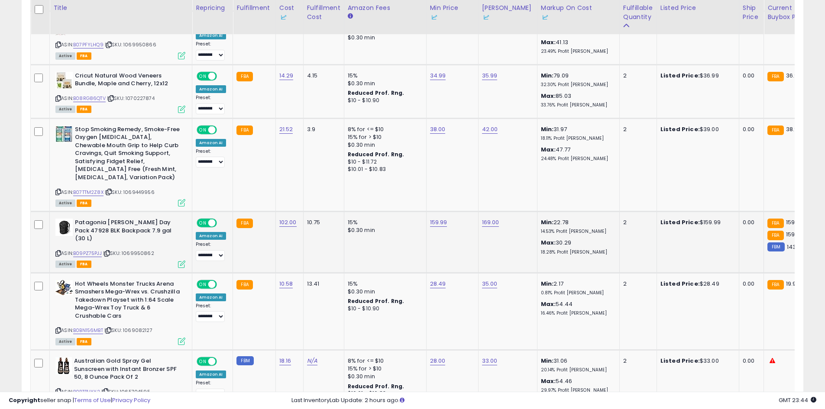
drag, startPoint x: 660, startPoint y: 177, endPoint x: 315, endPoint y: 201, distance: 345.4
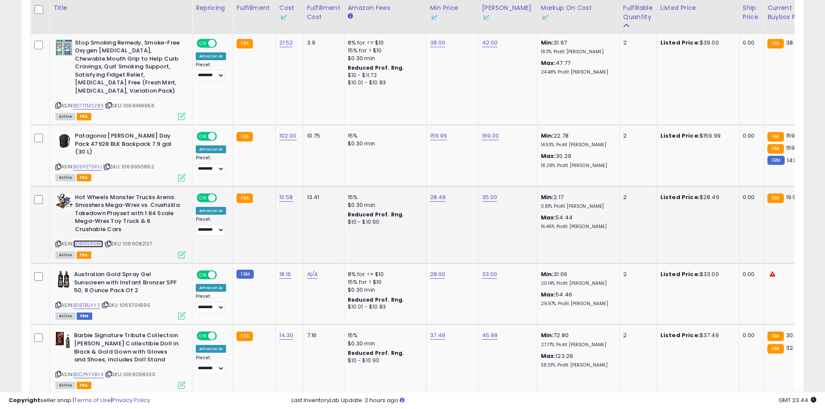
click at [97, 240] on link "B0BN156MBT" at bounding box center [88, 243] width 30 height 7
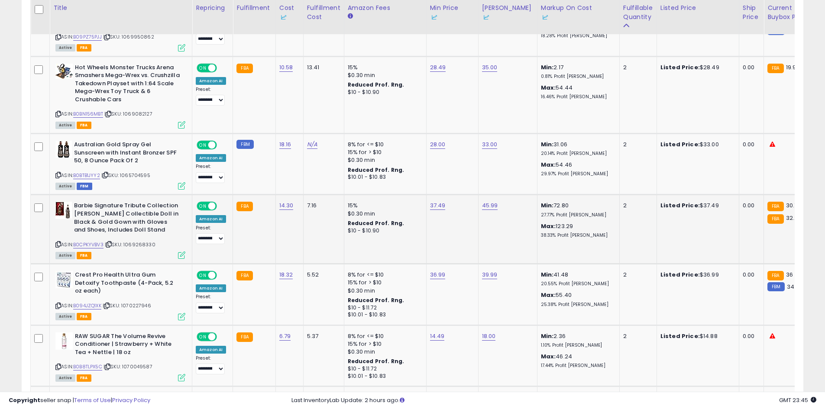
drag, startPoint x: 382, startPoint y: 213, endPoint x: 417, endPoint y: 213, distance: 35.1
drag, startPoint x: 432, startPoint y: 212, endPoint x: 258, endPoint y: 221, distance: 174.2
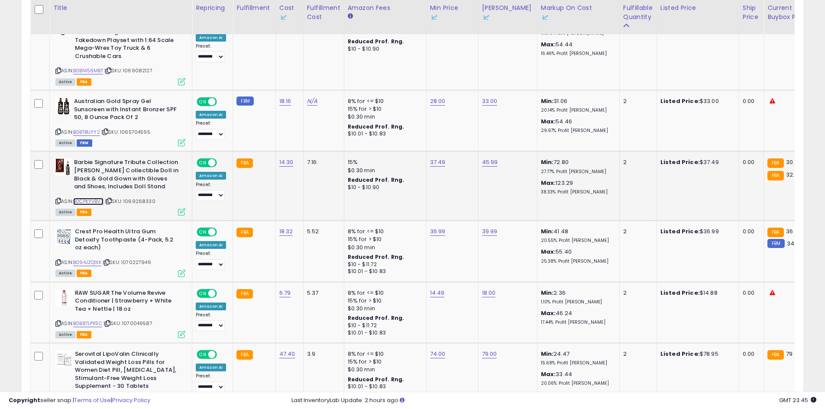
click at [86, 198] on link "B0CPKYVBV3" at bounding box center [88, 201] width 30 height 7
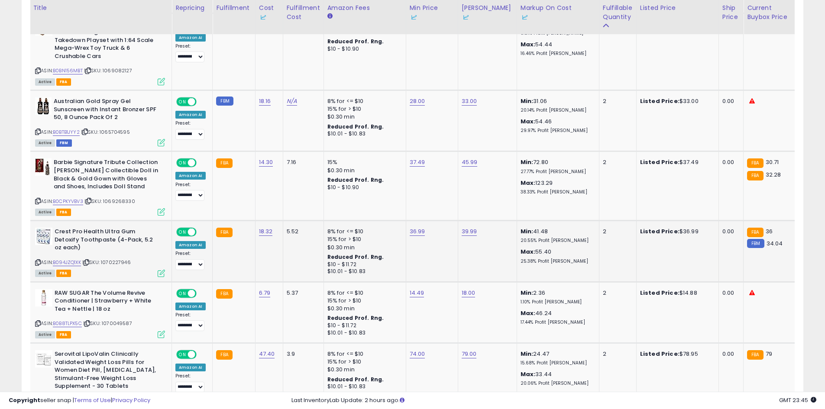
drag, startPoint x: 469, startPoint y: 241, endPoint x: 490, endPoint y: 239, distance: 21.3
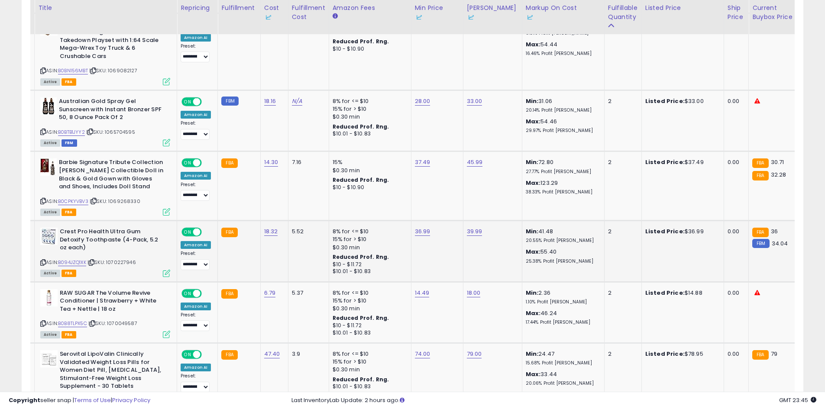
drag, startPoint x: 500, startPoint y: 238, endPoint x: 409, endPoint y: 238, distance: 90.9
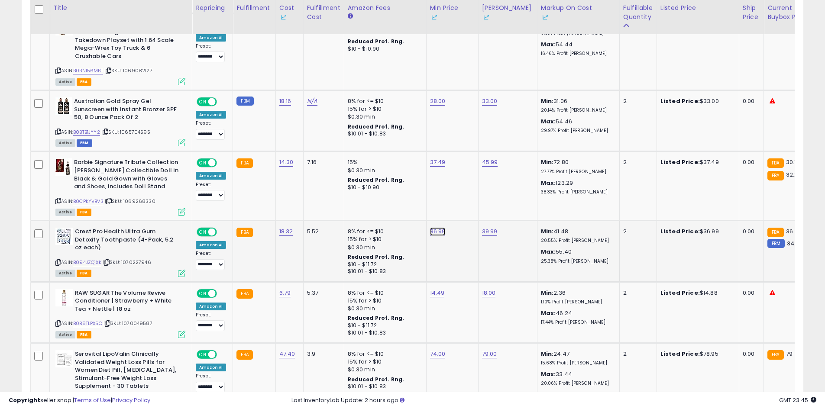
click at [433, 227] on link "36.99" at bounding box center [438, 231] width 16 height 9
type input "*****"
click button "submit" at bounding box center [459, 177] width 15 height 13
click at [491, 227] on link "39.99" at bounding box center [490, 231] width 16 height 9
type input "*****"
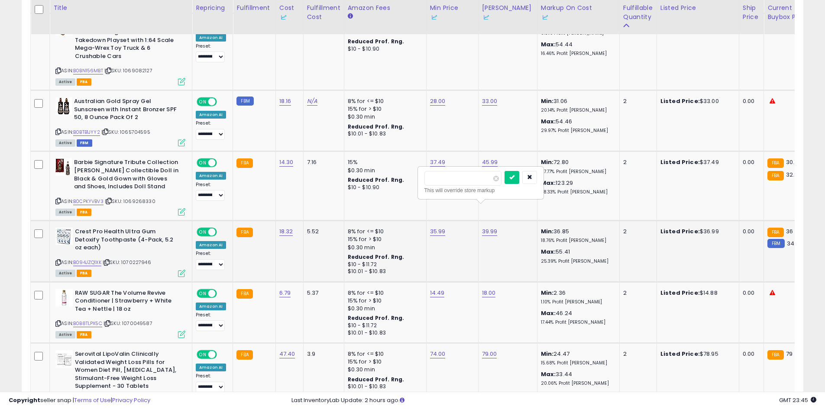
click button "submit" at bounding box center [511, 177] width 15 height 13
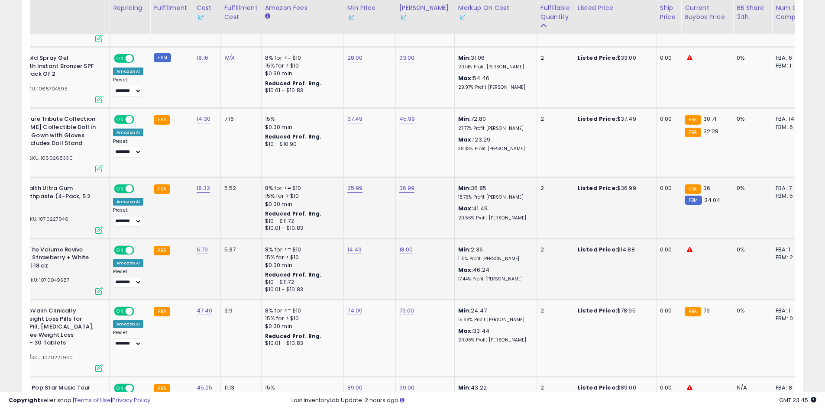
drag, startPoint x: 488, startPoint y: 255, endPoint x: 538, endPoint y: 263, distance: 50.4
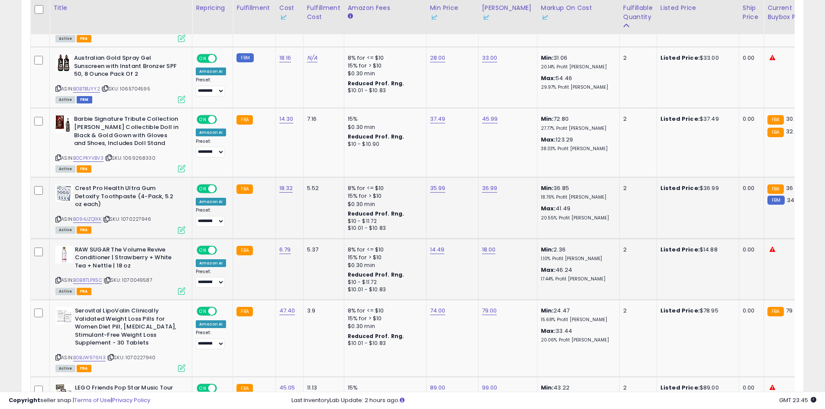
drag, startPoint x: 570, startPoint y: 259, endPoint x: 459, endPoint y: 263, distance: 110.9
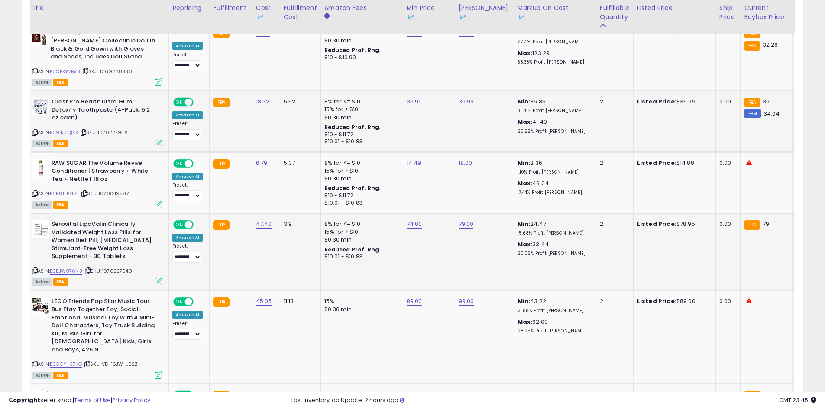
drag, startPoint x: 461, startPoint y: 228, endPoint x: 497, endPoint y: 229, distance: 36.4
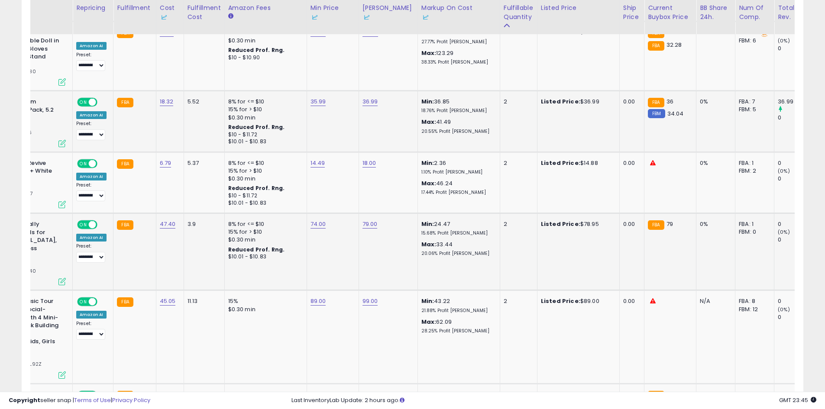
drag, startPoint x: 503, startPoint y: 229, endPoint x: 592, endPoint y: 226, distance: 88.8
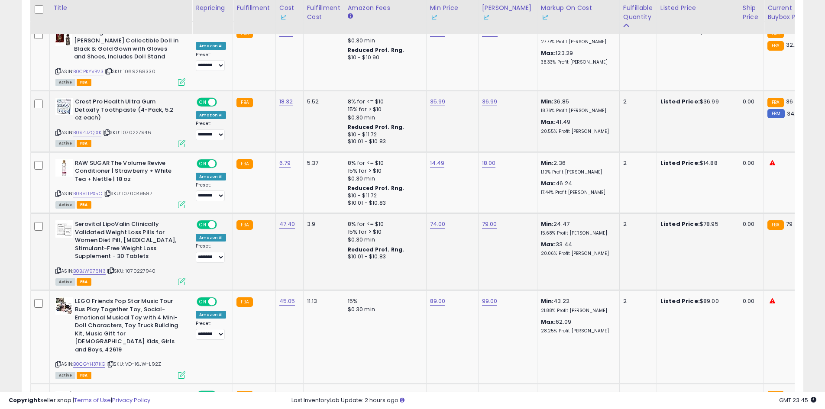
drag, startPoint x: 550, startPoint y: 225, endPoint x: 429, endPoint y: 228, distance: 120.8
click at [93, 267] on link "B0BJW976N3" at bounding box center [89, 270] width 32 height 7
click at [485, 220] on link "79.00" at bounding box center [489, 224] width 15 height 9
drag, startPoint x: 430, startPoint y: 169, endPoint x: 404, endPoint y: 172, distance: 26.6
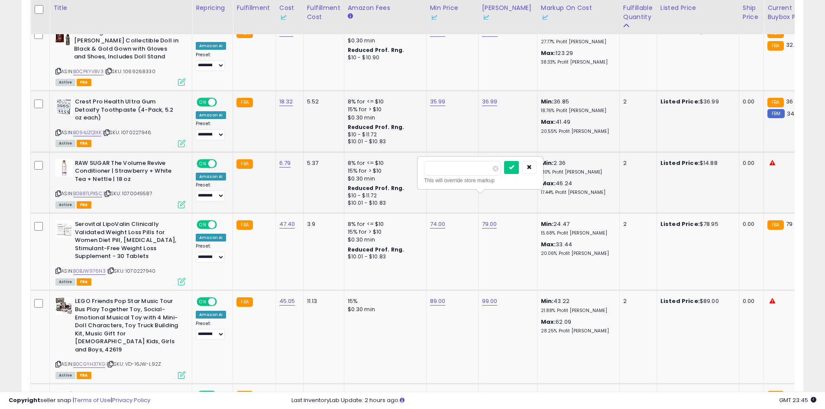
type input "**"
click button "submit" at bounding box center [511, 167] width 15 height 13
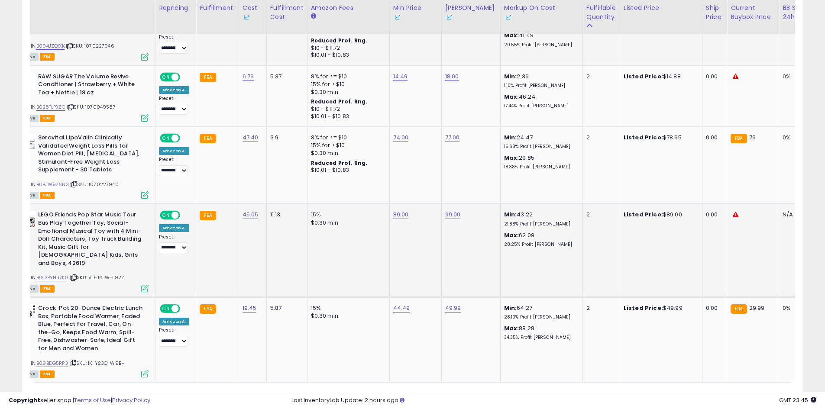
drag, startPoint x: 482, startPoint y: 212, endPoint x: 557, endPoint y: 218, distance: 75.1
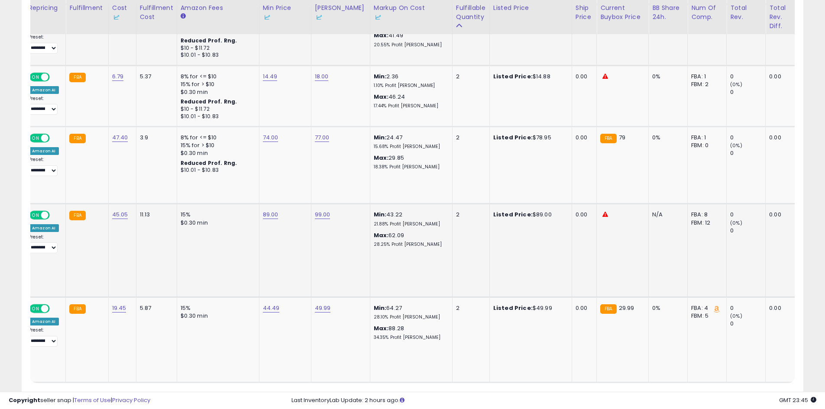
drag, startPoint x: 592, startPoint y: 220, endPoint x: 322, endPoint y: 233, distance: 269.9
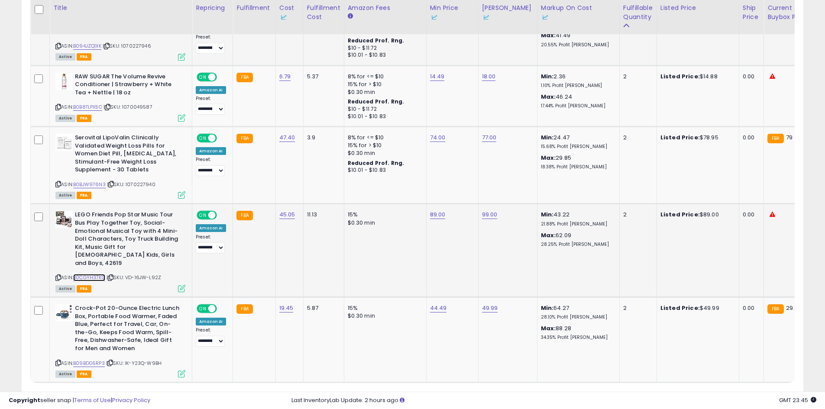
click at [87, 274] on link "B0CGYH37KG" at bounding box center [89, 277] width 32 height 7
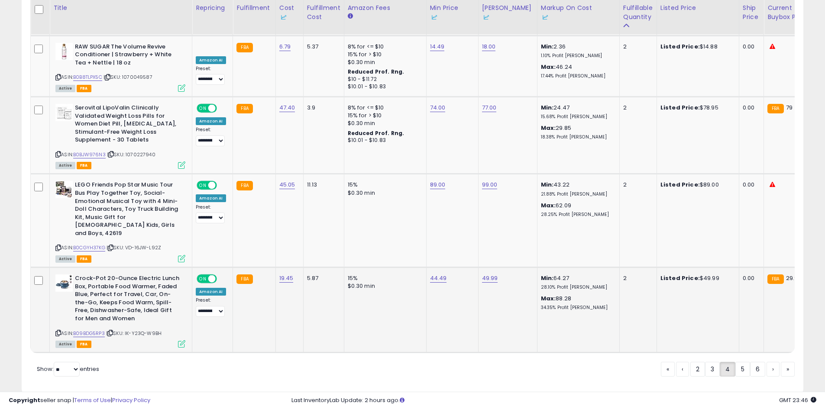
drag, startPoint x: 328, startPoint y: 302, endPoint x: 411, endPoint y: 305, distance: 83.6
drag, startPoint x: 409, startPoint y: 306, endPoint x: 200, endPoint y: 307, distance: 209.1
click at [100, 330] on link "B09BDG5RP3" at bounding box center [89, 333] width 32 height 7
click at [741, 362] on link "5" at bounding box center [742, 369] width 15 height 15
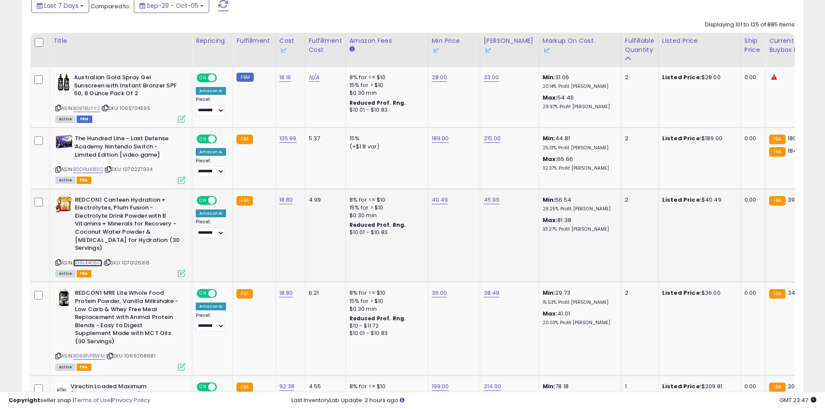
click at [96, 262] on link "B09LK4G57T" at bounding box center [87, 262] width 29 height 7
click at [437, 199] on link "40.49" at bounding box center [440, 200] width 16 height 9
type input "*"
click button "submit" at bounding box center [461, 169] width 15 height 13
click at [490, 197] on link "45.99" at bounding box center [491, 200] width 16 height 9
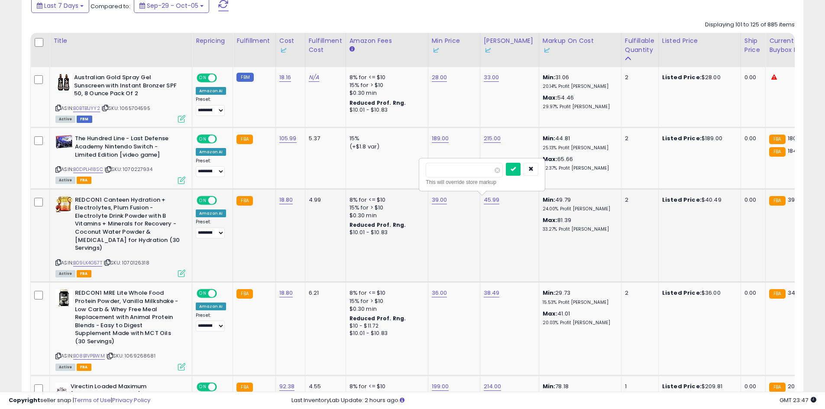
type input "**"
click button "submit" at bounding box center [513, 169] width 15 height 13
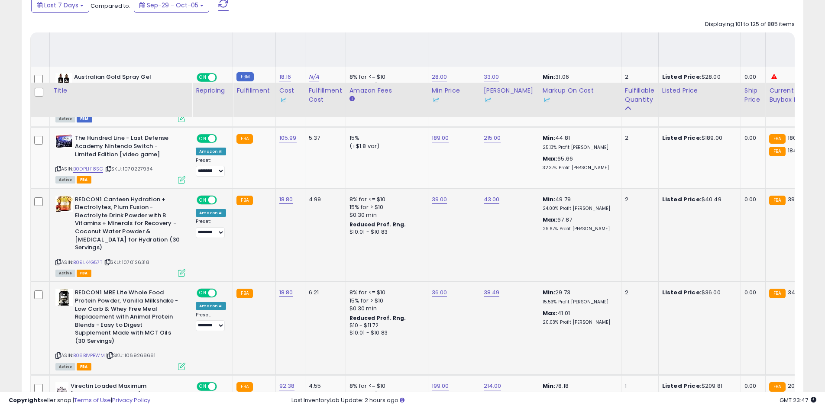
scroll to position [474, 0]
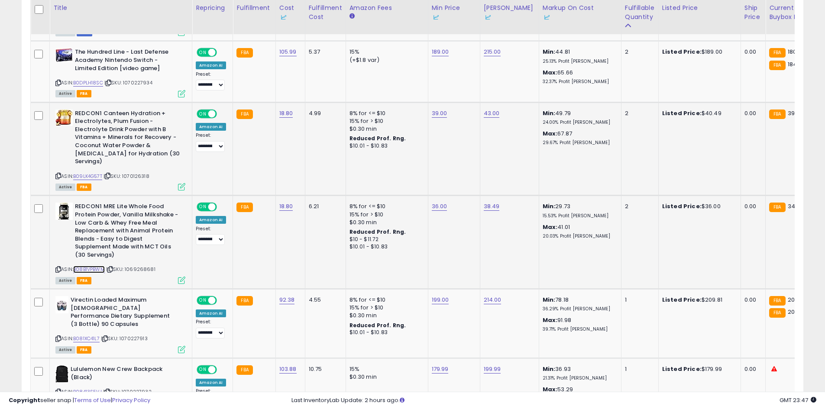
click at [92, 266] on link "B08B1VPBWM" at bounding box center [89, 269] width 32 height 7
click at [442, 209] on link "36.00" at bounding box center [440, 206] width 16 height 9
type input "**"
click button "submit" at bounding box center [461, 175] width 15 height 13
click at [489, 202] on td "38.49" at bounding box center [509, 242] width 59 height 93
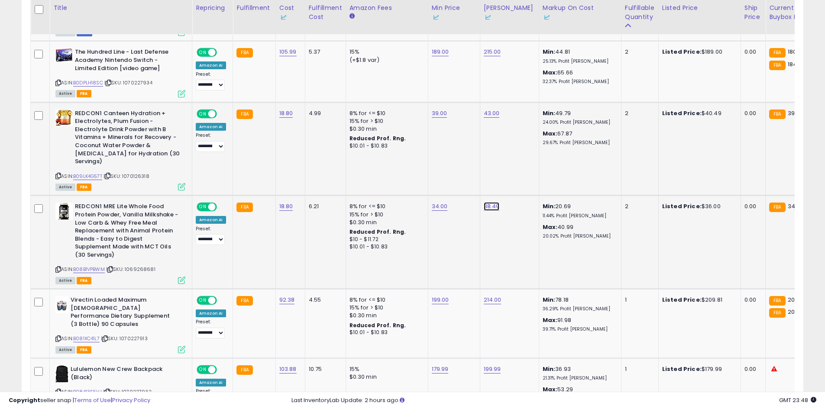
click at [489, 206] on link "38.49" at bounding box center [491, 206] width 16 height 9
type input "**"
click button "submit" at bounding box center [513, 175] width 15 height 13
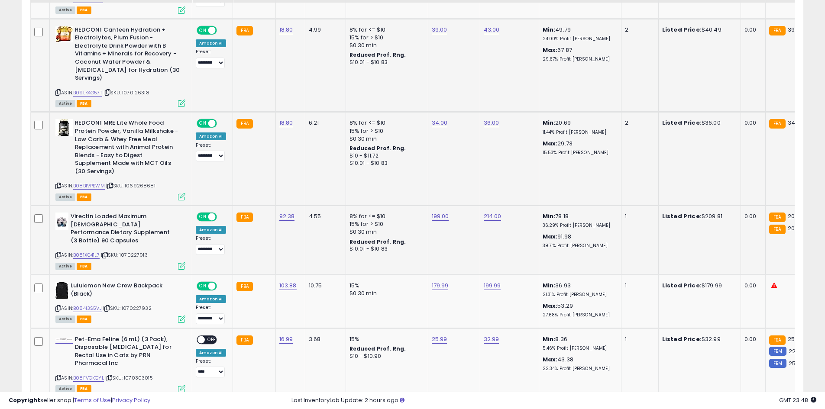
scroll to position [560, 0]
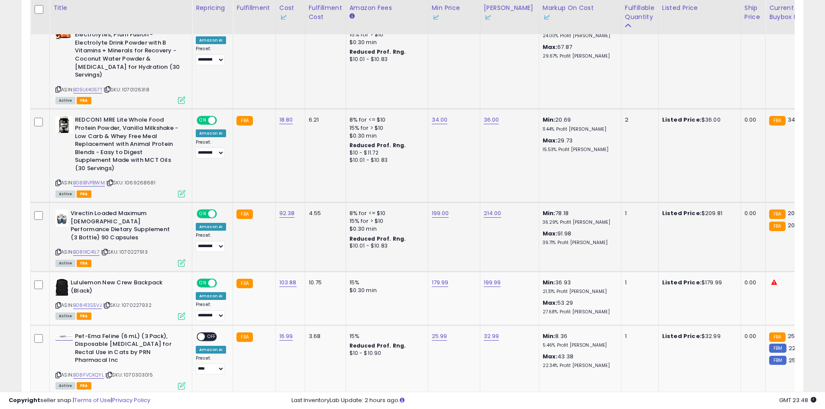
drag, startPoint x: 439, startPoint y: 215, endPoint x: 535, endPoint y: 219, distance: 95.7
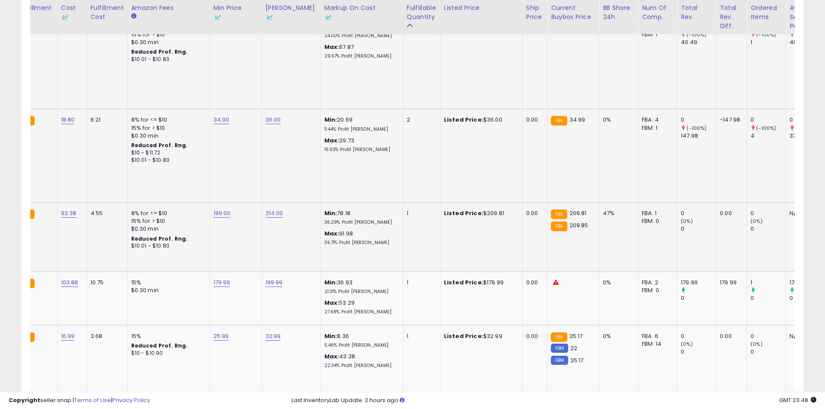
scroll to position [0, 185]
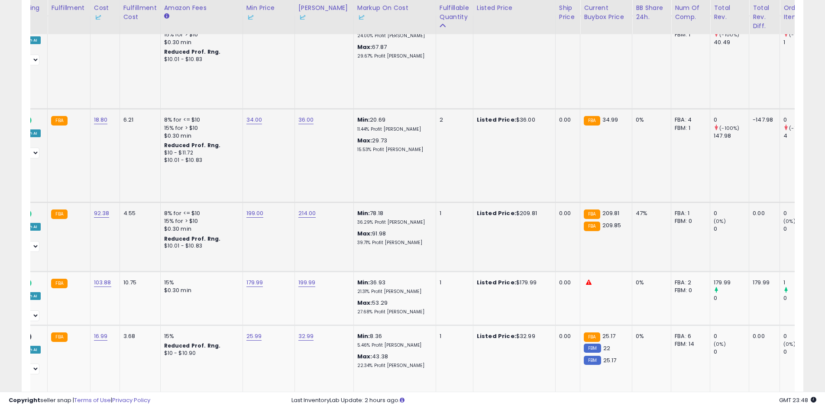
drag, startPoint x: 534, startPoint y: 222, endPoint x: 506, endPoint y: 225, distance: 27.8
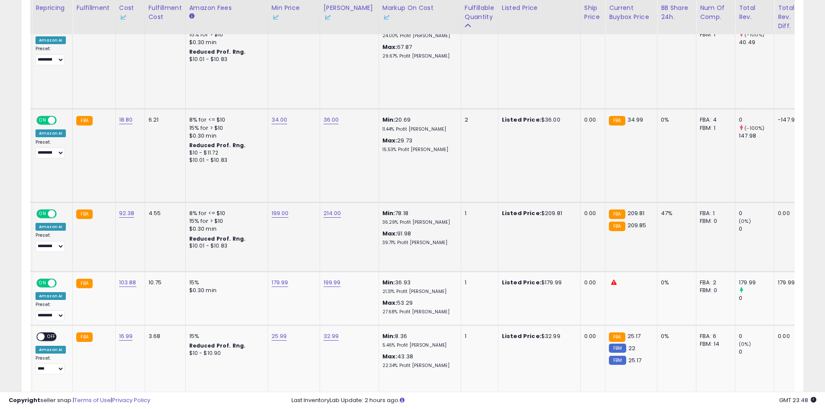
scroll to position [0, 0]
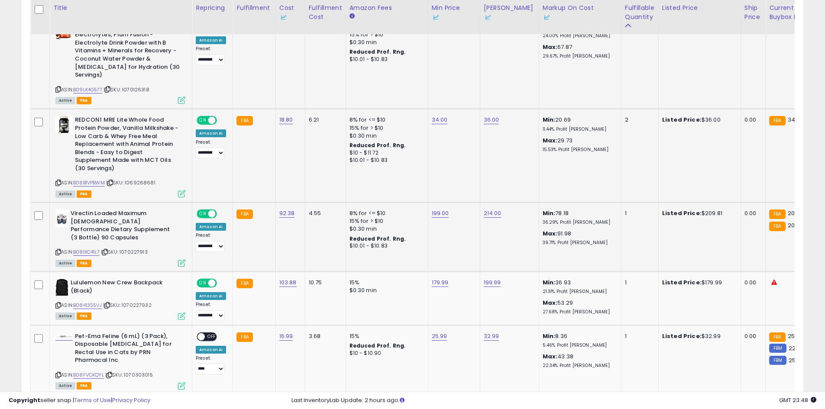
drag, startPoint x: 508, startPoint y: 225, endPoint x: 380, endPoint y: 230, distance: 127.4
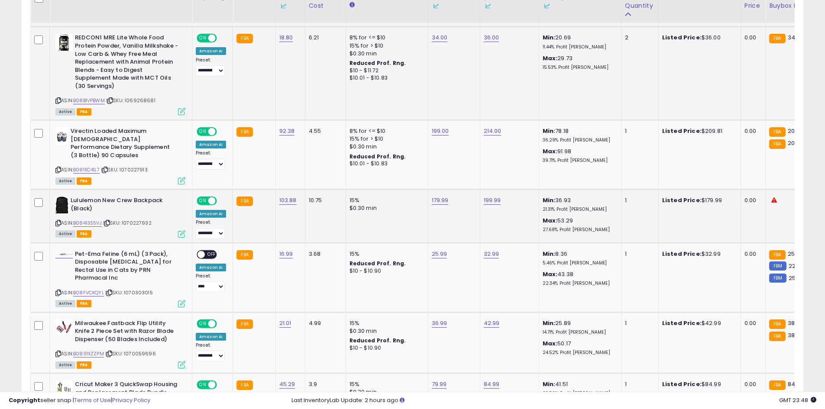
scroll to position [647, 0]
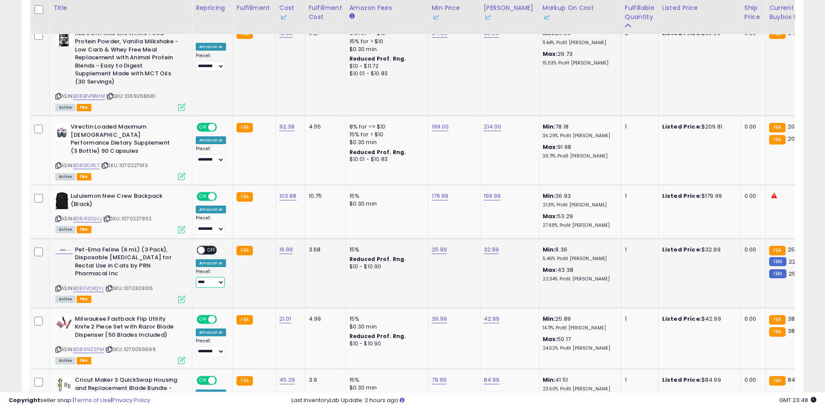
drag, startPoint x: 216, startPoint y: 265, endPoint x: 217, endPoint y: 271, distance: 6.2
click at [216, 277] on select "**********" at bounding box center [210, 282] width 29 height 11
select select "**********"
click at [196, 277] on select "**********" at bounding box center [210, 282] width 29 height 11
click at [209, 246] on span "OFF" at bounding box center [212, 249] width 14 height 7
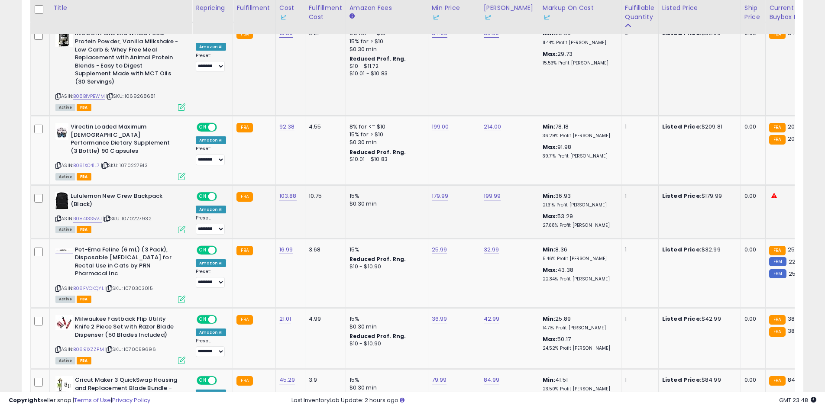
scroll to position [0, 23]
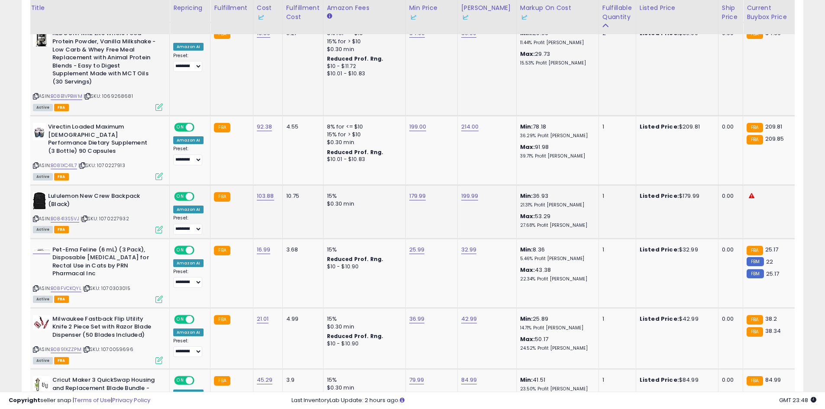
drag, startPoint x: 512, startPoint y: 215, endPoint x: 580, endPoint y: 216, distance: 68.4
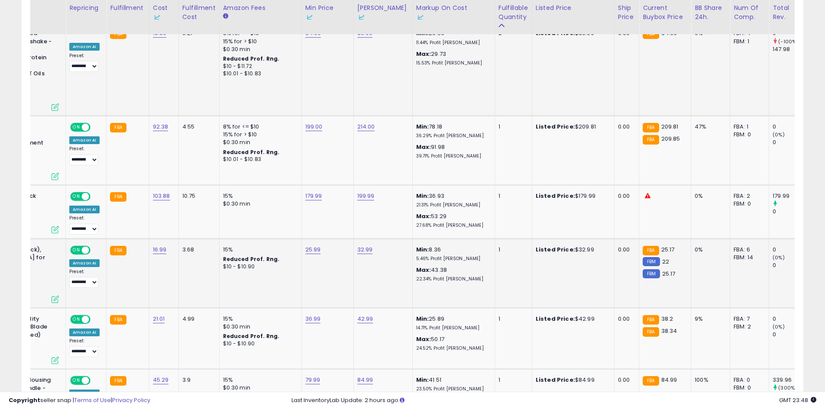
scroll to position [0, 0]
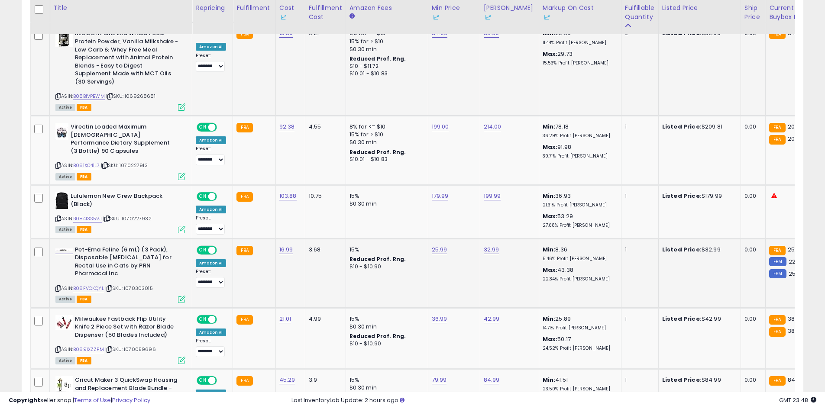
drag, startPoint x: 552, startPoint y: 215, endPoint x: 302, endPoint y: 229, distance: 250.5
drag, startPoint x: 88, startPoint y: 195, endPoint x: 90, endPoint y: 202, distance: 6.7
click at [88, 199] on div "ASIN: B08413S5VJ | SKU: 1070227932 Active FBA" at bounding box center [120, 212] width 130 height 40
click at [90, 215] on link "B08413S5VJ" at bounding box center [87, 218] width 29 height 7
click at [509, 202] on td "199.99" at bounding box center [509, 212] width 59 height 54
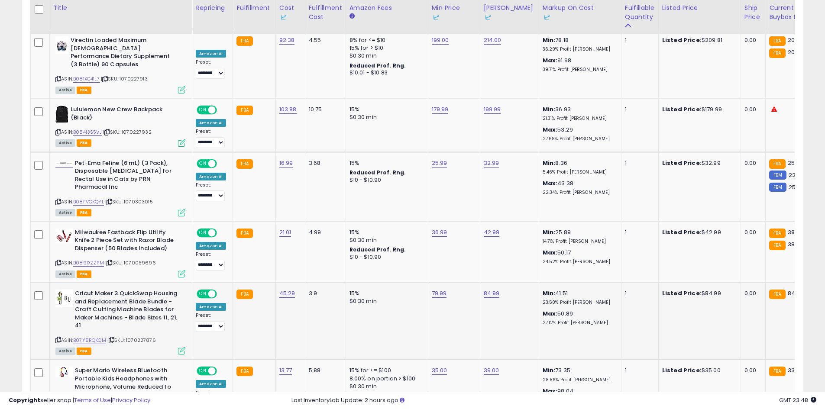
scroll to position [0, 38]
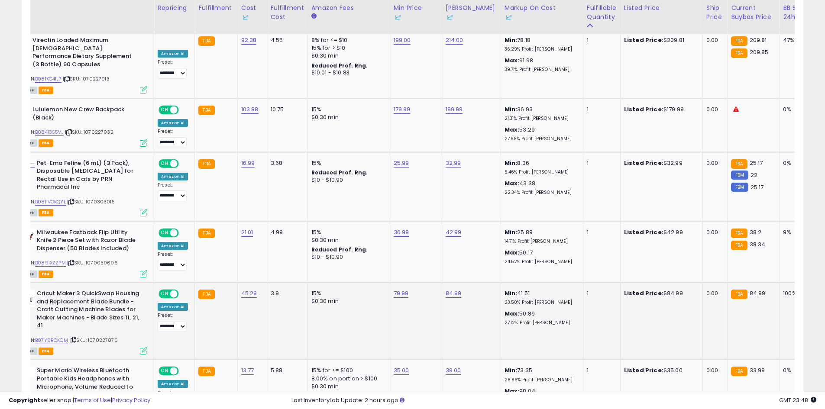
drag, startPoint x: 379, startPoint y: 267, endPoint x: 431, endPoint y: 258, distance: 52.3
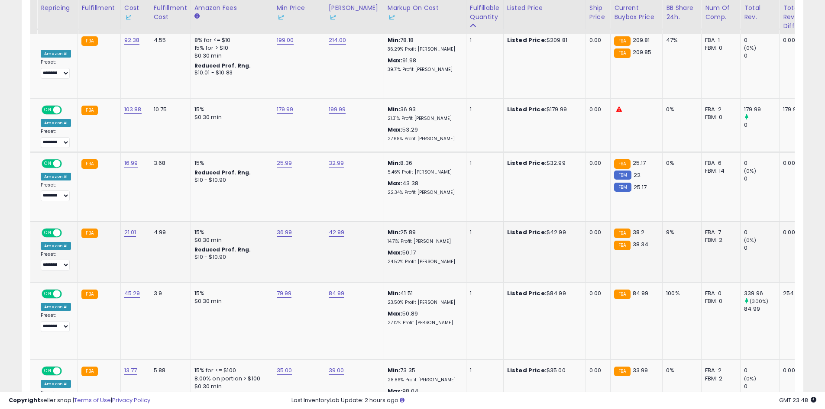
scroll to position [0, 33]
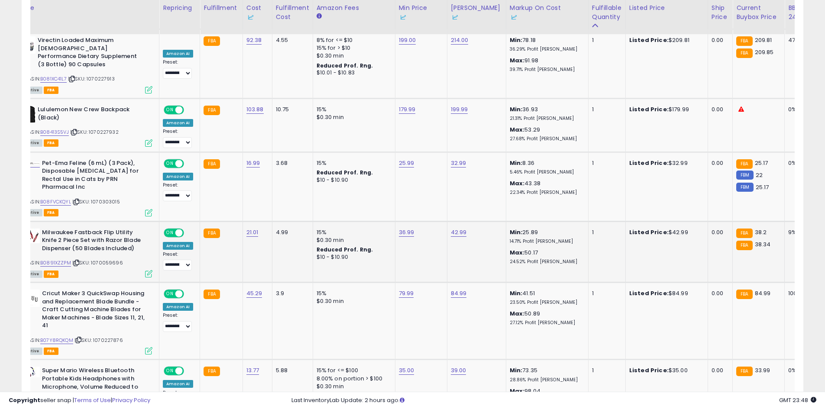
drag, startPoint x: 494, startPoint y: 236, endPoint x: 312, endPoint y: 248, distance: 182.2
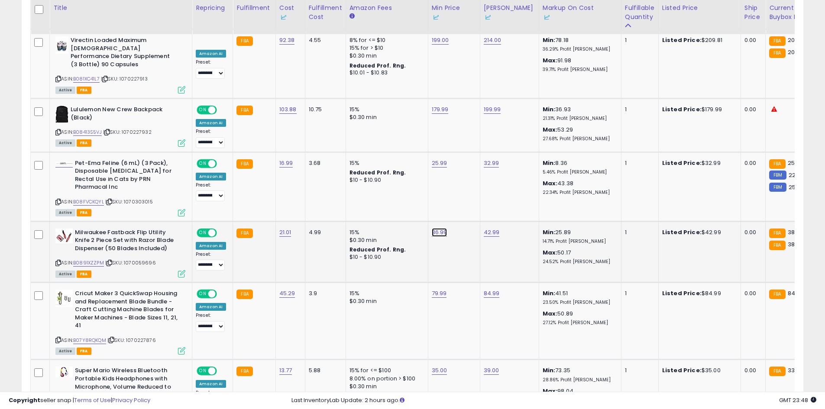
click at [441, 228] on link "36.99" at bounding box center [440, 232] width 16 height 9
type input "**"
click button "submit" at bounding box center [461, 177] width 15 height 13
click at [439, 159] on link "25.99" at bounding box center [440, 163] width 16 height 9
drag, startPoint x: 386, startPoint y: 135, endPoint x: 383, endPoint y: 132, distance: 4.9
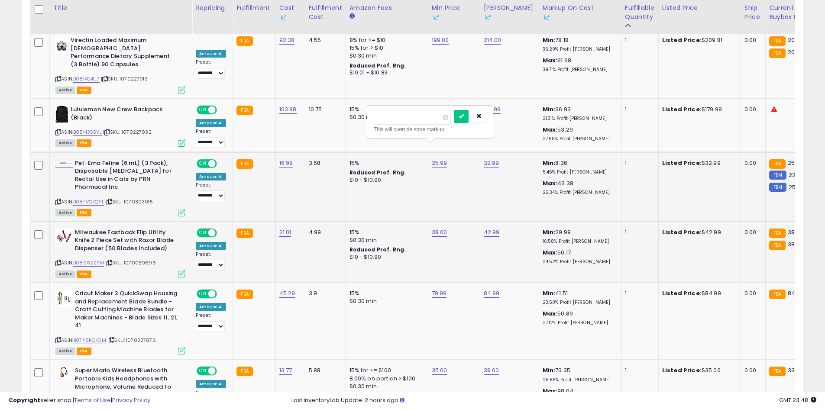
click at [374, 135] on div "***** This will override store markup" at bounding box center [429, 122] width 125 height 32
drag, startPoint x: 374, startPoint y: 119, endPoint x: 344, endPoint y: 119, distance: 30.3
type input "*****"
click button "submit" at bounding box center [461, 116] width 15 height 13
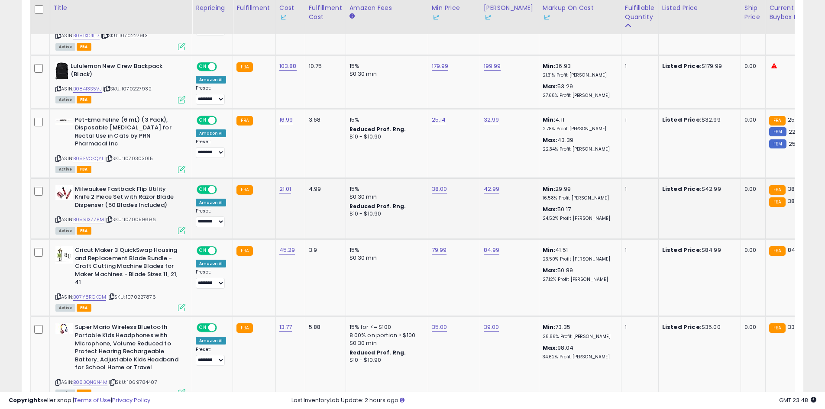
scroll to position [0, 46]
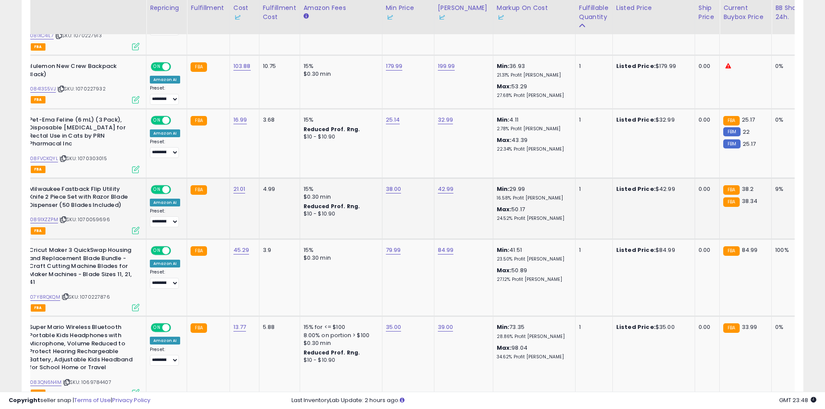
drag, startPoint x: 399, startPoint y: 174, endPoint x: 454, endPoint y: 182, distance: 55.5
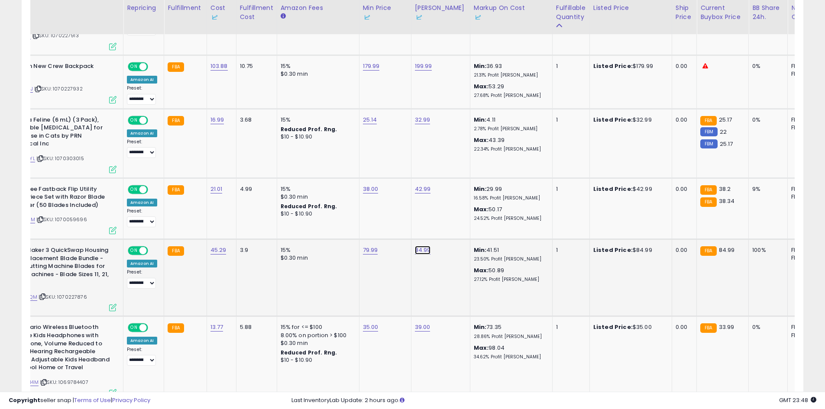
click at [416, 246] on link "84.99" at bounding box center [423, 250] width 16 height 9
drag, startPoint x: 417, startPoint y: 189, endPoint x: 344, endPoint y: 190, distance: 72.7
type input "*****"
click button "submit" at bounding box center [444, 195] width 15 height 13
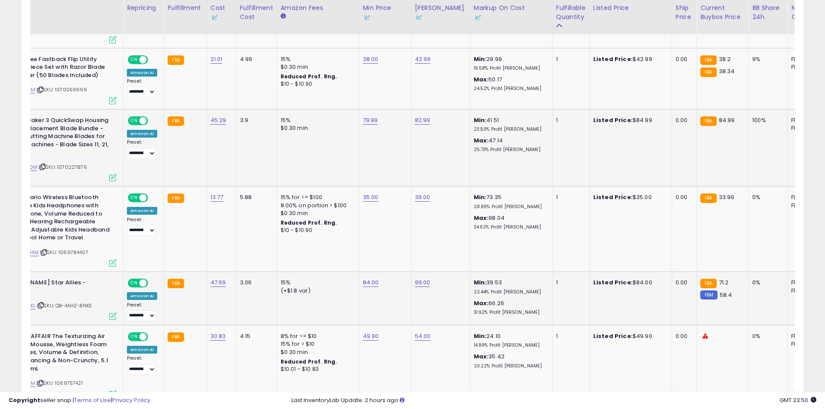
scroll to position [0, 34]
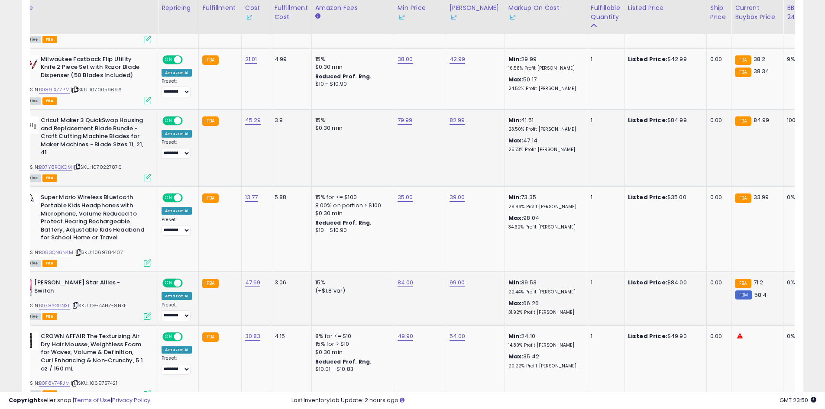
drag, startPoint x: 409, startPoint y: 270, endPoint x: 319, endPoint y: 264, distance: 90.2
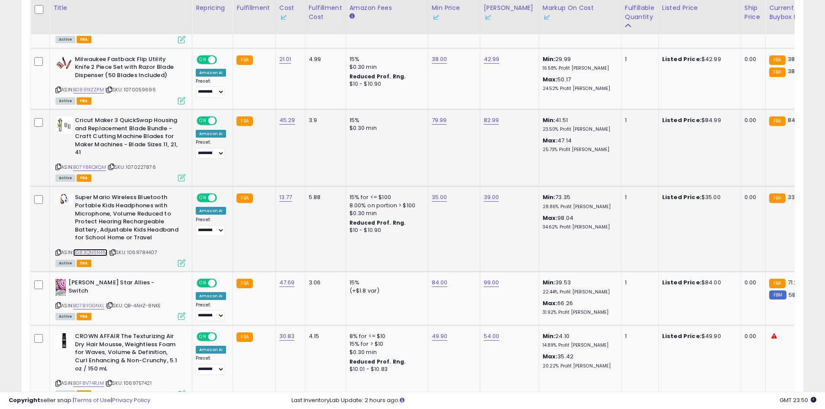
click at [94, 249] on link "B083QN6N4M" at bounding box center [90, 252] width 34 height 7
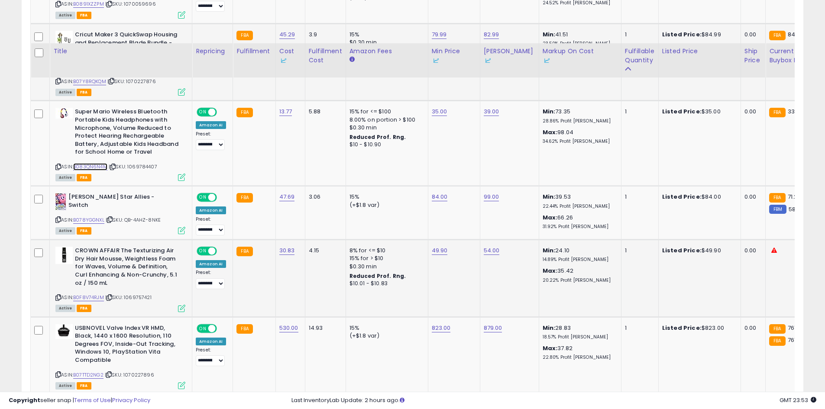
scroll to position [1037, 0]
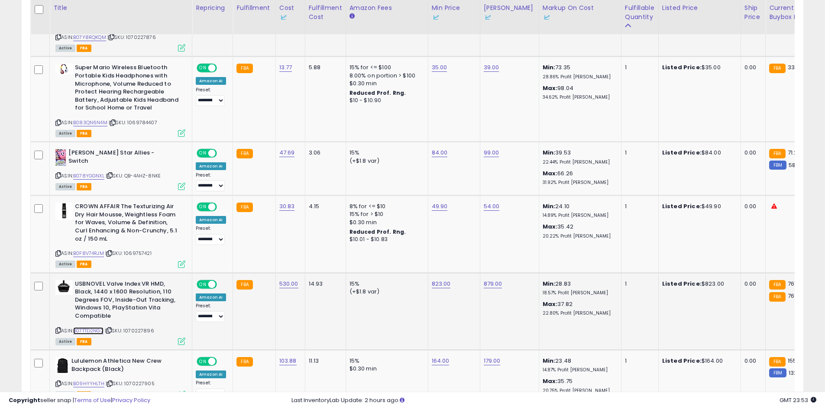
click at [96, 327] on link "B07TTD2NG2" at bounding box center [88, 330] width 30 height 7
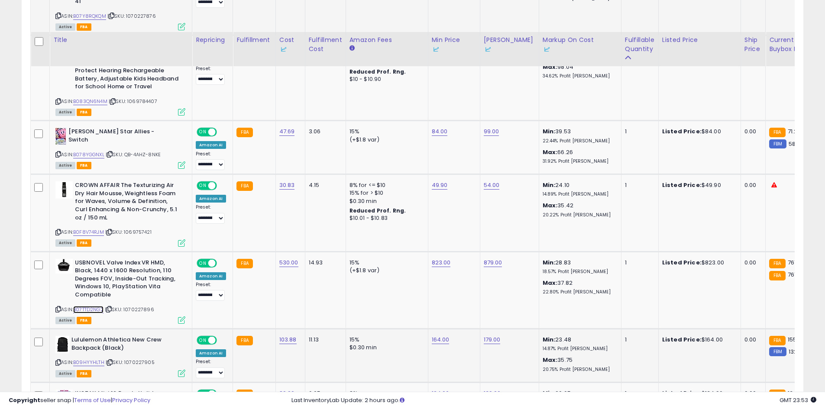
scroll to position [1123, 0]
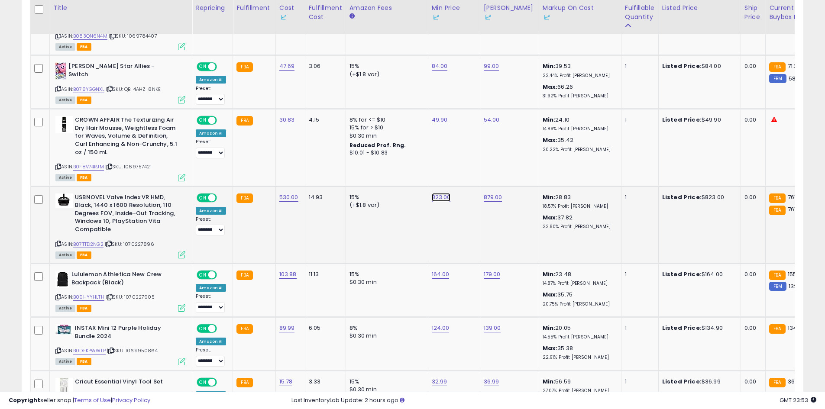
click at [439, 193] on link "823.00" at bounding box center [441, 197] width 19 height 9
type input "***"
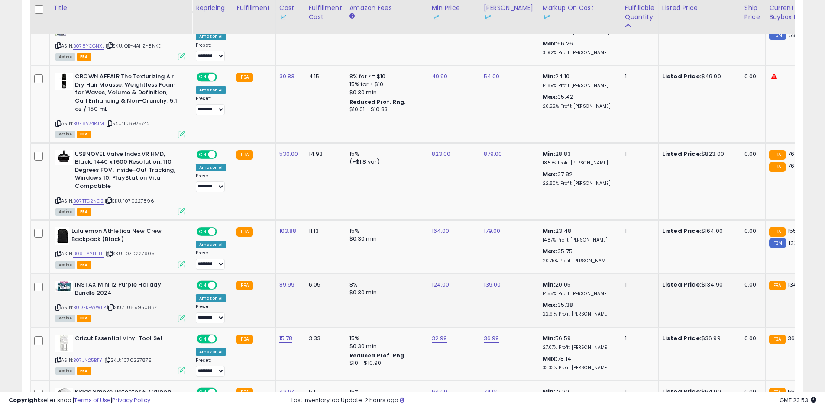
scroll to position [0, 91]
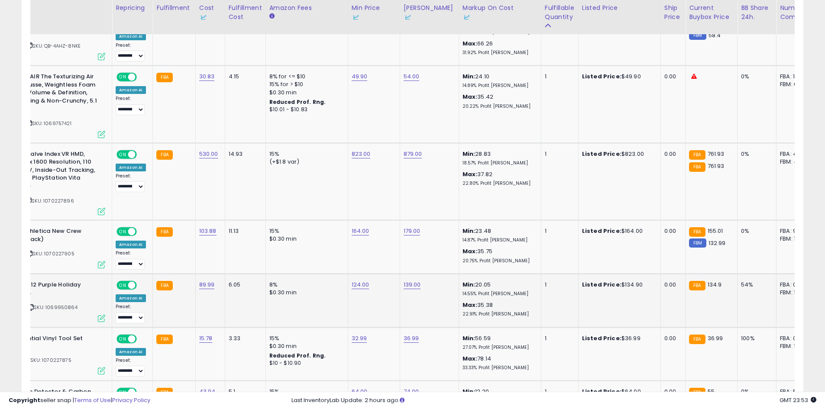
drag, startPoint x: 457, startPoint y: 257, endPoint x: 512, endPoint y: 267, distance: 55.1
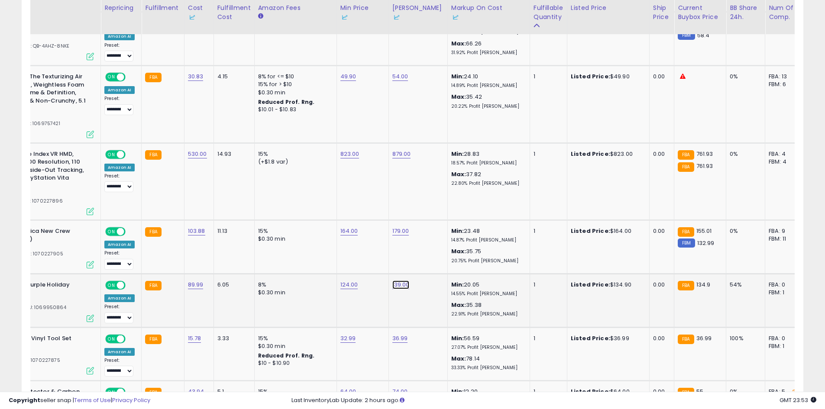
click at [401, 280] on link "139.00" at bounding box center [400, 284] width 17 height 9
type input "***"
click button "submit" at bounding box center [422, 229] width 15 height 13
click at [339, 274] on td "124.00" at bounding box center [362, 301] width 52 height 54
click at [344, 280] on link "124.00" at bounding box center [349, 284] width 18 height 9
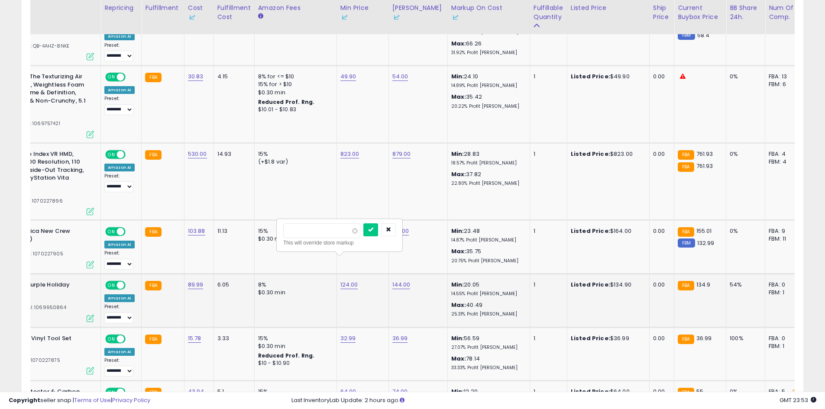
type input "***"
click button "submit" at bounding box center [370, 229] width 15 height 13
drag, startPoint x: 361, startPoint y: 246, endPoint x: 257, endPoint y: 258, distance: 104.1
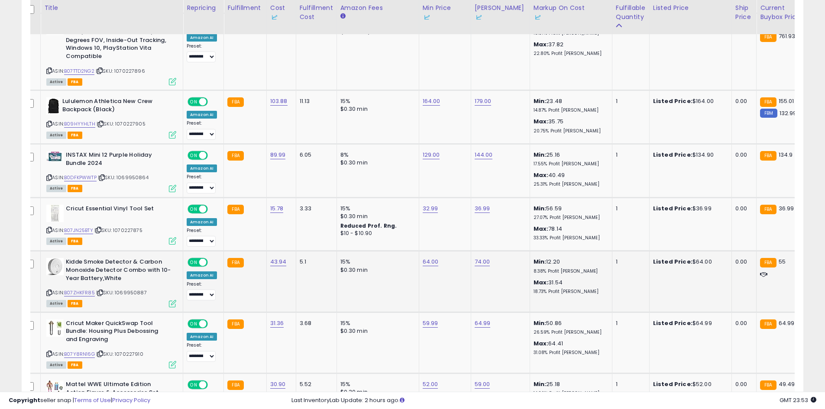
scroll to position [0, 42]
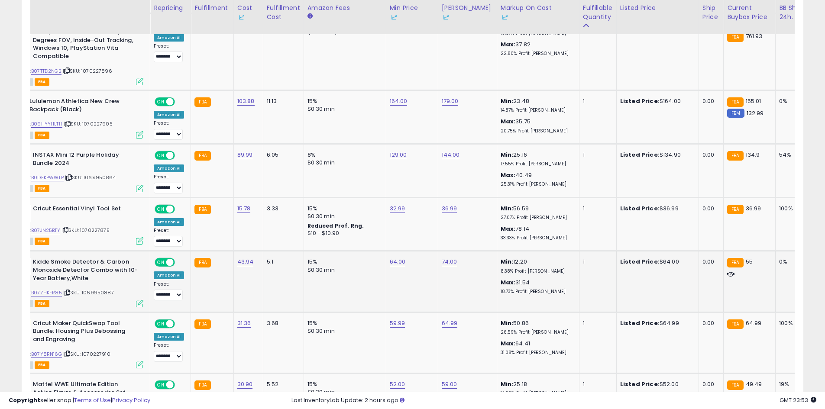
drag, startPoint x: 466, startPoint y: 243, endPoint x: 477, endPoint y: 241, distance: 11.1
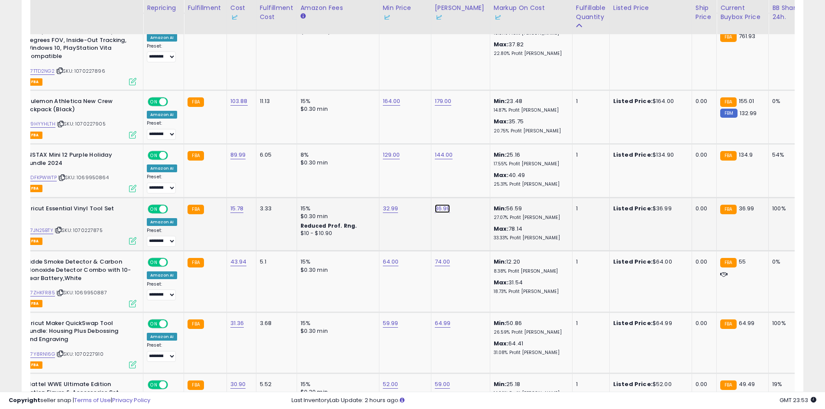
click at [438, 204] on link "36.99" at bounding box center [443, 208] width 16 height 9
drag, startPoint x: 397, startPoint y: 156, endPoint x: 296, endPoint y: 155, distance: 101.7
click at [341, 158] on tbody "**********" at bounding box center [648, 39] width 1333 height 1762
type input "*****"
click button "submit" at bounding box center [464, 153] width 15 height 13
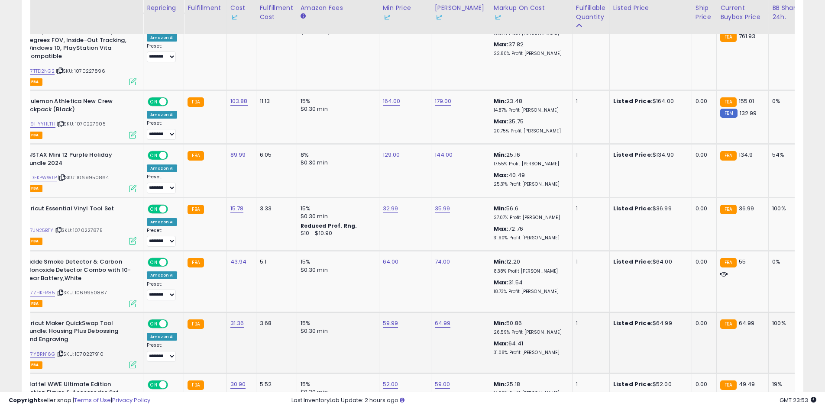
scroll to position [0, 0]
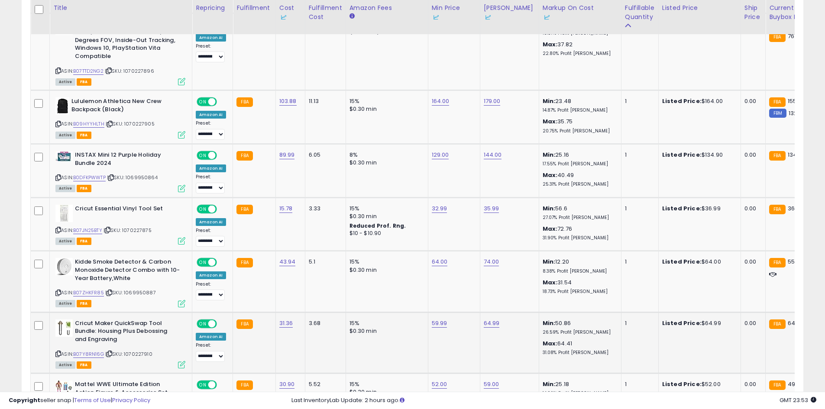
drag, startPoint x: 166, startPoint y: 298, endPoint x: 81, endPoint y: 287, distance: 85.9
click at [96, 289] on link "B07ZHKFR85" at bounding box center [88, 292] width 31 height 7
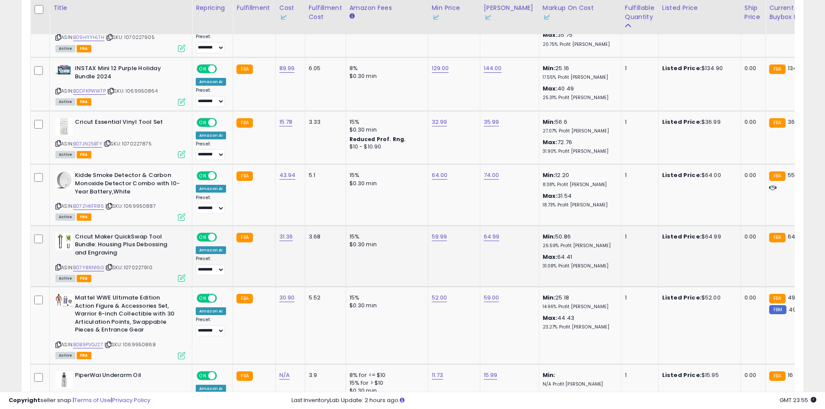
scroll to position [0, 34]
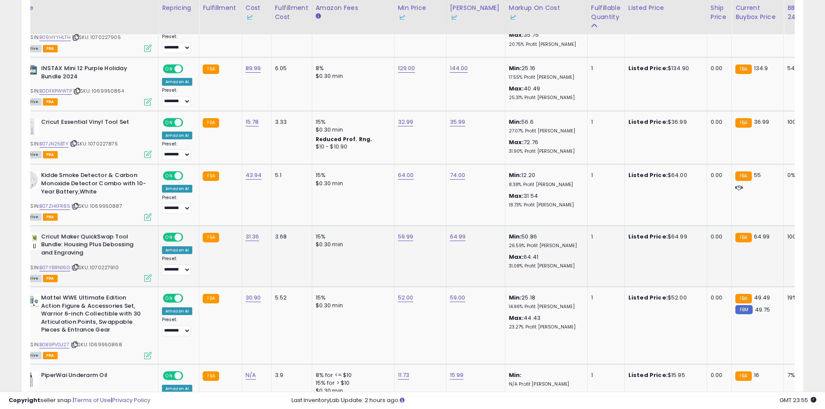
drag, startPoint x: 389, startPoint y: 233, endPoint x: 434, endPoint y: 236, distance: 44.7
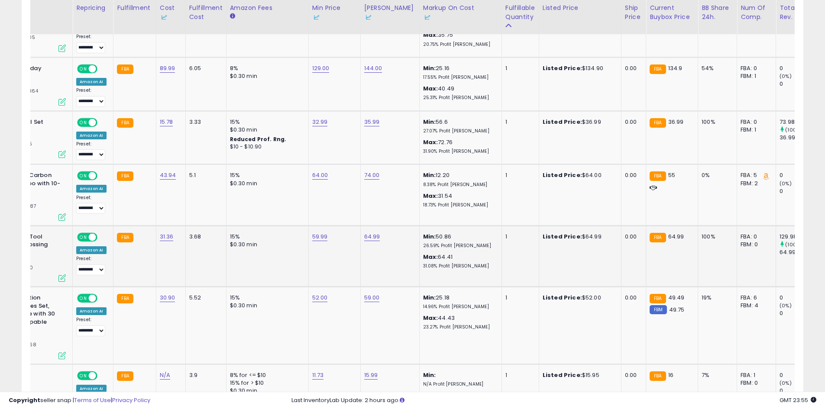
scroll to position [0, 0]
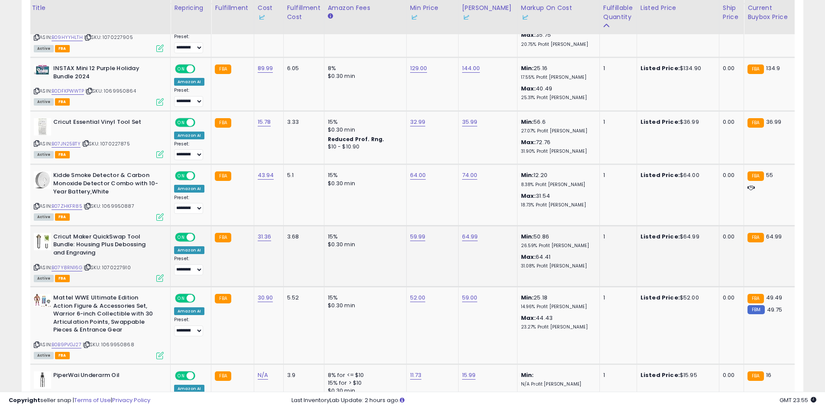
drag, startPoint x: 447, startPoint y: 235, endPoint x: 346, endPoint y: 234, distance: 100.4
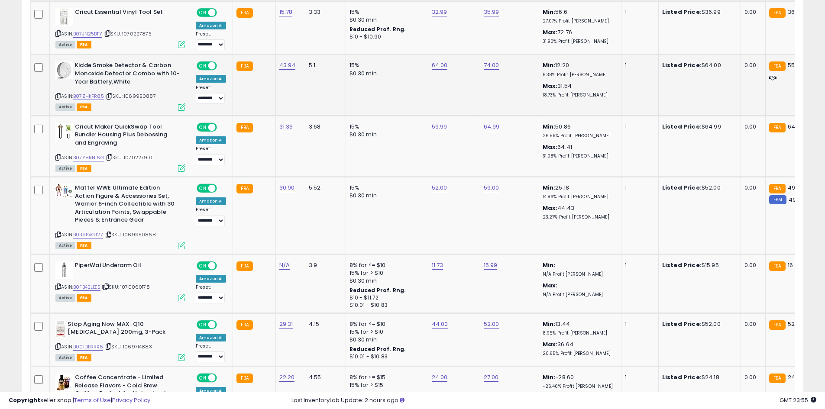
scroll to position [1383, 0]
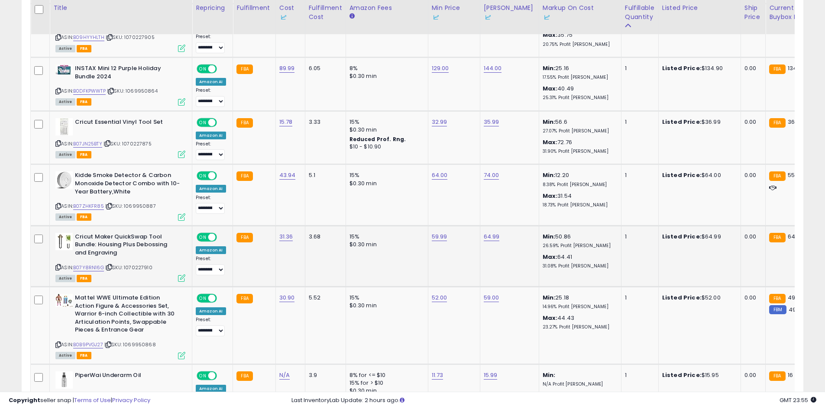
click at [490, 225] on td "64.99" at bounding box center [509, 255] width 59 height 61
click at [489, 232] on link "64.99" at bounding box center [491, 236] width 16 height 9
drag, startPoint x: 440, startPoint y: 183, endPoint x: 399, endPoint y: 183, distance: 40.7
type input "*****"
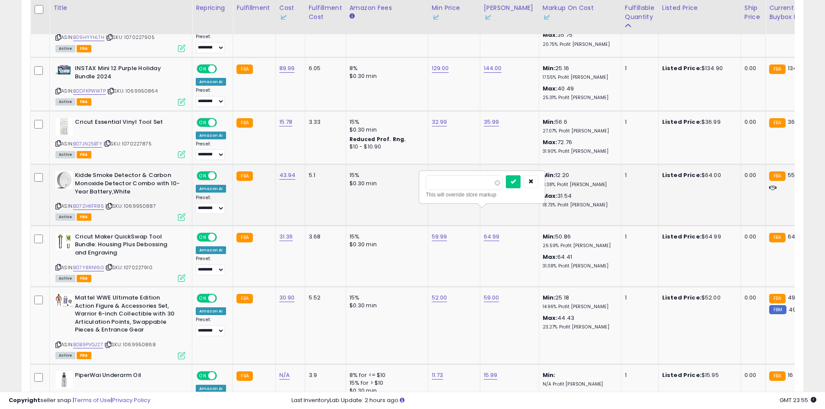
click button "submit" at bounding box center [513, 181] width 15 height 13
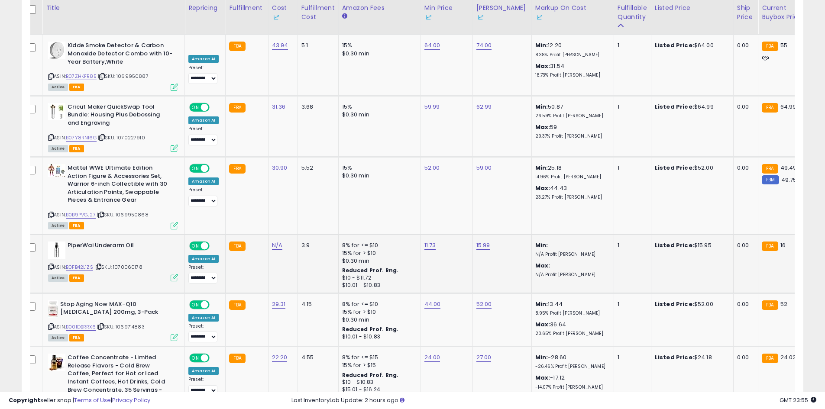
scroll to position [0, 34]
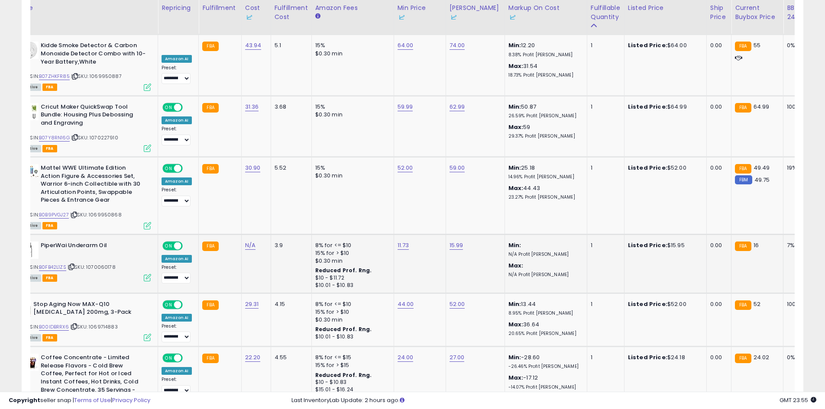
drag, startPoint x: 418, startPoint y: 214, endPoint x: 492, endPoint y: 216, distance: 74.1
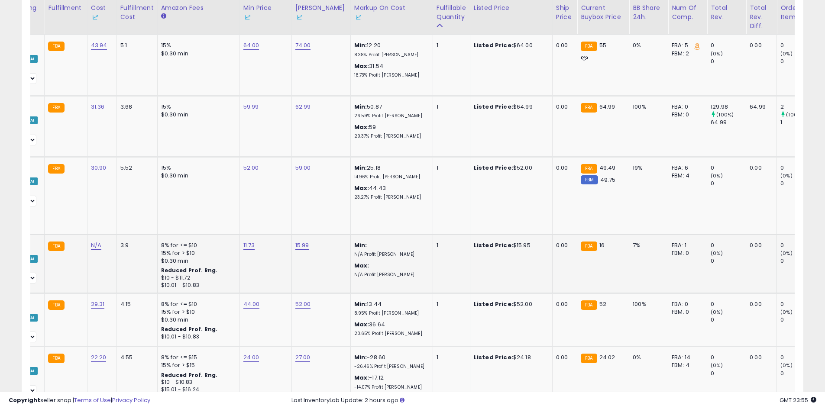
scroll to position [0, 0]
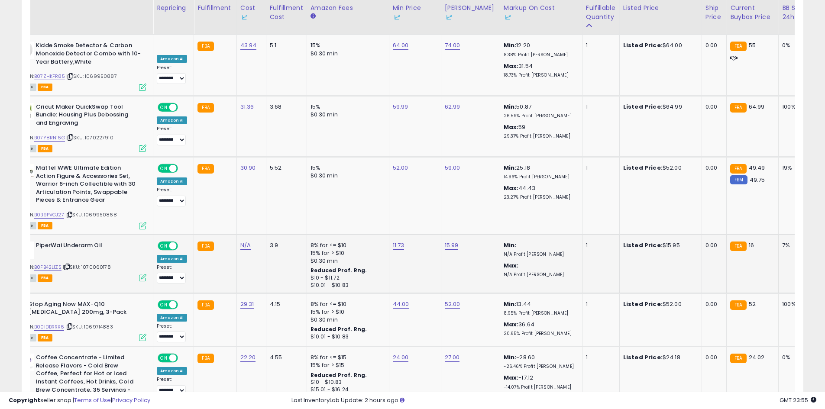
drag, startPoint x: 501, startPoint y: 225, endPoint x: 364, endPoint y: 230, distance: 136.4
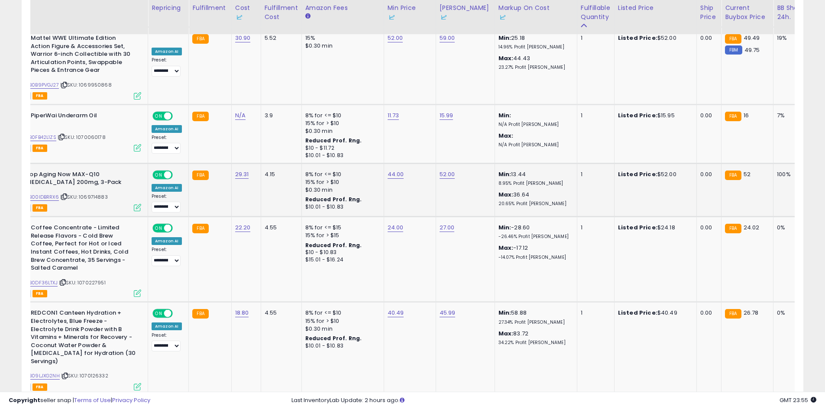
scroll to position [0, 93]
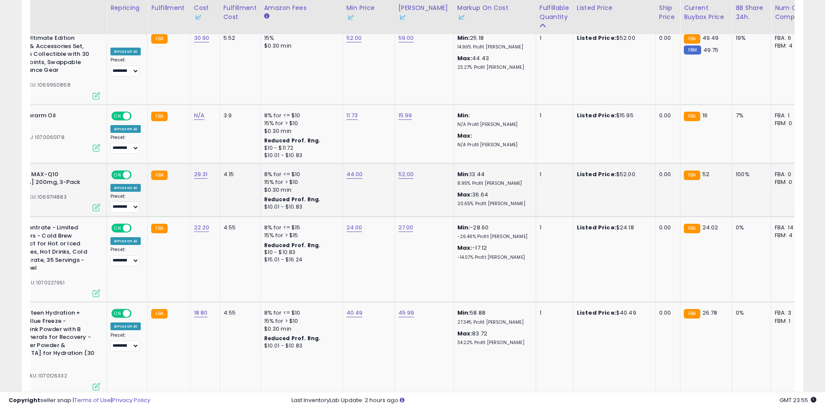
drag, startPoint x: 514, startPoint y: 186, endPoint x: 532, endPoint y: 184, distance: 18.2
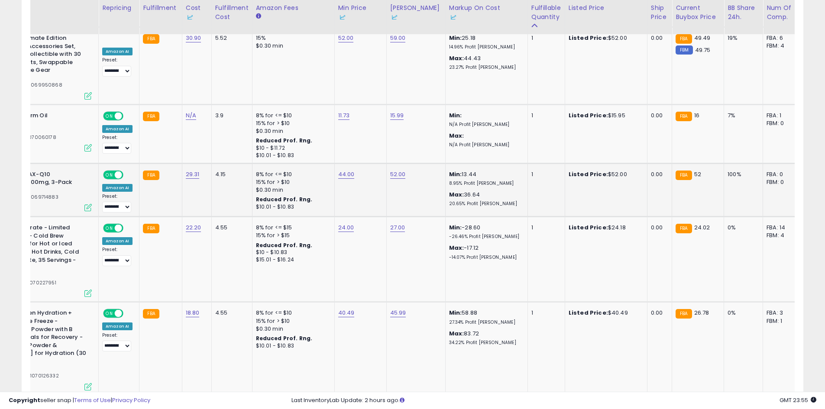
scroll to position [0, 76]
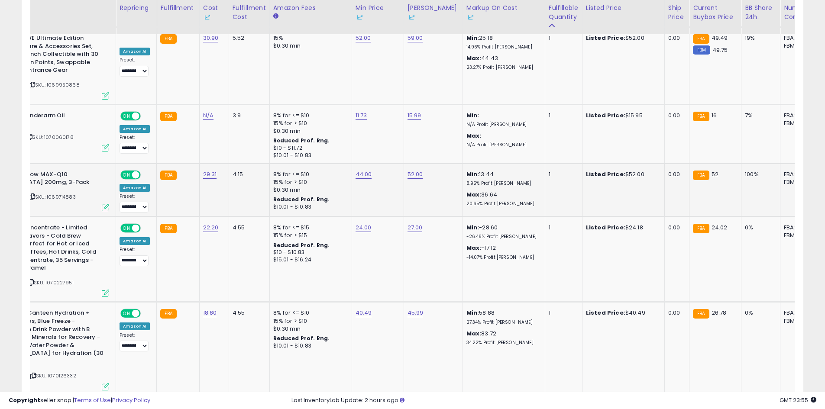
drag, startPoint x: 532, startPoint y: 184, endPoint x: 466, endPoint y: 180, distance: 65.9
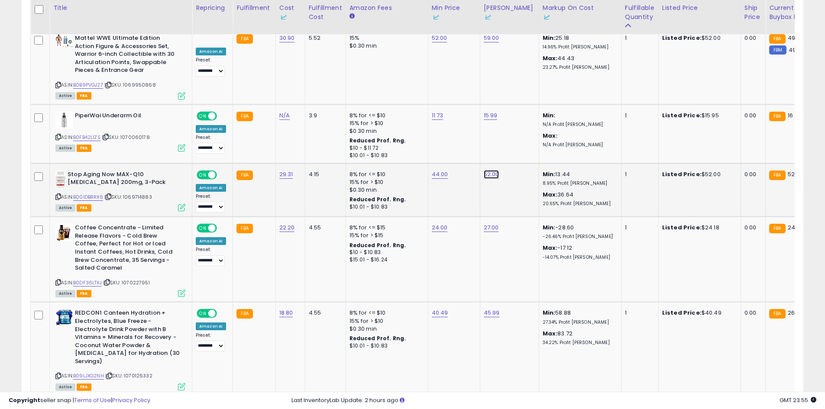
click at [492, 170] on link "52.00" at bounding box center [491, 174] width 16 height 9
drag, startPoint x: 441, startPoint y: 119, endPoint x: 414, endPoint y: 122, distance: 27.8
click at [421, 121] on div "***** This will override store markup" at bounding box center [481, 125] width 125 height 32
type input "**"
click button "submit" at bounding box center [513, 119] width 15 height 13
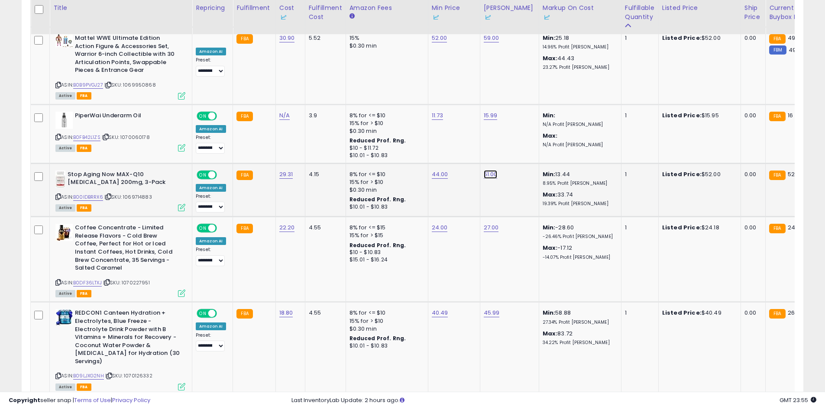
click at [490, 170] on link "51.00" at bounding box center [490, 174] width 14 height 9
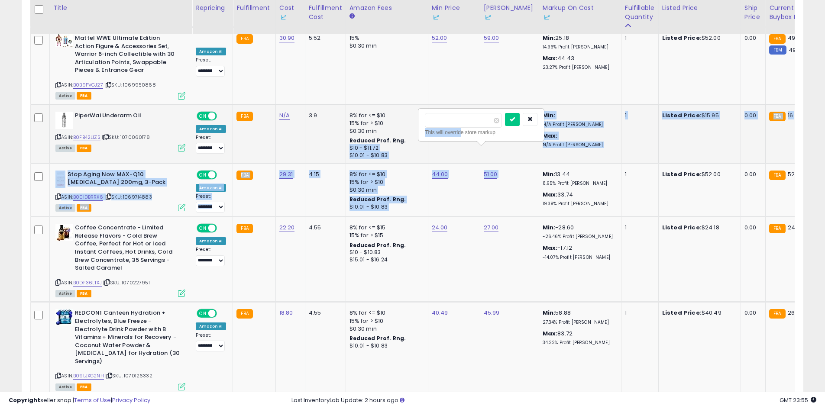
drag, startPoint x: 425, startPoint y: 120, endPoint x: 387, endPoint y: 114, distance: 37.8
click at [443, 121] on input "*****" at bounding box center [463, 120] width 77 height 15
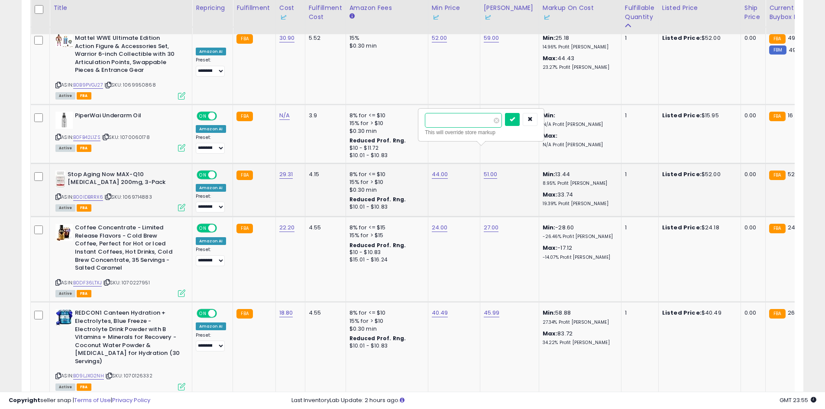
click at [443, 121] on input "*****" at bounding box center [463, 120] width 77 height 15
type input "**"
click button "submit" at bounding box center [512, 119] width 15 height 13
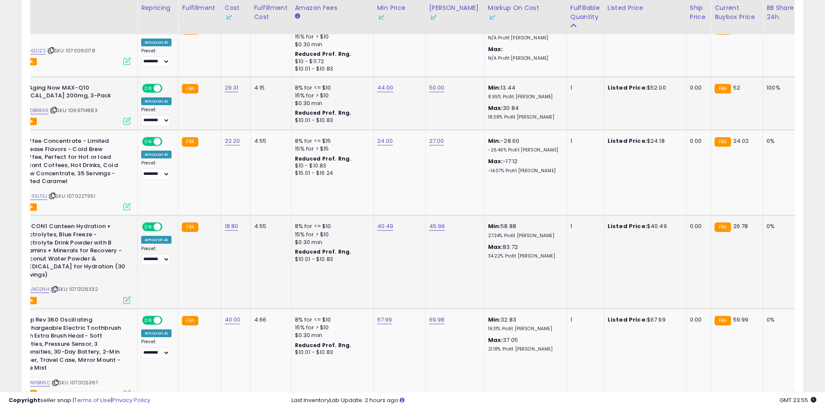
drag, startPoint x: 484, startPoint y: 218, endPoint x: 553, endPoint y: 219, distance: 68.8
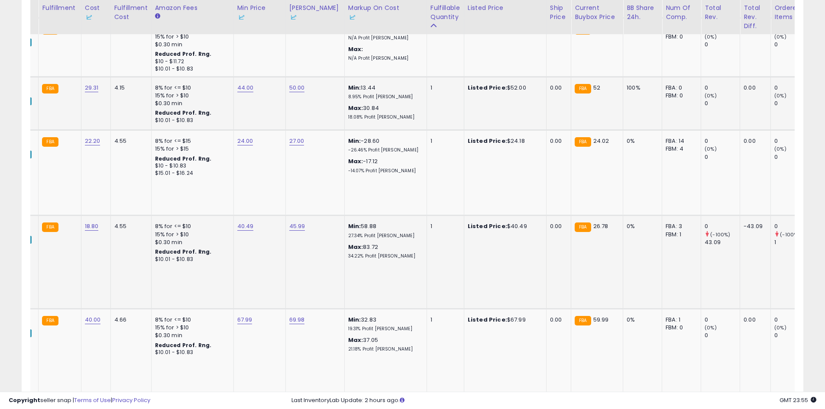
drag, startPoint x: 346, startPoint y: 240, endPoint x: 60, endPoint y: 247, distance: 285.7
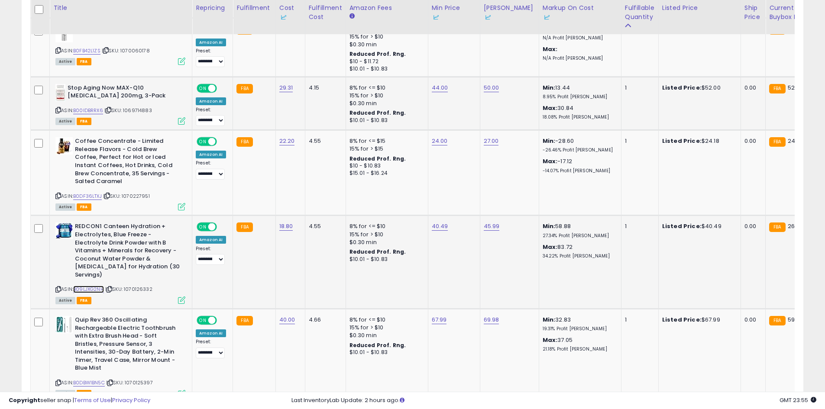
click at [87, 286] on link "B09LJXG2NH" at bounding box center [88, 289] width 31 height 7
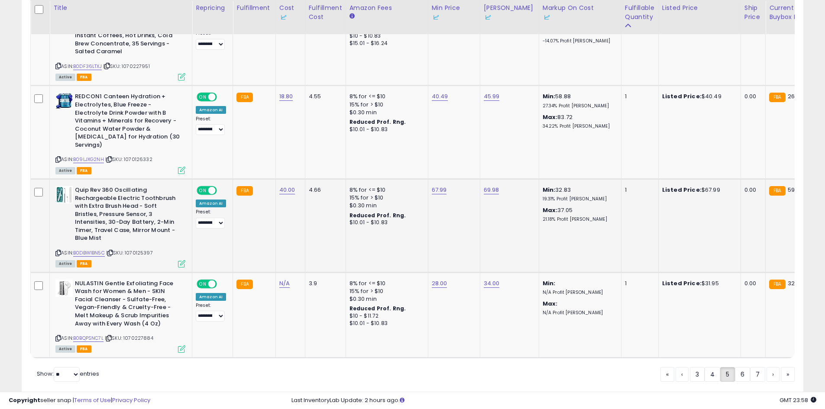
scroll to position [0, 38]
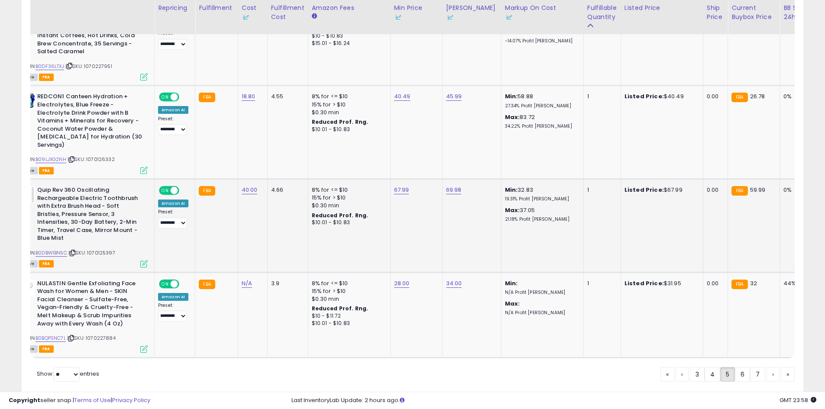
drag, startPoint x: 505, startPoint y: 229, endPoint x: 543, endPoint y: 230, distance: 38.5
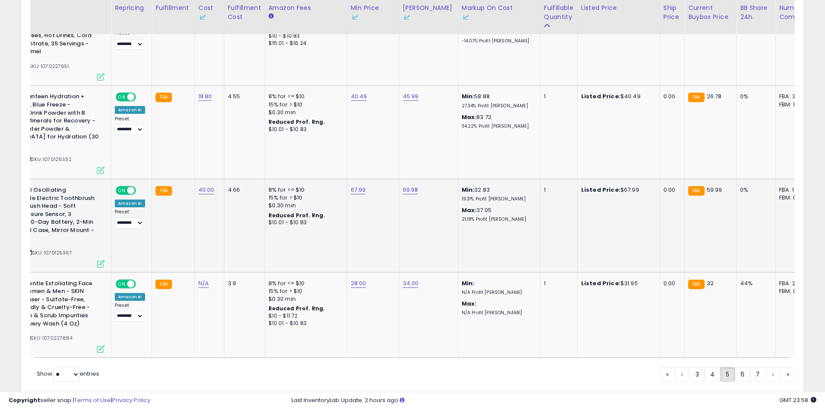
drag, startPoint x: 544, startPoint y: 230, endPoint x: 225, endPoint y: 230, distance: 319.8
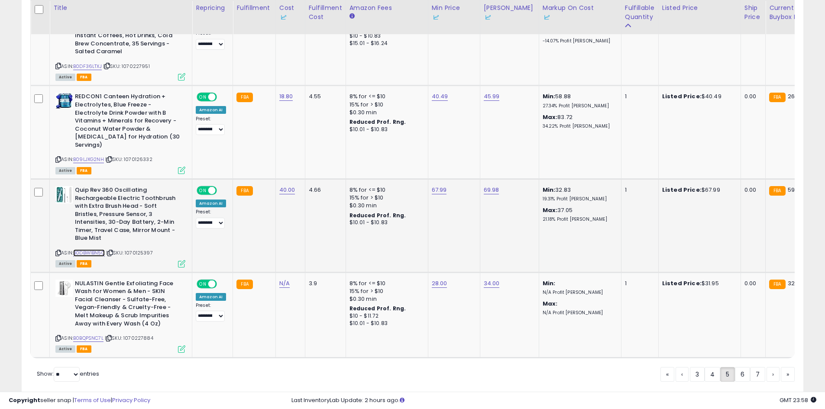
click at [87, 249] on link "B0DBW1BN5C" at bounding box center [89, 252] width 32 height 7
click at [433, 186] on link "67.99" at bounding box center [439, 190] width 15 height 9
type input "*****"
click button "submit" at bounding box center [461, 135] width 15 height 13
click at [496, 186] on div "69.98" at bounding box center [507, 190] width 48 height 8
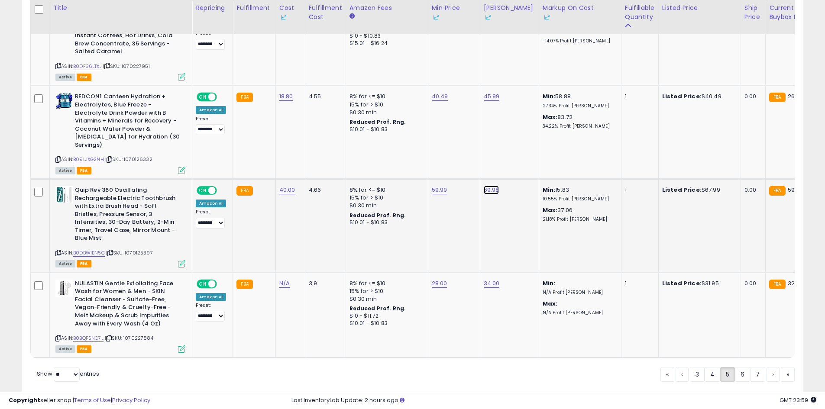
click at [493, 186] on link "69.98" at bounding box center [491, 190] width 16 height 9
click at [499, 202] on td "69.98" at bounding box center [509, 225] width 59 height 93
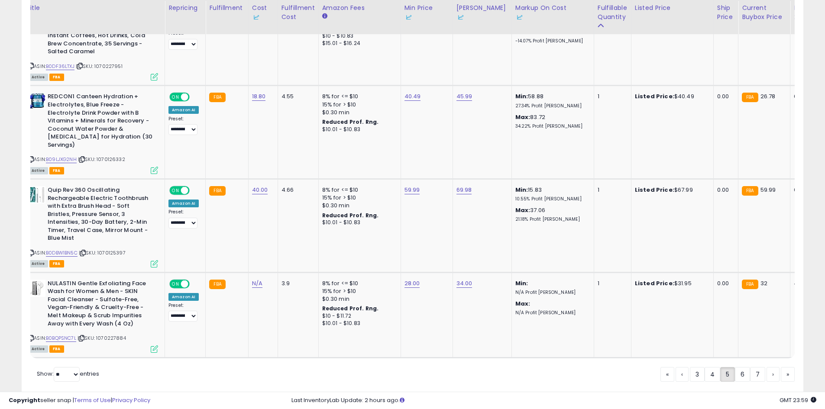
scroll to position [0, 40]
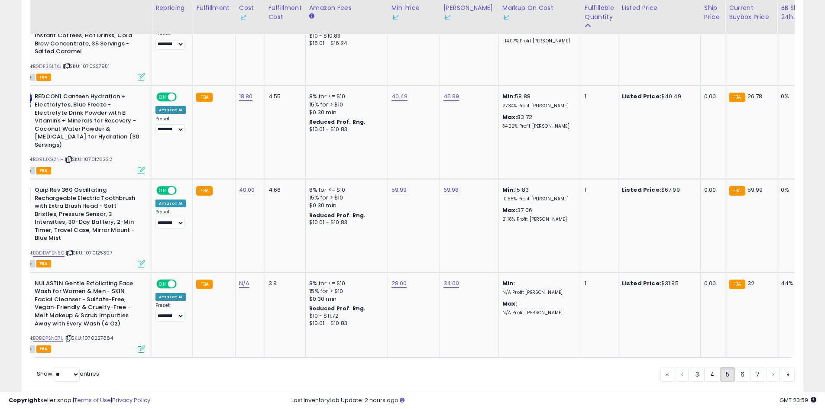
drag, startPoint x: 457, startPoint y: 242, endPoint x: 508, endPoint y: 244, distance: 51.1
drag, startPoint x: 522, startPoint y: 245, endPoint x: 562, endPoint y: 244, distance: 40.7
click at [746, 367] on link "6" at bounding box center [741, 374] width 15 height 15
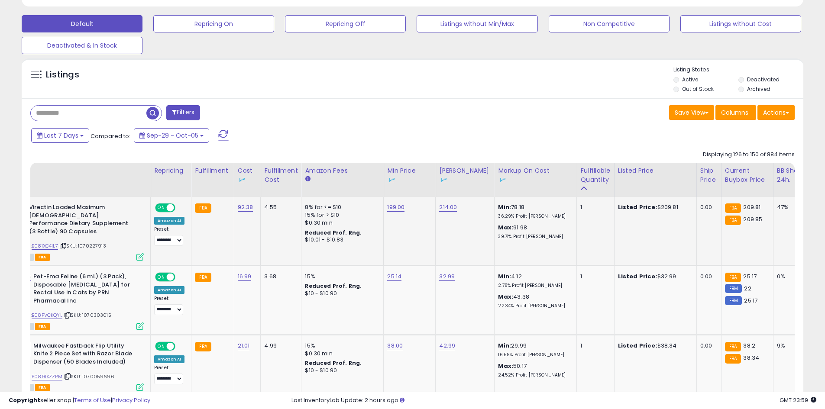
scroll to position [0, 0]
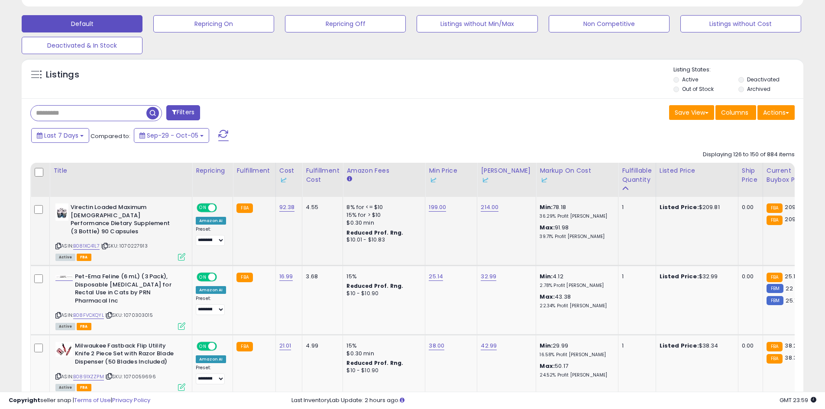
drag, startPoint x: 587, startPoint y: 237, endPoint x: 416, endPoint y: 230, distance: 171.5
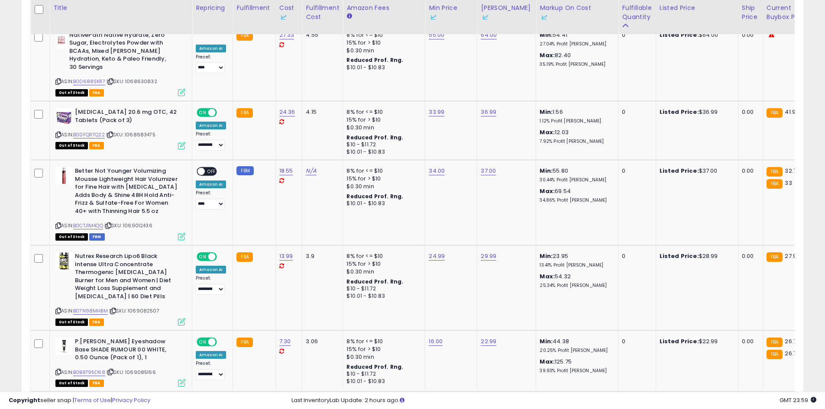
scroll to position [1895, 0]
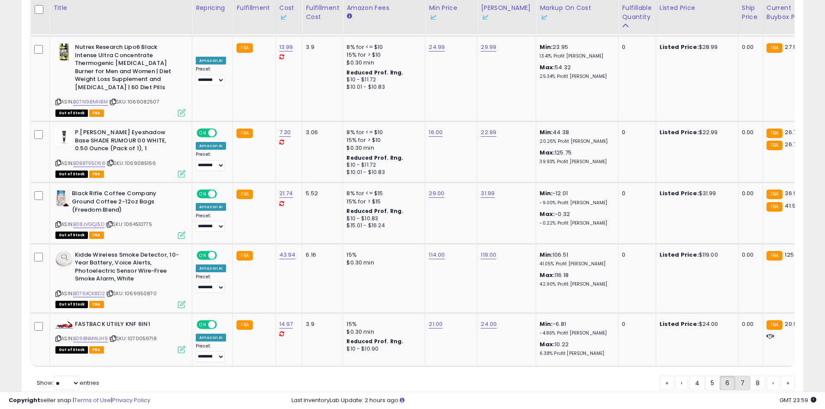
click at [739, 376] on link "7" at bounding box center [741, 383] width 15 height 15
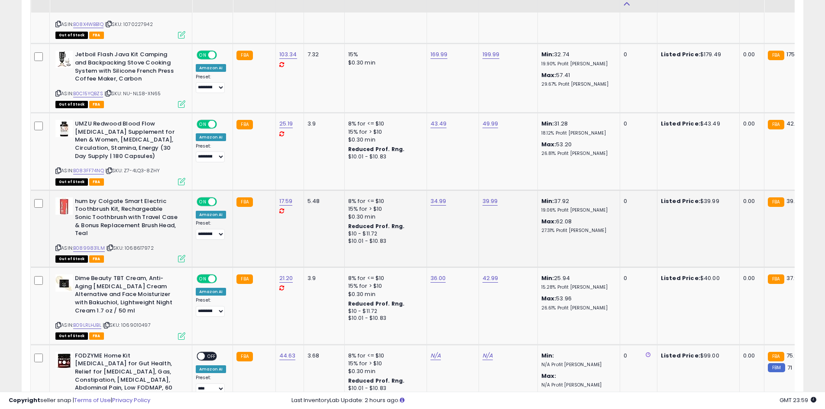
scroll to position [2075, 0]
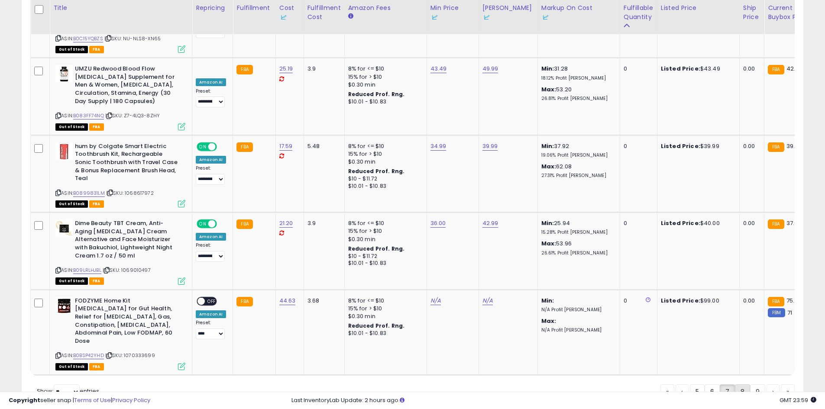
click at [736, 384] on link "8" at bounding box center [741, 391] width 15 height 15
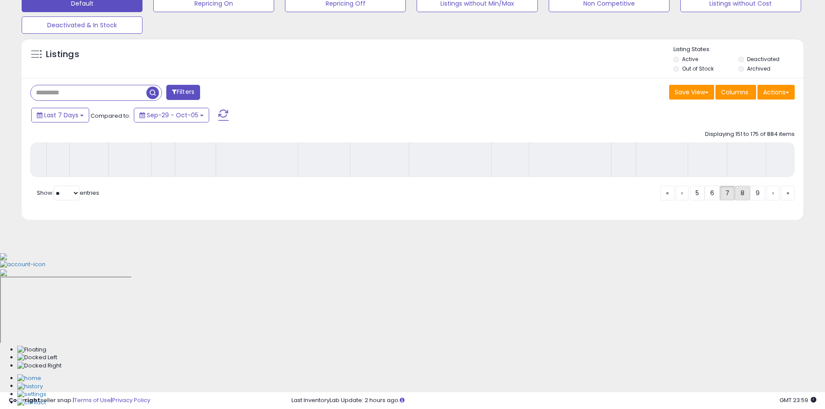
scroll to position [128, 0]
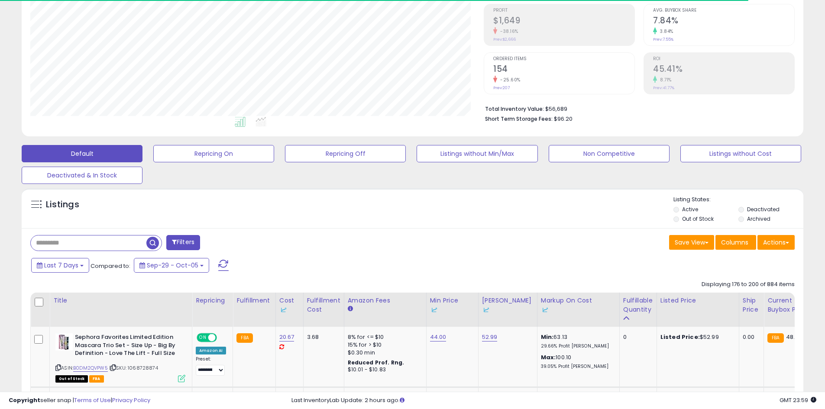
click at [329, 236] on div "Filters" at bounding box center [218, 243] width 389 height 17
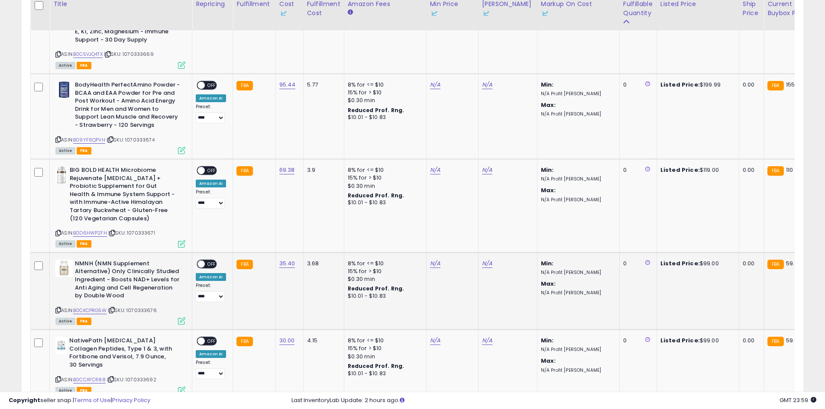
scroll to position [2070, 0]
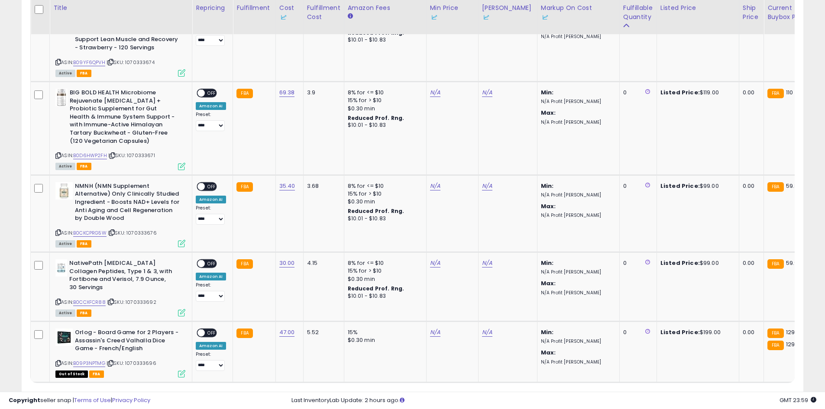
click at [741, 392] on link "9" at bounding box center [740, 399] width 15 height 15
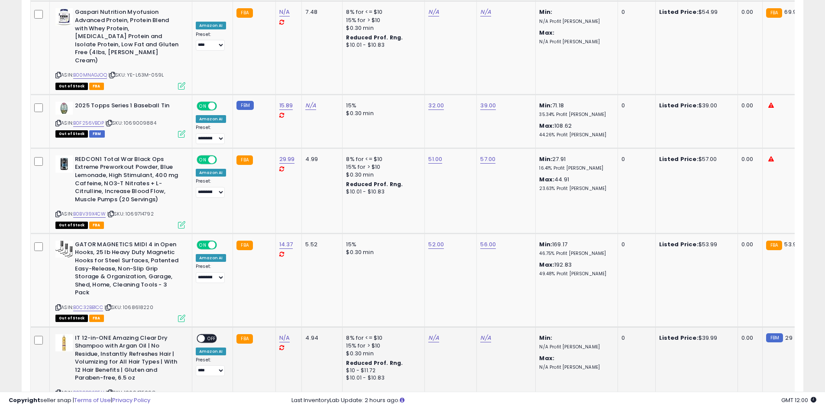
scroll to position [1958, 0]
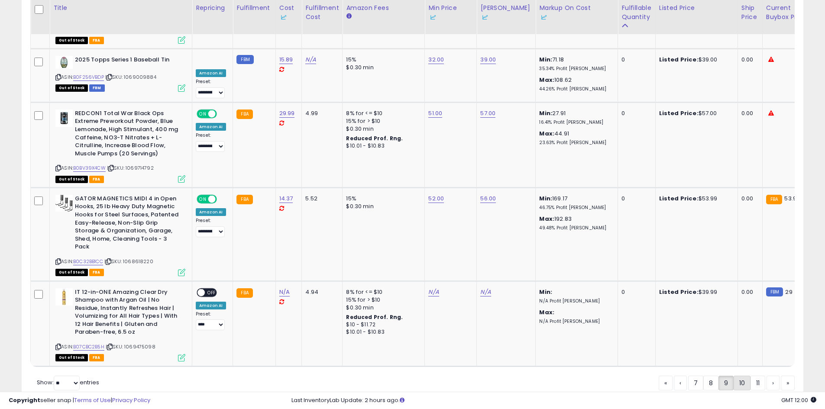
click at [742, 376] on link "10" at bounding box center [741, 383] width 17 height 15
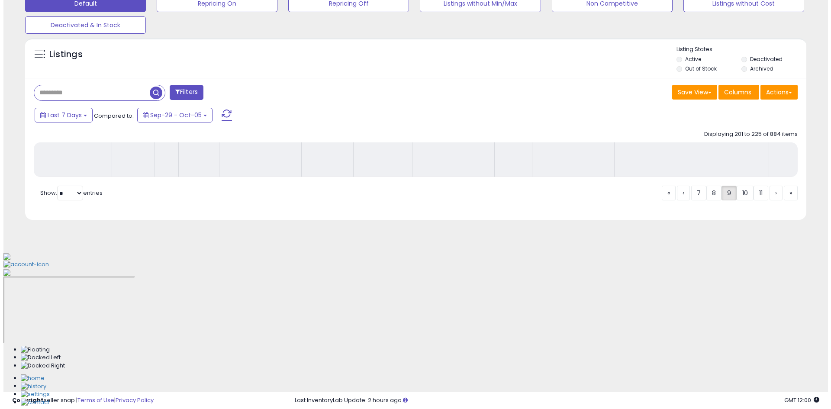
scroll to position [128, 0]
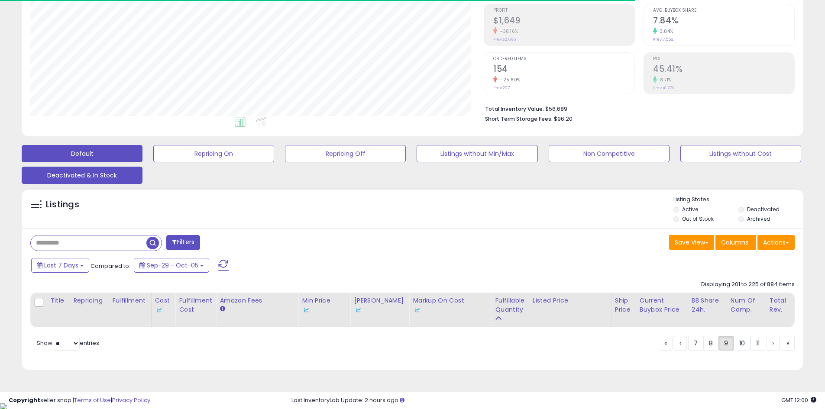
click at [110, 176] on button "Deactivated & In Stock" at bounding box center [82, 175] width 121 height 17
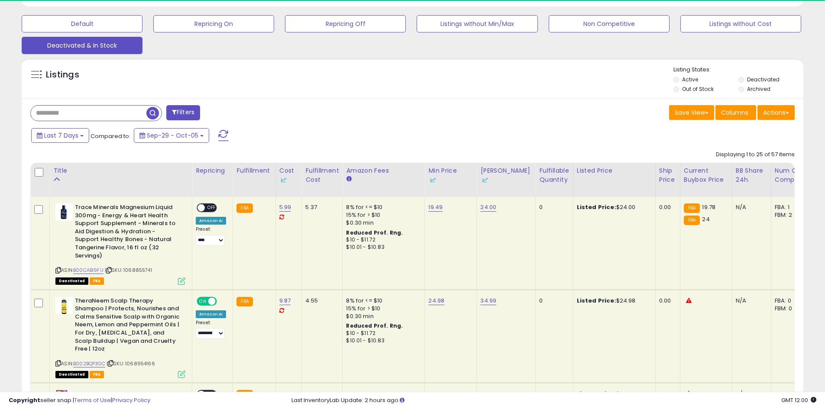
scroll to position [177, 453]
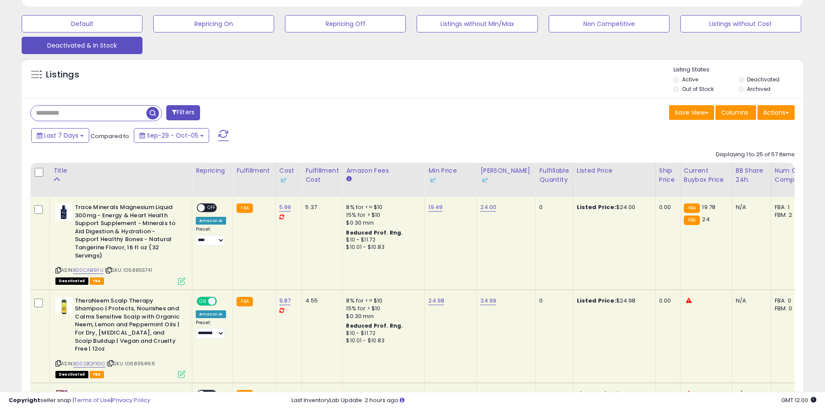
click at [551, 177] on div "Fulfillable Quantity" at bounding box center [554, 175] width 30 height 18
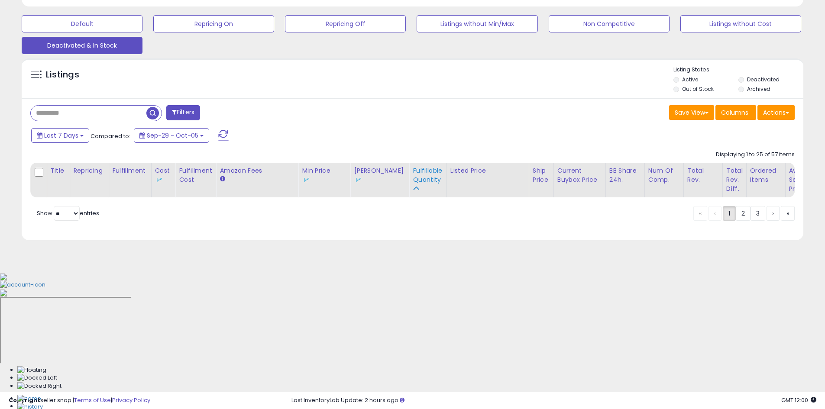
scroll to position [128, 0]
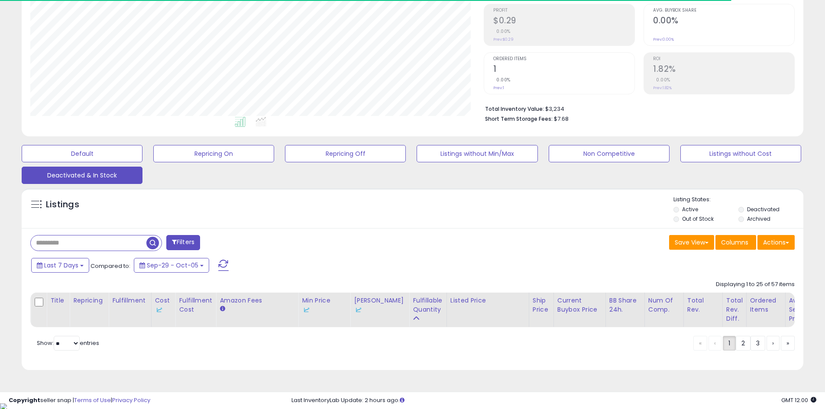
click at [511, 227] on div "Listings Active" at bounding box center [412, 208] width 781 height 40
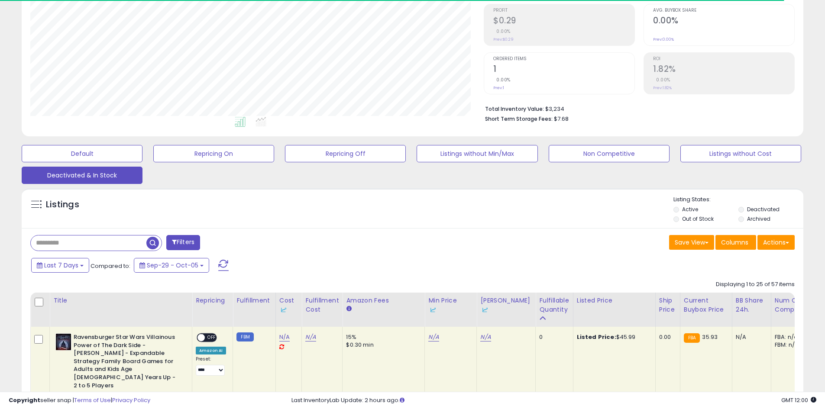
scroll to position [258, 0]
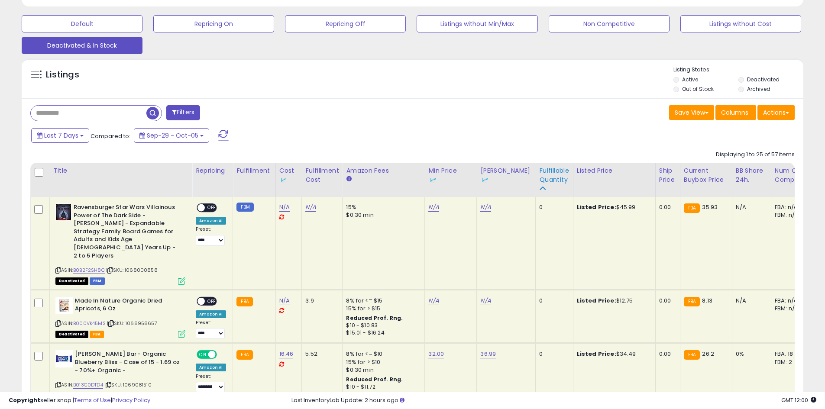
click at [539, 180] on div "Fulfillable Quantity" at bounding box center [554, 175] width 30 height 18
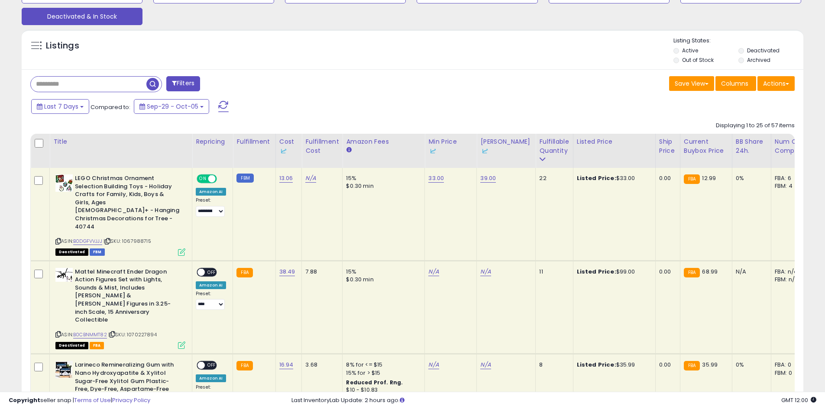
scroll to position [301, 0]
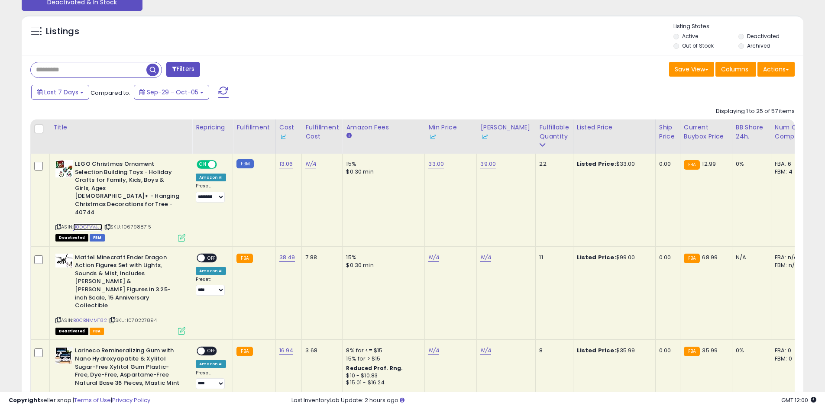
click at [102, 223] on link "B0DGFVVJJJ" at bounding box center [87, 226] width 29 height 7
click at [95, 284] on div "ASIN: B0CBNMMT82 | SKU: 1070227894 Deactivated FBA" at bounding box center [120, 294] width 130 height 81
click at [95, 317] on link "B0CBNMMT82" at bounding box center [90, 320] width 34 height 7
click at [433, 253] on link "N/A" at bounding box center [433, 257] width 10 height 9
type input "**"
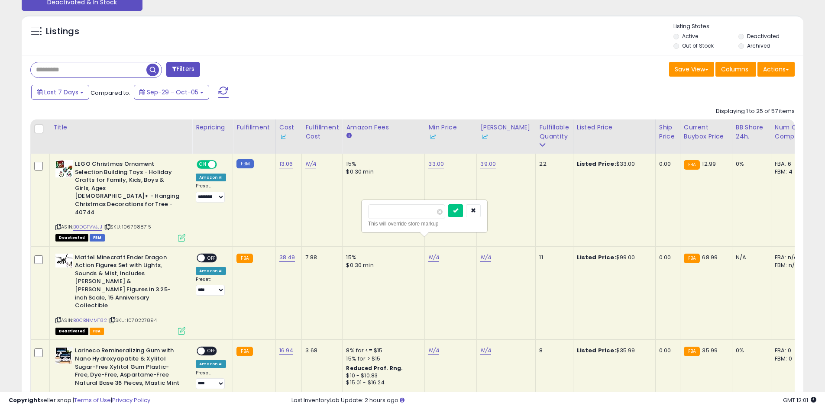
click button "submit" at bounding box center [455, 210] width 15 height 13
click at [486, 253] on link "N/A" at bounding box center [485, 257] width 10 height 9
type input "***"
click button "submit" at bounding box center [507, 210] width 15 height 13
click at [213, 285] on select "**********" at bounding box center [210, 290] width 29 height 11
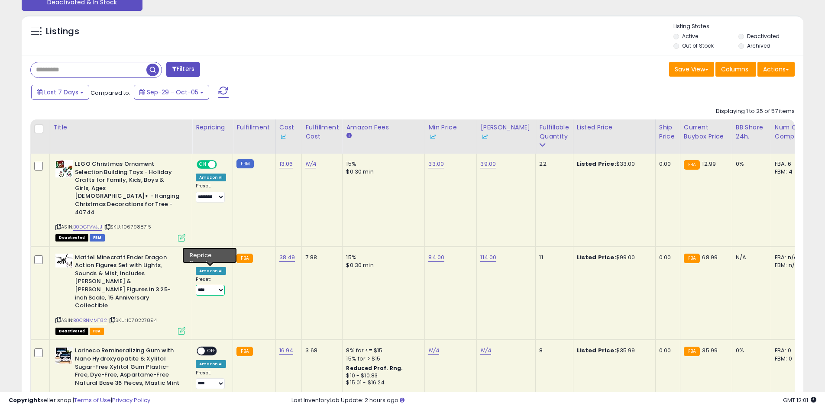
select select "**********"
click at [196, 285] on select "**********" at bounding box center [210, 290] width 29 height 11
click at [203, 254] on span at bounding box center [200, 257] width 7 height 7
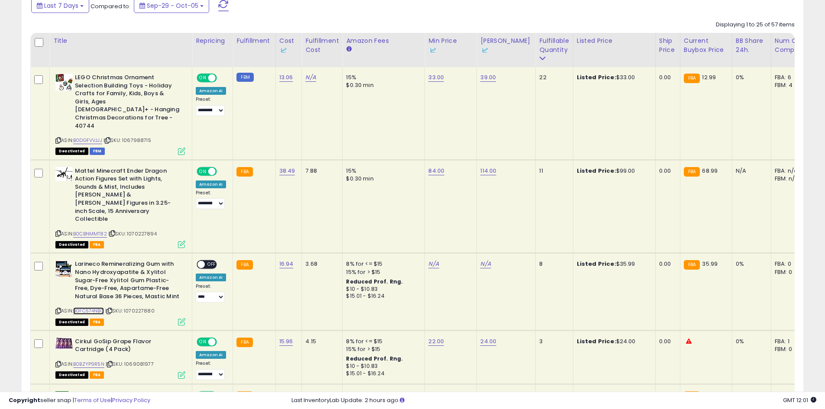
click at [95, 307] on link "B0FC574NBQ" at bounding box center [88, 310] width 31 height 7
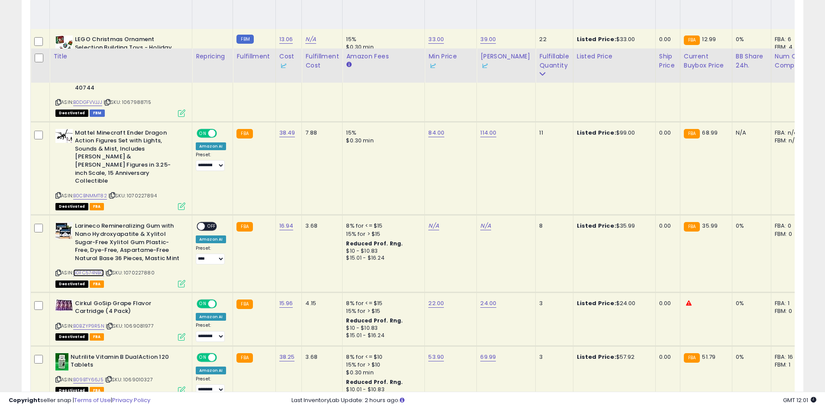
scroll to position [474, 0]
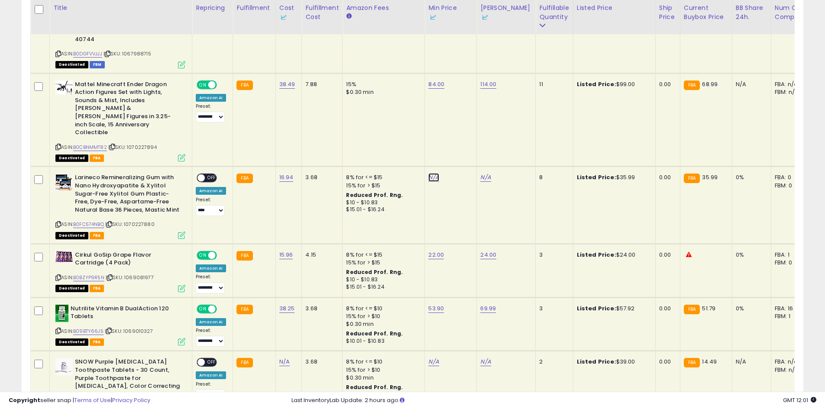
click at [429, 173] on link "N/A" at bounding box center [433, 177] width 10 height 9
type input "*****"
click button "submit" at bounding box center [455, 114] width 15 height 13
click at [477, 167] on td "N/A" at bounding box center [506, 205] width 59 height 77
click at [481, 173] on link "N/A" at bounding box center [485, 177] width 10 height 9
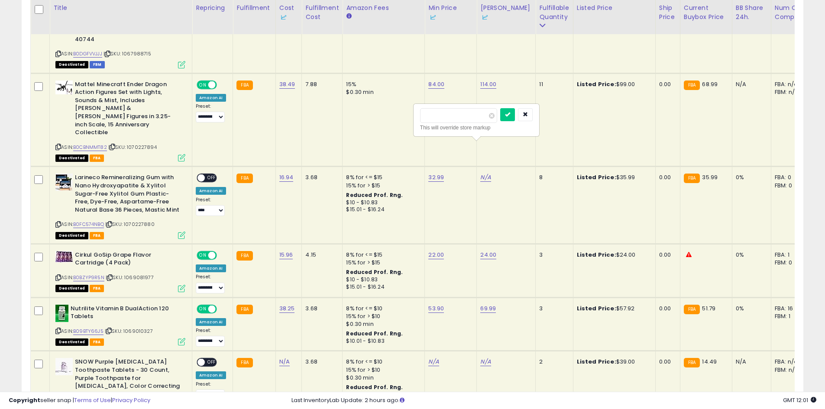
type input "*****"
click button "submit" at bounding box center [507, 114] width 15 height 13
drag, startPoint x: 213, startPoint y: 179, endPoint x: 214, endPoint y: 184, distance: 5.1
click at [213, 205] on select "**********" at bounding box center [210, 210] width 29 height 11
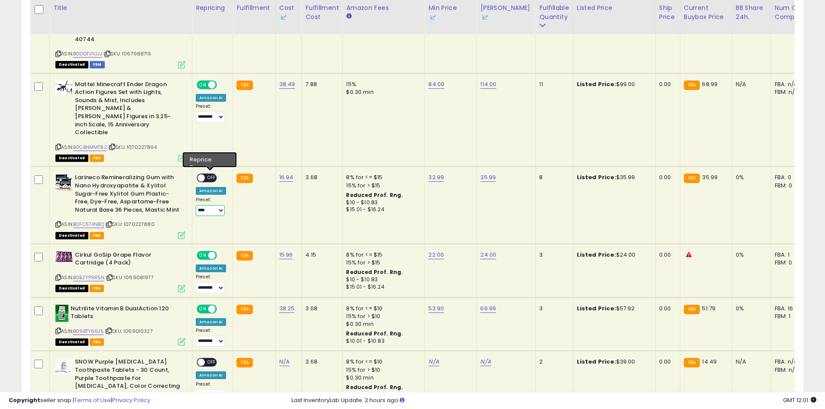
select select "**********"
click at [196, 205] on select "**********" at bounding box center [210, 210] width 29 height 11
click at [209, 174] on span "OFF" at bounding box center [212, 177] width 14 height 7
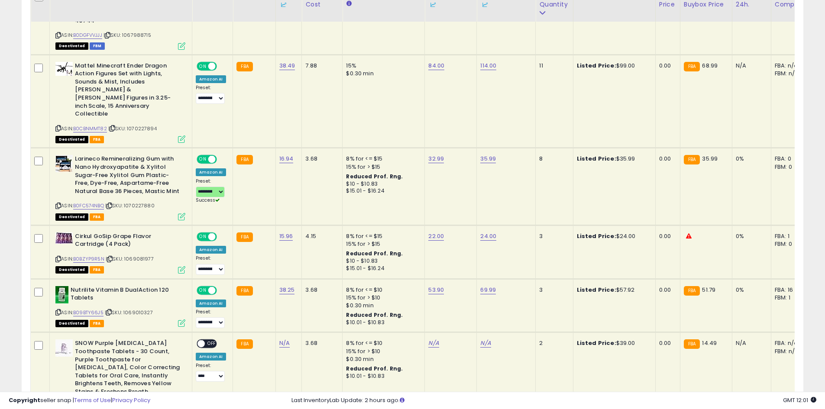
scroll to position [517, 0]
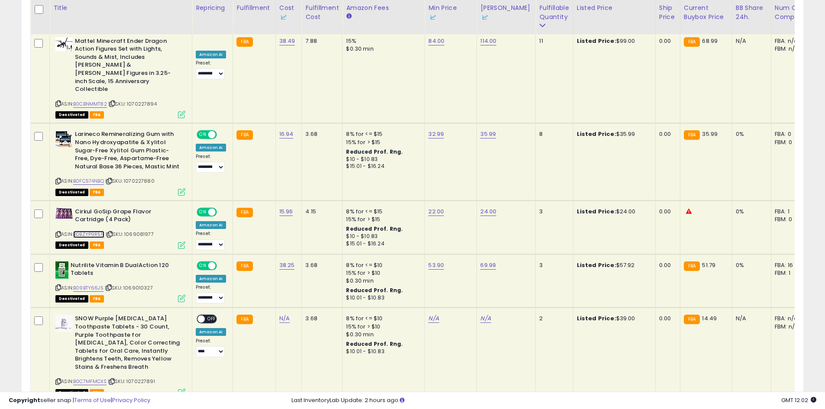
click at [95, 231] on link "B0BZYP9R5N" at bounding box center [88, 234] width 31 height 7
click at [488, 207] on link "24.00" at bounding box center [488, 211] width 16 height 9
type input "**"
click button "submit" at bounding box center [509, 148] width 15 height 13
click at [432, 207] on link "22.00" at bounding box center [436, 211] width 16 height 9
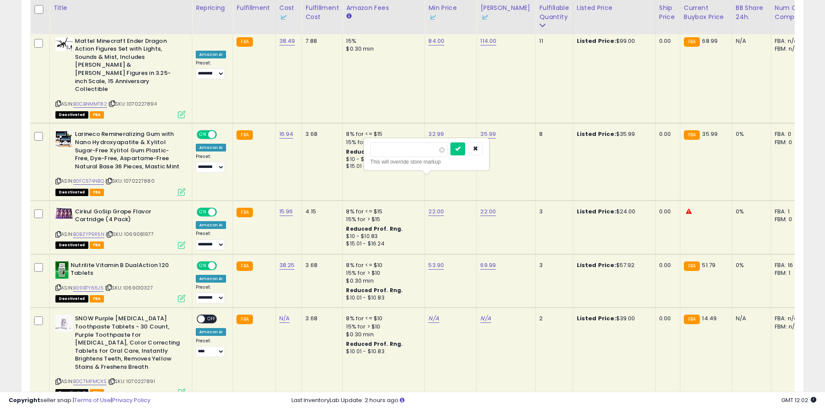
type input "**"
click button "submit" at bounding box center [457, 148] width 15 height 13
click at [486, 207] on link "22.00" at bounding box center [488, 211] width 16 height 9
type input "**"
click button "submit" at bounding box center [509, 148] width 15 height 13
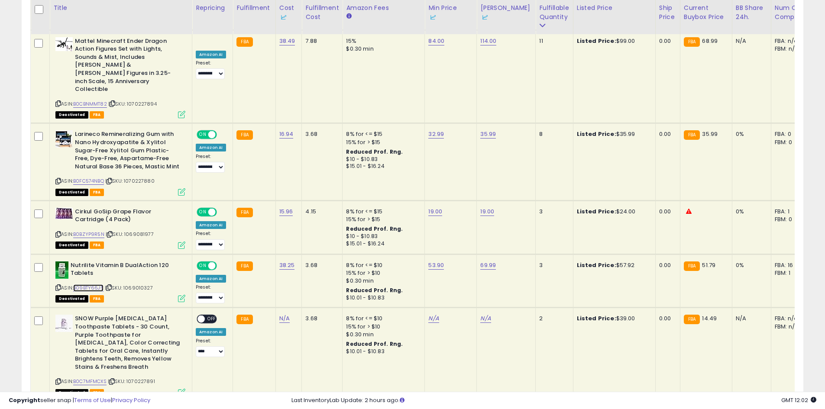
click at [97, 284] on link "B09BTY66J5" at bounding box center [88, 287] width 30 height 7
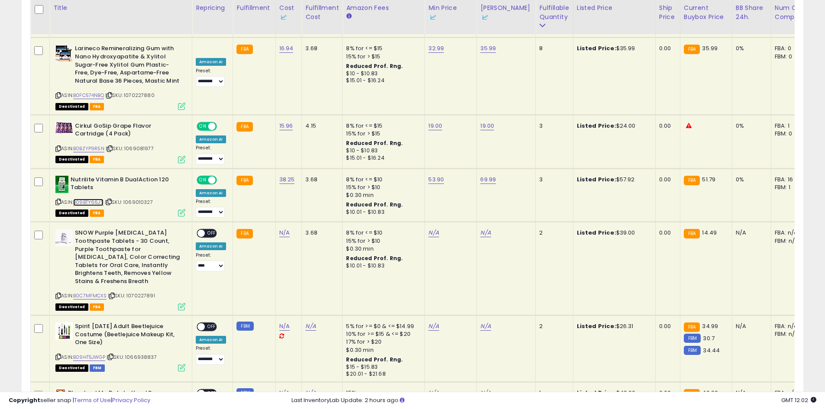
scroll to position [604, 0]
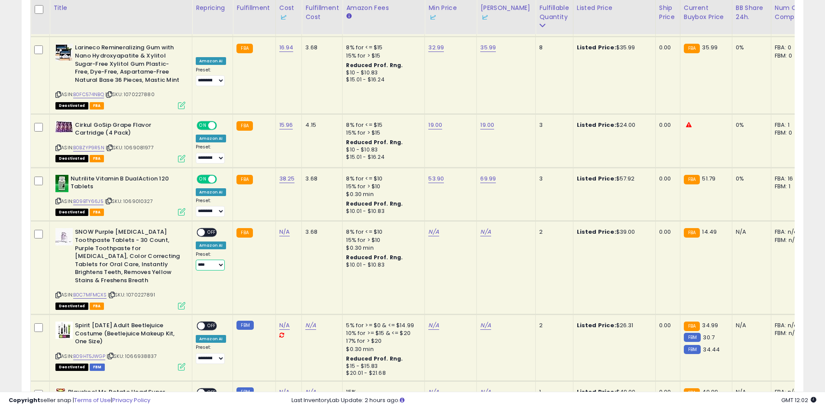
click at [210, 260] on select "**********" at bounding box center [210, 265] width 29 height 11
select select "**********"
click at [196, 260] on select "**********" at bounding box center [210, 265] width 29 height 11
click at [428, 228] on link "N/A" at bounding box center [433, 232] width 10 height 9
type input "**"
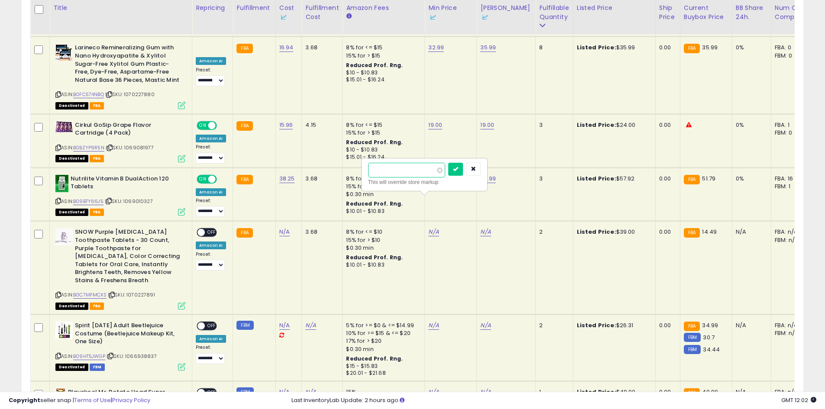
click button "submit" at bounding box center [455, 169] width 15 height 13
click at [482, 228] on link "N/A" at bounding box center [485, 232] width 10 height 9
type input "*****"
click button "submit" at bounding box center [507, 169] width 15 height 13
click at [205, 229] on span "OFF" at bounding box center [212, 232] width 14 height 7
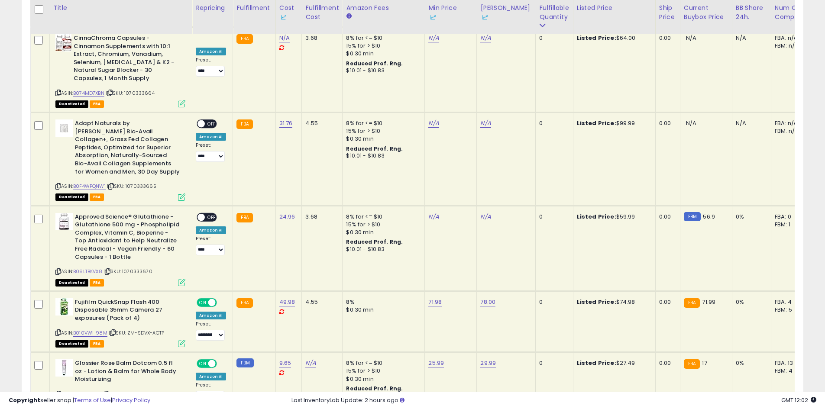
scroll to position [2006, 0]
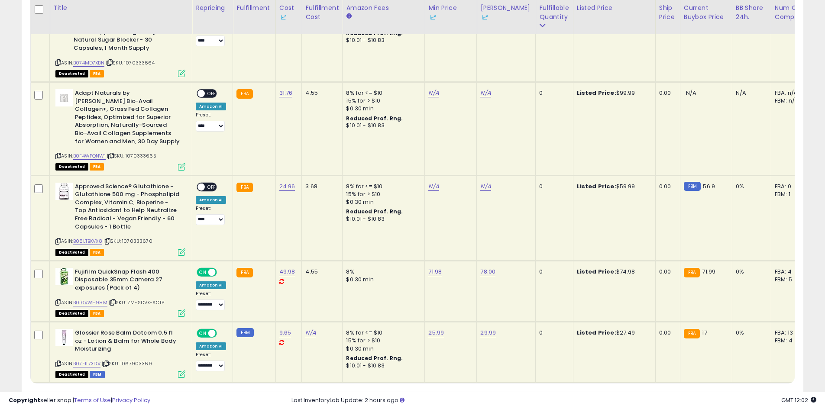
click at [741, 392] on link "2" at bounding box center [742, 399] width 15 height 15
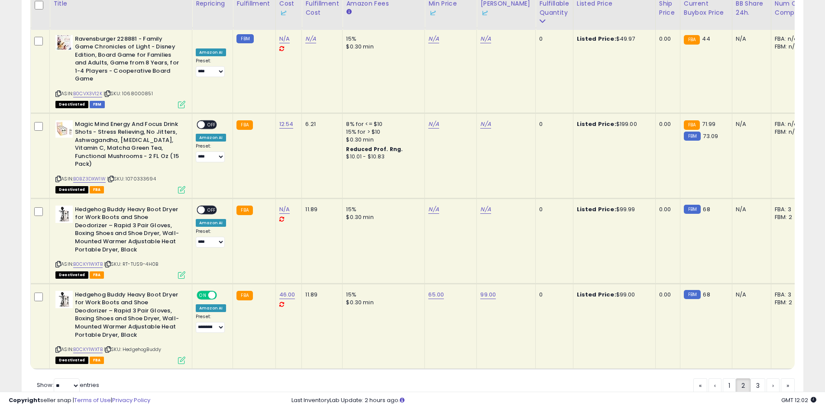
scroll to position [1694, 0]
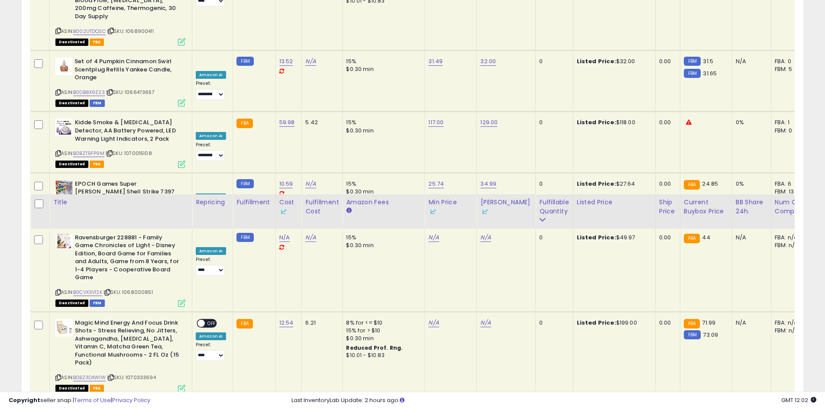
drag, startPoint x: 477, startPoint y: 260, endPoint x: 289, endPoint y: 17, distance: 307.6
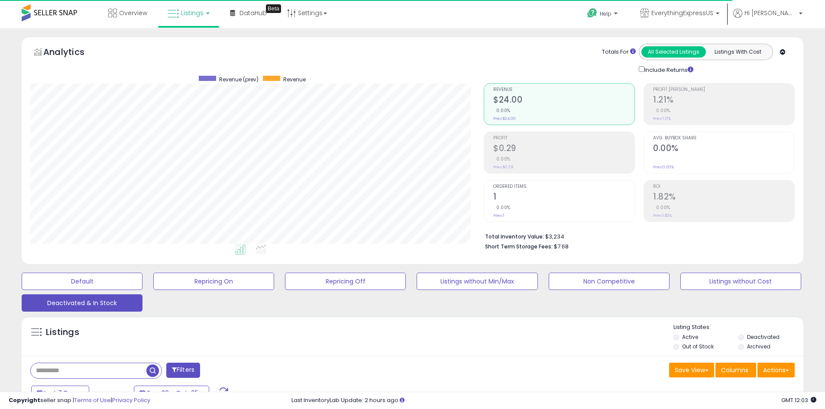
click at [206, 16] on link "Listings" at bounding box center [188, 13] width 55 height 26
click at [207, 83] on link at bounding box center [195, 77] width 60 height 19
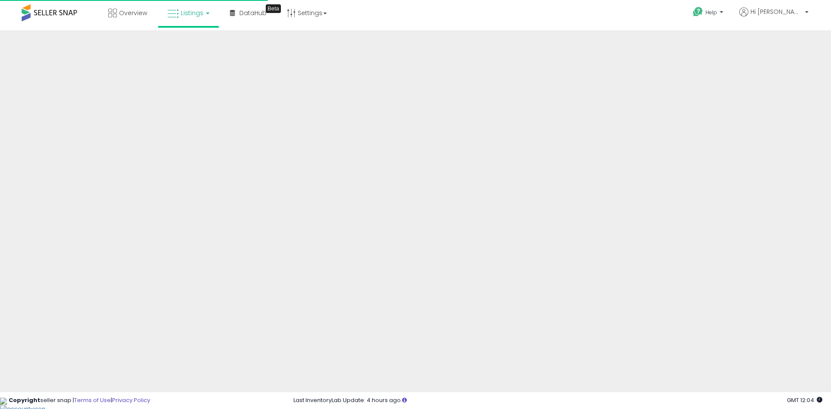
click at [175, 14] on icon at bounding box center [172, 13] width 11 height 11
click at [194, 48] on icon at bounding box center [195, 42] width 38 height 11
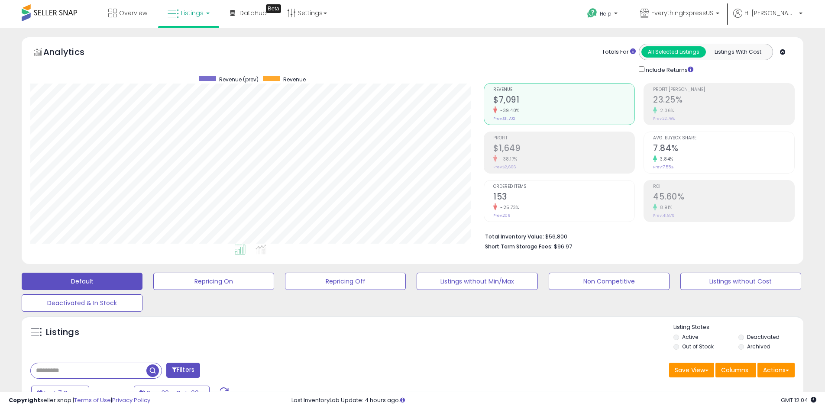
scroll to position [216, 0]
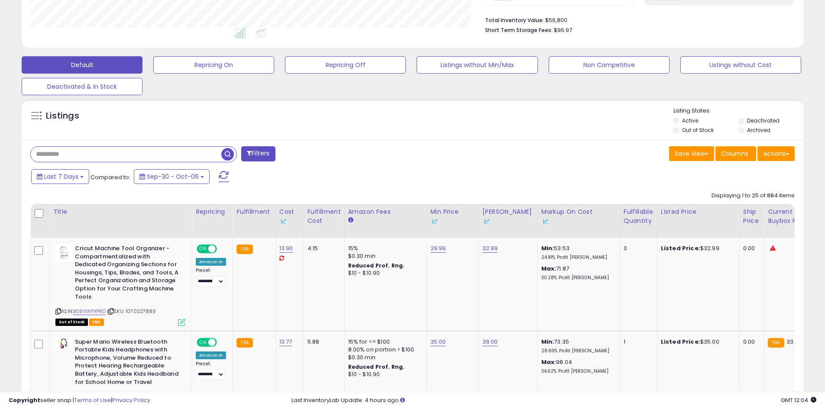
paste input "**********"
click at [219, 154] on input "**********" at bounding box center [126, 154] width 190 height 15
type input "**********"
click at [225, 154] on span "button" at bounding box center [227, 154] width 13 height 13
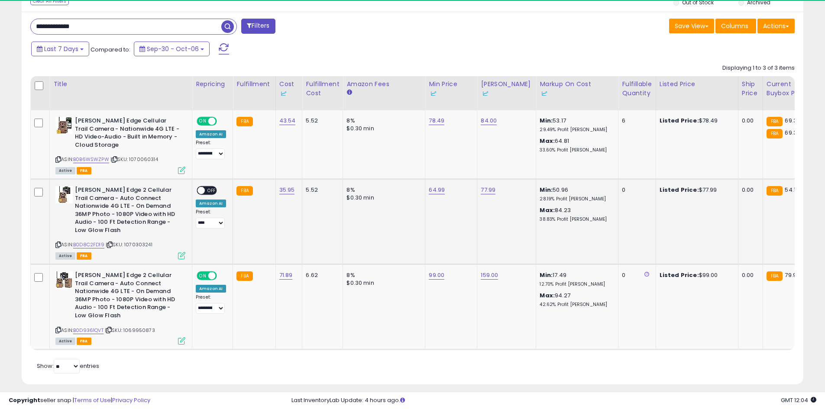
scroll to position [177, 453]
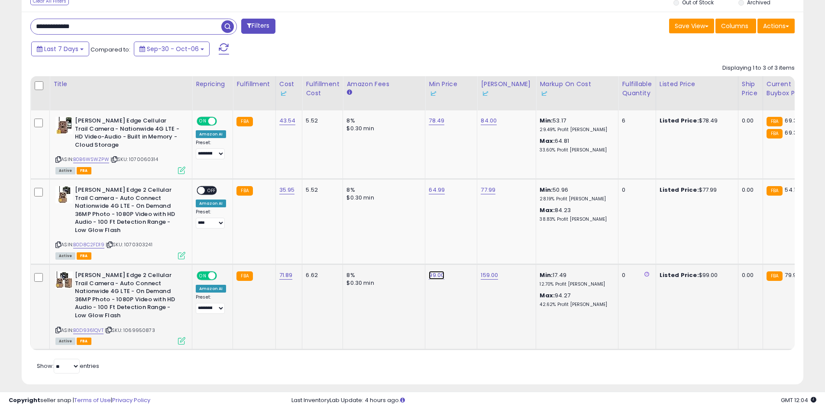
click at [432, 275] on link "99.00" at bounding box center [436, 275] width 16 height 9
drag, startPoint x: 412, startPoint y: 248, endPoint x: 353, endPoint y: 243, distance: 59.0
click at [360, 244] on tbody "**********" at bounding box center [699, 229] width 1337 height 239
type input "***"
click button "submit" at bounding box center [457, 244] width 15 height 13
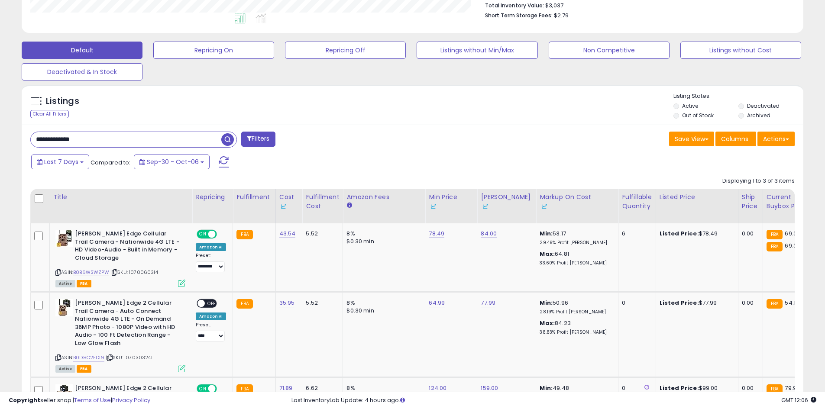
scroll to position [214, 0]
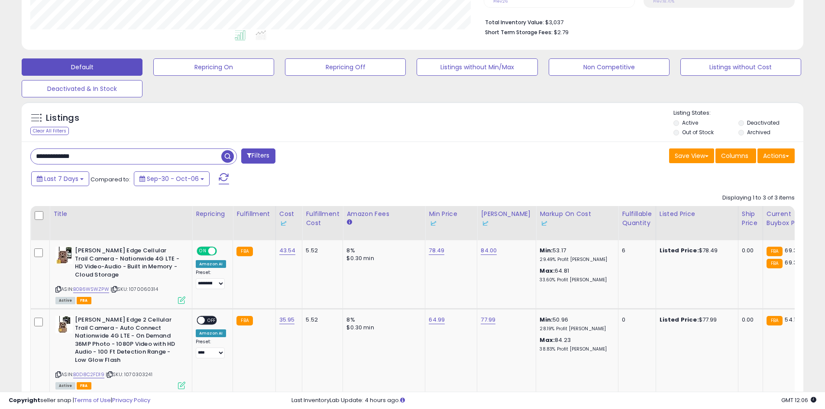
click at [203, 166] on div "**********" at bounding box center [412, 328] width 781 height 373
click at [203, 165] on div "**********" at bounding box center [412, 328] width 781 height 373
click at [196, 149] on input "**********" at bounding box center [126, 156] width 190 height 15
click at [196, 150] on input "**********" at bounding box center [126, 156] width 190 height 15
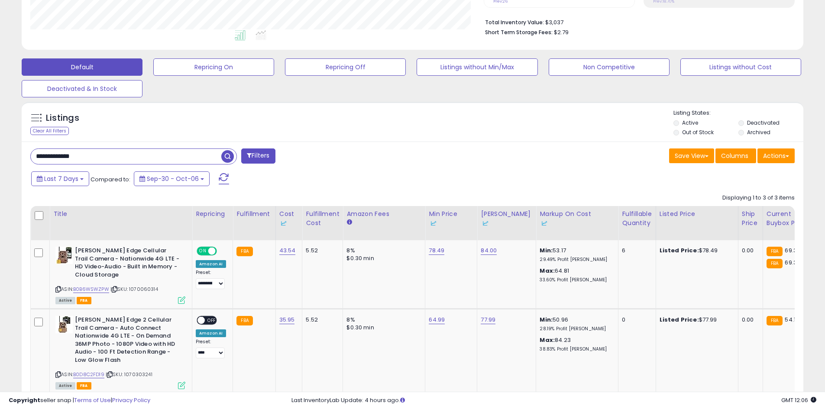
click at [196, 150] on input "**********" at bounding box center [126, 156] width 190 height 15
type input "*"
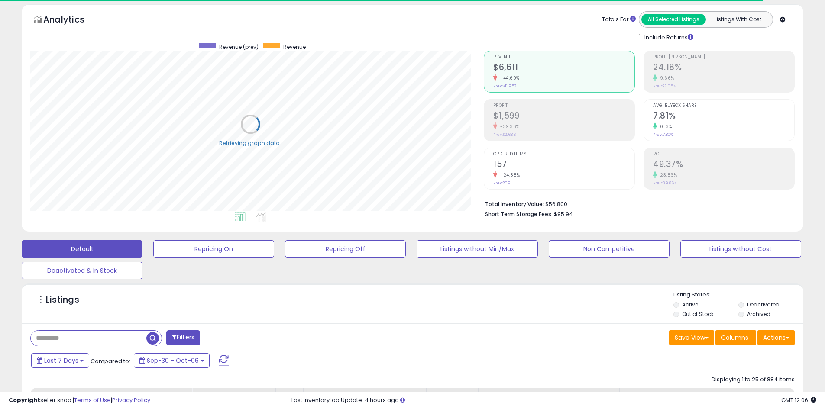
scroll to position [0, 0]
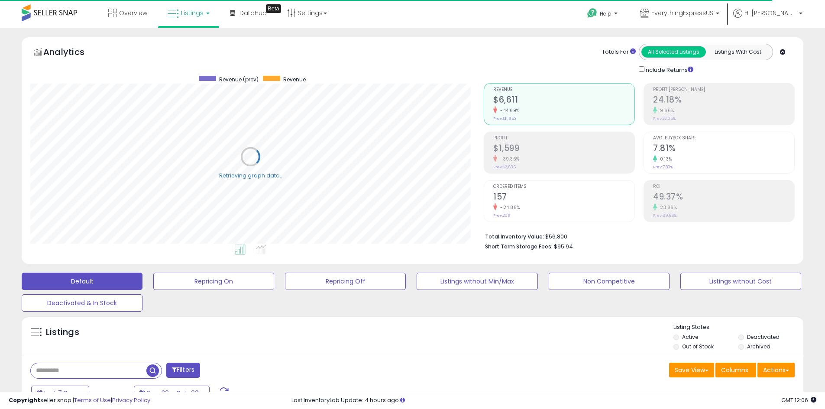
click at [195, 21] on link "Listings" at bounding box center [188, 13] width 55 height 26
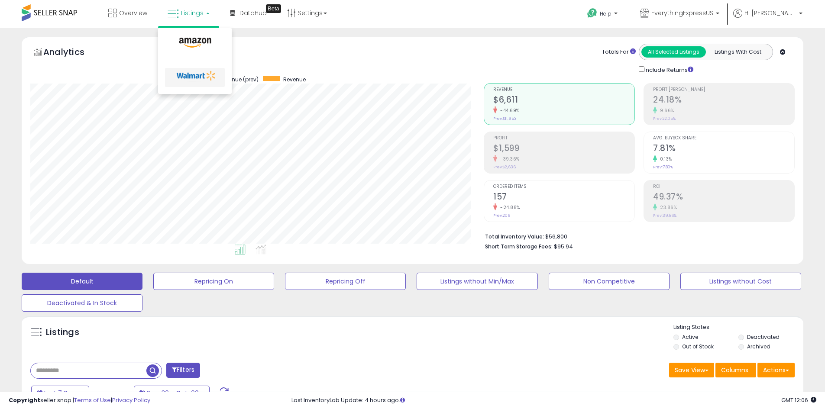
scroll to position [177, 453]
click at [209, 84] on link at bounding box center [195, 77] width 60 height 19
